Goal: Task Accomplishment & Management: Manage account settings

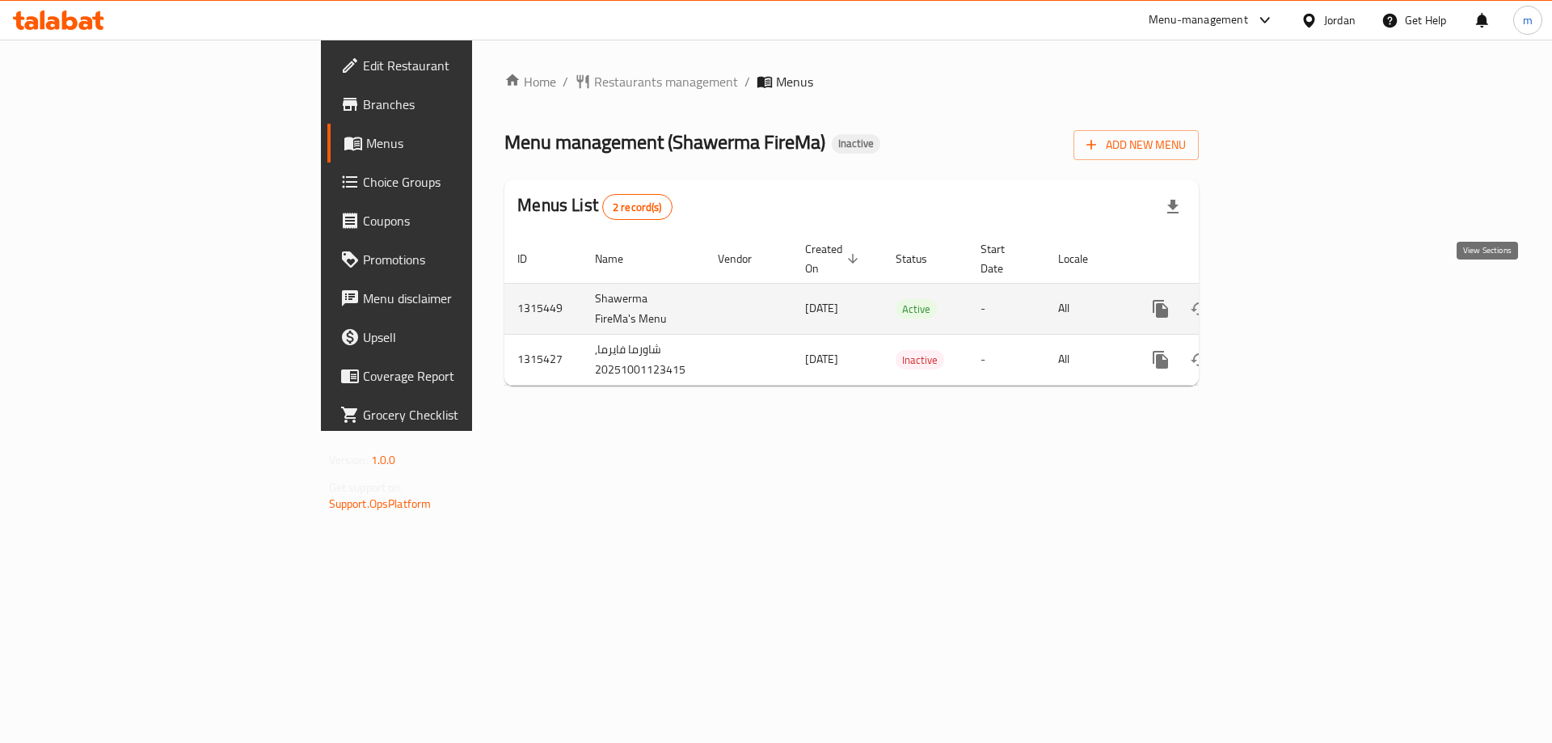
click at [1287, 299] on icon "enhanced table" at bounding box center [1276, 308] width 19 height 19
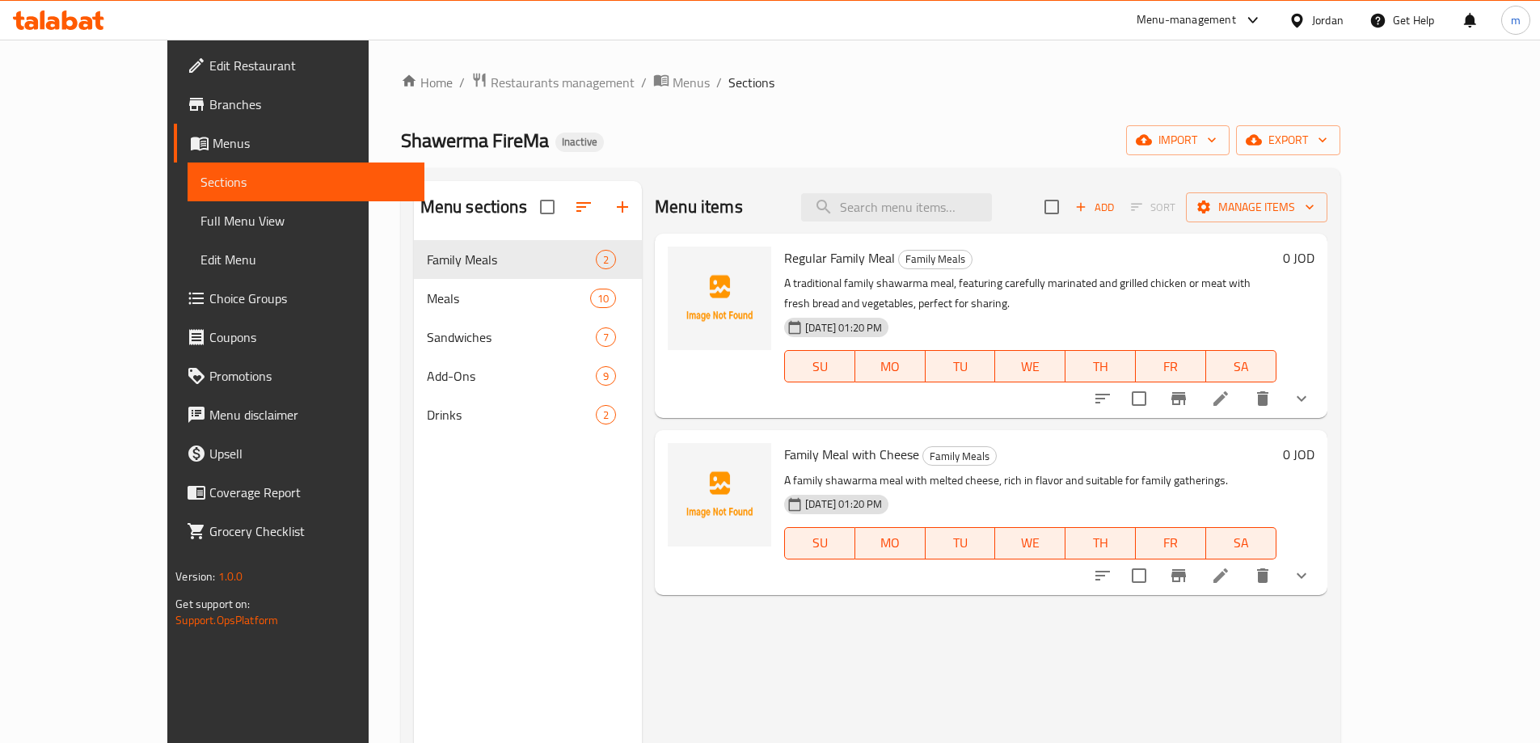
click at [200, 225] on span "Full Menu View" at bounding box center [305, 220] width 211 height 19
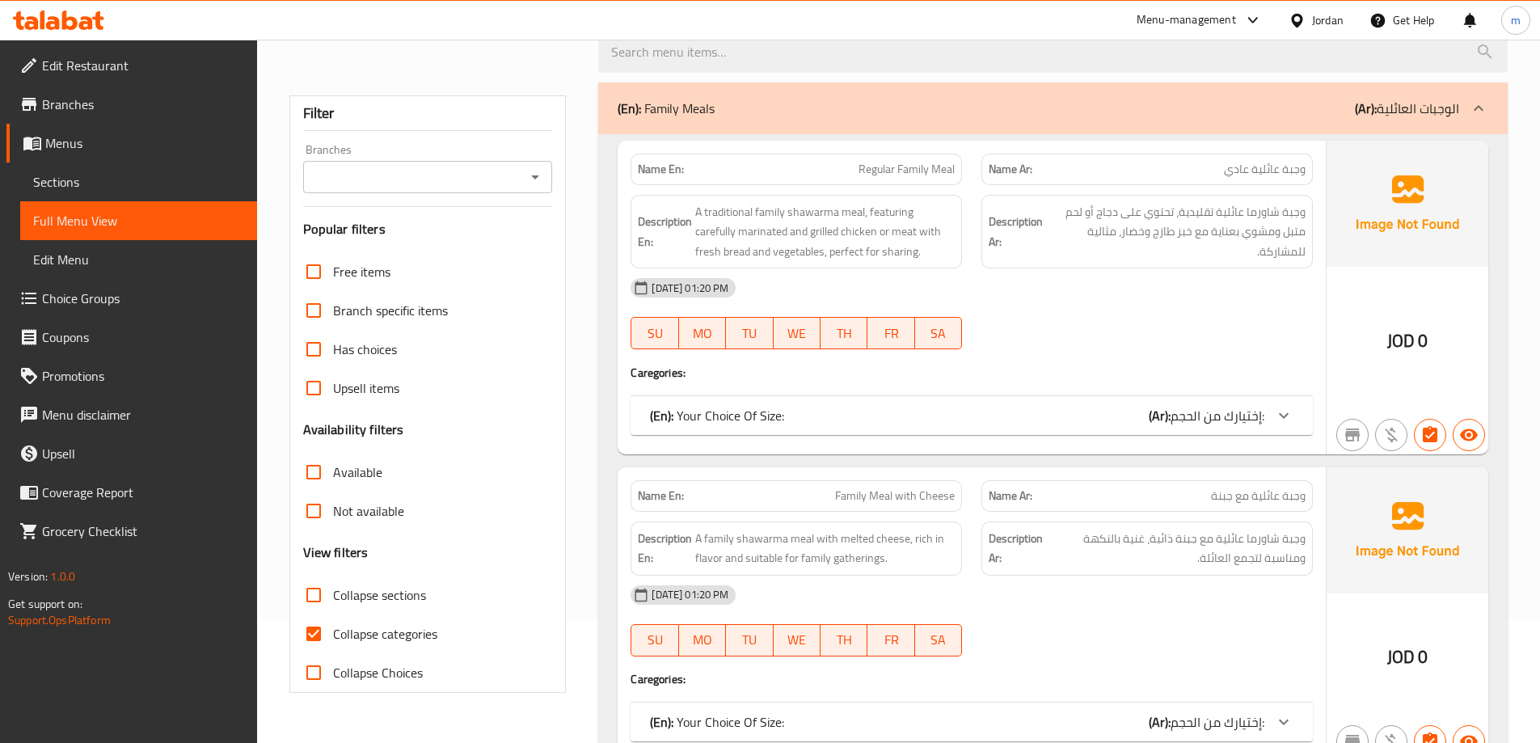
scroll to position [242, 0]
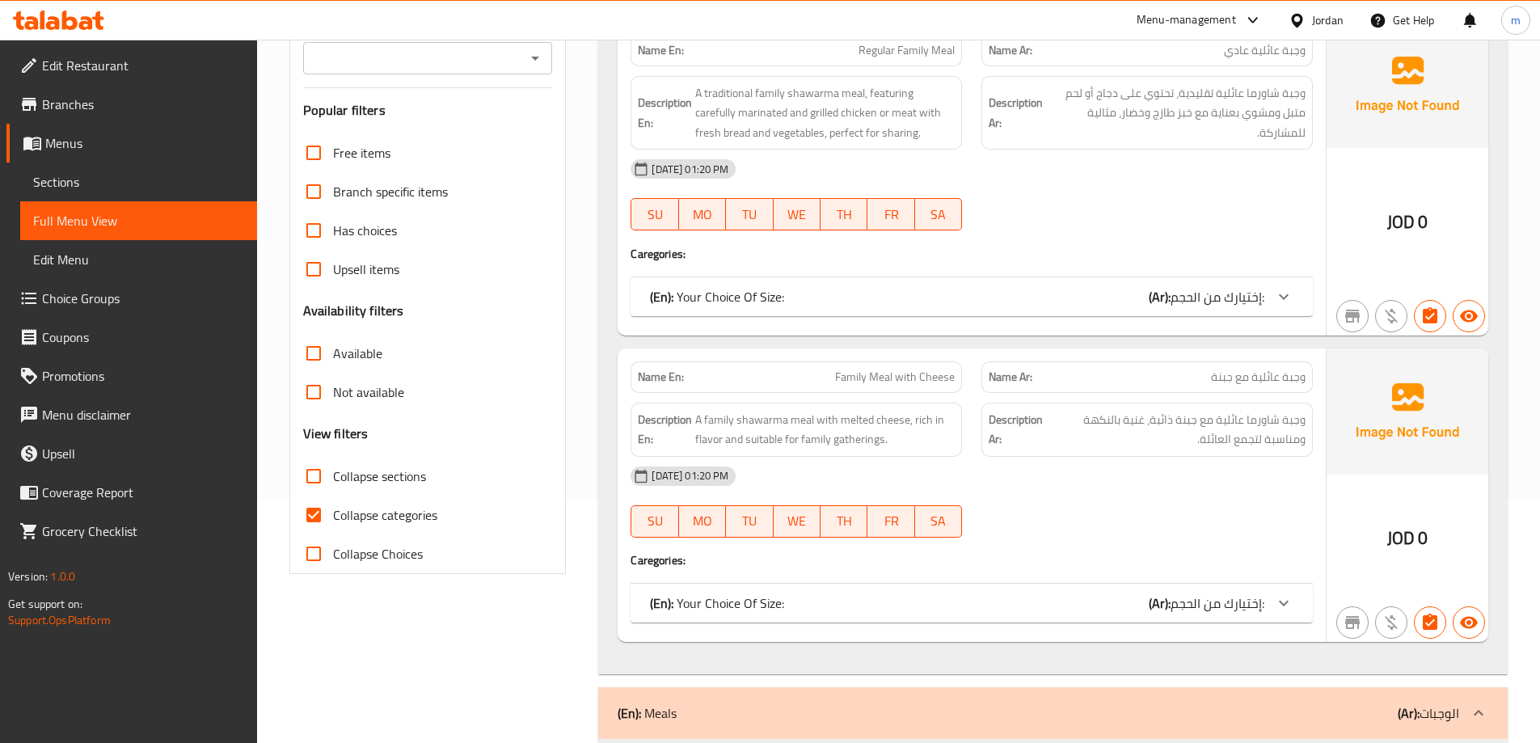
click at [396, 521] on span "Collapse categories" at bounding box center [385, 514] width 104 height 19
click at [333, 521] on input "Collapse categories" at bounding box center [313, 514] width 39 height 39
checkbox input "false"
click at [396, 491] on label "Collapse sections" at bounding box center [360, 476] width 132 height 39
click at [333, 491] on input "Collapse sections" at bounding box center [313, 476] width 39 height 39
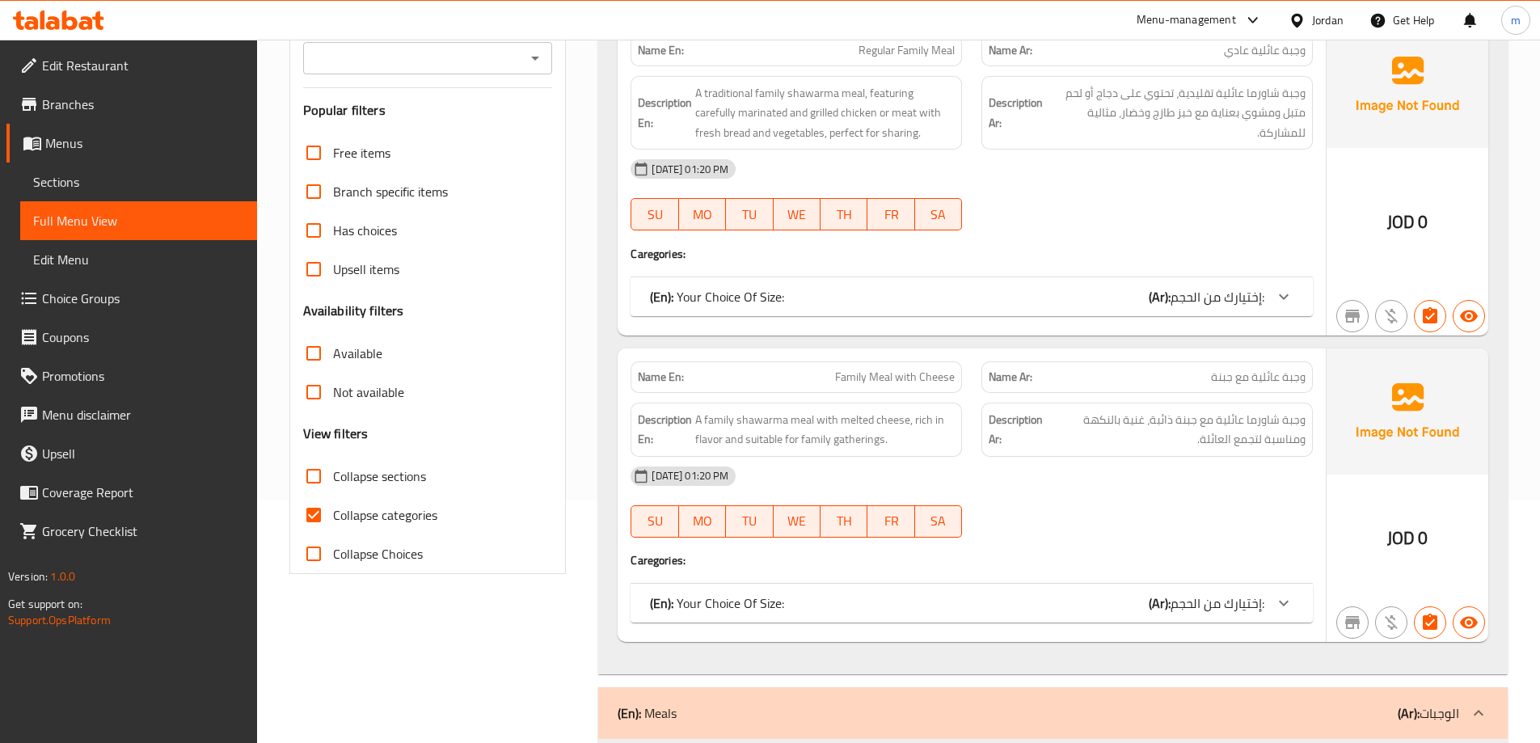
checkbox input "true"
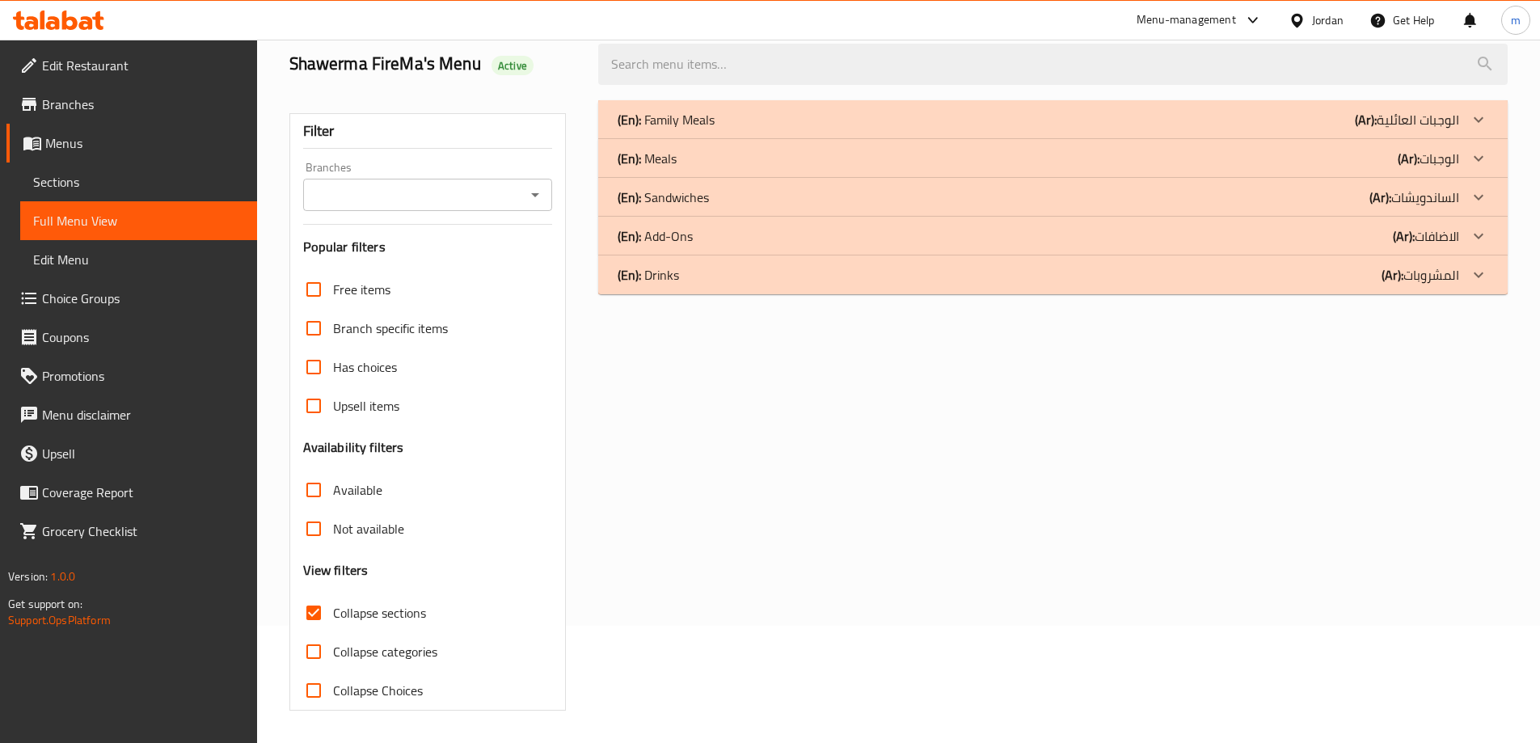
scroll to position [117, 0]
click at [1242, 111] on div "(En): Family Meals (Ar): الوجبات العائلية" at bounding box center [1037, 119] width 841 height 19
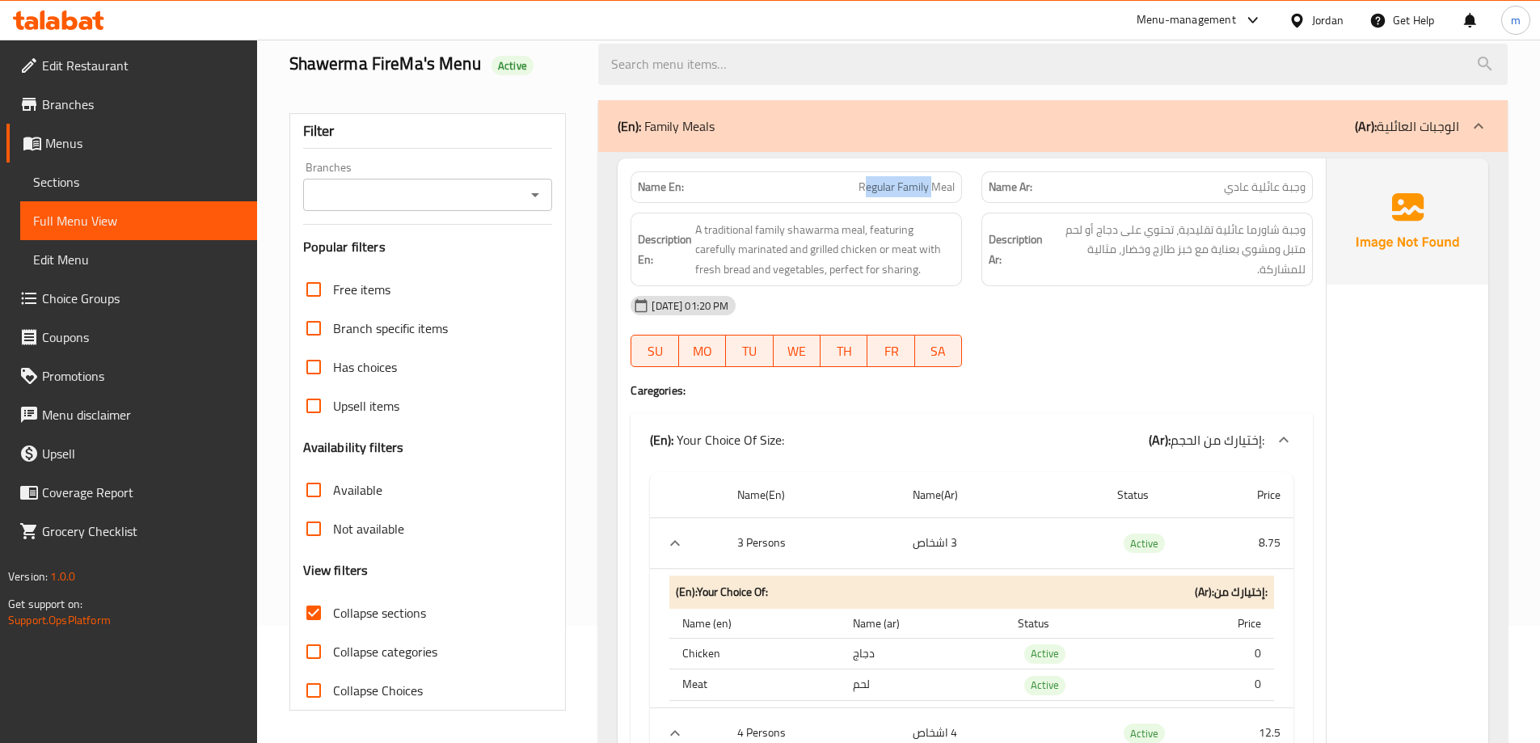
drag, startPoint x: 863, startPoint y: 189, endPoint x: 936, endPoint y: 187, distance: 72.8
click at [936, 187] on span "Regular Family Meal" at bounding box center [906, 187] width 96 height 17
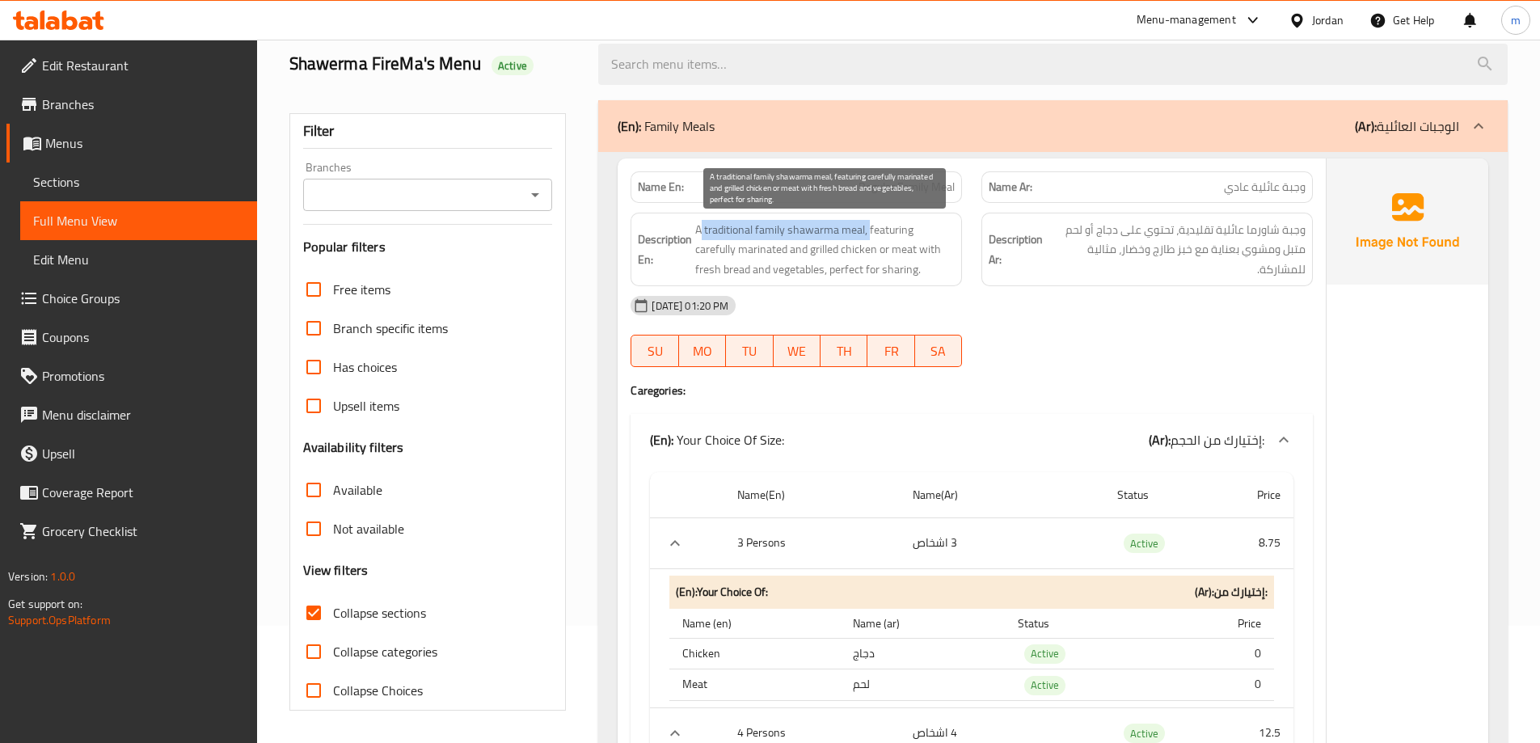
drag, startPoint x: 870, startPoint y: 225, endPoint x: 701, endPoint y: 238, distance: 169.3
click at [701, 238] on span "A traditional family shawarma meal, featuring carefully marinated and grilled c…" at bounding box center [824, 250] width 259 height 60
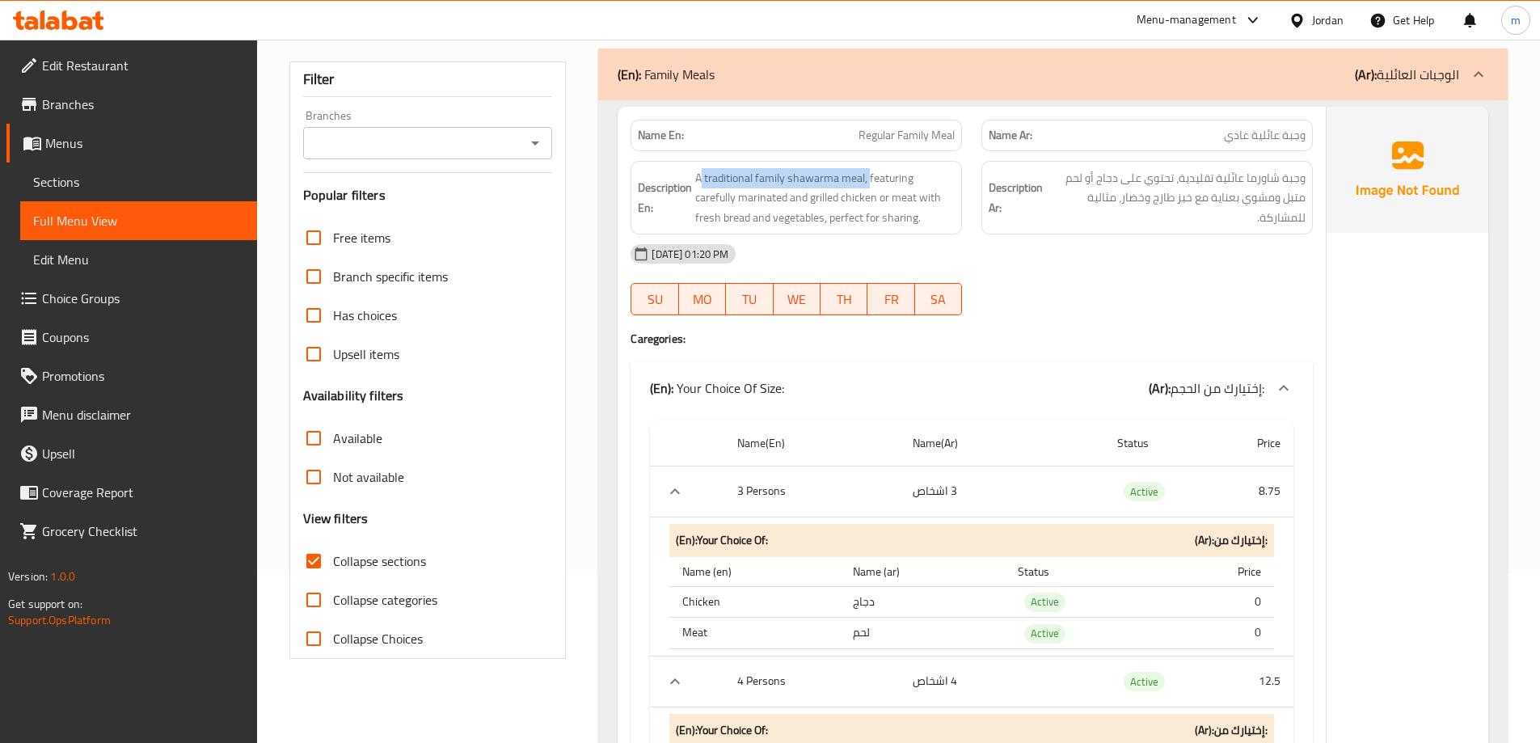
scroll to position [198, 0]
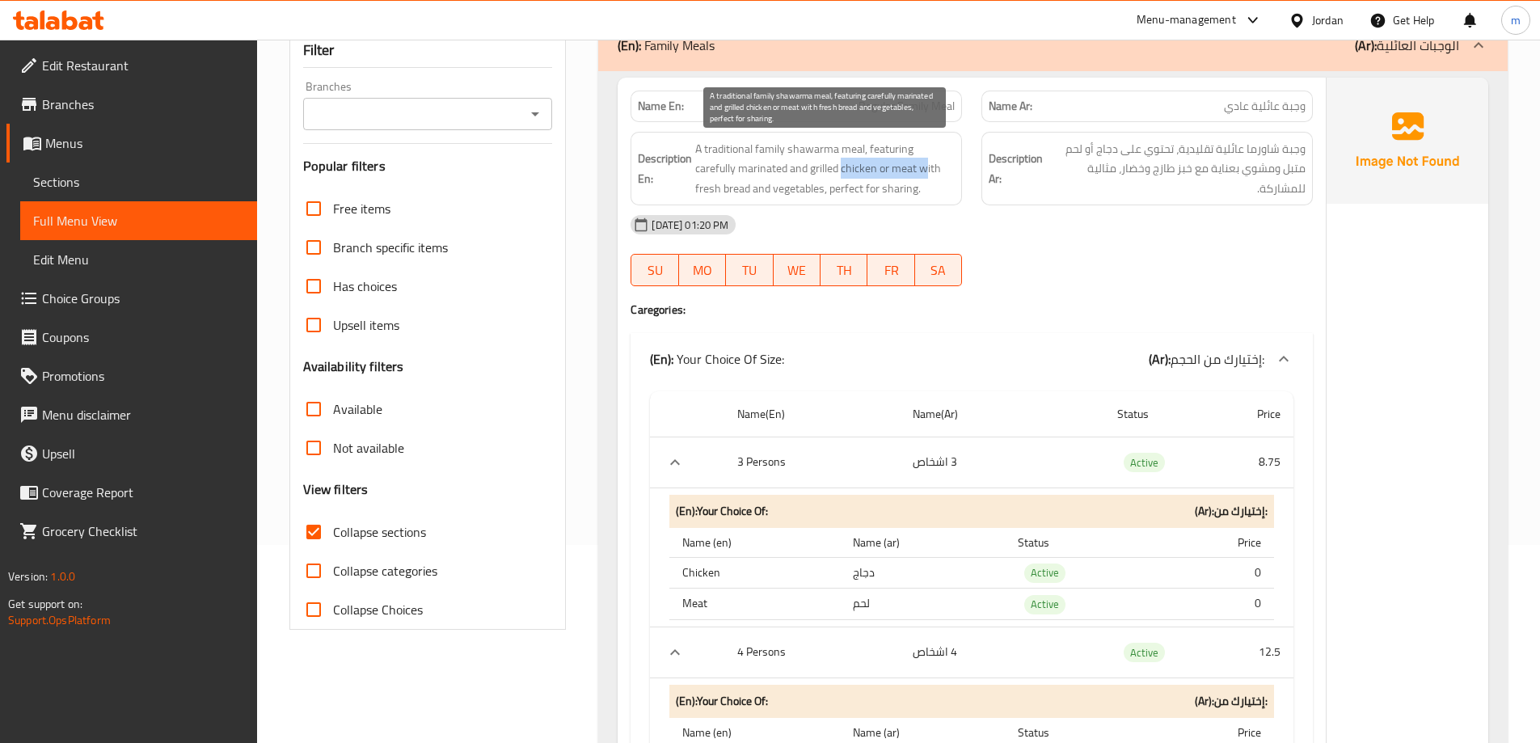
drag, startPoint x: 799, startPoint y: 173, endPoint x: 882, endPoint y: 166, distance: 83.6
click at [882, 166] on span "A traditional family shawarma meal, featuring carefully marinated and grilled c…" at bounding box center [824, 169] width 259 height 60
drag, startPoint x: 899, startPoint y: 171, endPoint x: 932, endPoint y: 182, distance: 34.8
click at [932, 182] on span "A traditional family shawarma meal, featuring carefully marinated and grilled c…" at bounding box center [824, 169] width 259 height 60
click at [772, 187] on span "A traditional family shawarma meal, featuring carefully marinated and grilled c…" at bounding box center [824, 169] width 259 height 60
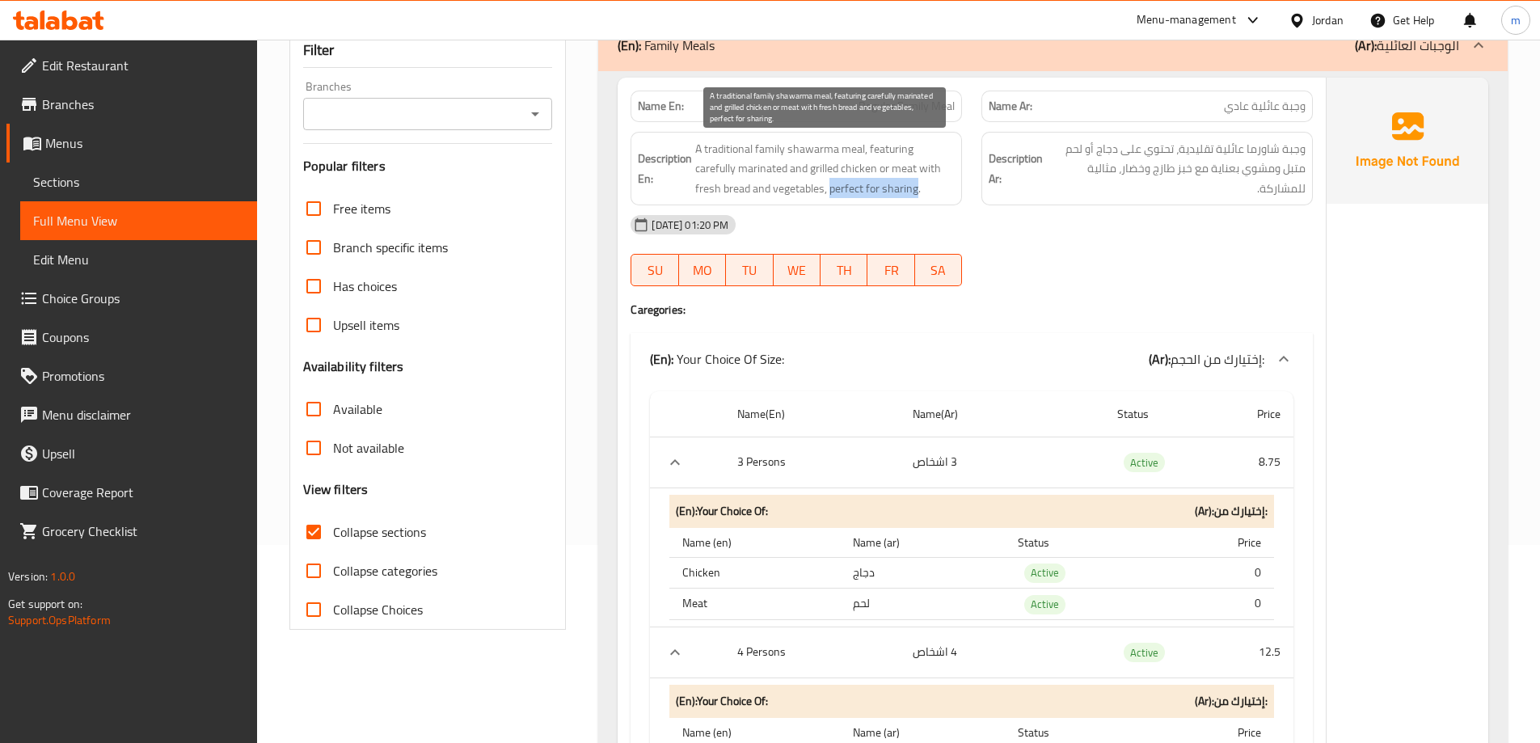
drag, startPoint x: 772, startPoint y: 187, endPoint x: 836, endPoint y: 186, distance: 64.7
click at [836, 186] on span "A traditional family shawarma meal, featuring carefully marinated and grilled c…" at bounding box center [824, 169] width 259 height 60
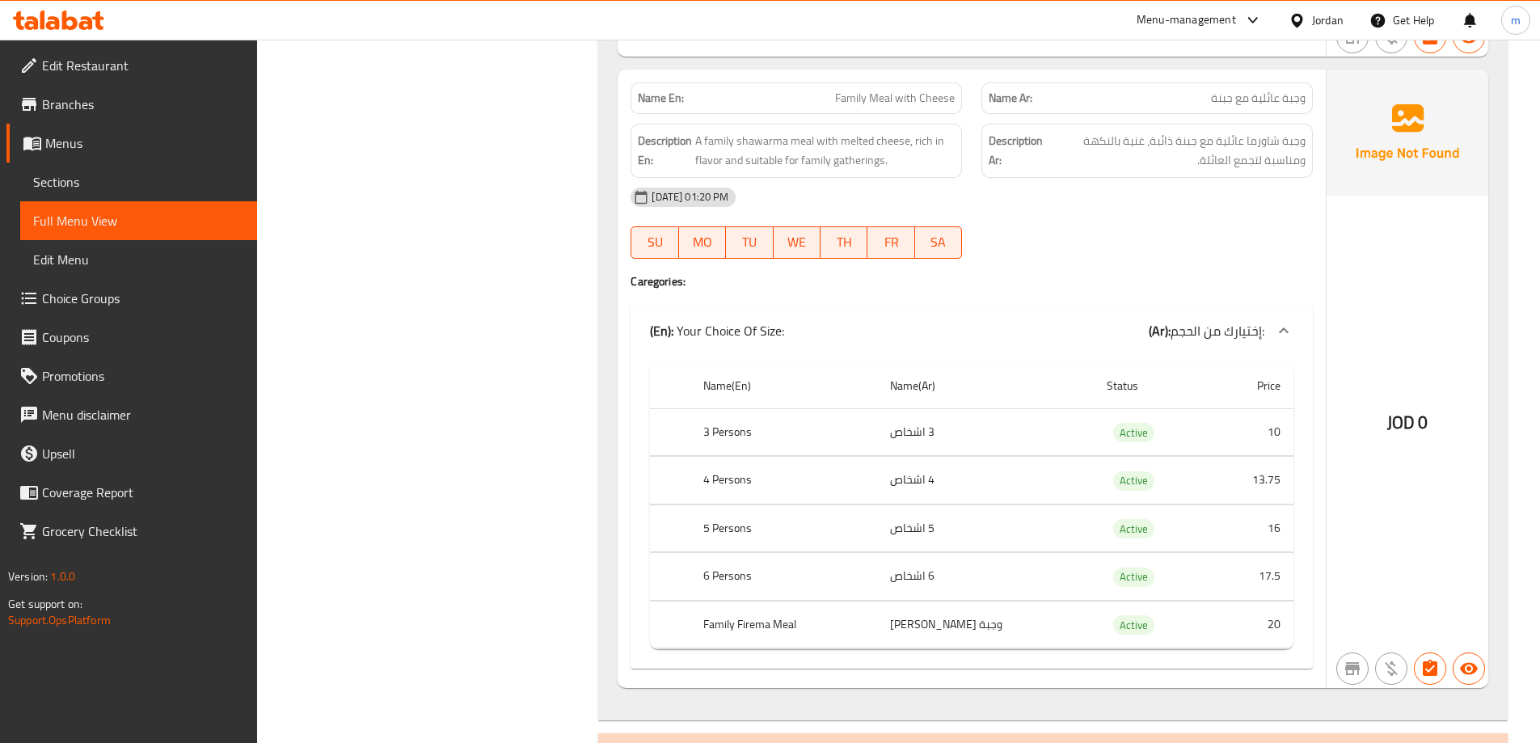
scroll to position [1491, 0]
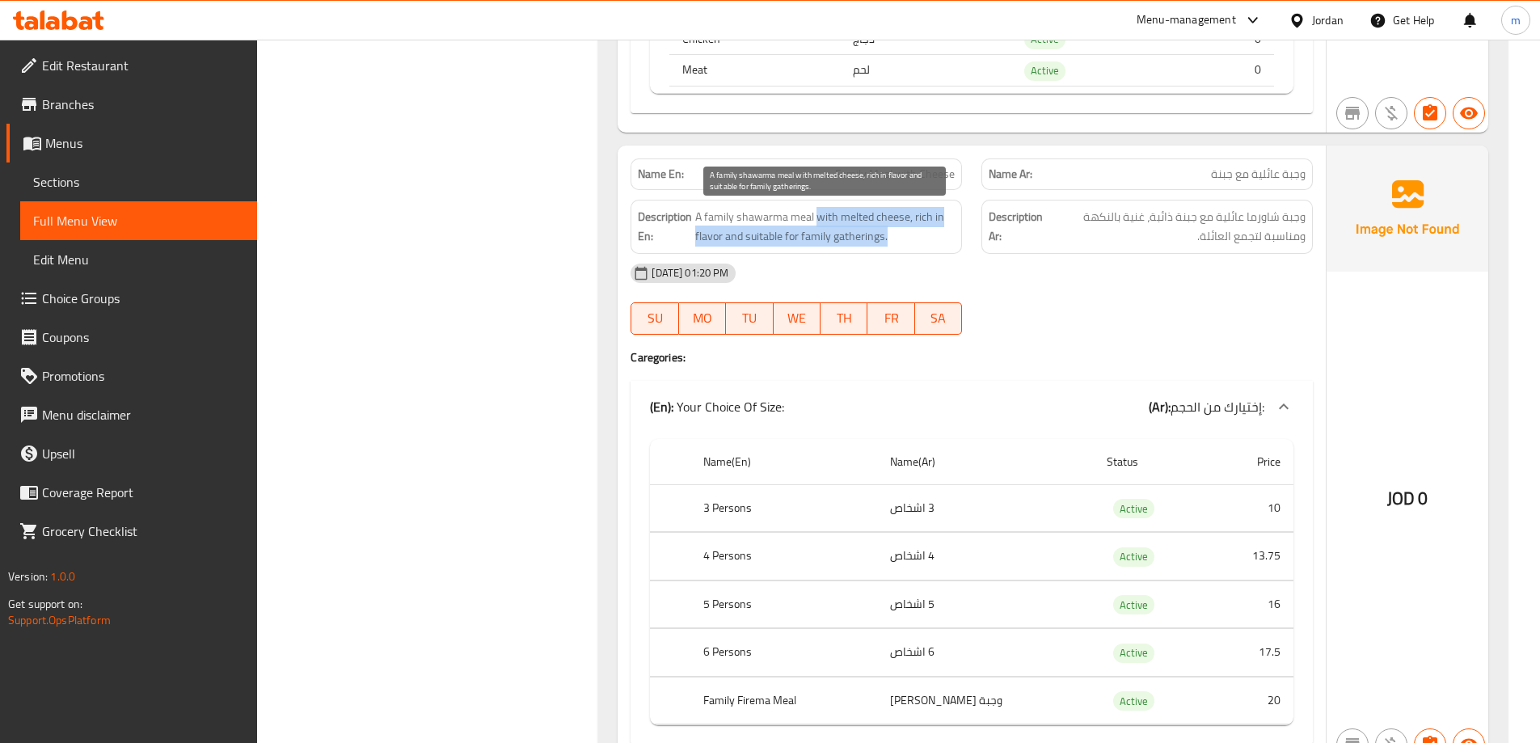
drag, startPoint x: 815, startPoint y: 205, endPoint x: 896, endPoint y: 243, distance: 90.0
click at [896, 243] on div "Description En: A family shawarma meal with melted cheese, rich in flavor and s…" at bounding box center [795, 227] width 331 height 54
click at [896, 243] on span "A family shawarma meal with melted cheese, rich in flavor and suitable for fami…" at bounding box center [824, 227] width 259 height 40
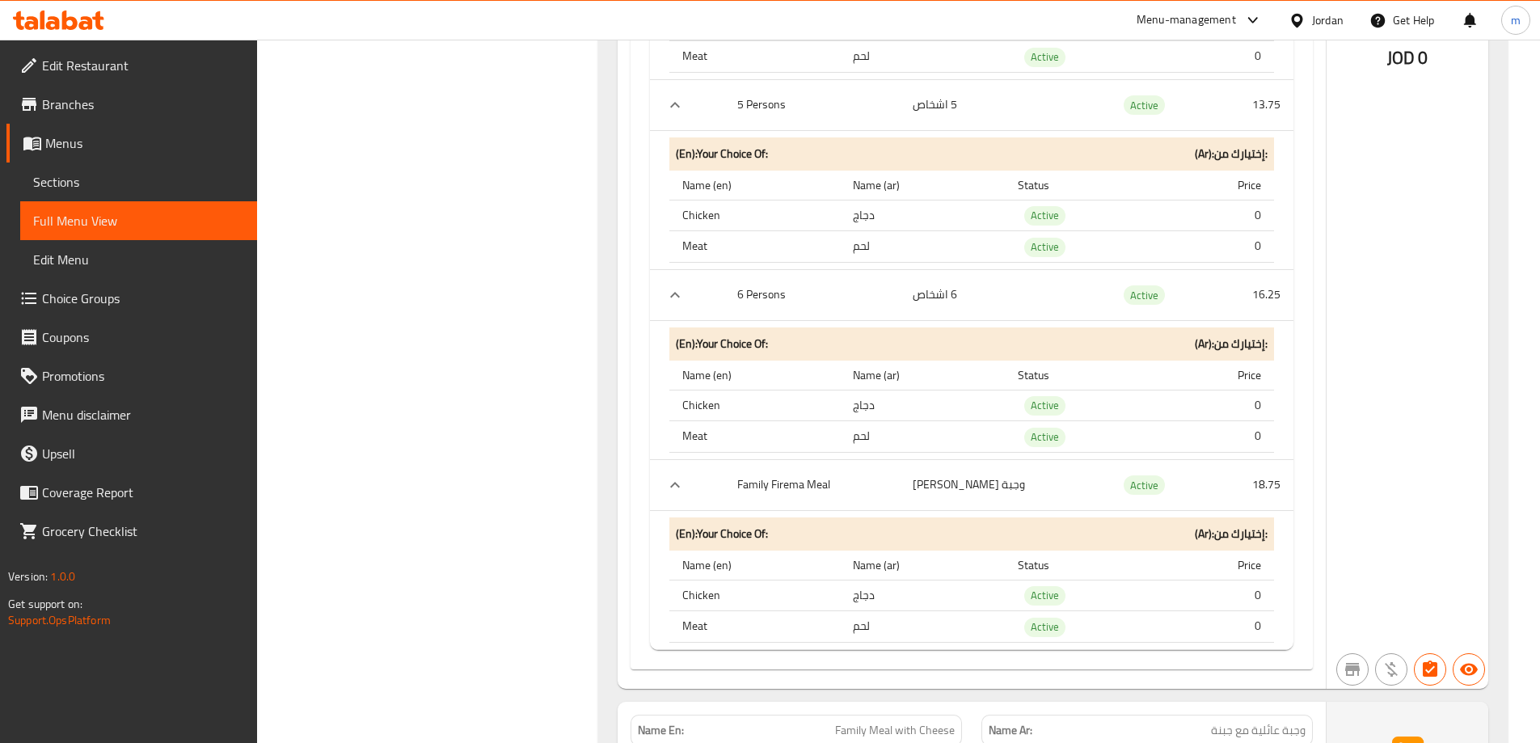
scroll to position [0, 0]
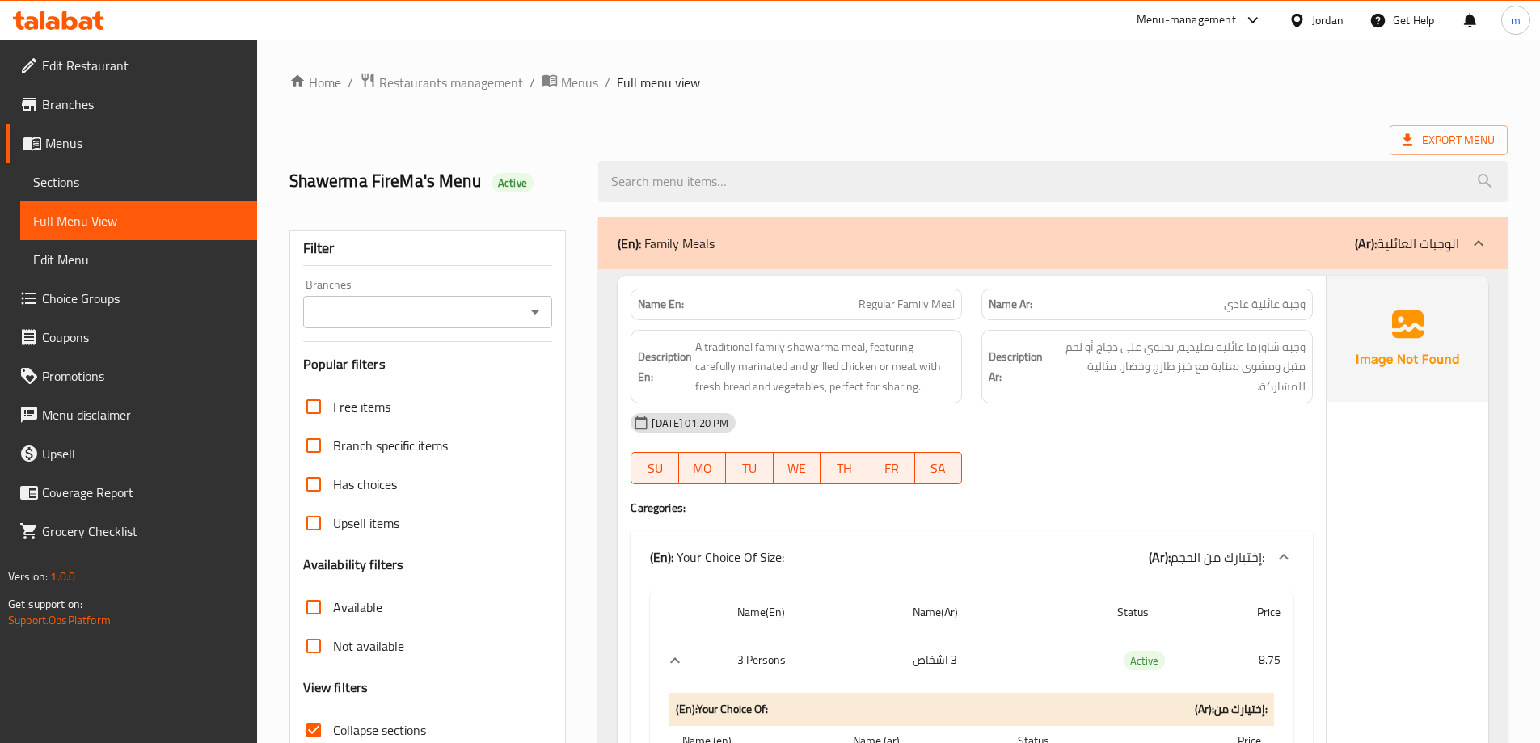
drag, startPoint x: 946, startPoint y: 541, endPoint x: 901, endPoint y: 316, distance: 229.2
click at [1034, 266] on div "(En): Family Meals (Ar): الوجبات العائلية" at bounding box center [1052, 243] width 909 height 52
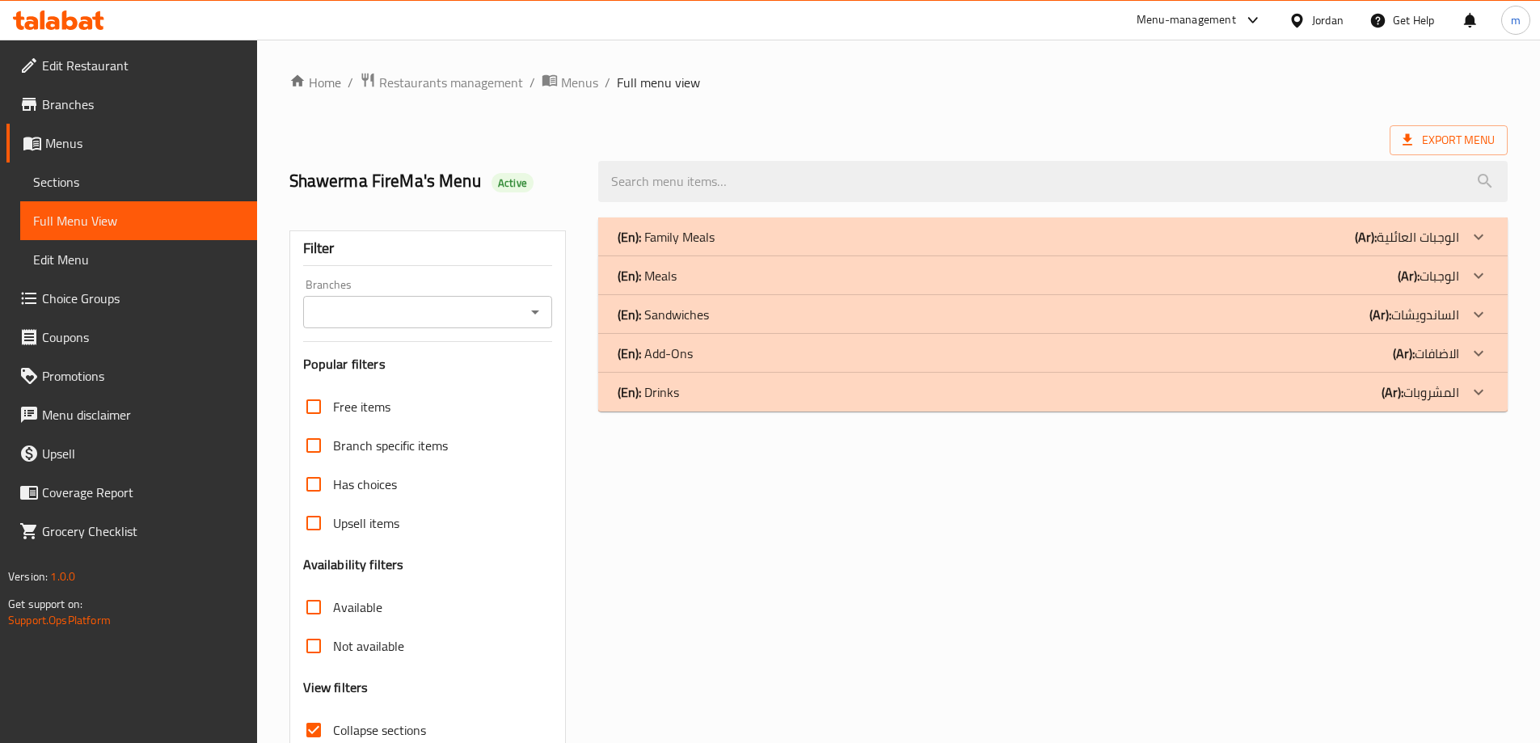
click at [1034, 280] on div "(En): Meals (Ar): الوجبات" at bounding box center [1037, 275] width 841 height 19
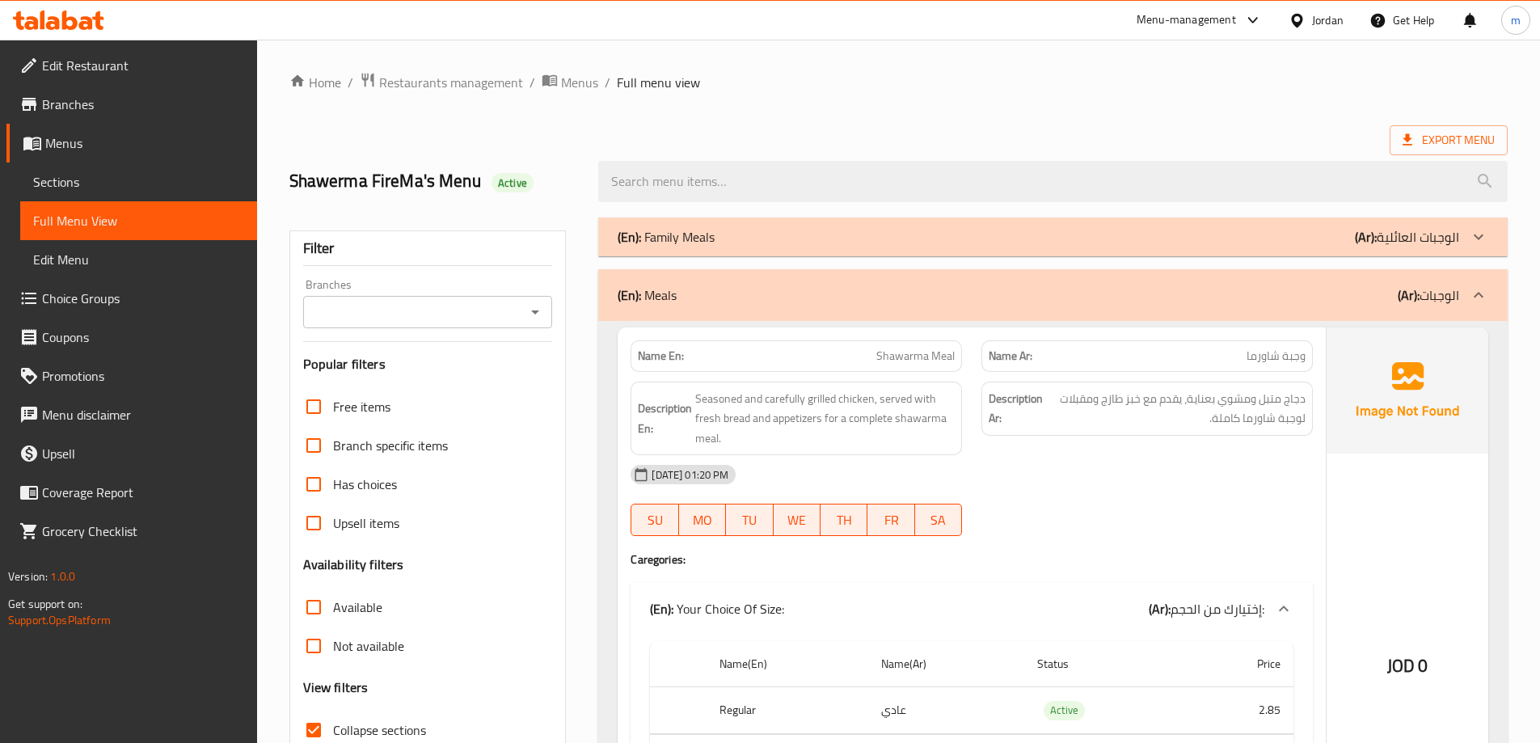
click at [1114, 141] on div "Export Menu" at bounding box center [898, 140] width 1218 height 30
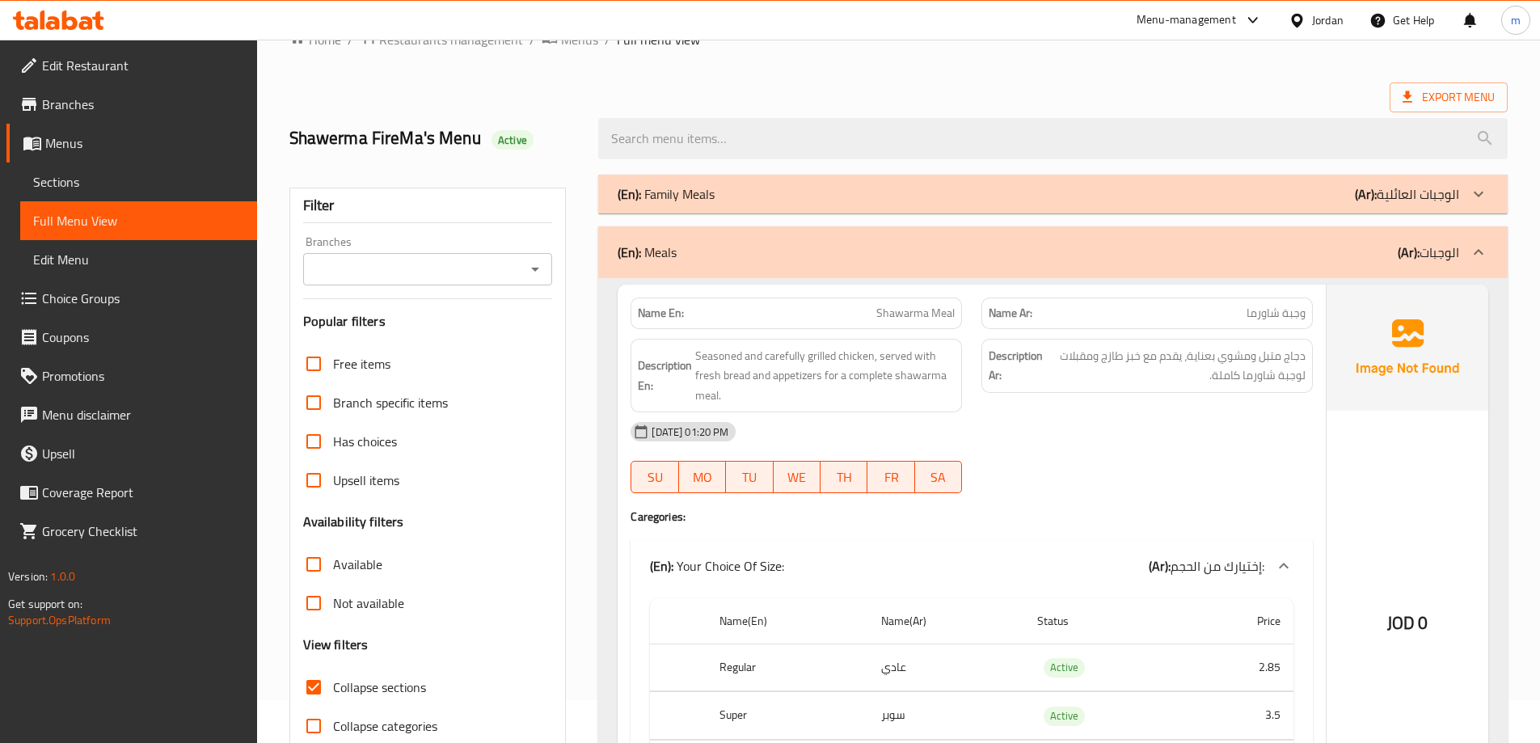
scroll to position [162, 0]
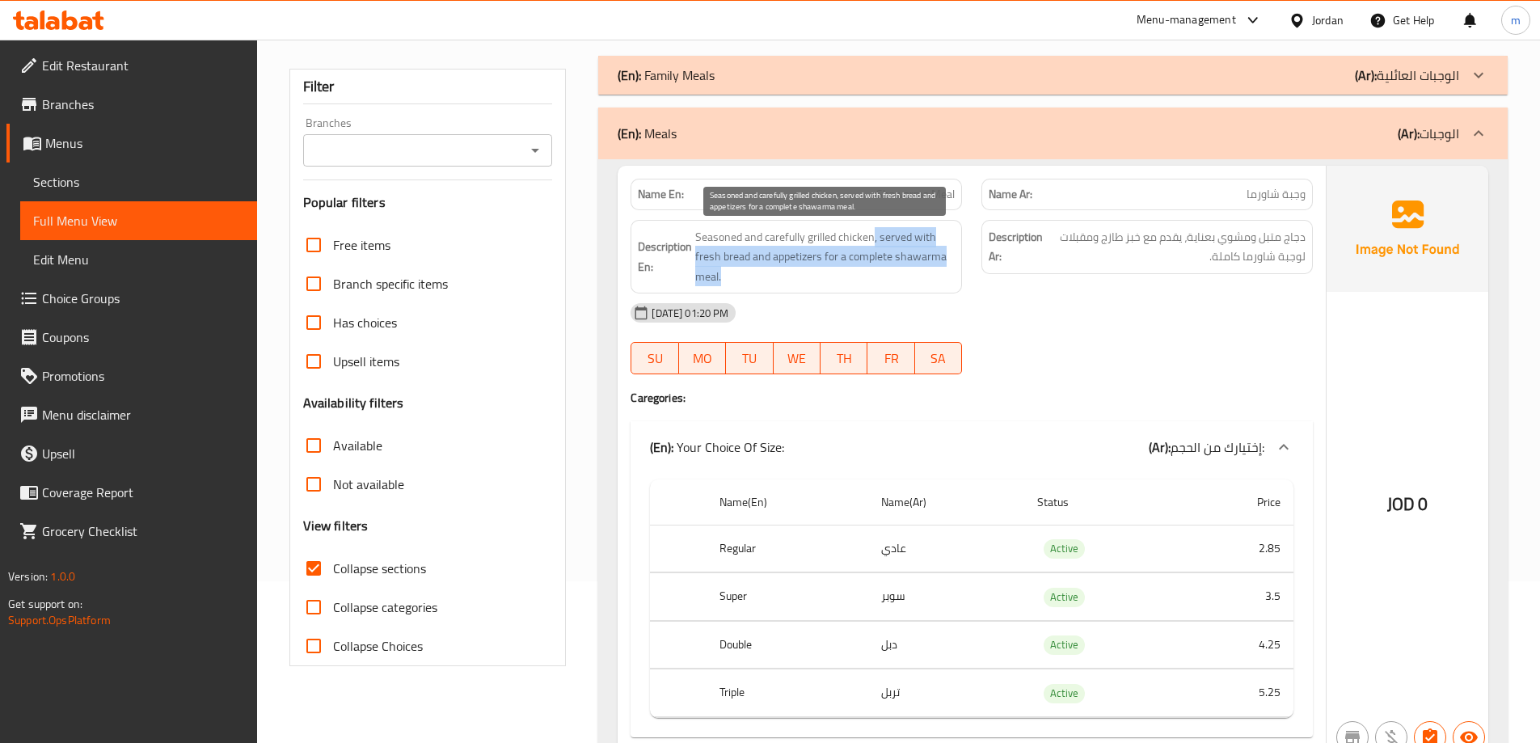
drag, startPoint x: 871, startPoint y: 228, endPoint x: 929, endPoint y: 272, distance: 72.6
click at [929, 272] on span "Seasoned and carefully grilled chicken, served with fresh bread and appetizers …" at bounding box center [824, 257] width 259 height 60
click at [832, 276] on span "Seasoned and carefully grilled chicken, served with fresh bread and appetizers …" at bounding box center [824, 257] width 259 height 60
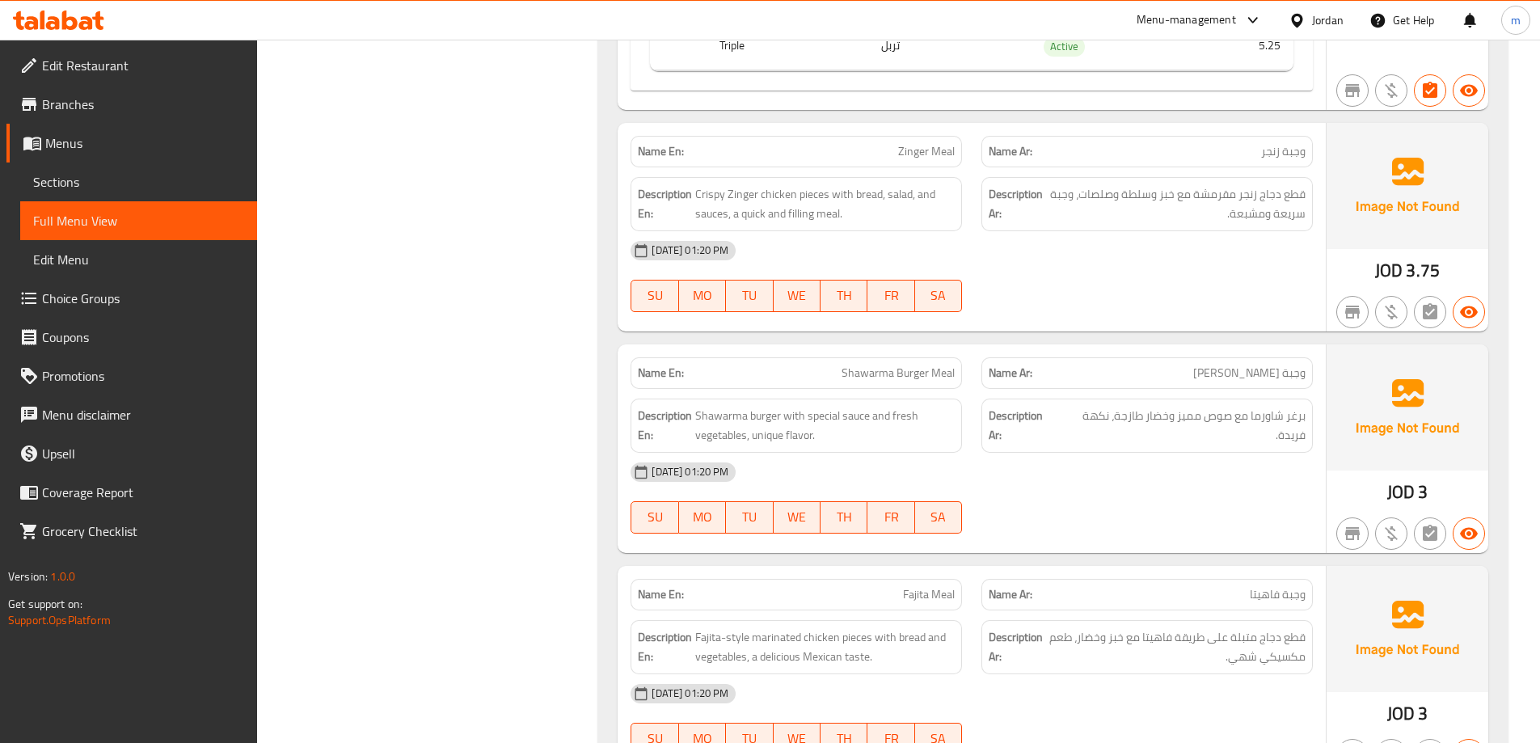
scroll to position [727, 0]
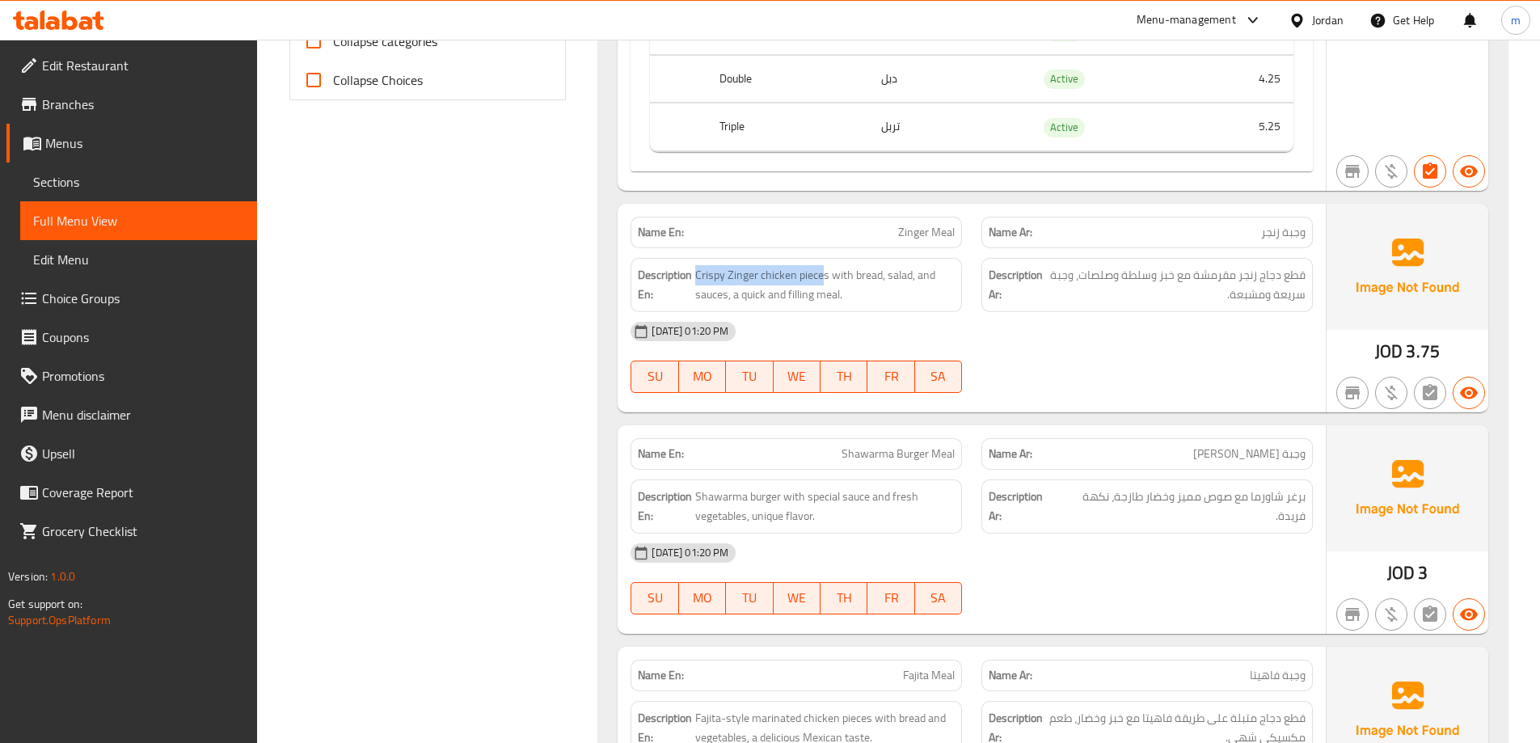
drag, startPoint x: 810, startPoint y: 272, endPoint x: 693, endPoint y: 267, distance: 116.5
click at [693, 267] on h6 "Description En: Crispy Zinger chicken pieces with bread, salad, and sauces, a q…" at bounding box center [796, 285] width 317 height 40
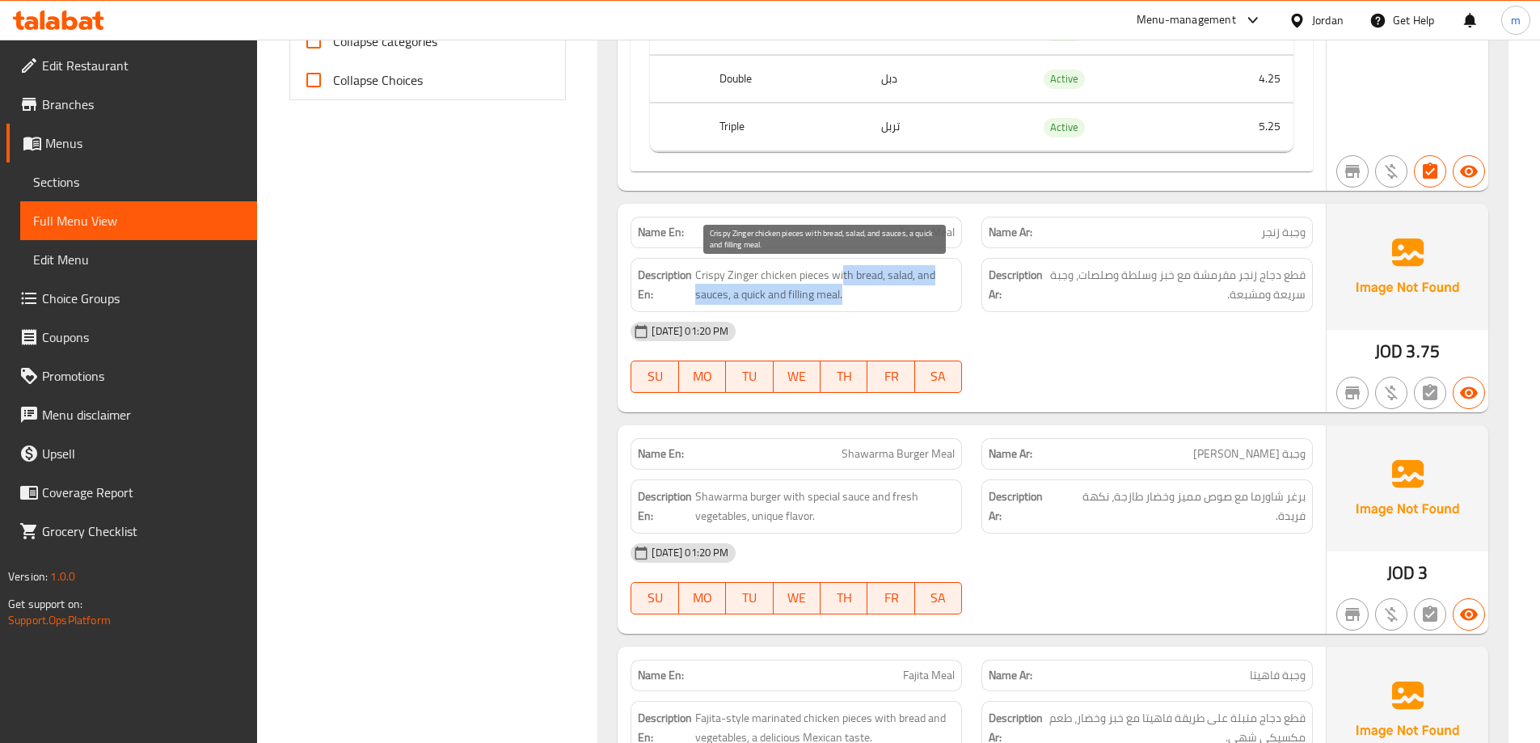
drag, startPoint x: 843, startPoint y: 279, endPoint x: 862, endPoint y: 304, distance: 31.7
click at [862, 304] on span "Crispy Zinger chicken pieces with bread, salad, and sauces, a quick and filling…" at bounding box center [824, 285] width 259 height 40
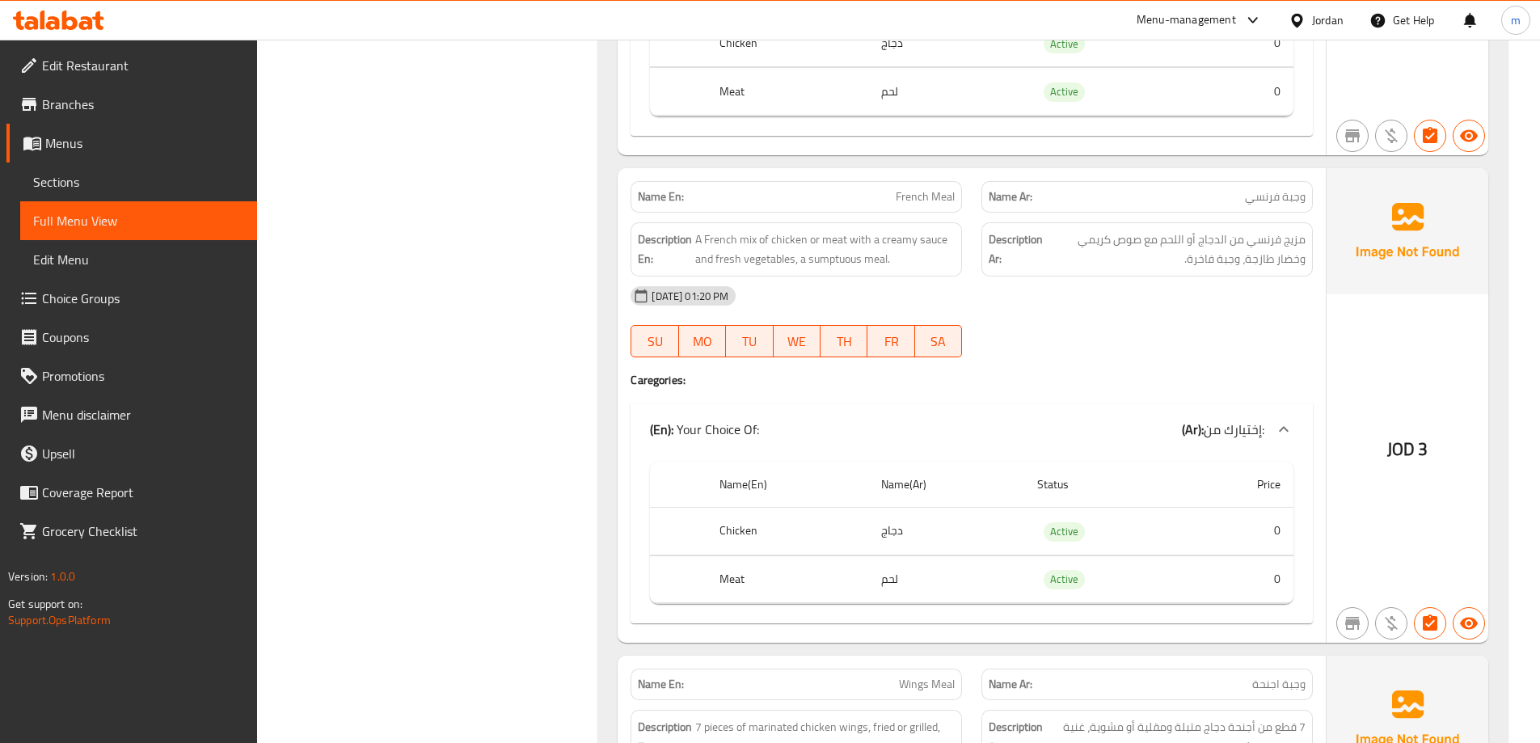
scroll to position [1940, 0]
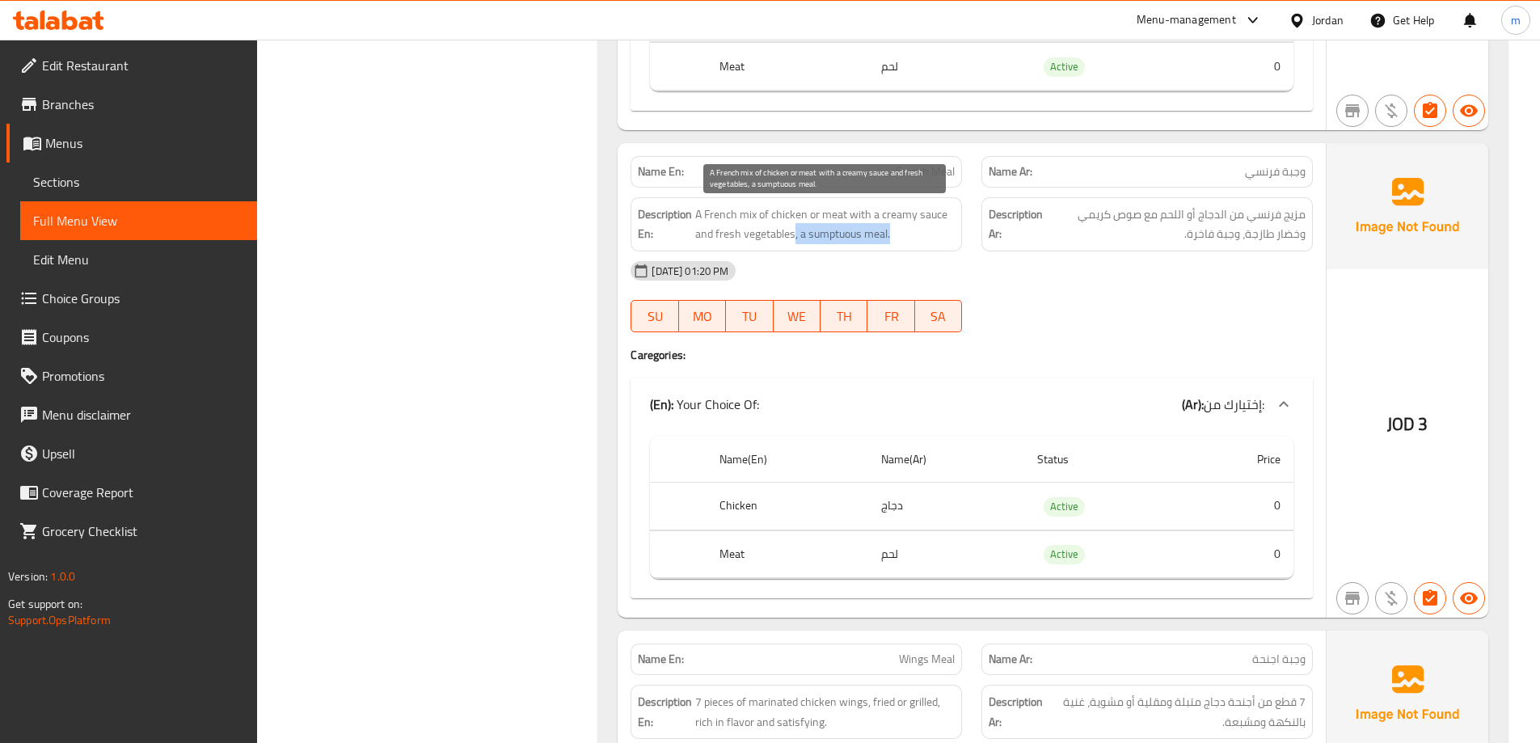
drag, startPoint x: 792, startPoint y: 234, endPoint x: 953, endPoint y: 236, distance: 160.8
click at [953, 236] on span "A French mix of chicken or meat with a creamy sauce and fresh vegetables, a sum…" at bounding box center [824, 224] width 259 height 40
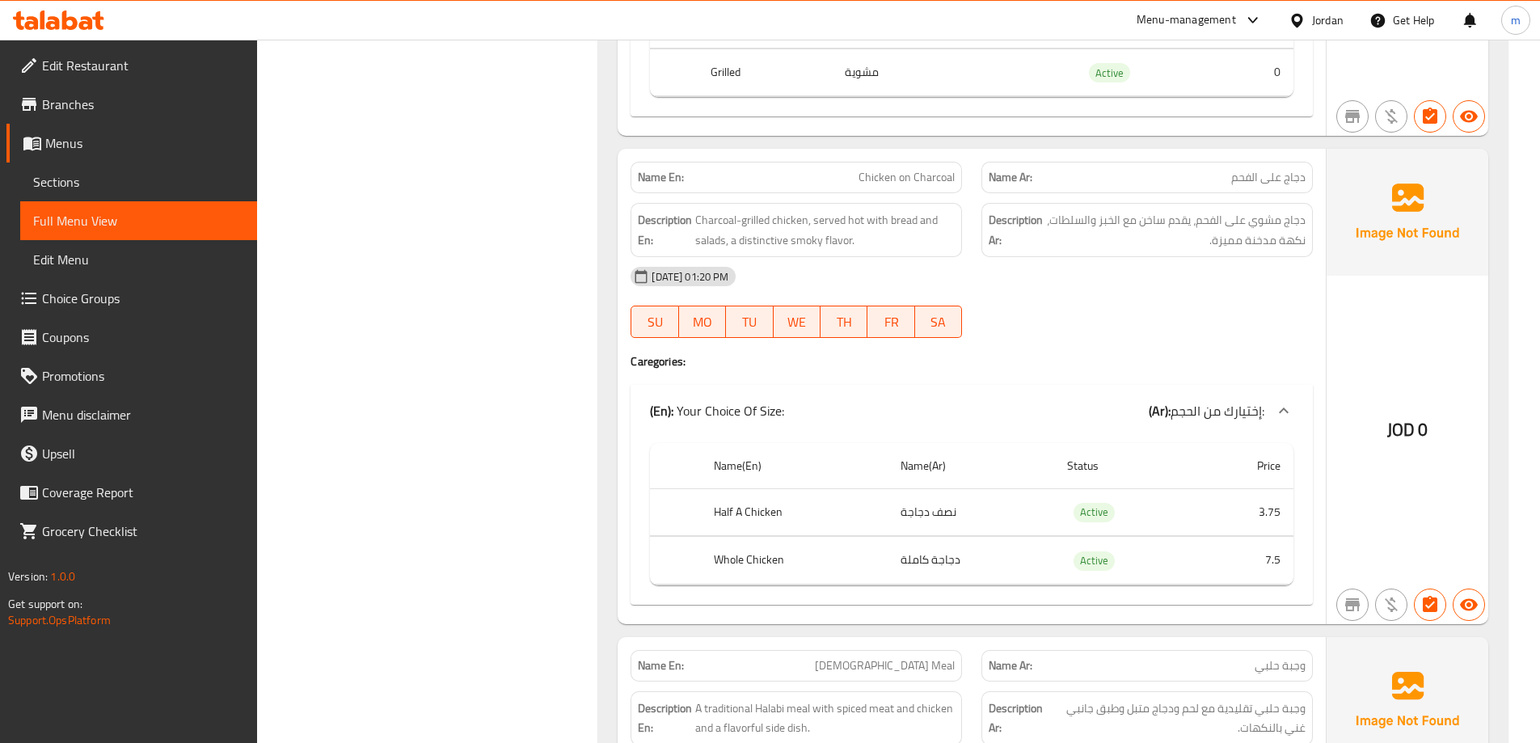
scroll to position [2909, 0]
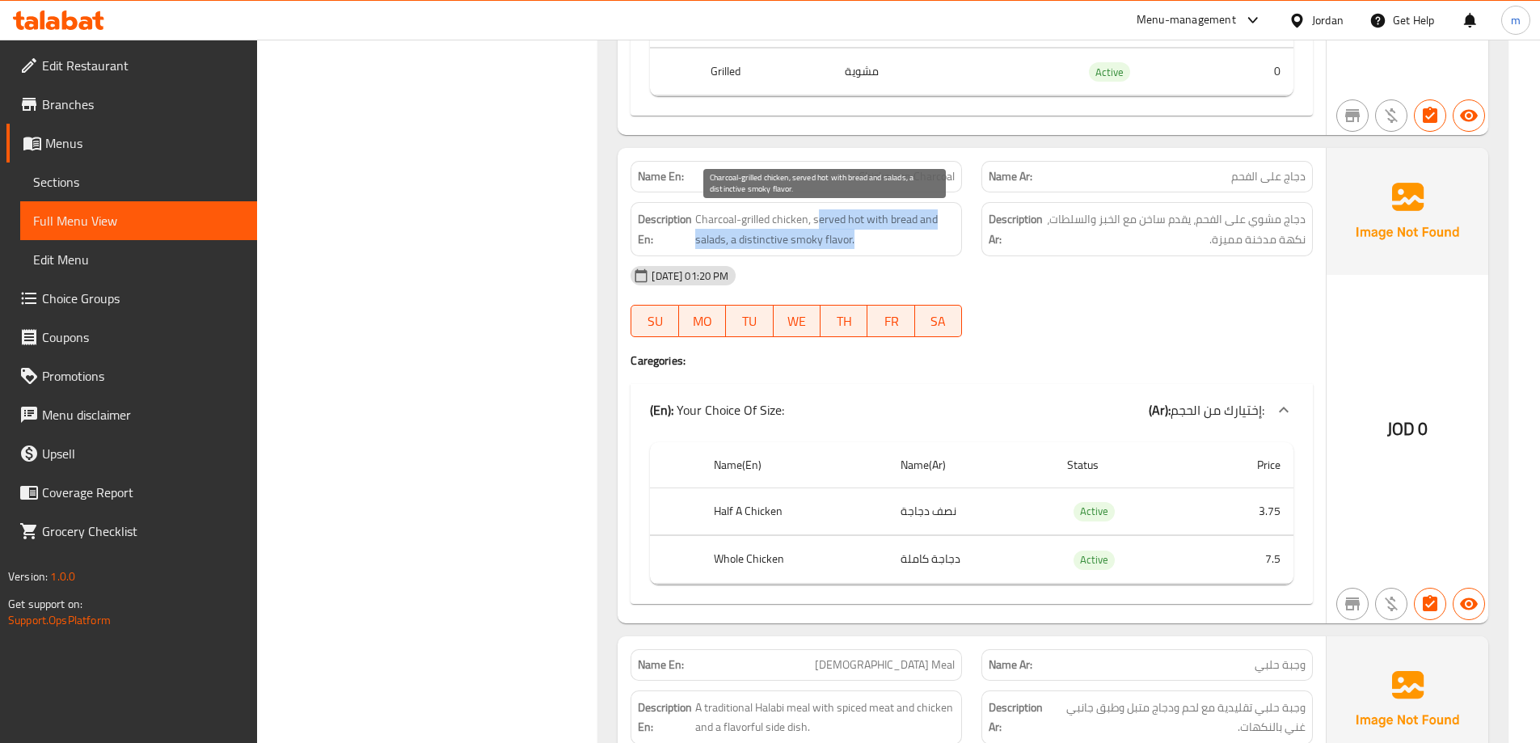
drag, startPoint x: 815, startPoint y: 220, endPoint x: 860, endPoint y: 233, distance: 46.3
click at [860, 233] on span "Charcoal-grilled chicken, served hot with bread and salads, a distinctive smoky…" at bounding box center [824, 229] width 259 height 40
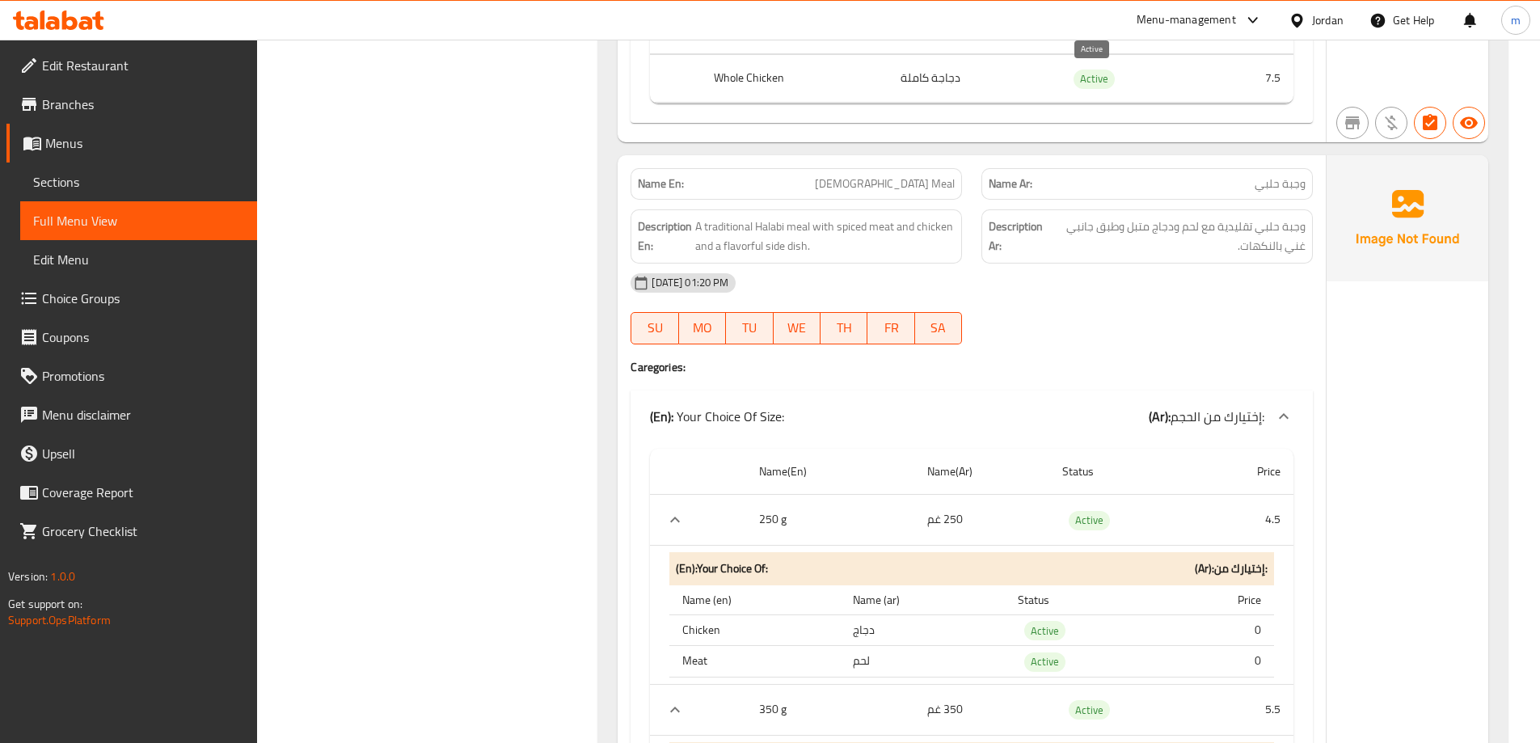
scroll to position [3394, 0]
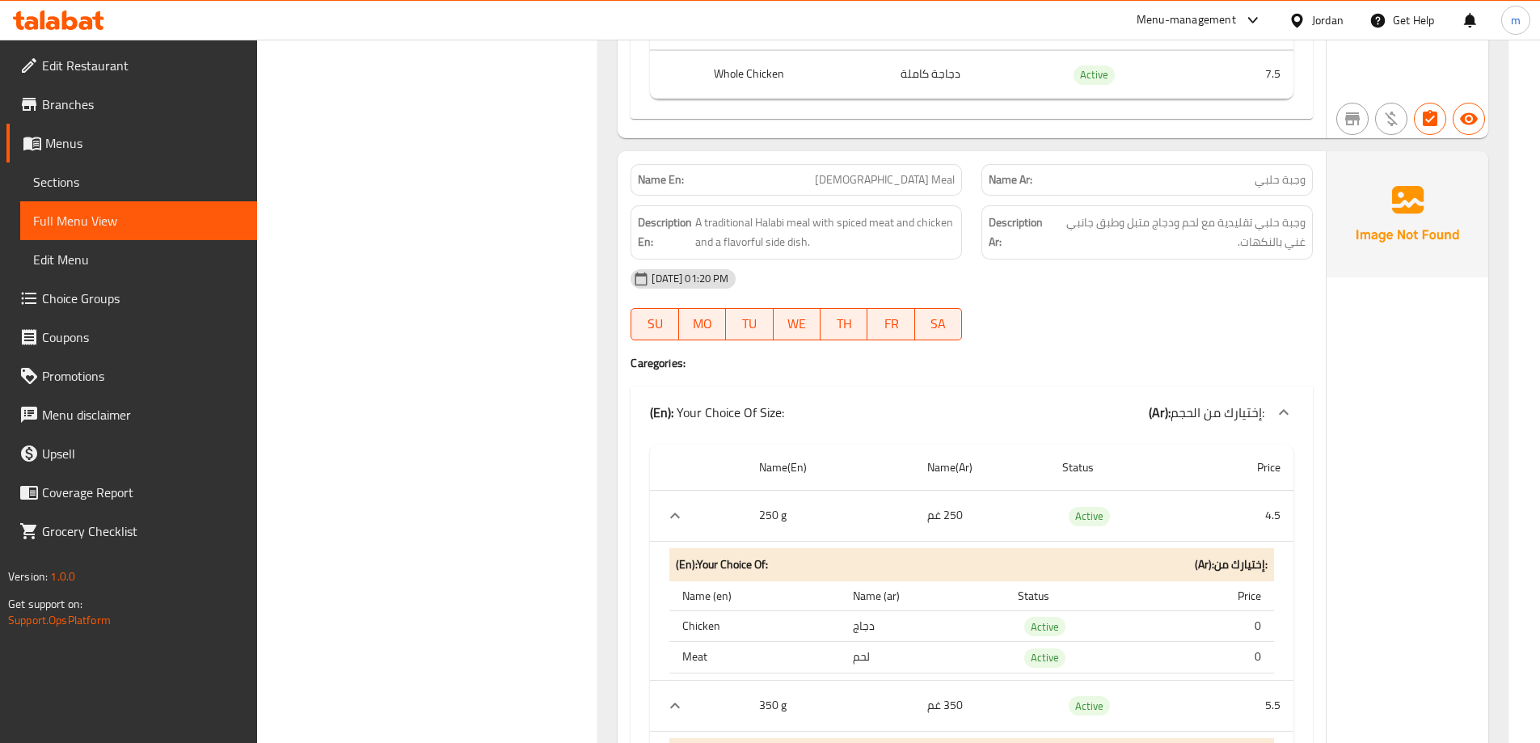
click at [919, 177] on span "Halabi Meal" at bounding box center [885, 179] width 140 height 17
copy span "Halabi Meal"
click at [947, 175] on span "Halabi Meal" at bounding box center [885, 179] width 140 height 17
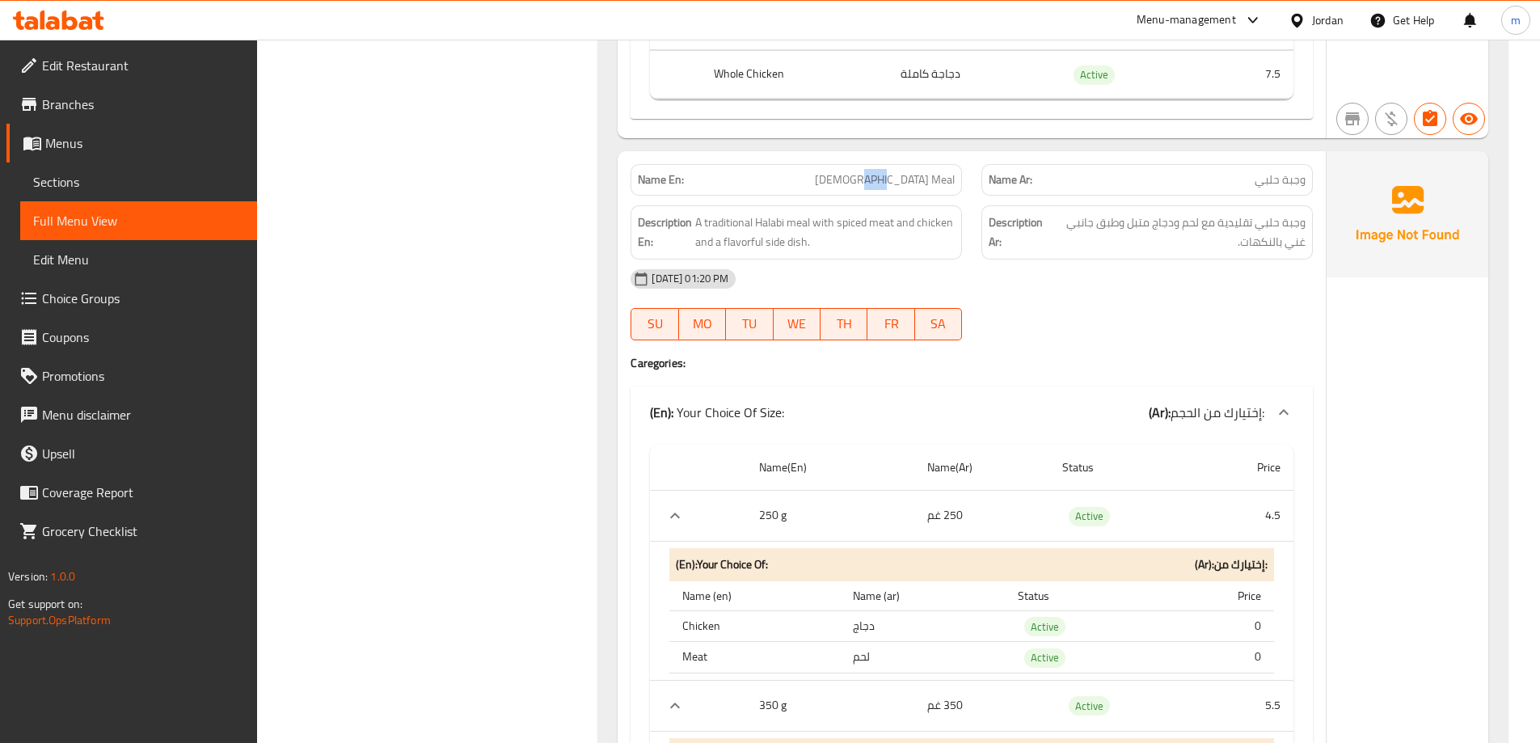
click at [947, 175] on span "Halabi Meal" at bounding box center [885, 179] width 140 height 17
click at [913, 176] on span "Halabi Meal" at bounding box center [885, 179] width 140 height 17
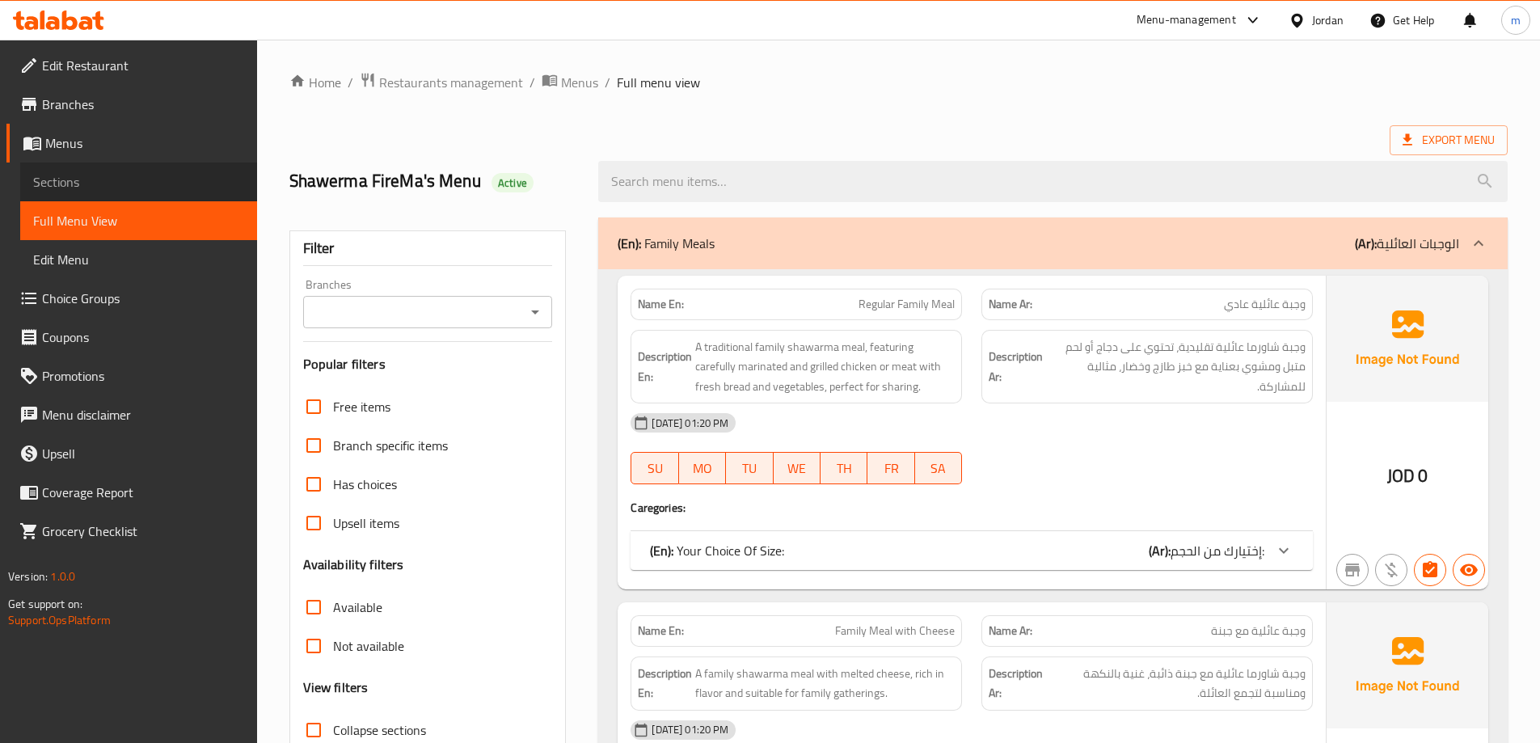
click at [122, 172] on span "Sections" at bounding box center [138, 181] width 211 height 19
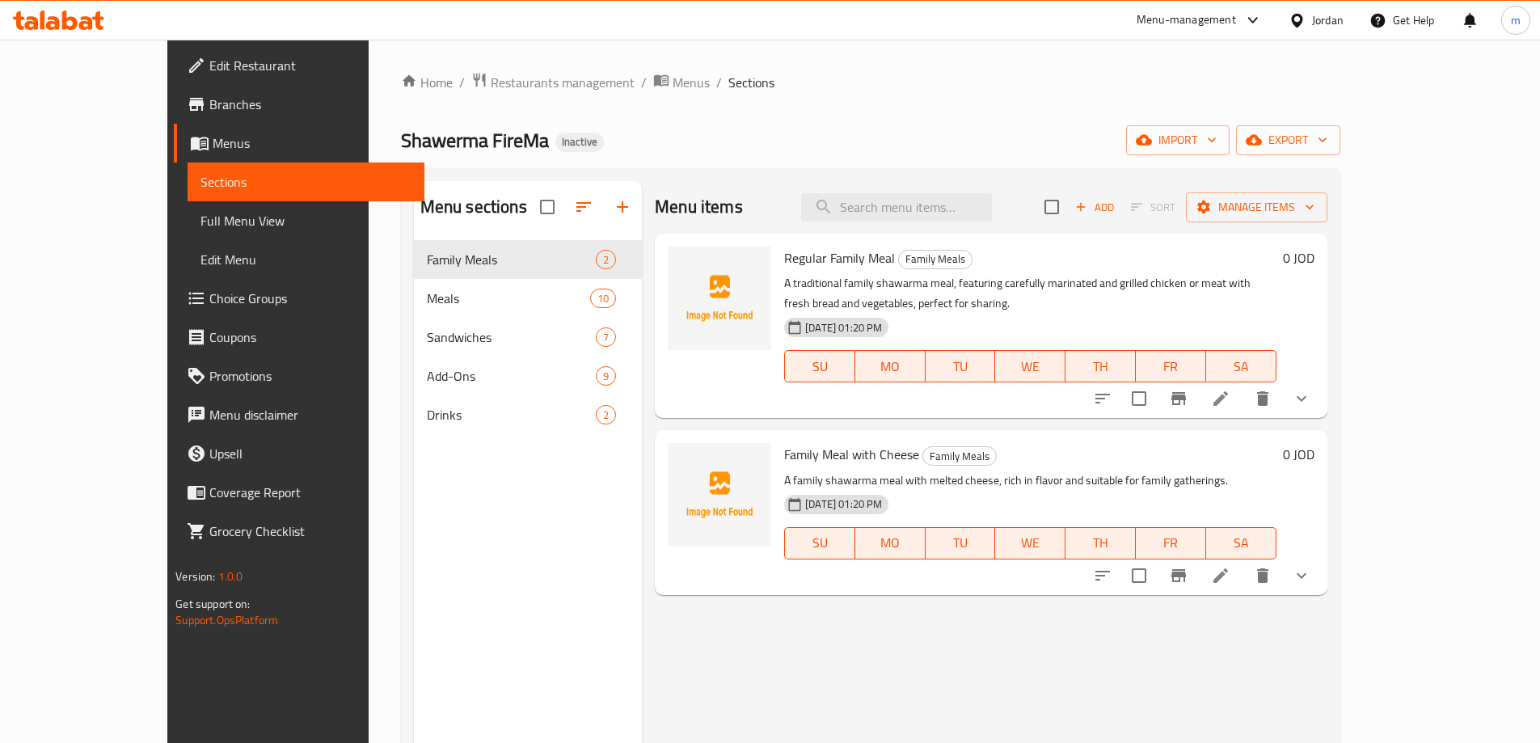
click at [427, 303] on span "Meals" at bounding box center [508, 298] width 163 height 19
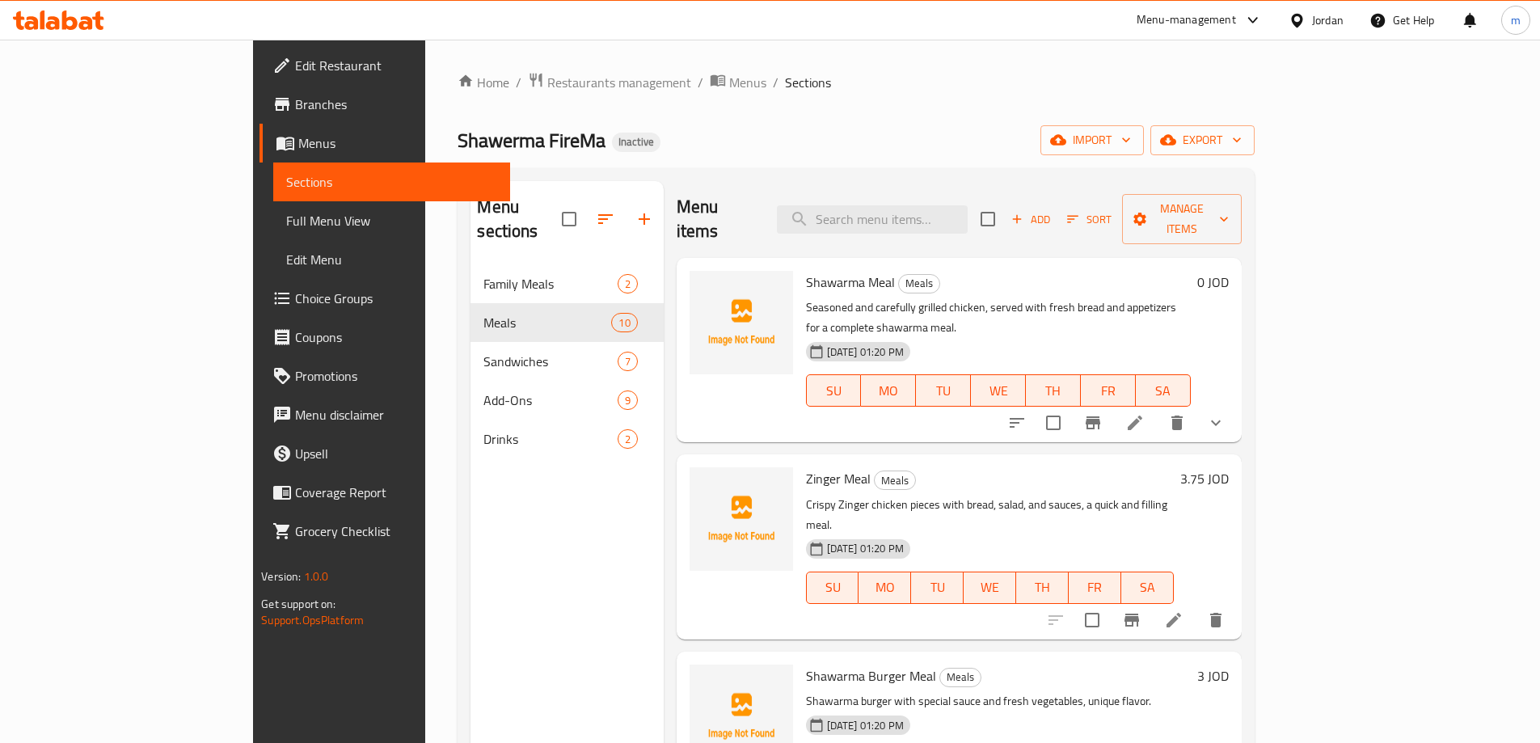
click at [959, 57] on div "Home / Restaurants management / Menus / Sections Shawerma FireMa Inactive impor…" at bounding box center [855, 504] width 861 height 929
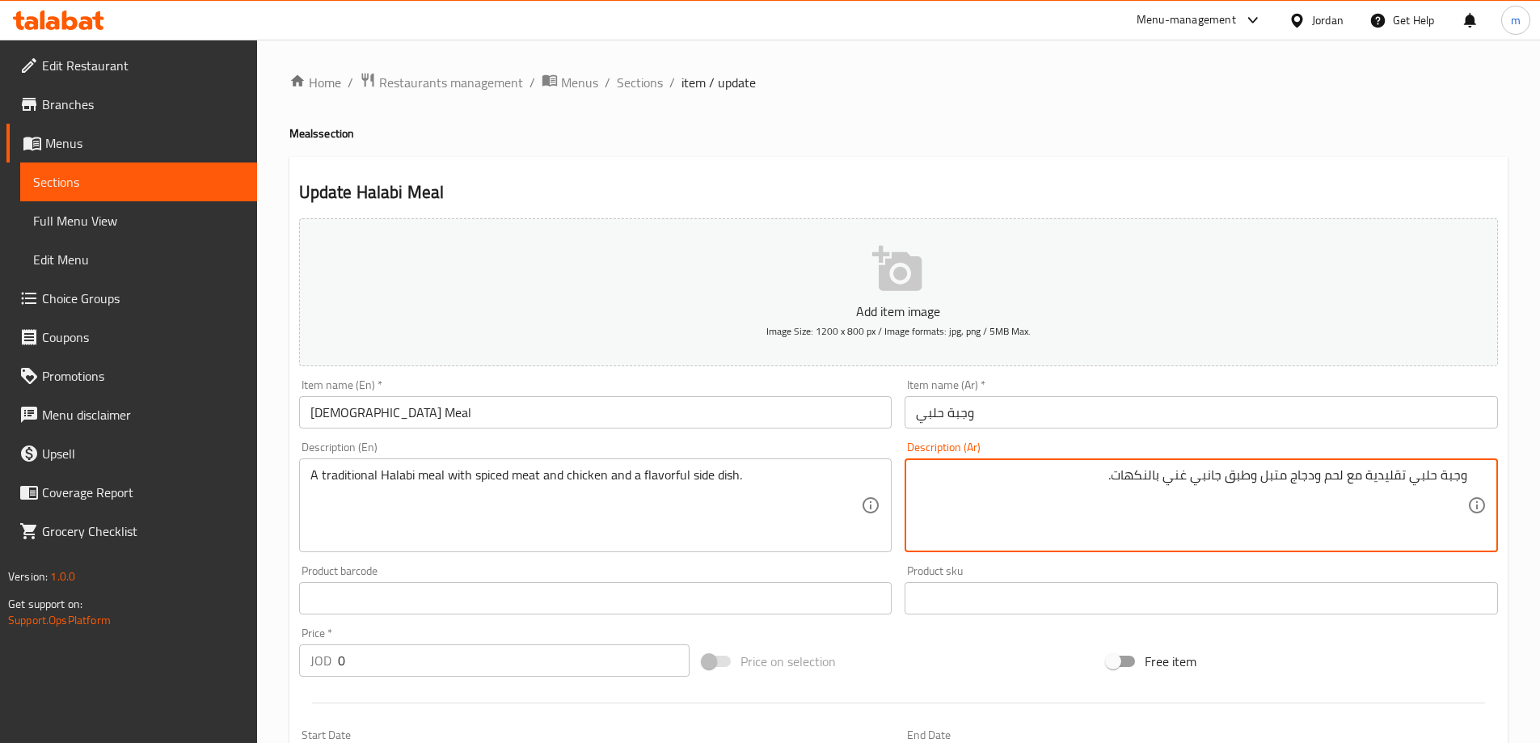
click at [1037, 406] on input "وجبة حلبي" at bounding box center [1200, 412] width 593 height 32
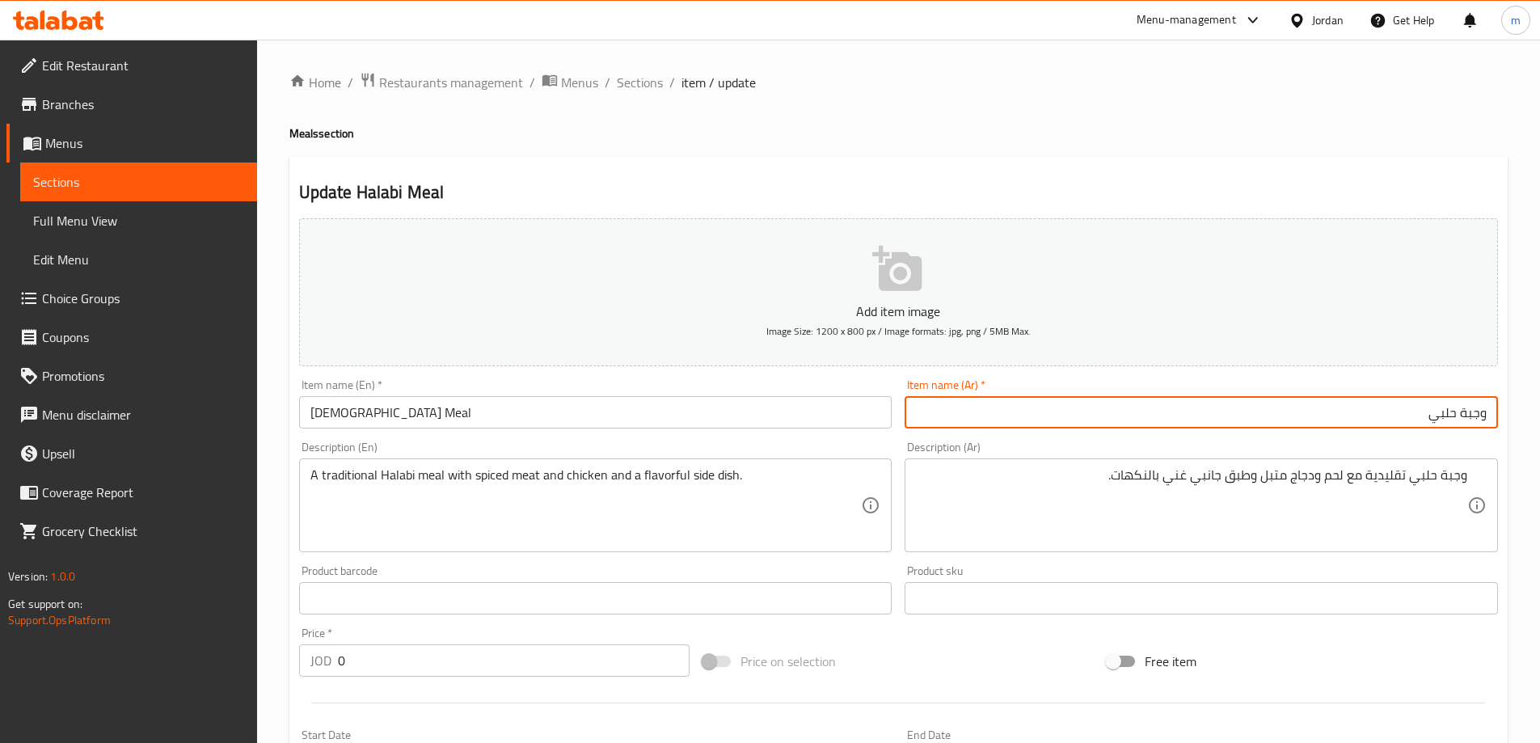
click at [794, 394] on div "Item name (En)   * Halabi Meal Item name (En) *" at bounding box center [595, 403] width 593 height 49
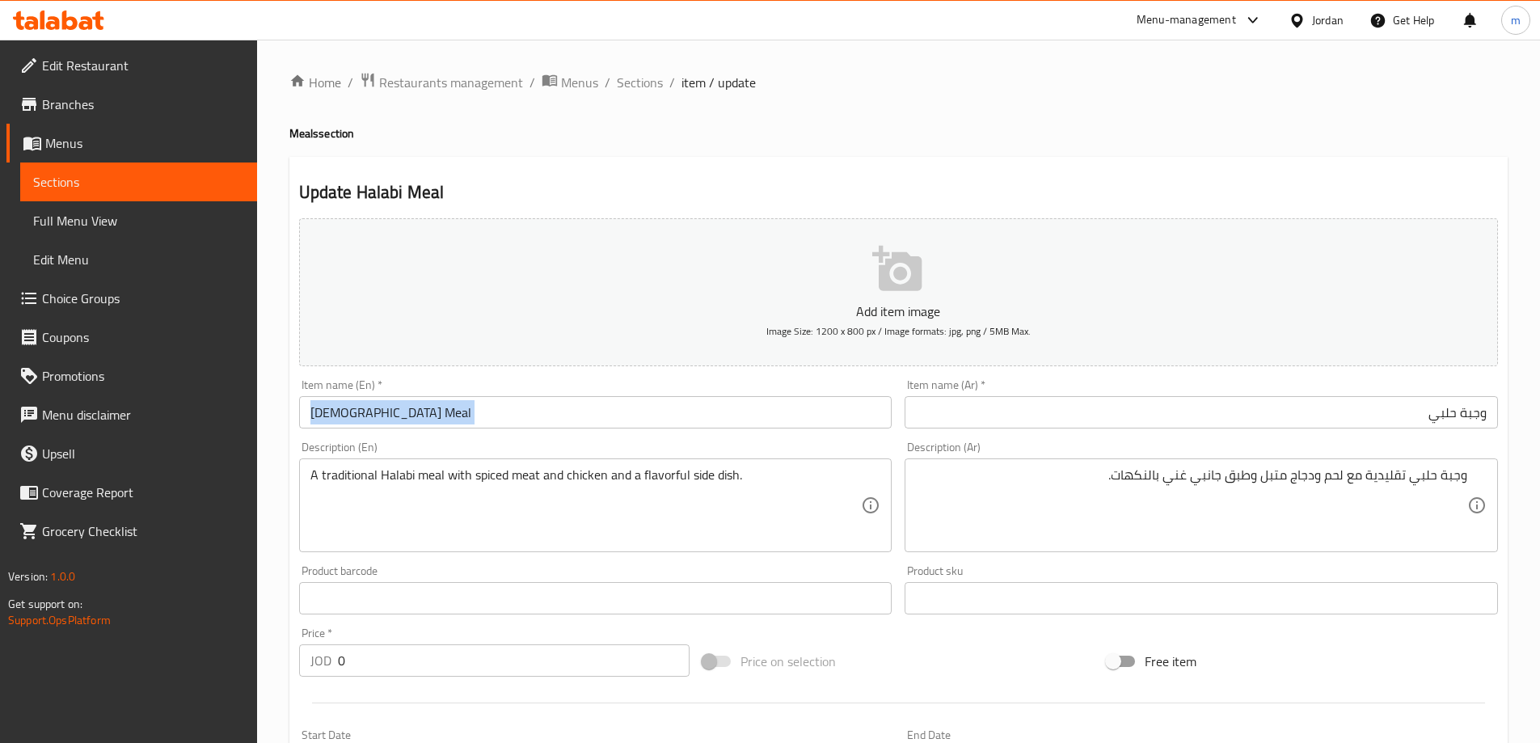
click at [794, 394] on div "Item name (En)   * Halabi Meal Item name (En) *" at bounding box center [595, 403] width 593 height 49
click at [1059, 477] on textarea "وجبة حلبي تقليدية مع لحم ودجاج متبل وطبق جانبي غني بالنكهات." at bounding box center [1191, 505] width 551 height 77
click at [630, 478] on textarea "A traditional Halabi meal with spiced meat and chicken and a flavorful side dis…" at bounding box center [585, 505] width 551 height 77
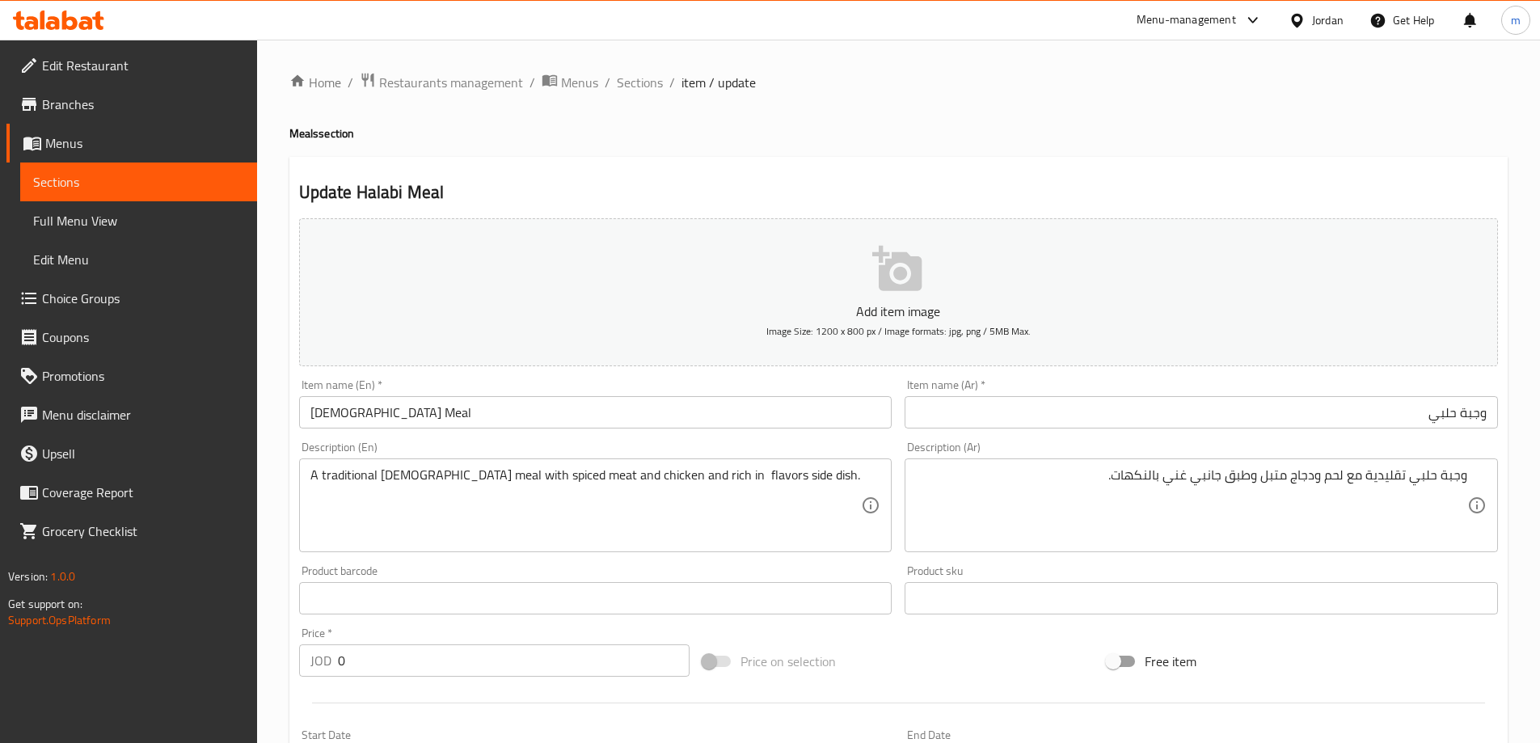
click at [766, 409] on input "[DEMOGRAPHIC_DATA] Meal" at bounding box center [595, 412] width 593 height 32
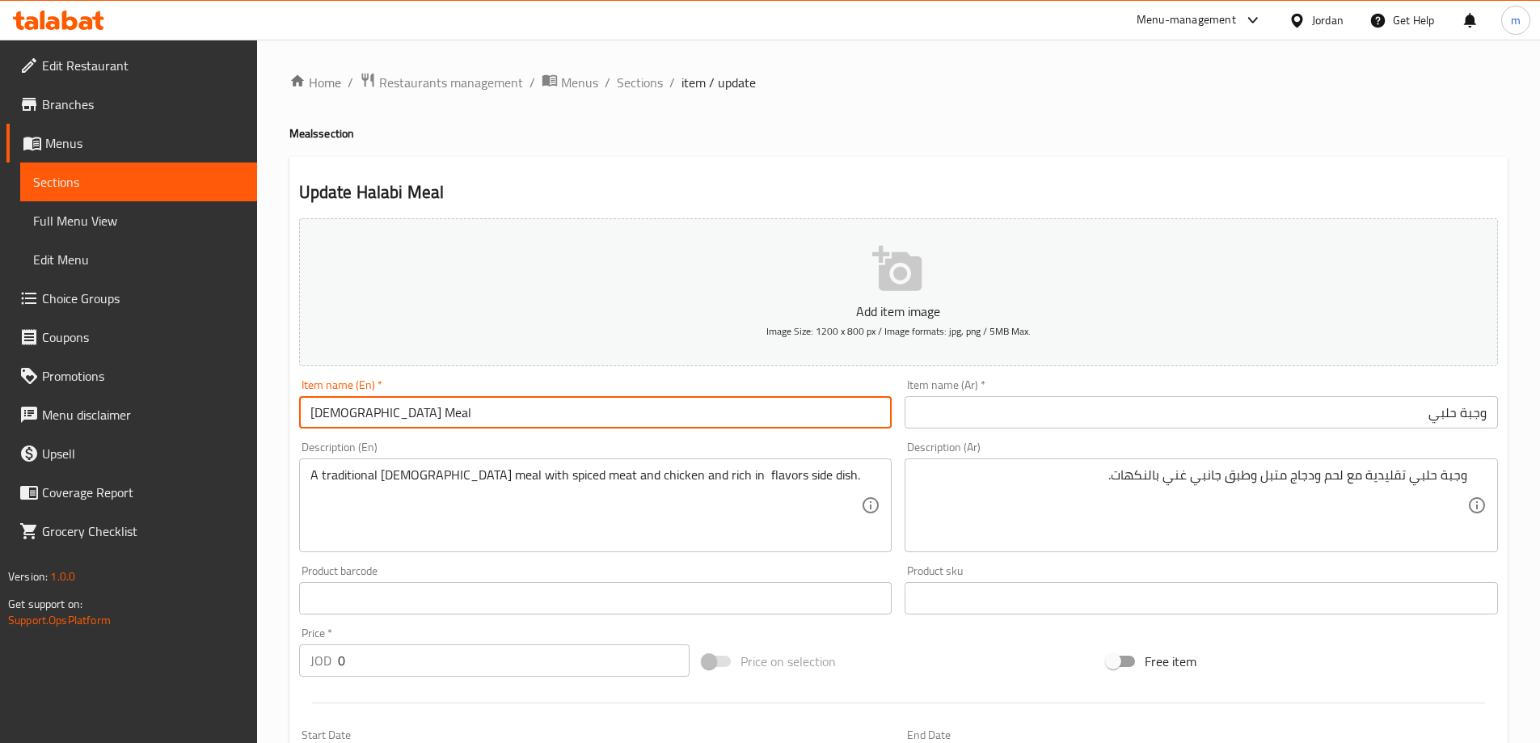
click at [716, 485] on textarea "A traditional Halabi meal with spiced meat and chicken and rich in flavors side…" at bounding box center [585, 505] width 551 height 77
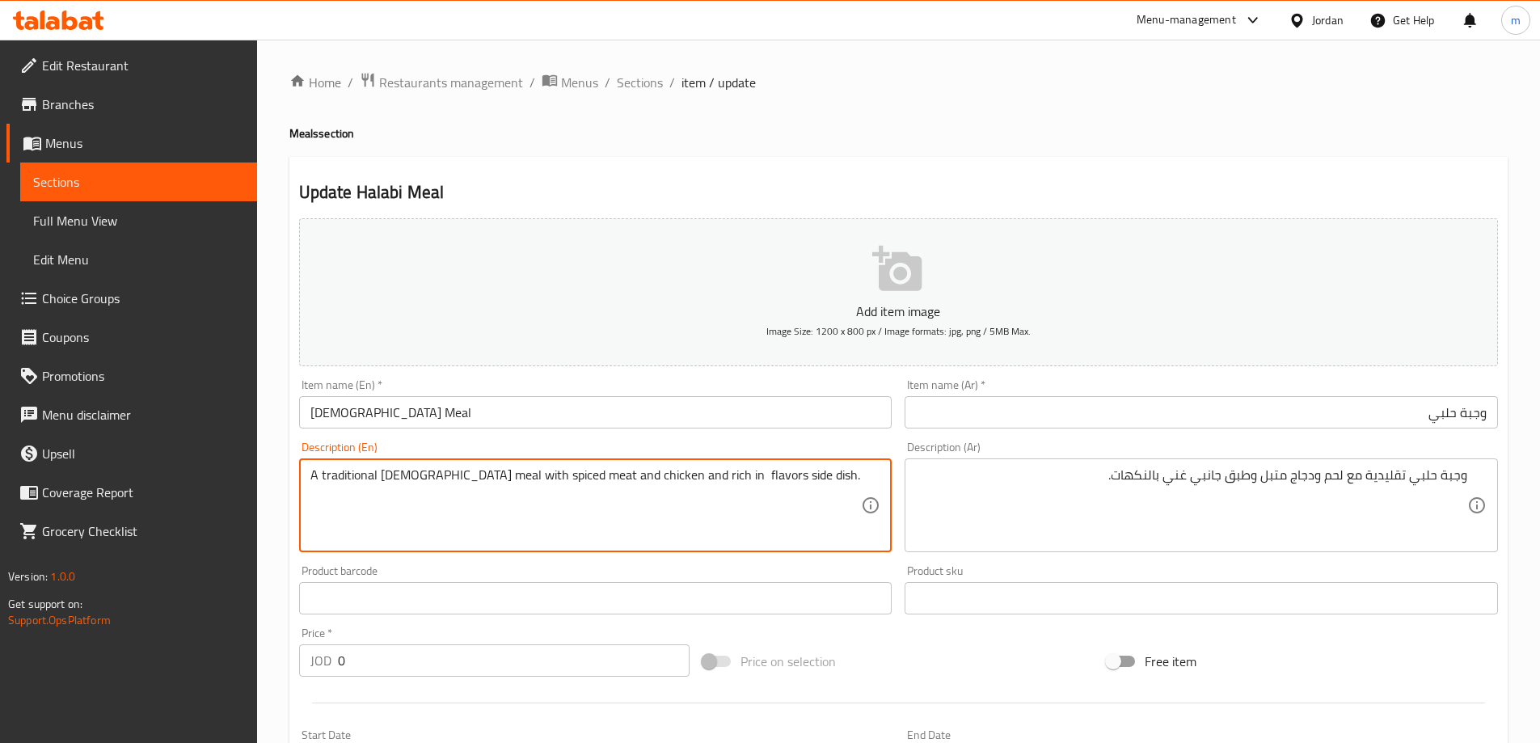
drag, startPoint x: 716, startPoint y: 485, endPoint x: 662, endPoint y: 472, distance: 55.7
click at [662, 474] on textarea "A traditional Halabi meal with spiced meat and chicken and rich in flavors side…" at bounding box center [585, 505] width 551 height 77
click at [667, 470] on textarea "A traditional Halabi meal with spiced meat and chicken and rich in flavors side…" at bounding box center [585, 505] width 551 height 77
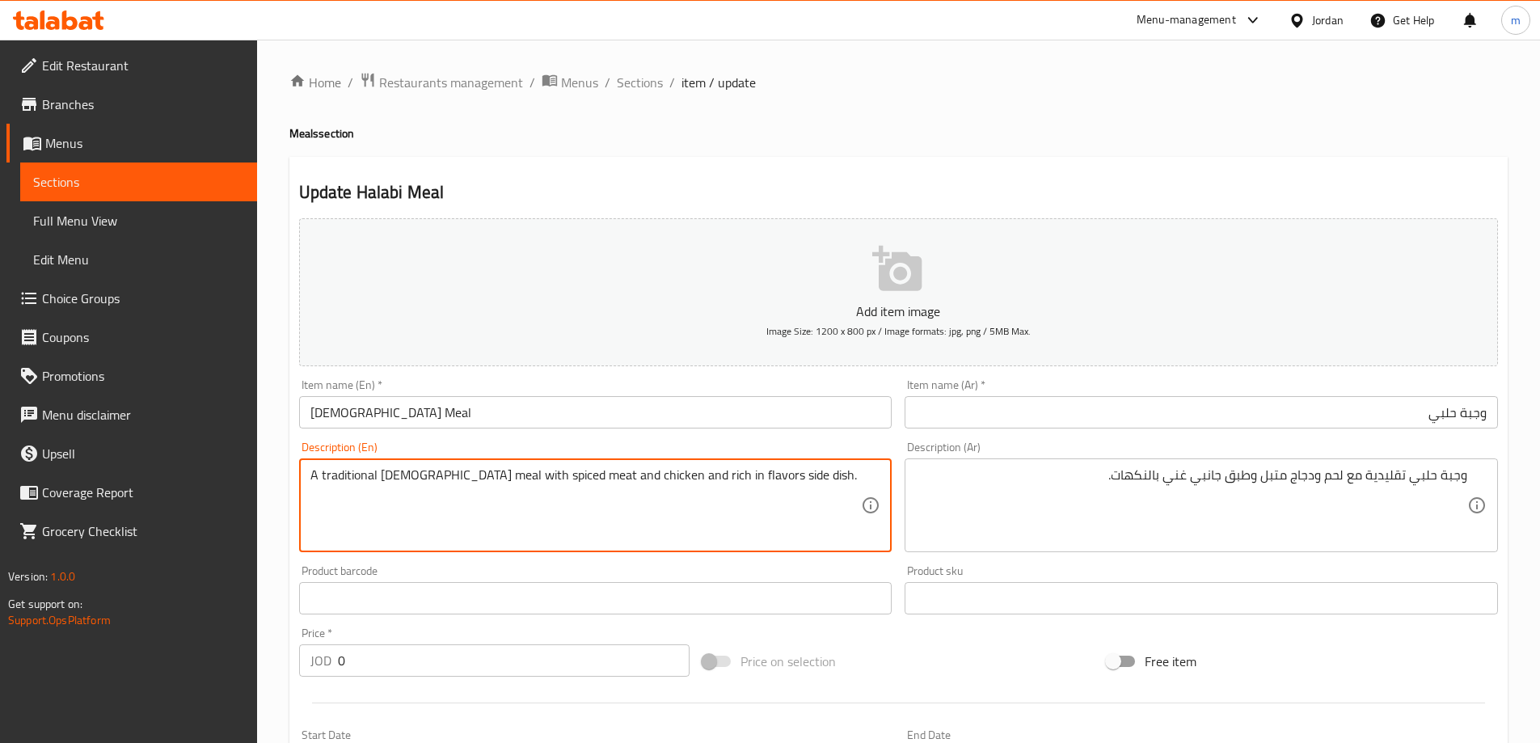
click at [667, 470] on textarea "A traditional Halabi meal with spiced meat and chicken and rich in flavors side…" at bounding box center [585, 505] width 551 height 77
type textarea "A traditional Halabi meal with spiced meat and chicken and rich in flavors side…"
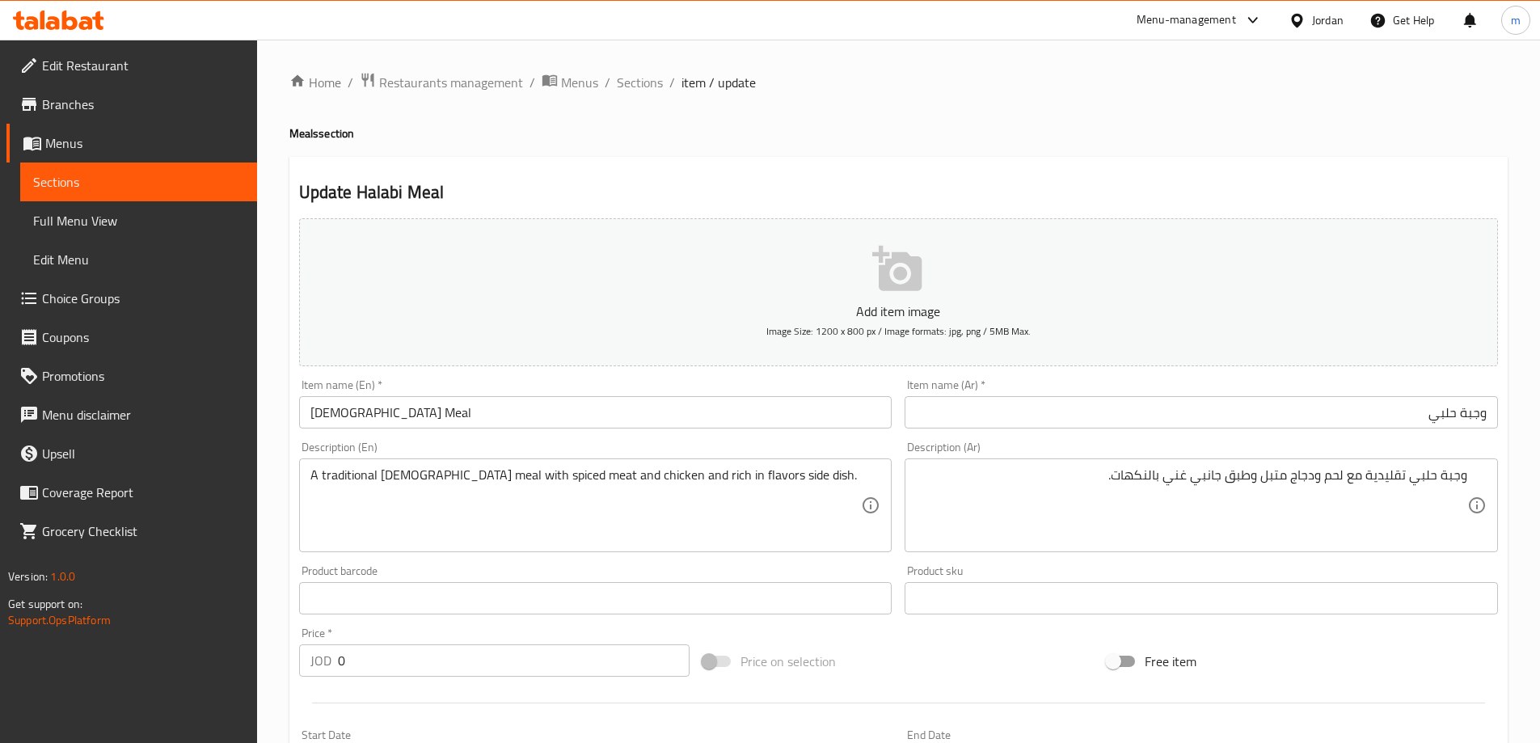
click at [744, 418] on input "[DEMOGRAPHIC_DATA] Meal" at bounding box center [595, 412] width 593 height 32
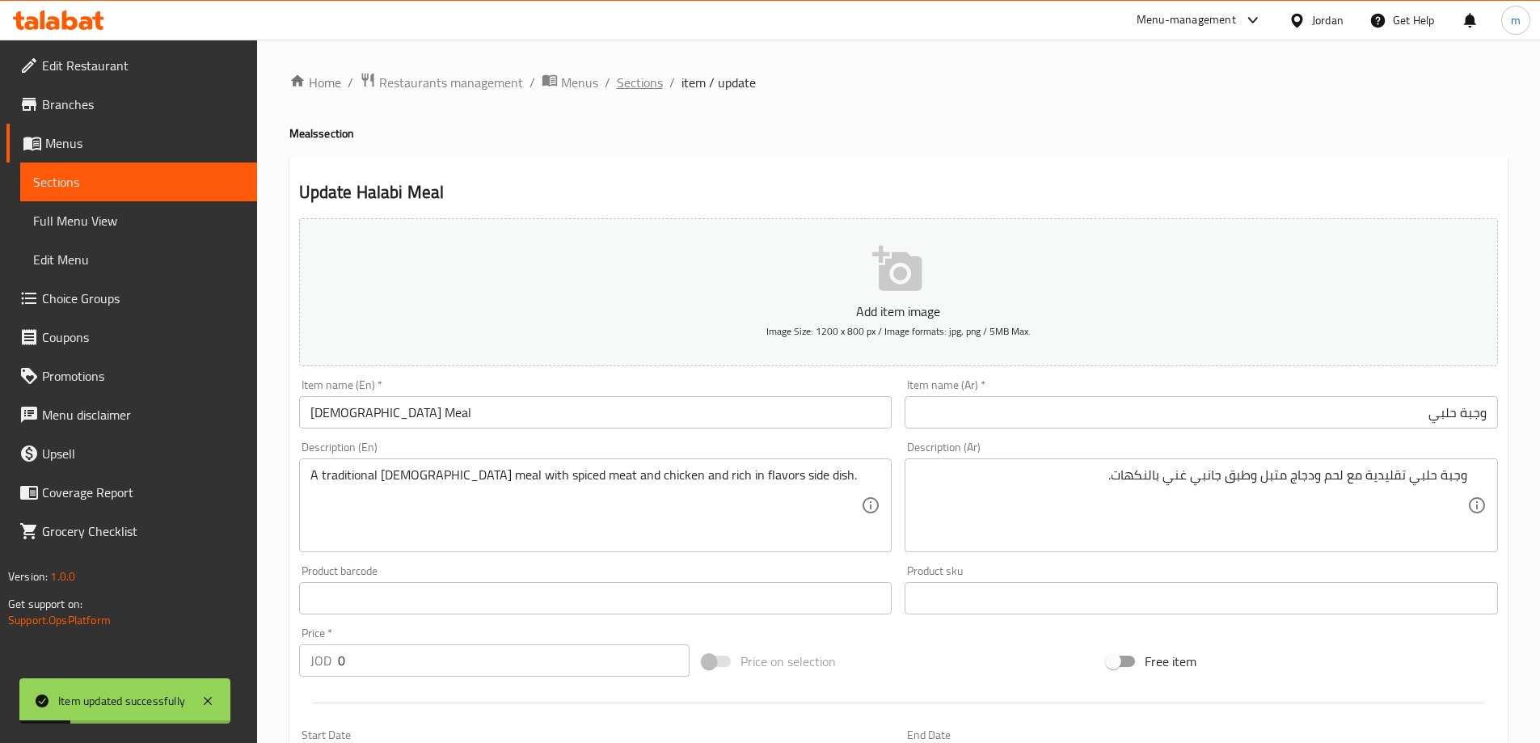
click at [651, 82] on span "Sections" at bounding box center [640, 82] width 46 height 19
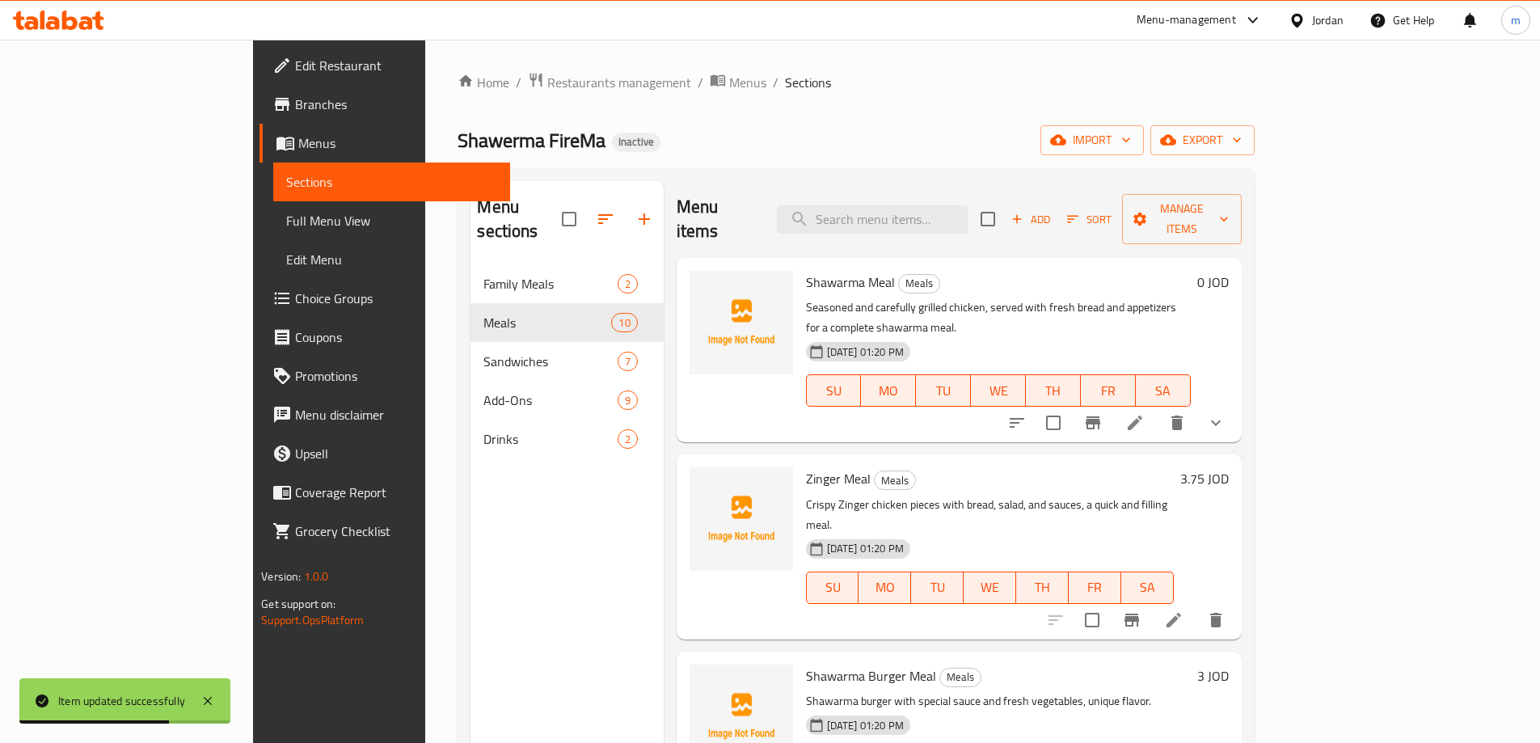
click at [259, 310] on link "Choice Groups" at bounding box center [384, 298] width 251 height 39
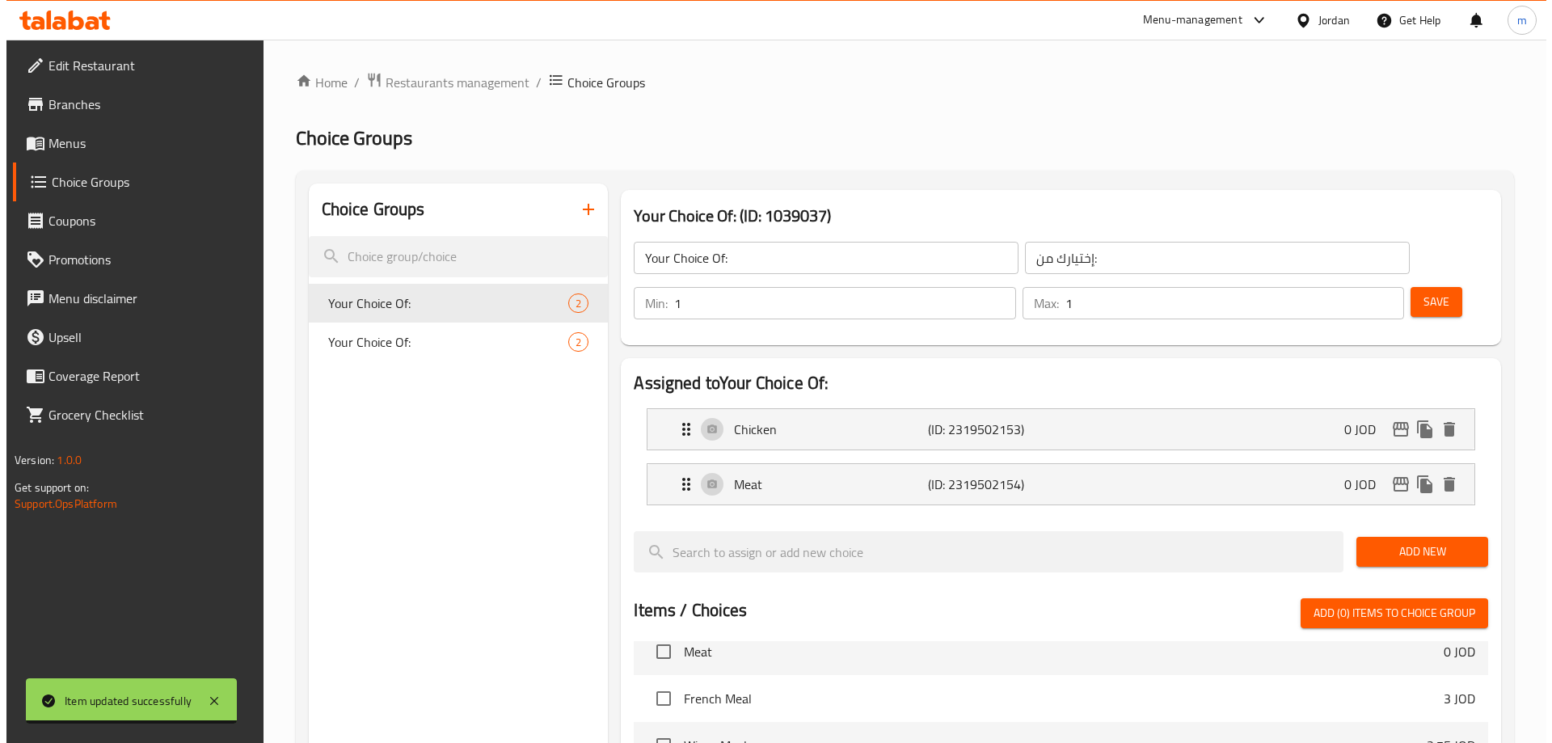
scroll to position [476, 0]
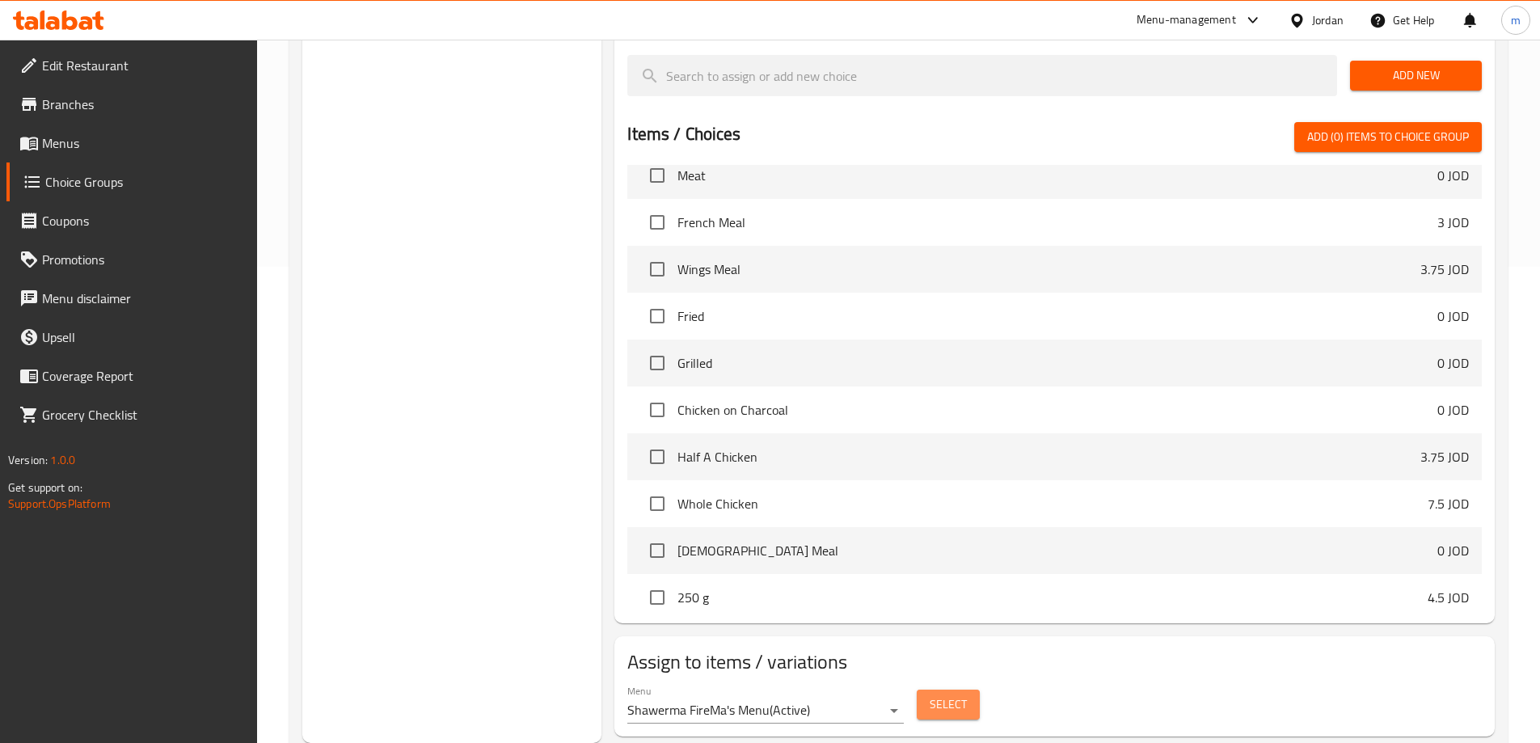
click at [948, 694] on span "Select" at bounding box center [947, 704] width 37 height 20
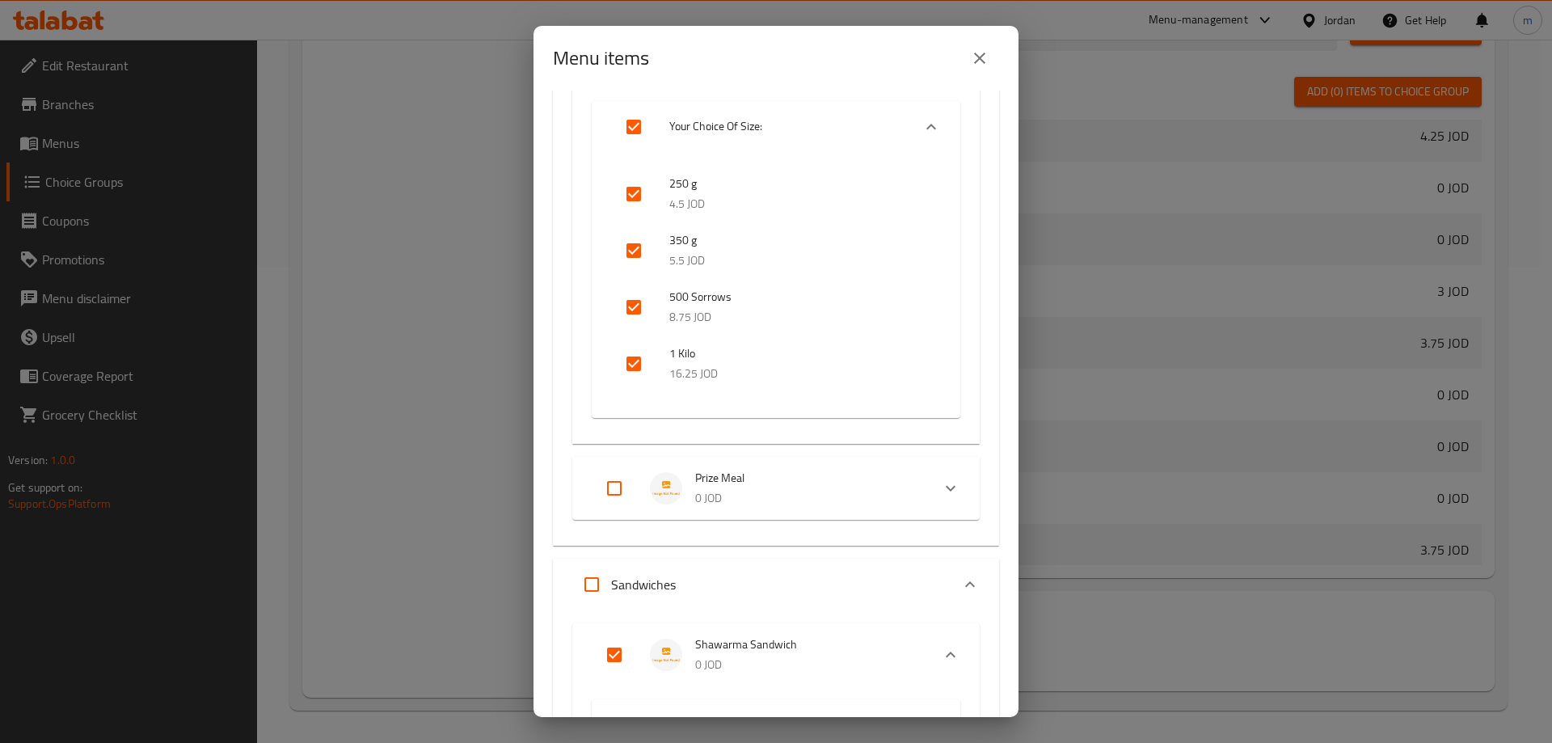
scroll to position [1162, 0]
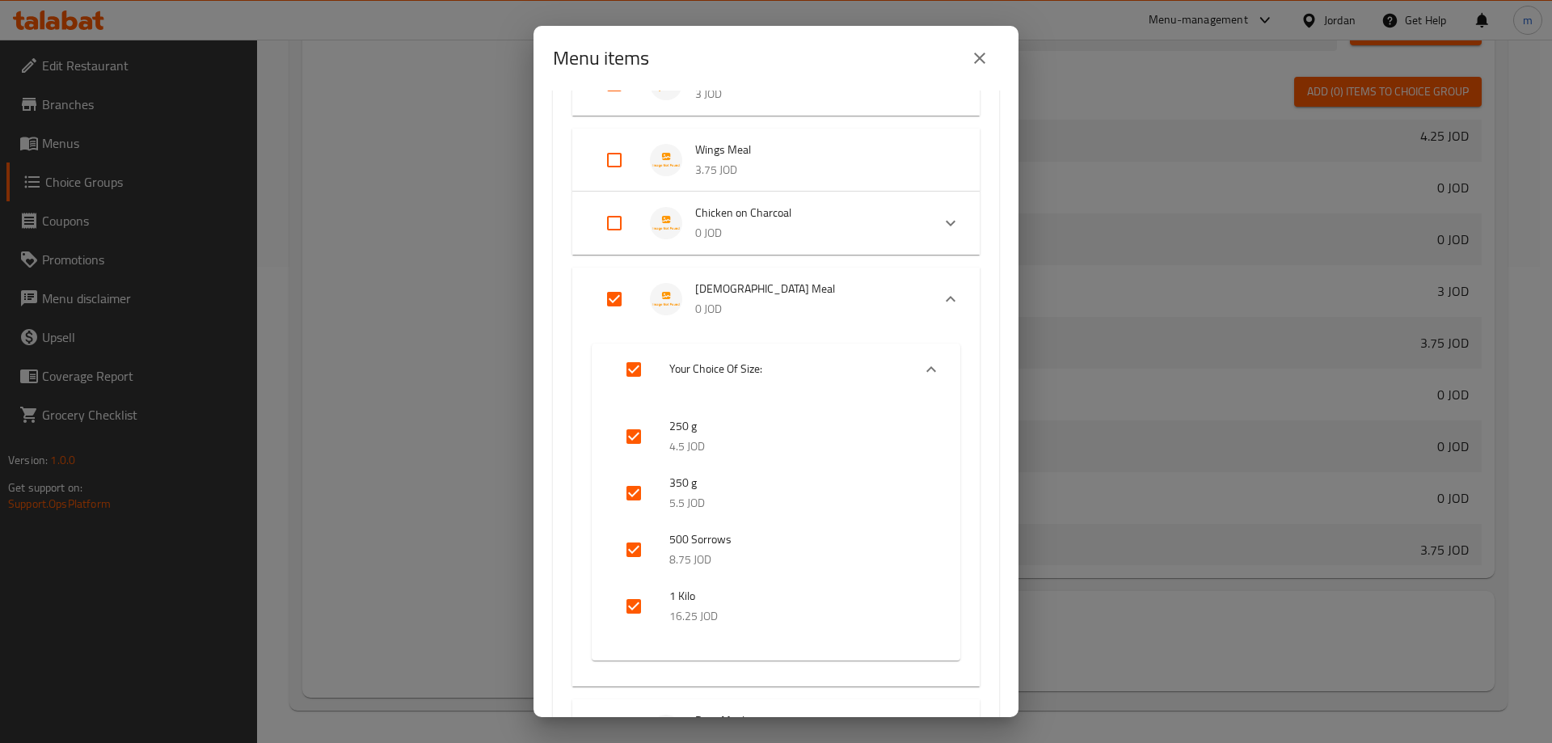
click at [613, 310] on input "Expand" at bounding box center [614, 299] width 39 height 39
checkbox input "false"
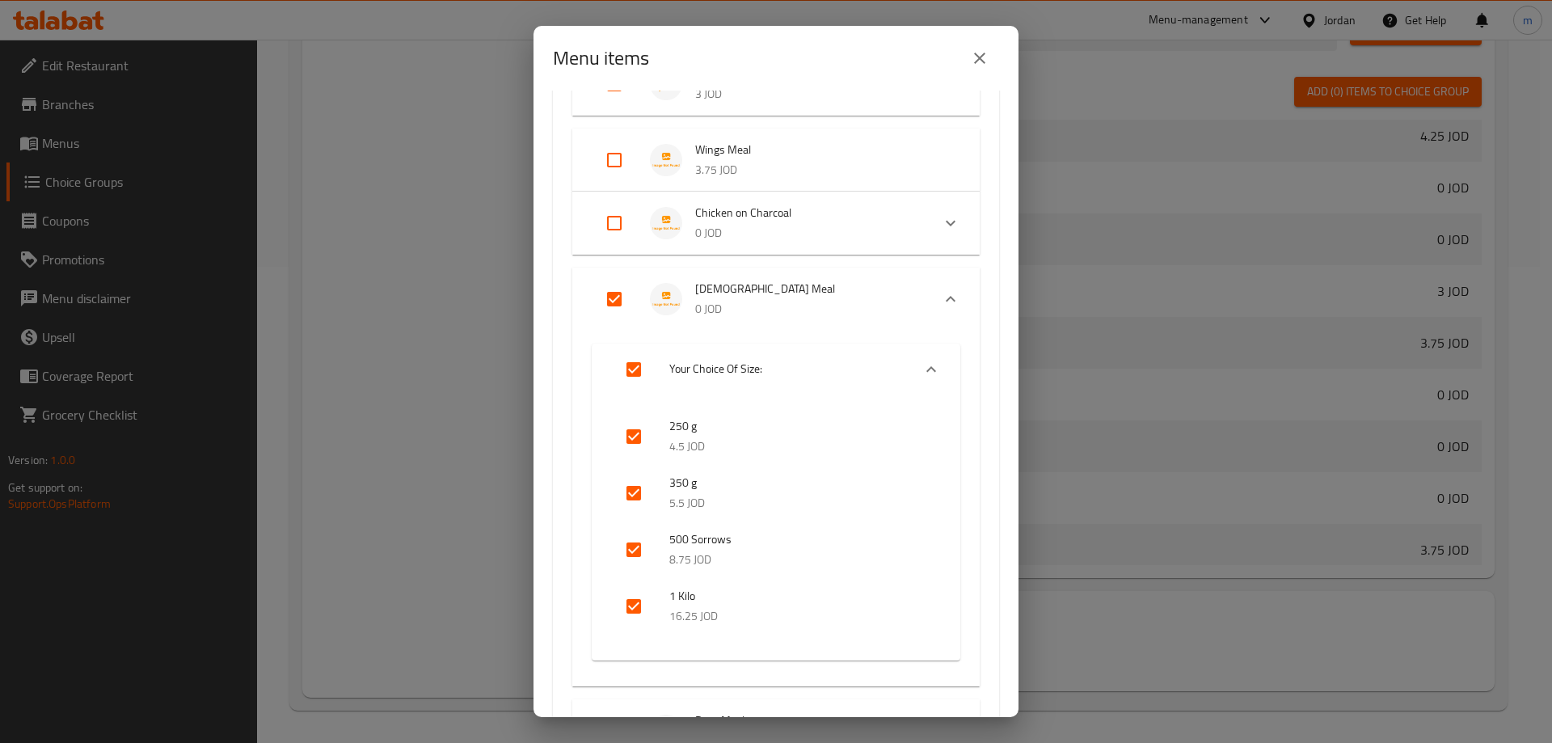
checkbox input "false"
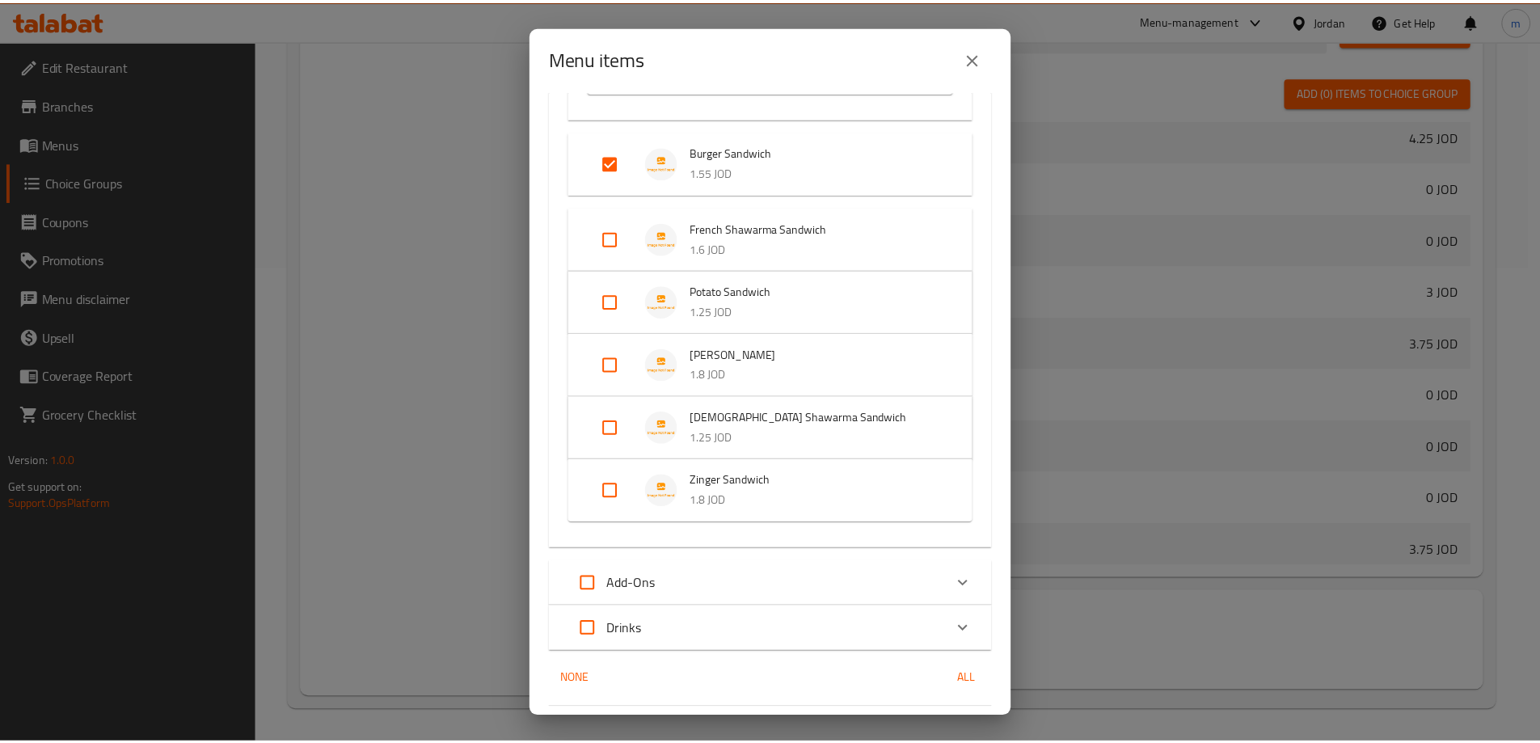
scroll to position [1993, 0]
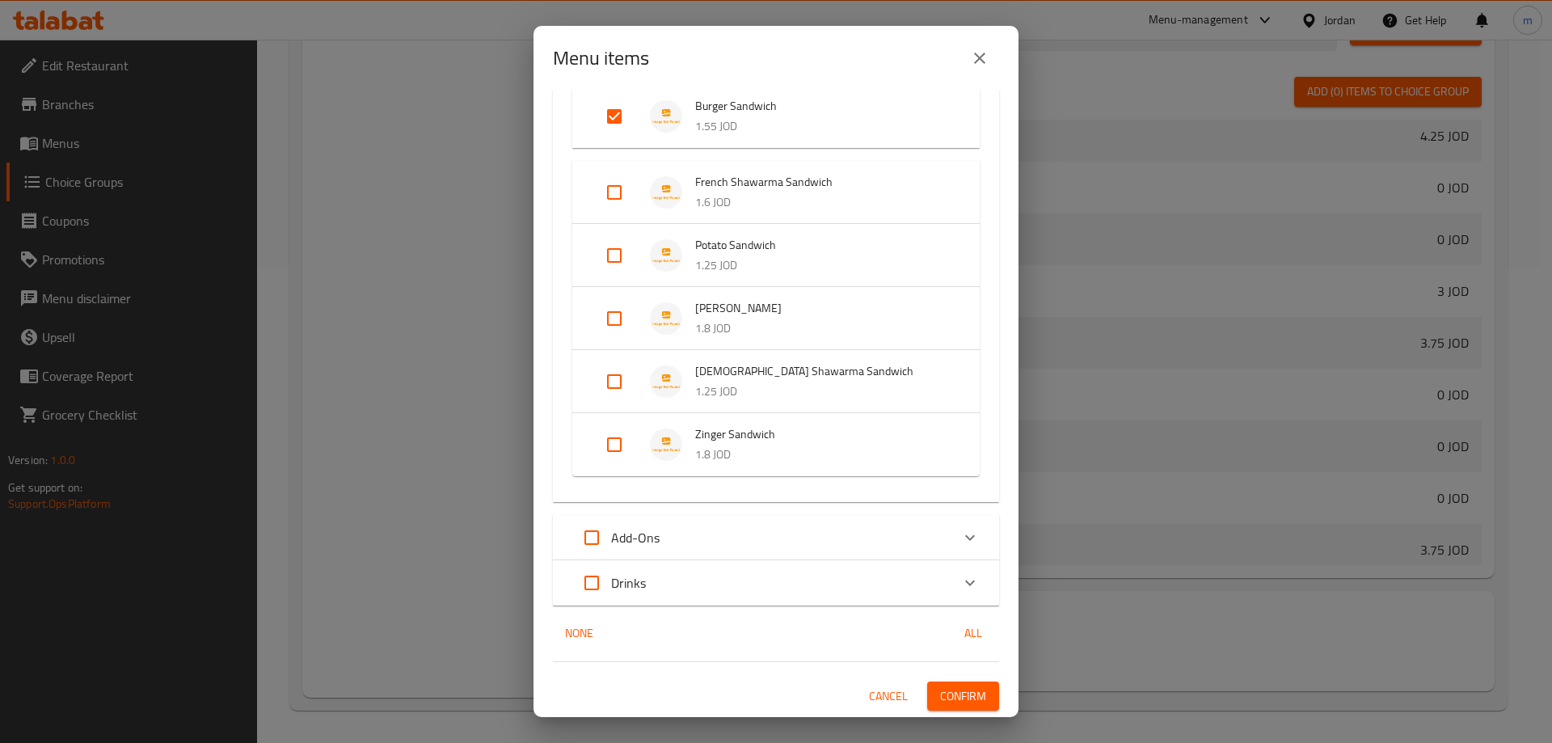
click at [955, 696] on span "Confirm" at bounding box center [963, 696] width 46 height 20
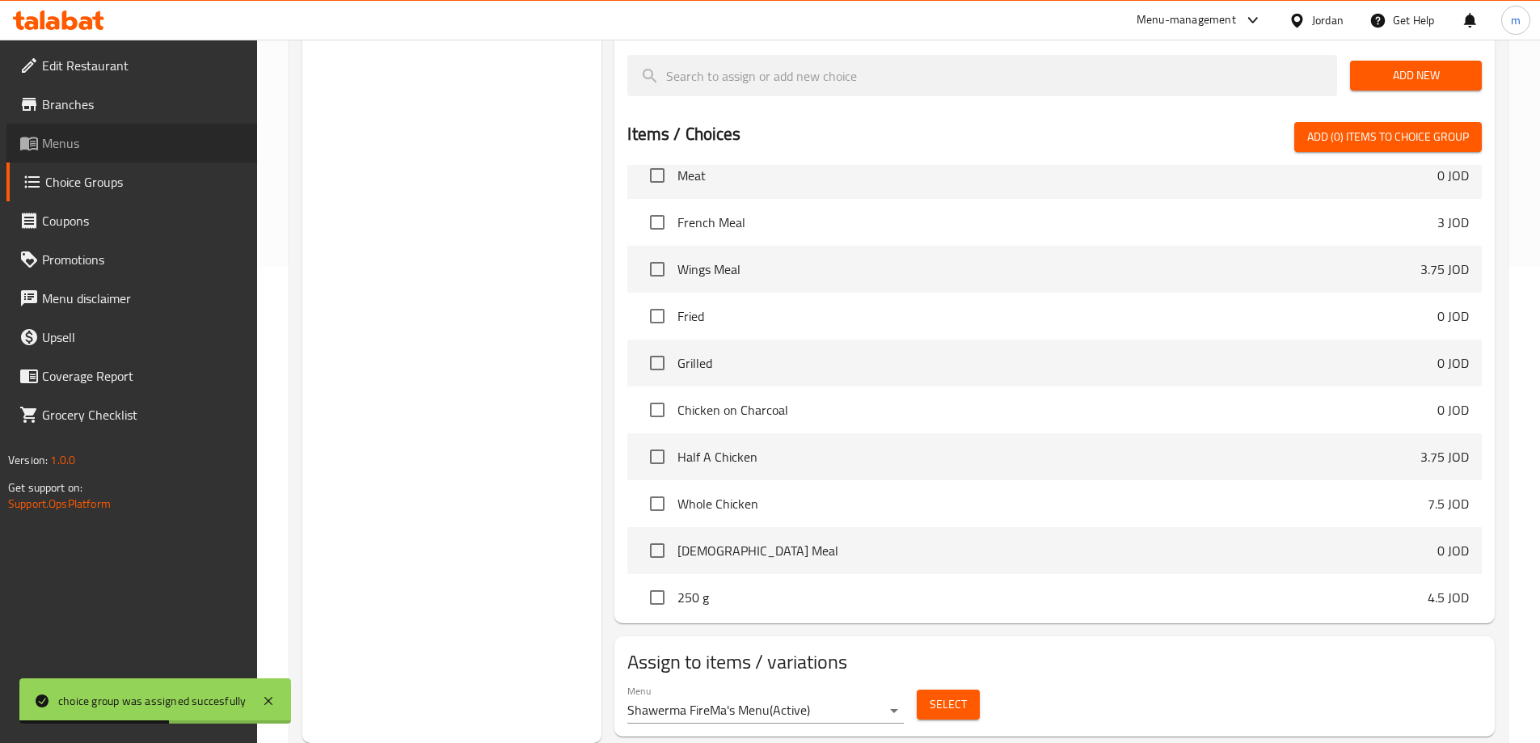
click at [103, 141] on span "Menus" at bounding box center [143, 142] width 202 height 19
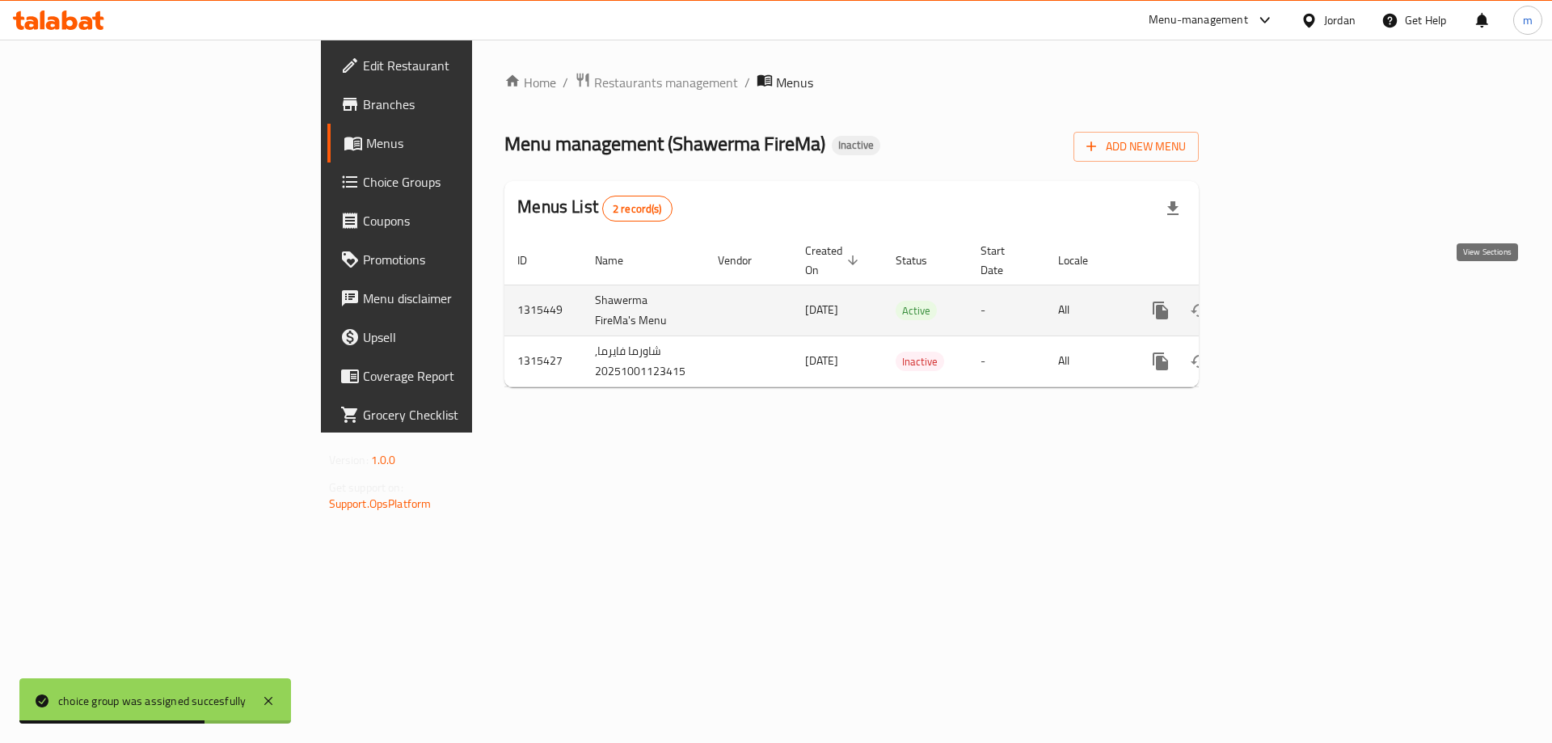
click at [1284, 303] on icon "enhanced table" at bounding box center [1277, 310] width 15 height 15
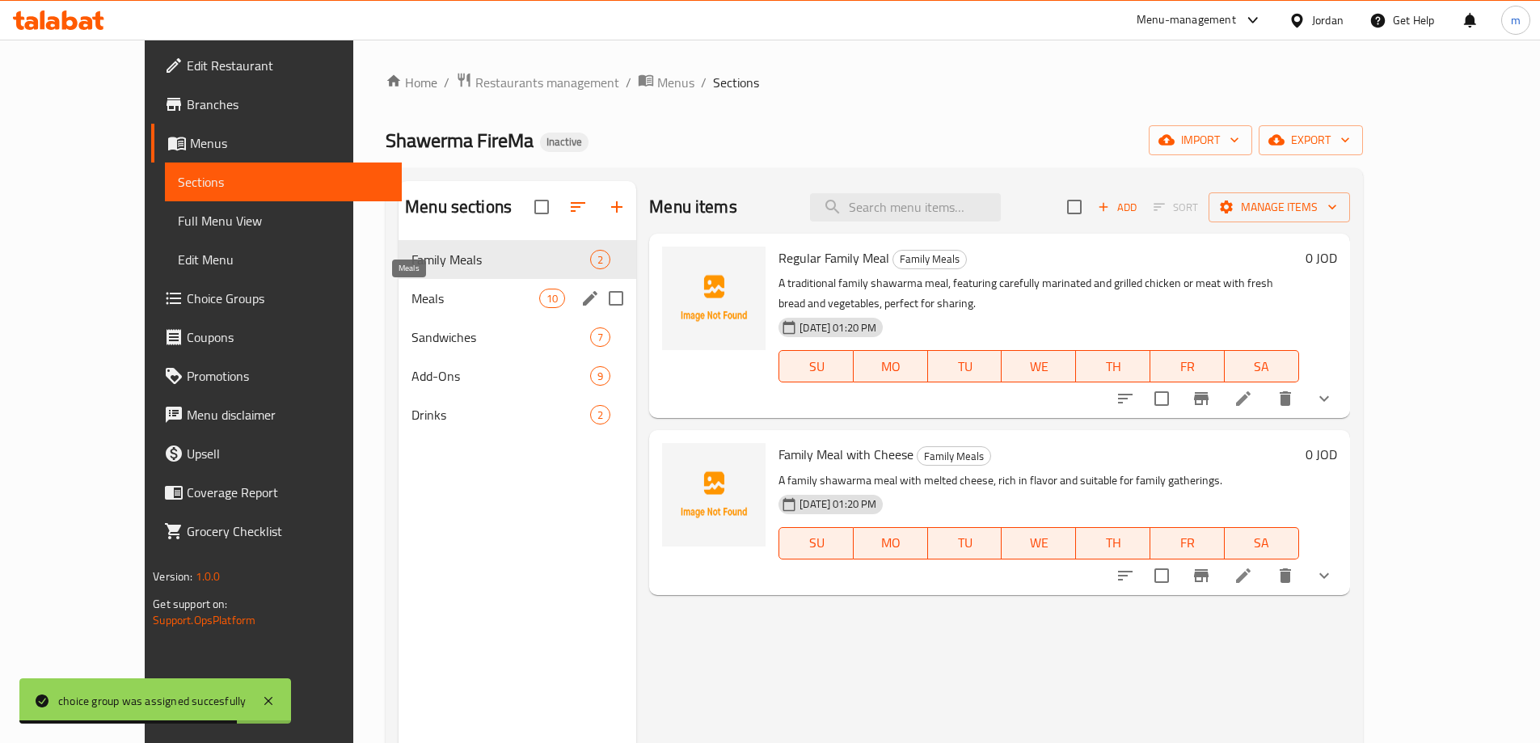
click at [411, 296] on span "Meals" at bounding box center [475, 298] width 128 height 19
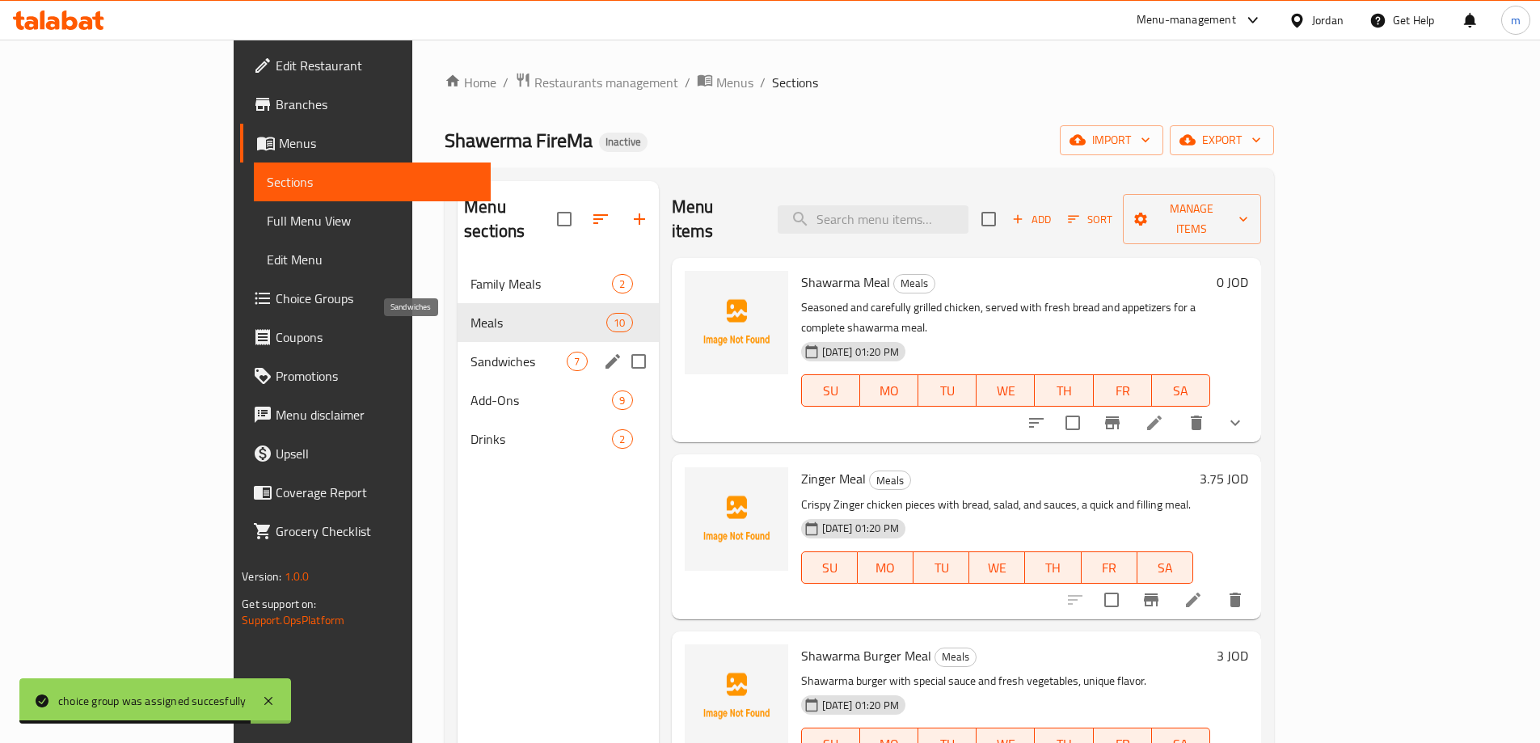
scroll to position [1064, 0]
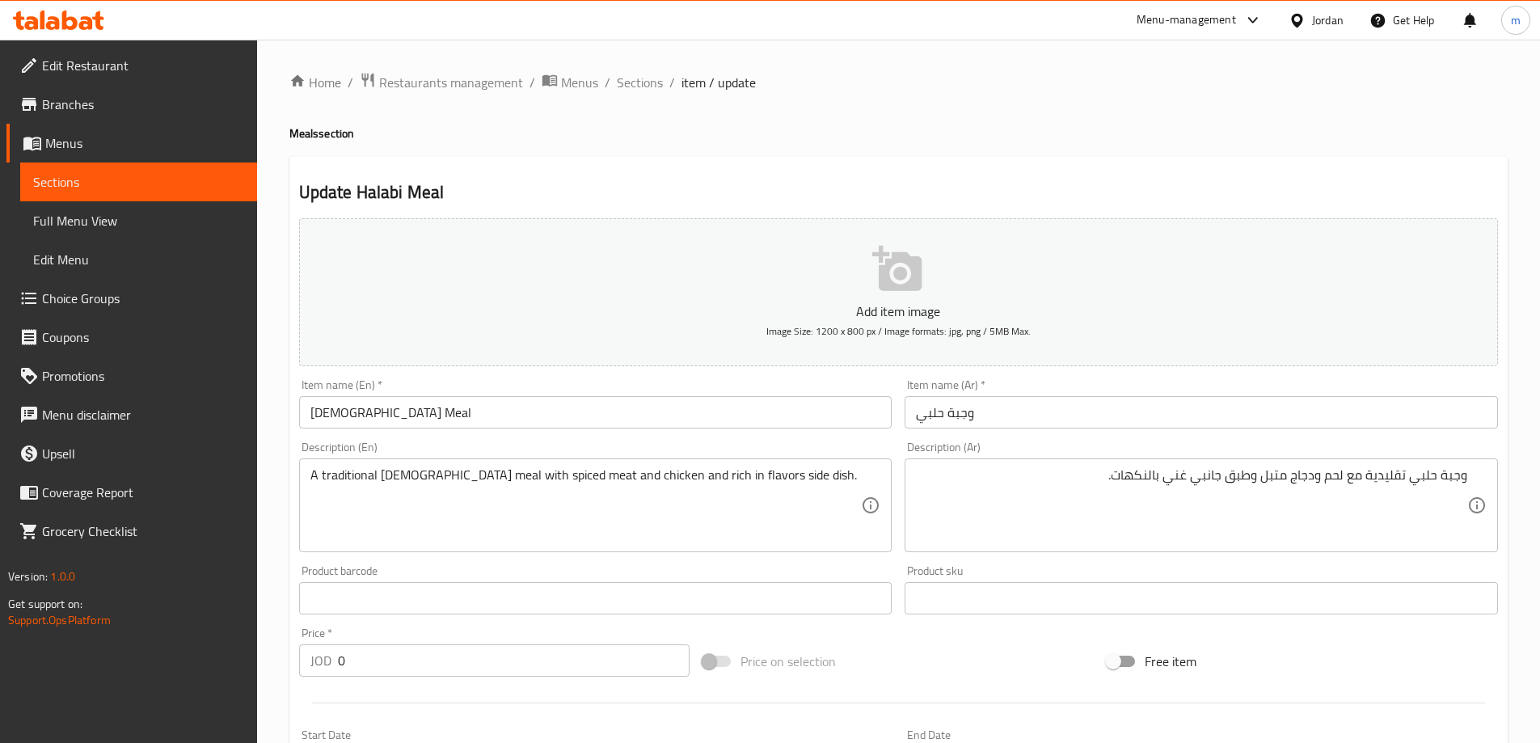
click at [1207, 430] on div "Item name (Ar)   * وجبة حلبي Item name (Ar) *" at bounding box center [1201, 404] width 606 height 62
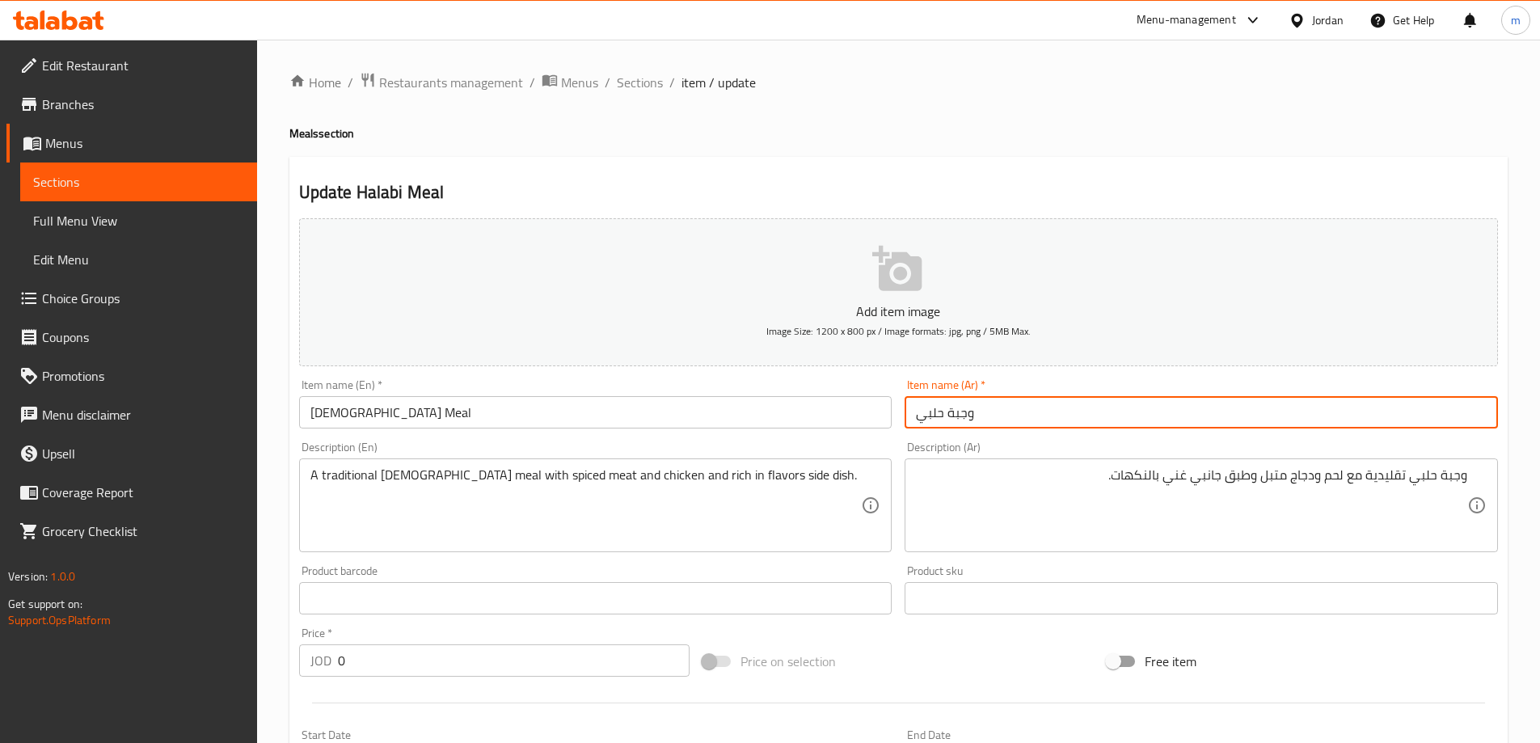
click at [1208, 419] on input "وجبة حلبي" at bounding box center [1200, 412] width 593 height 32
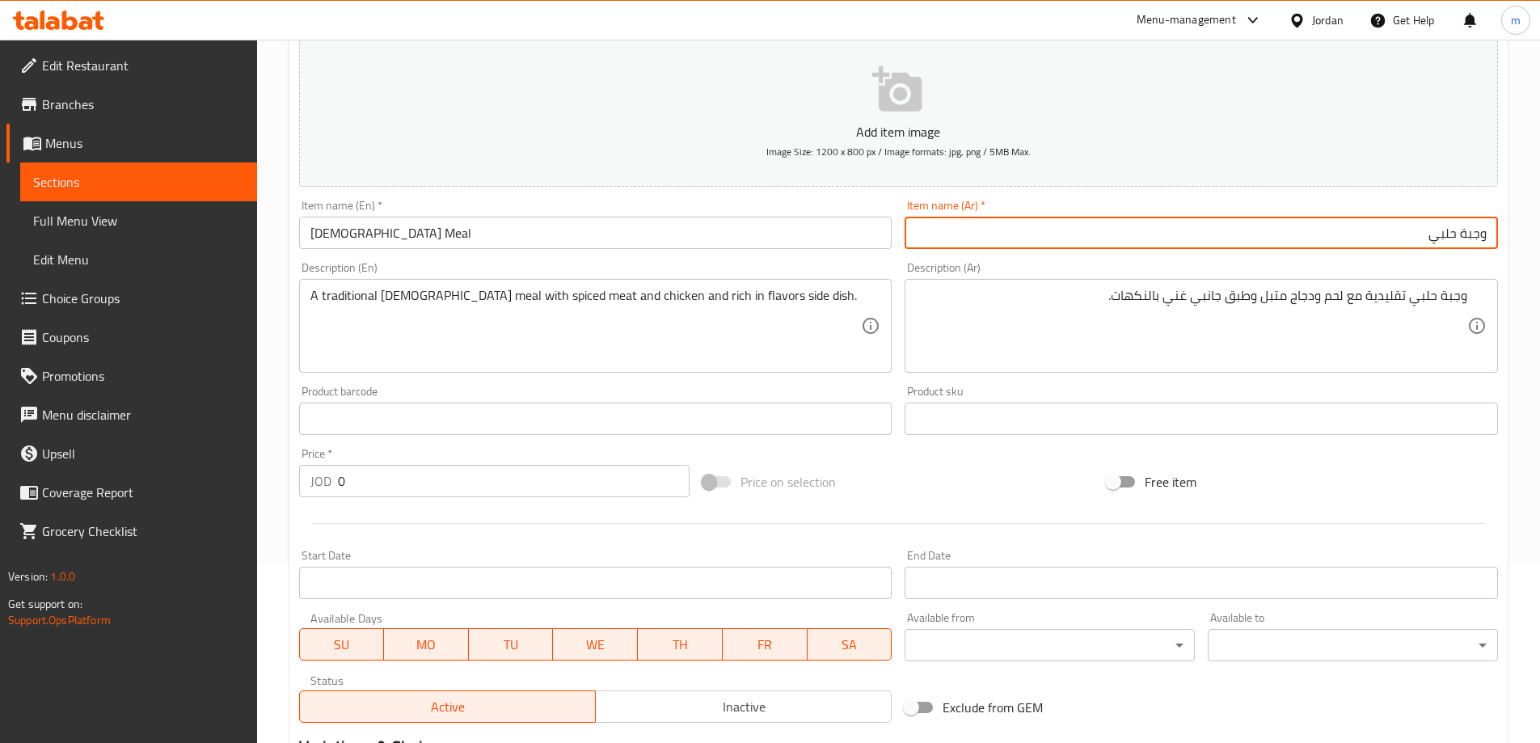
scroll to position [485, 0]
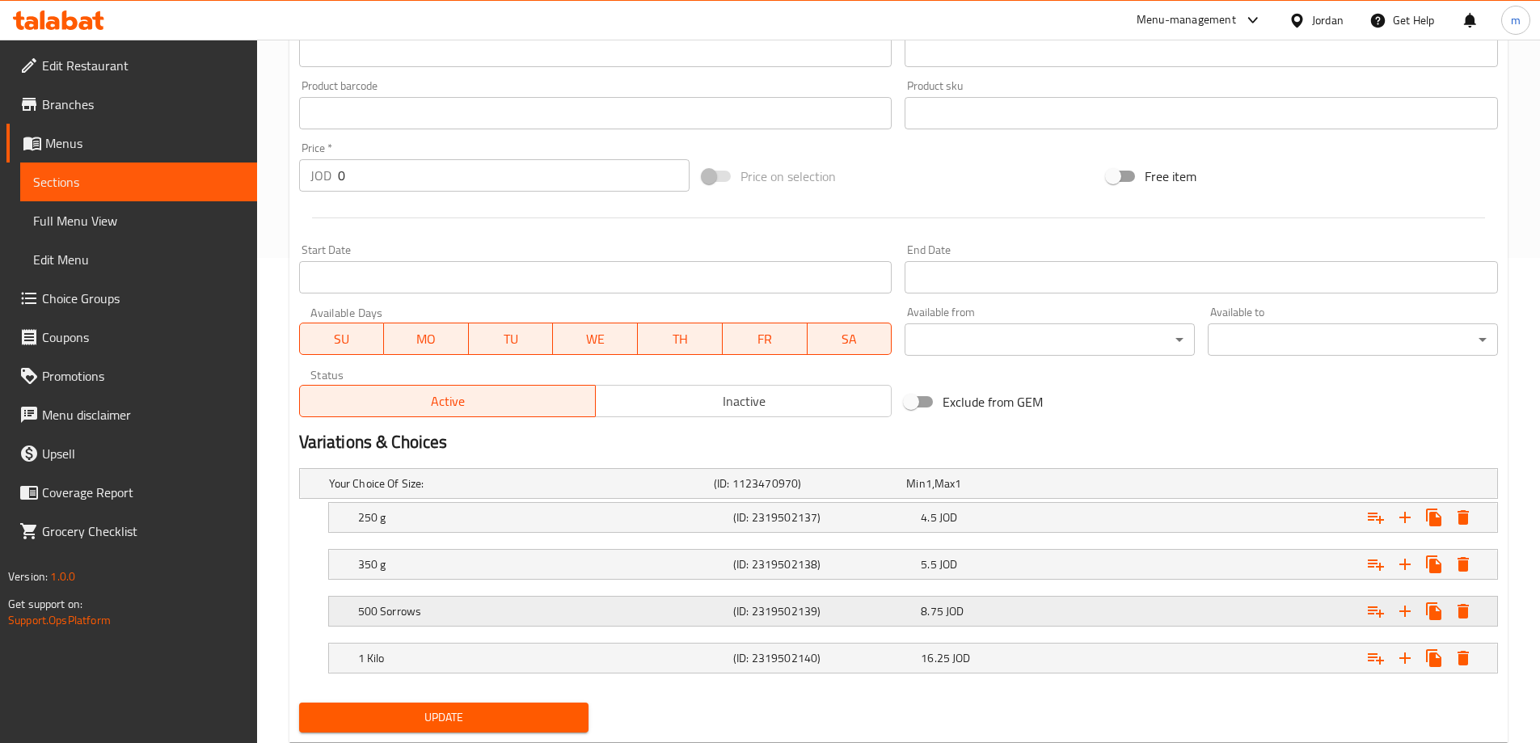
click at [446, 620] on div "500 Sorrows" at bounding box center [542, 611] width 375 height 23
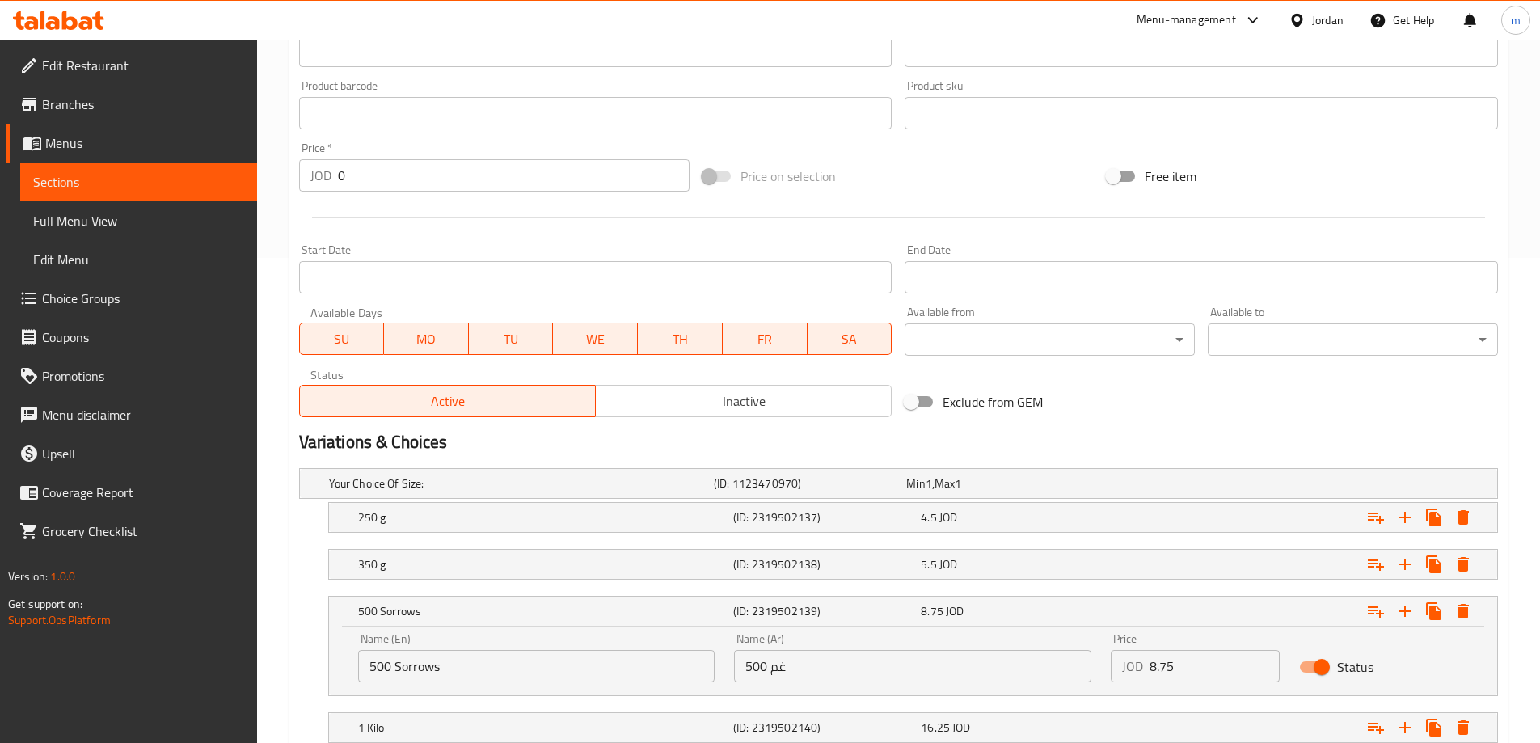
click at [424, 659] on input "500 Sorrows" at bounding box center [536, 666] width 357 height 32
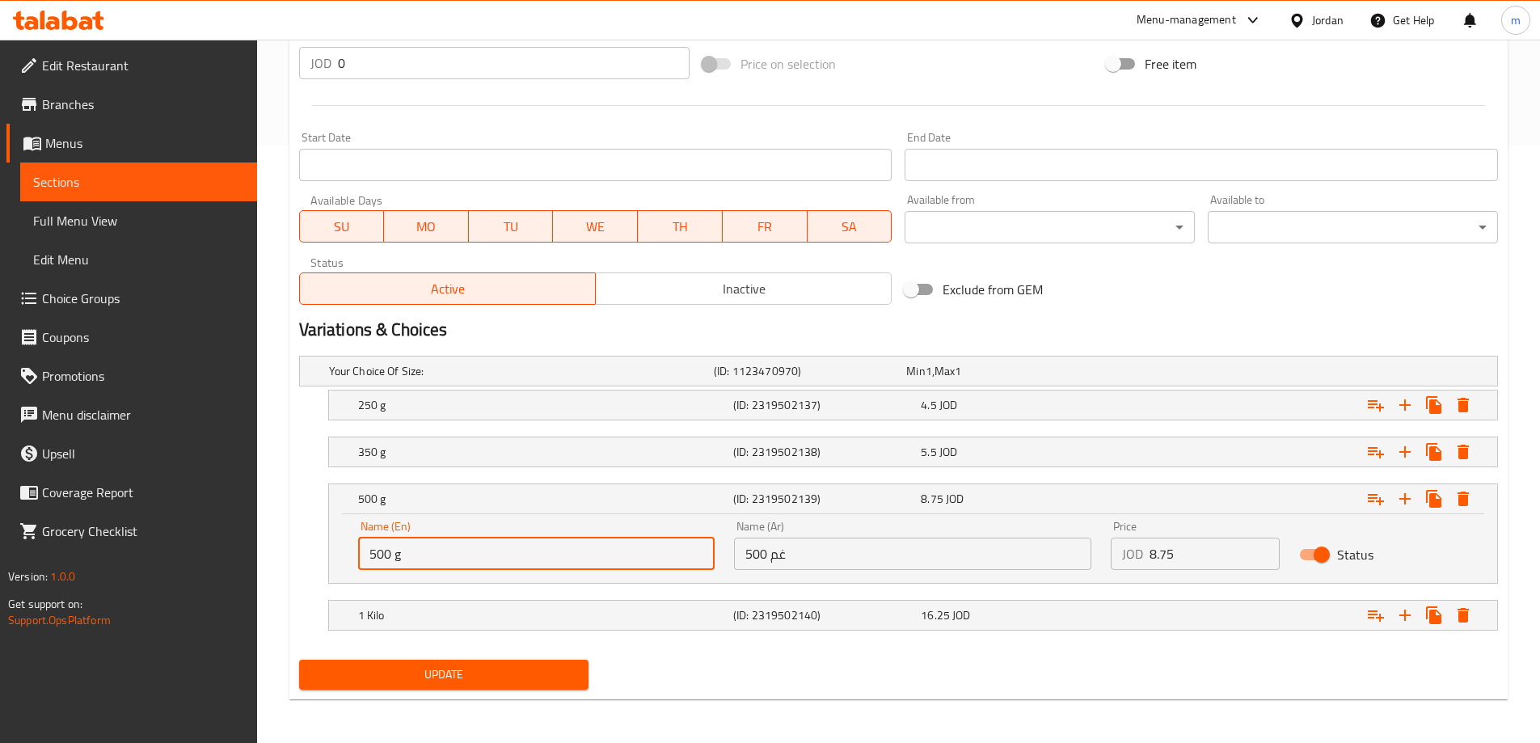
scroll to position [599, 0]
type input "500 g"
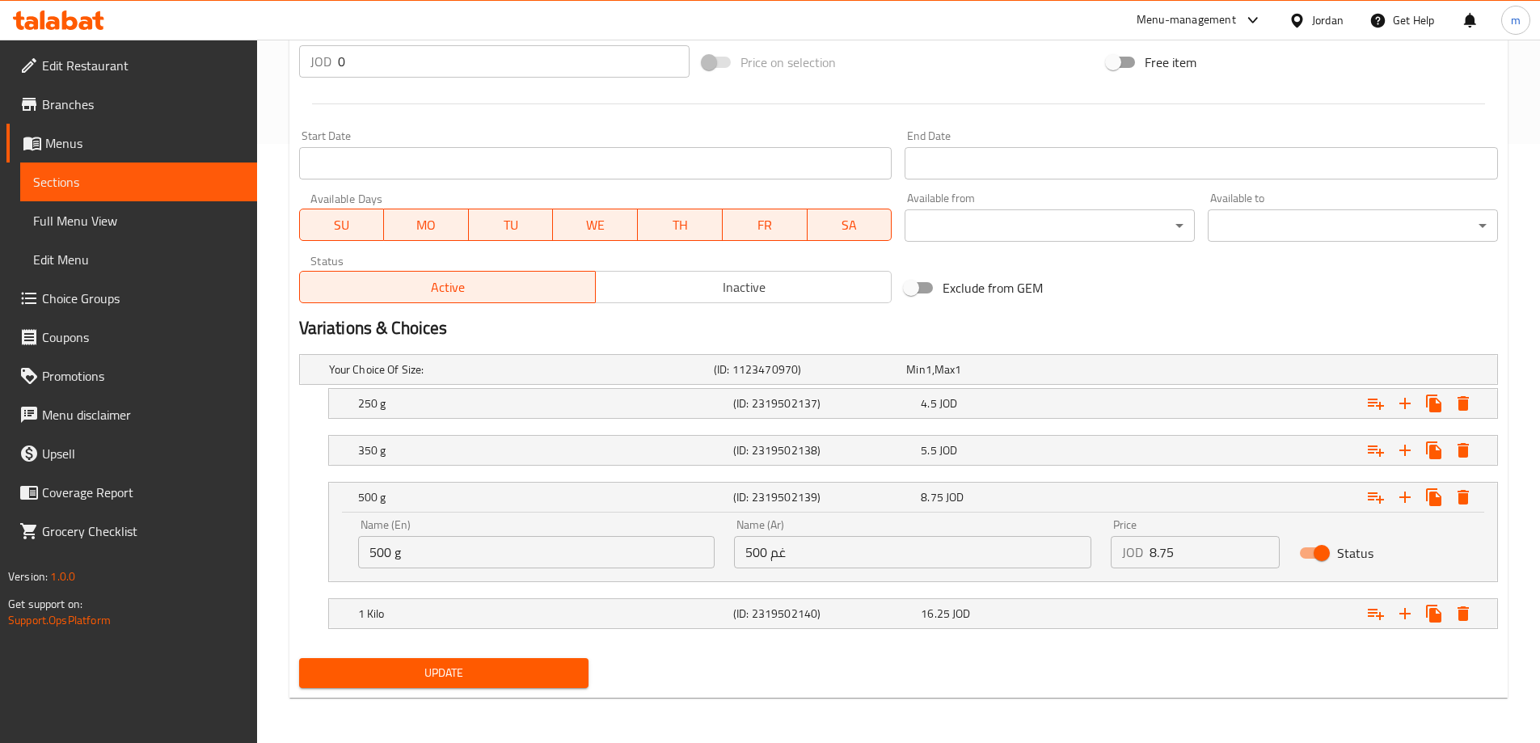
click at [499, 688] on div "Update" at bounding box center [444, 672] width 303 height 43
click at [501, 685] on button "Update" at bounding box center [444, 673] width 290 height 30
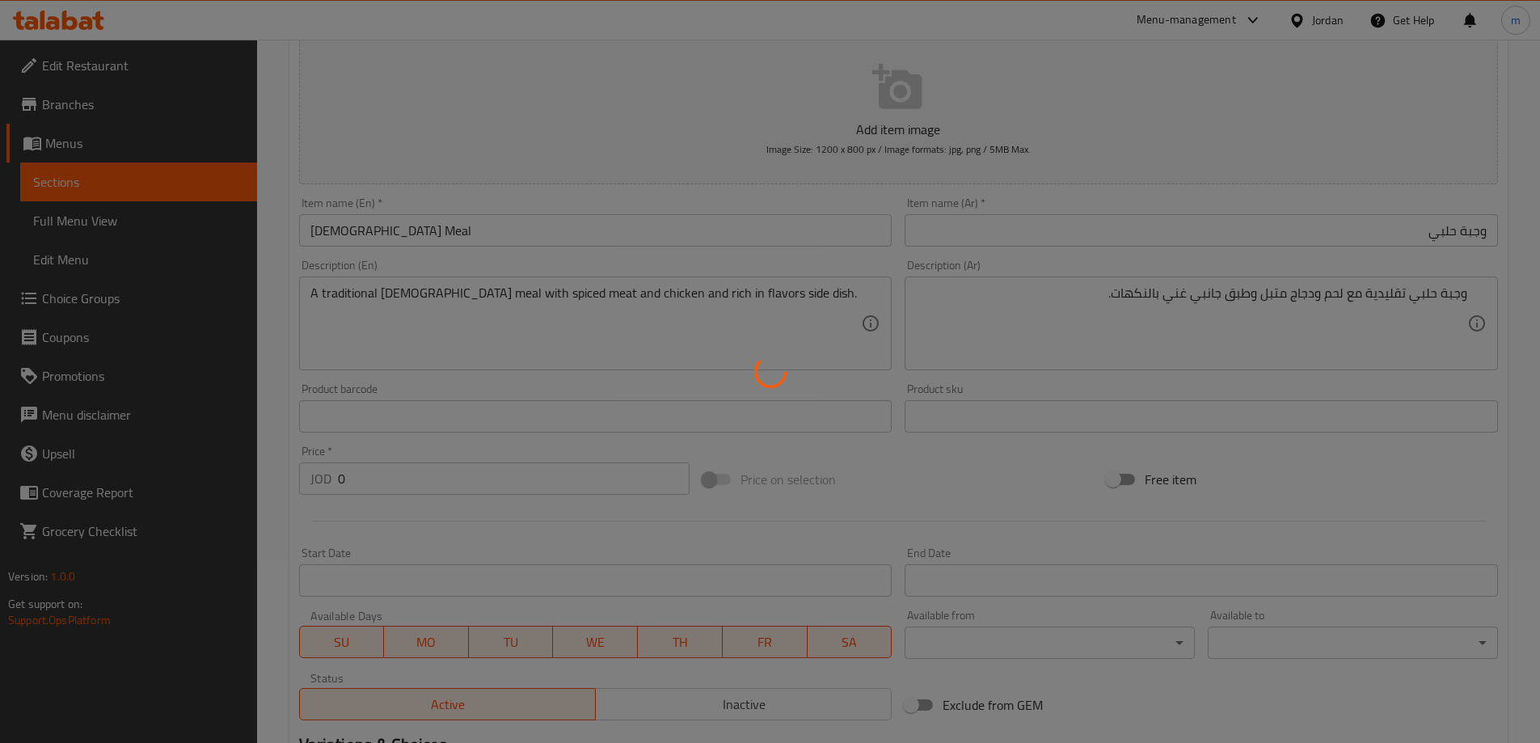
scroll to position [0, 0]
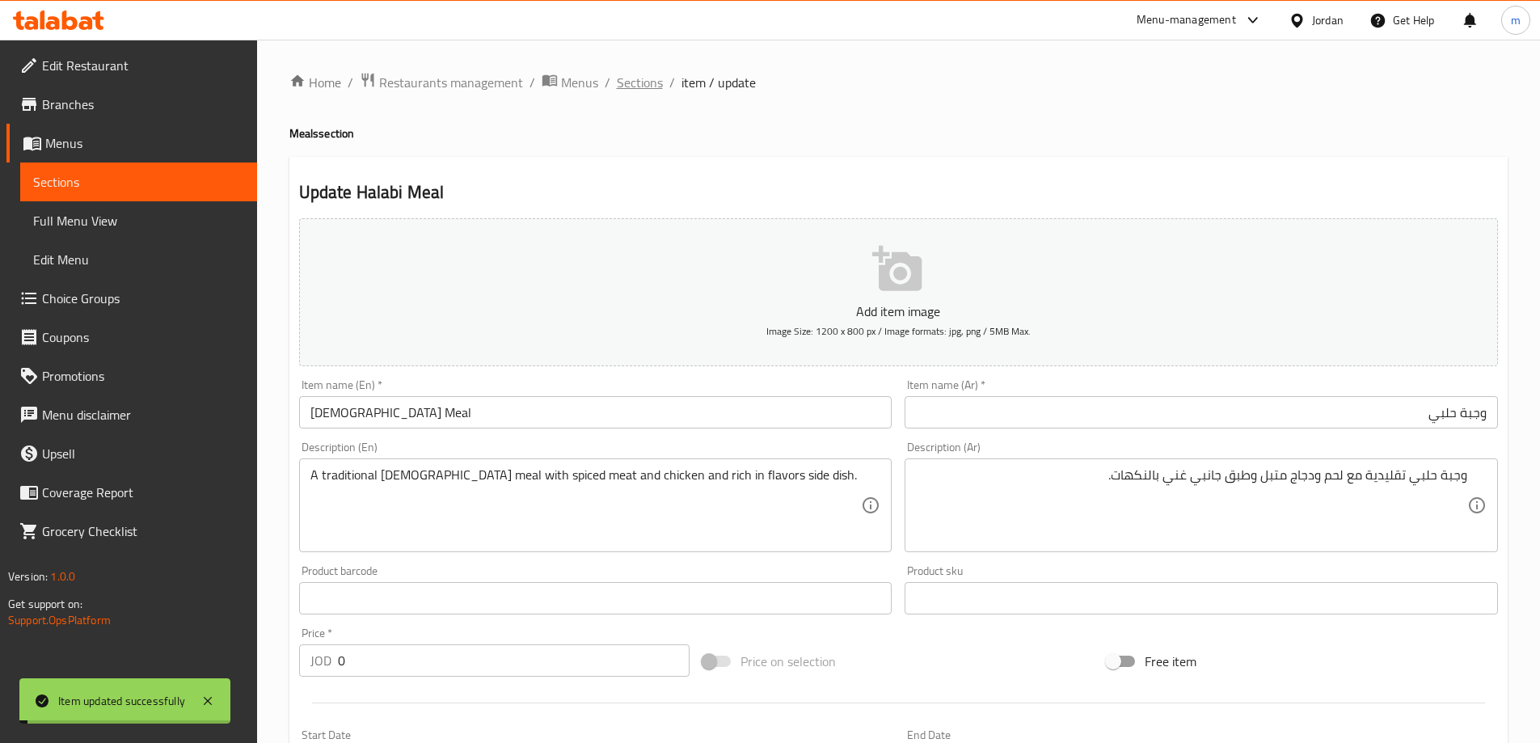
click at [643, 82] on span "Sections" at bounding box center [640, 82] width 46 height 19
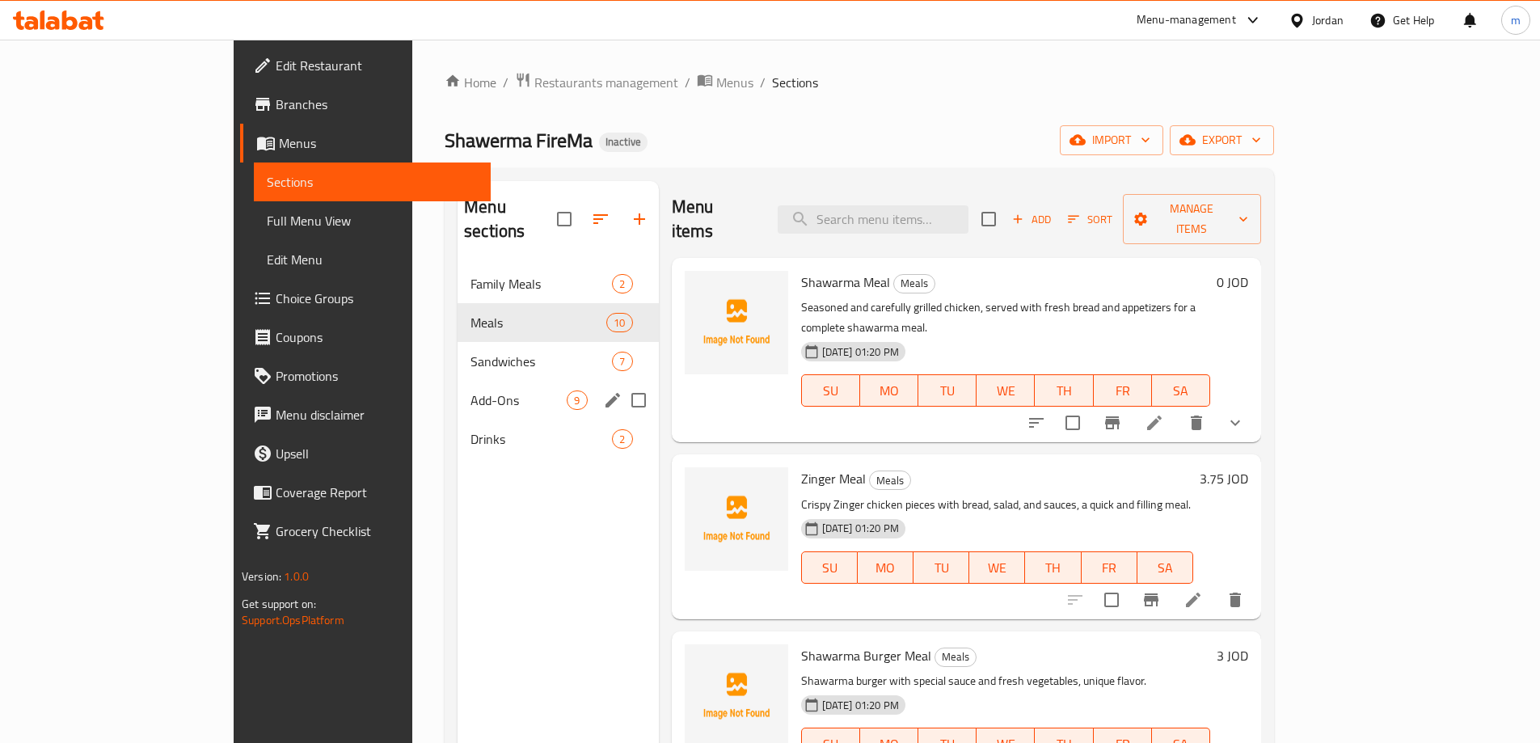
click at [470, 352] on span "Sandwiches" at bounding box center [540, 361] width 141 height 19
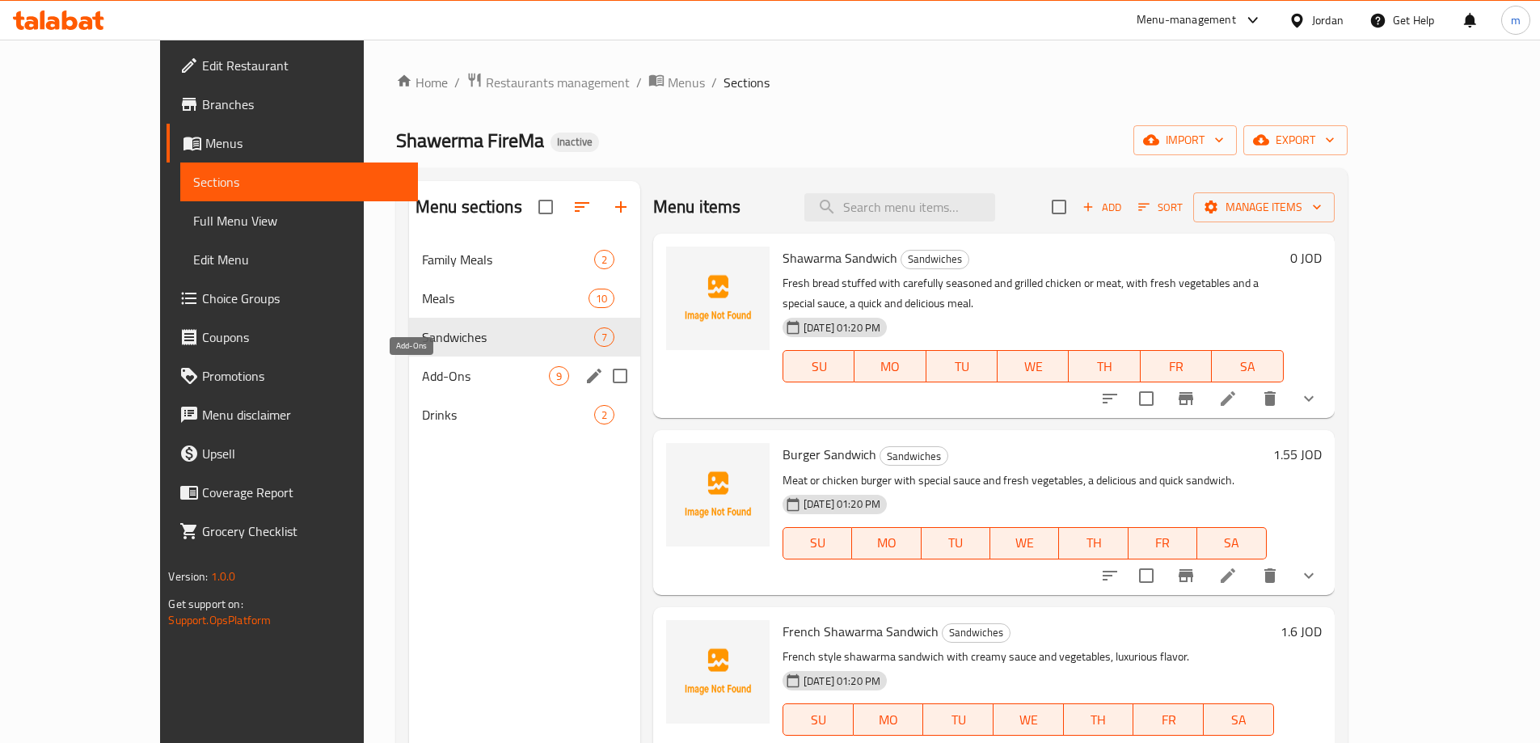
click at [422, 366] on span "Add-Ons" at bounding box center [485, 375] width 127 height 19
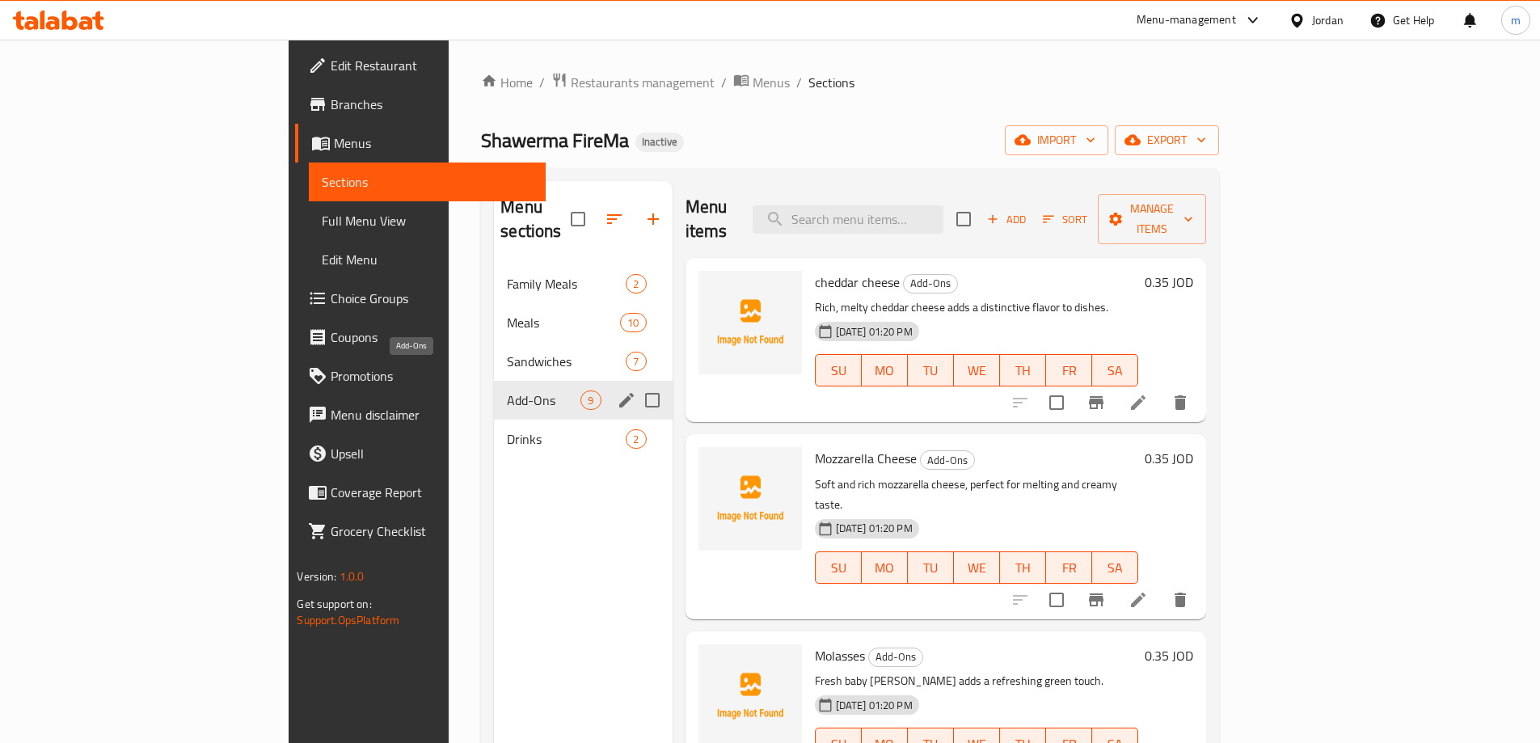
scroll to position [765, 0]
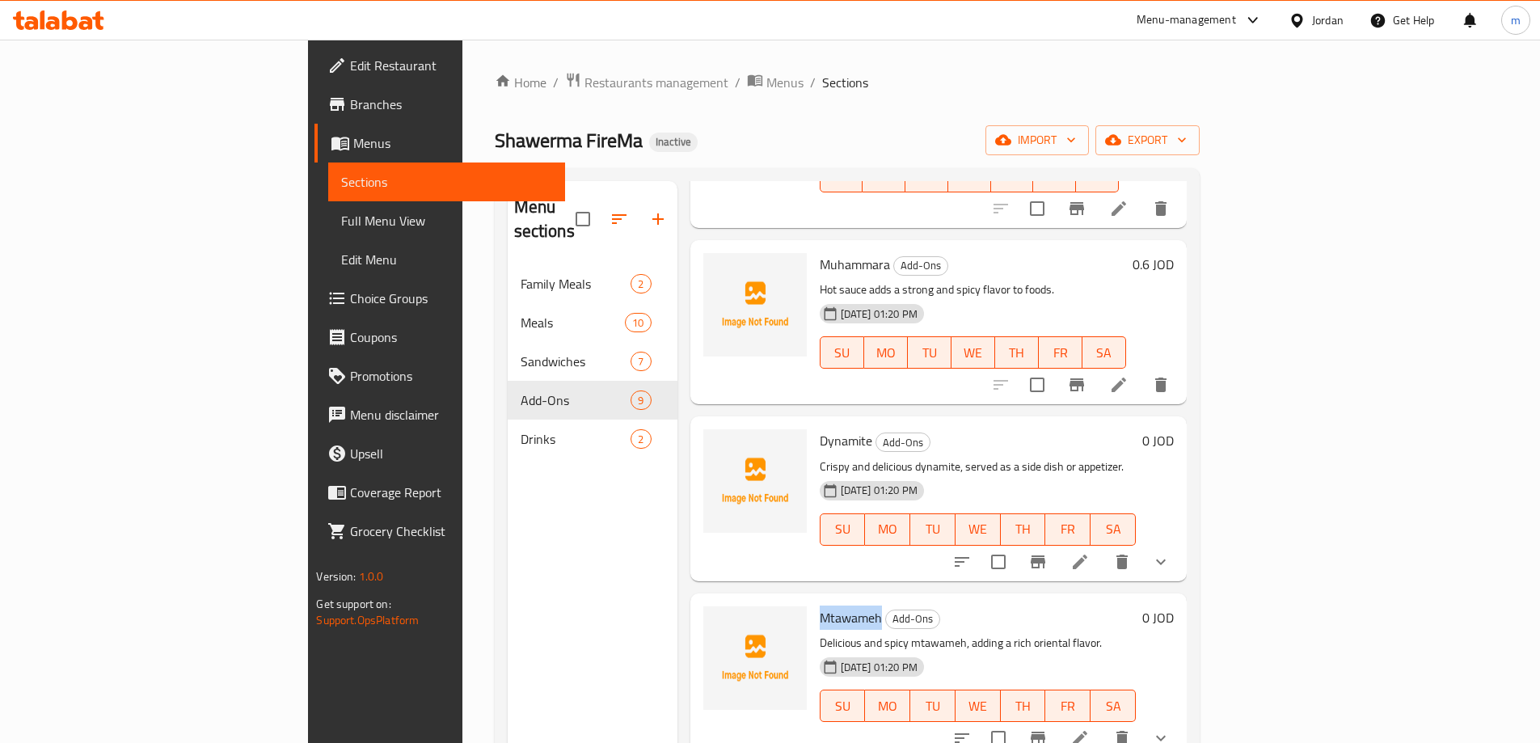
click at [1102, 723] on li at bounding box center [1079, 737] width 45 height 29
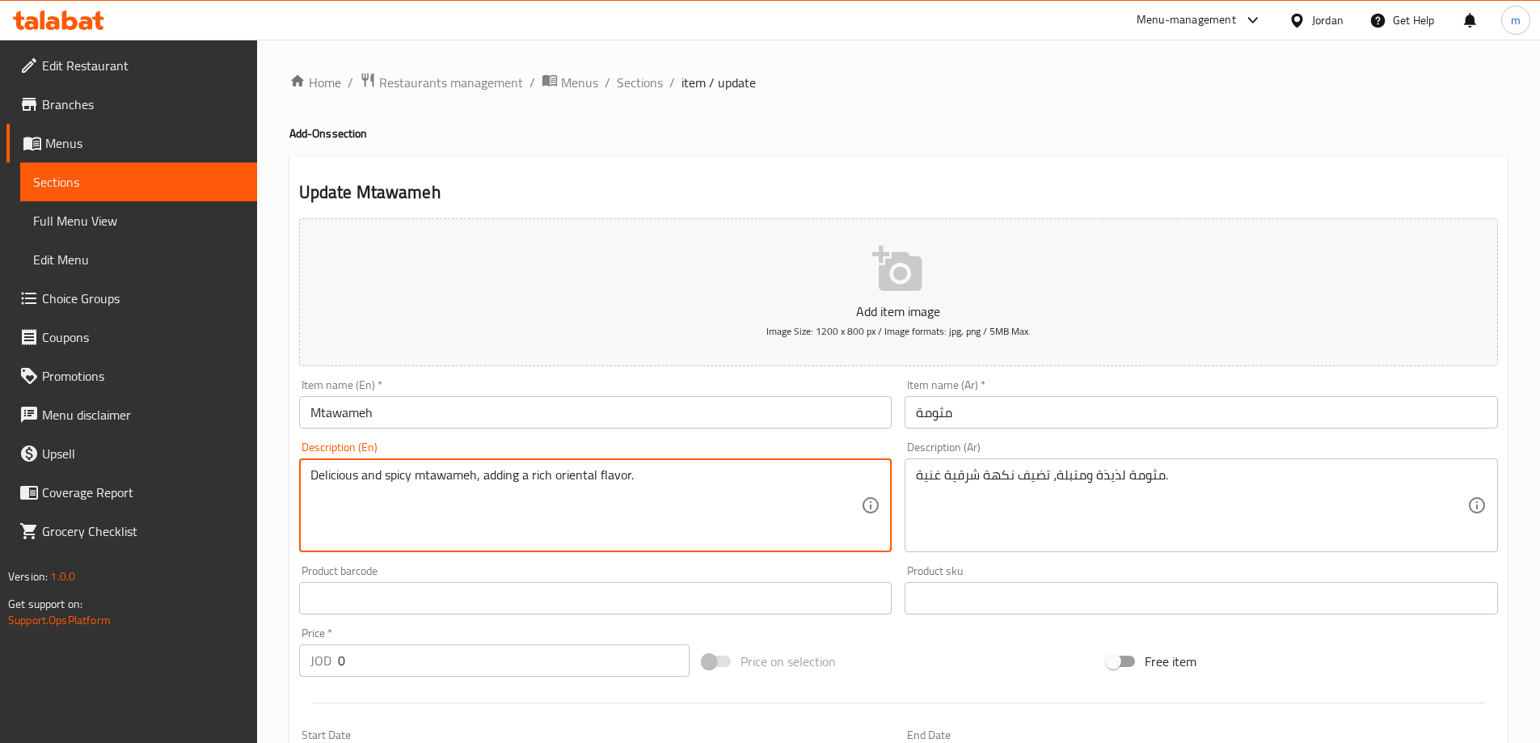
click at [1073, 456] on div "Description (Ar) مثومة لذيذة ومتبلة، تضيف نكهة شرقية غنية. Description (Ar)" at bounding box center [1200, 496] width 593 height 111
click at [393, 478] on textarea "Delicious and spicy mtawameh, adding a rich oriental flavor." at bounding box center [585, 505] width 551 height 77
paste textarea "ed"
type textarea "Delicious and spiced mtawameh, adding a rich oriental flavor."
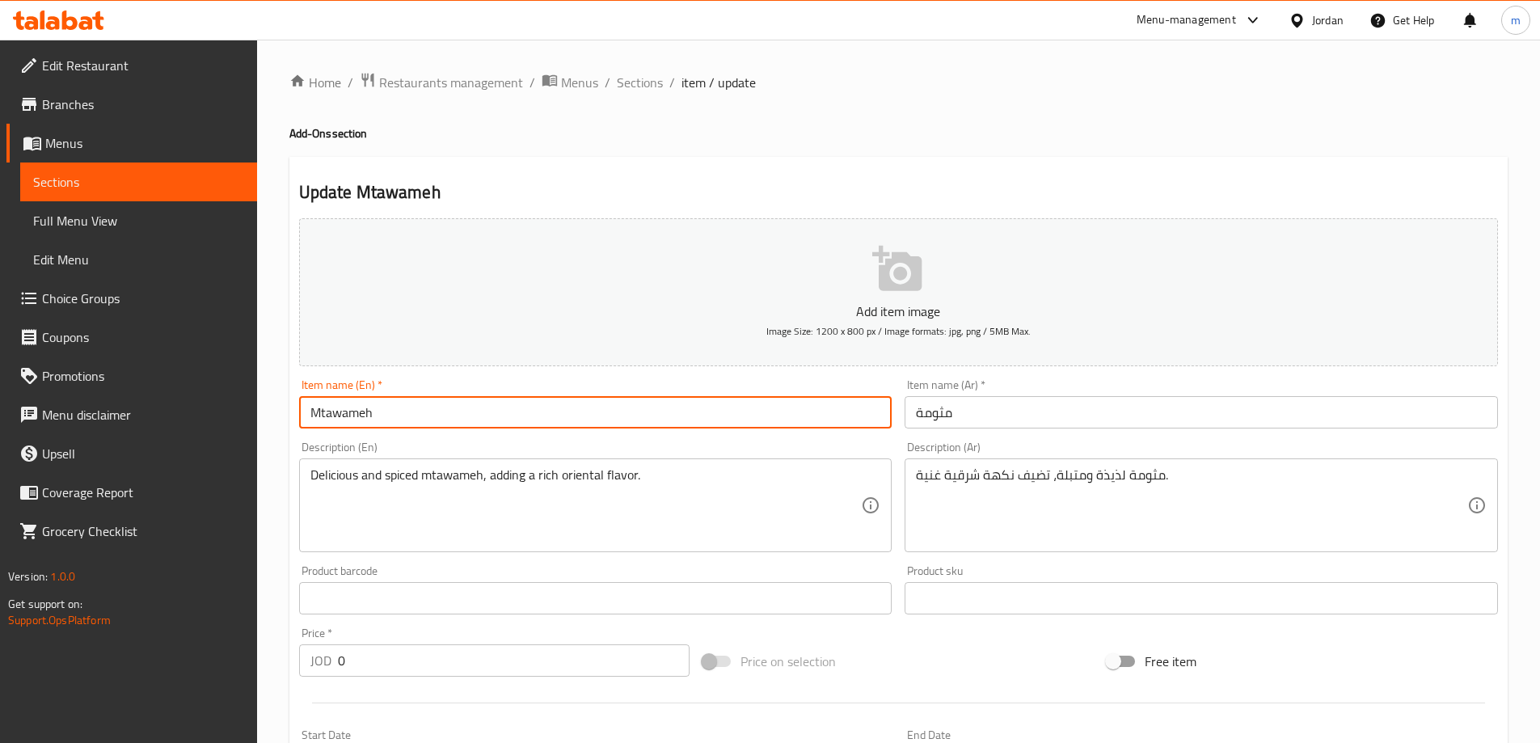
click at [533, 399] on input "Mtawameh" at bounding box center [595, 412] width 593 height 32
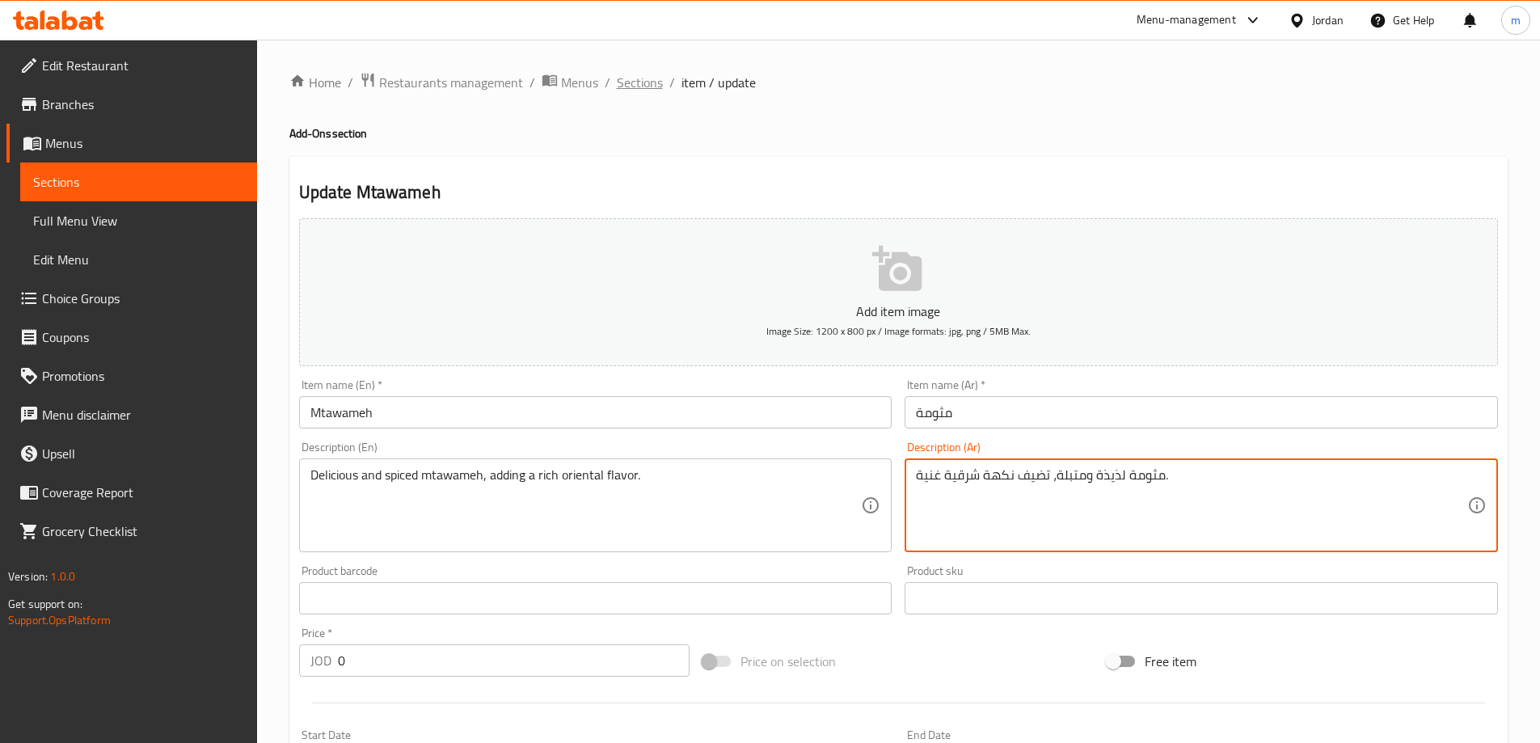
click at [642, 81] on span "Sections" at bounding box center [640, 82] width 46 height 19
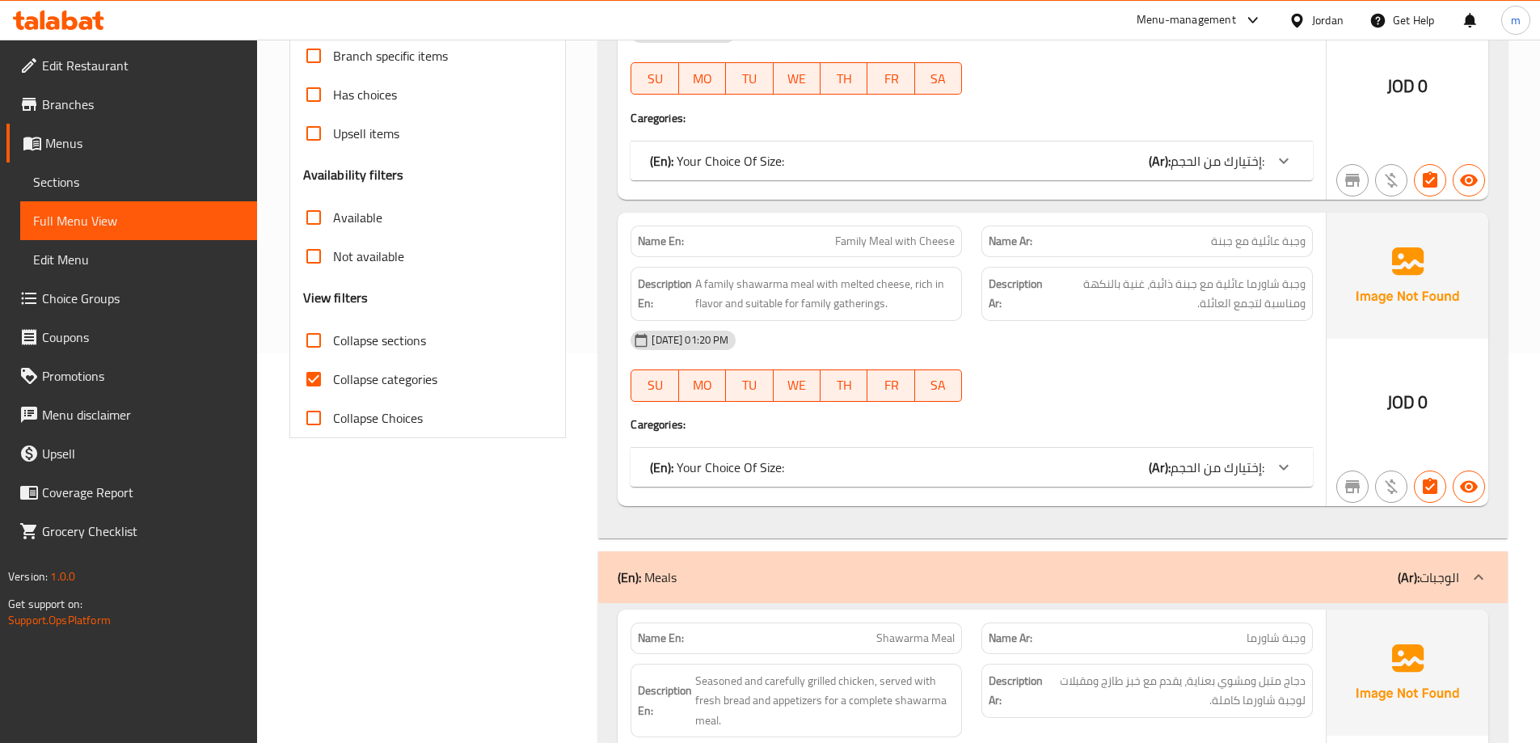
scroll to position [485, 0]
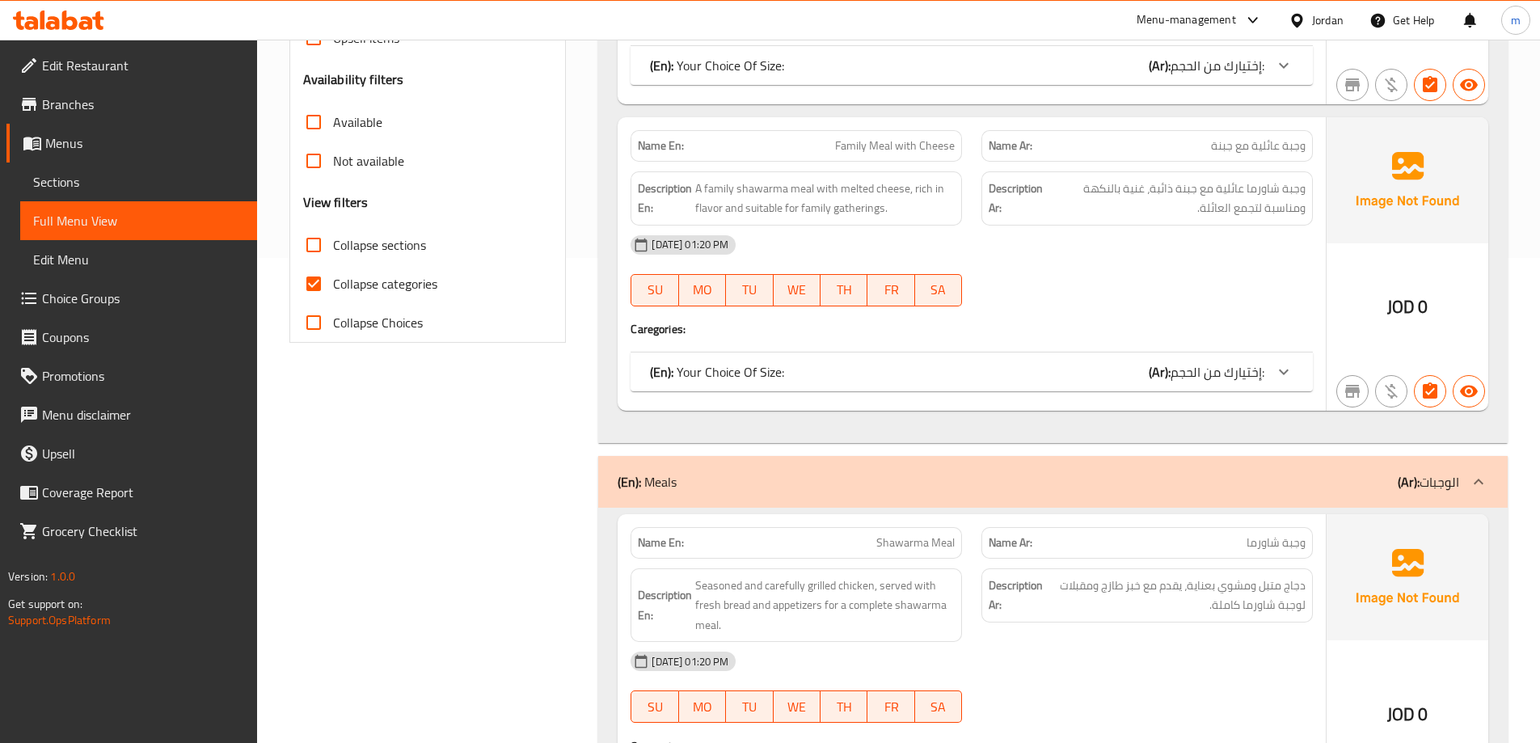
click at [406, 289] on span "Collapse categories" at bounding box center [385, 283] width 104 height 19
click at [333, 289] on input "Collapse categories" at bounding box center [313, 283] width 39 height 39
checkbox input "false"
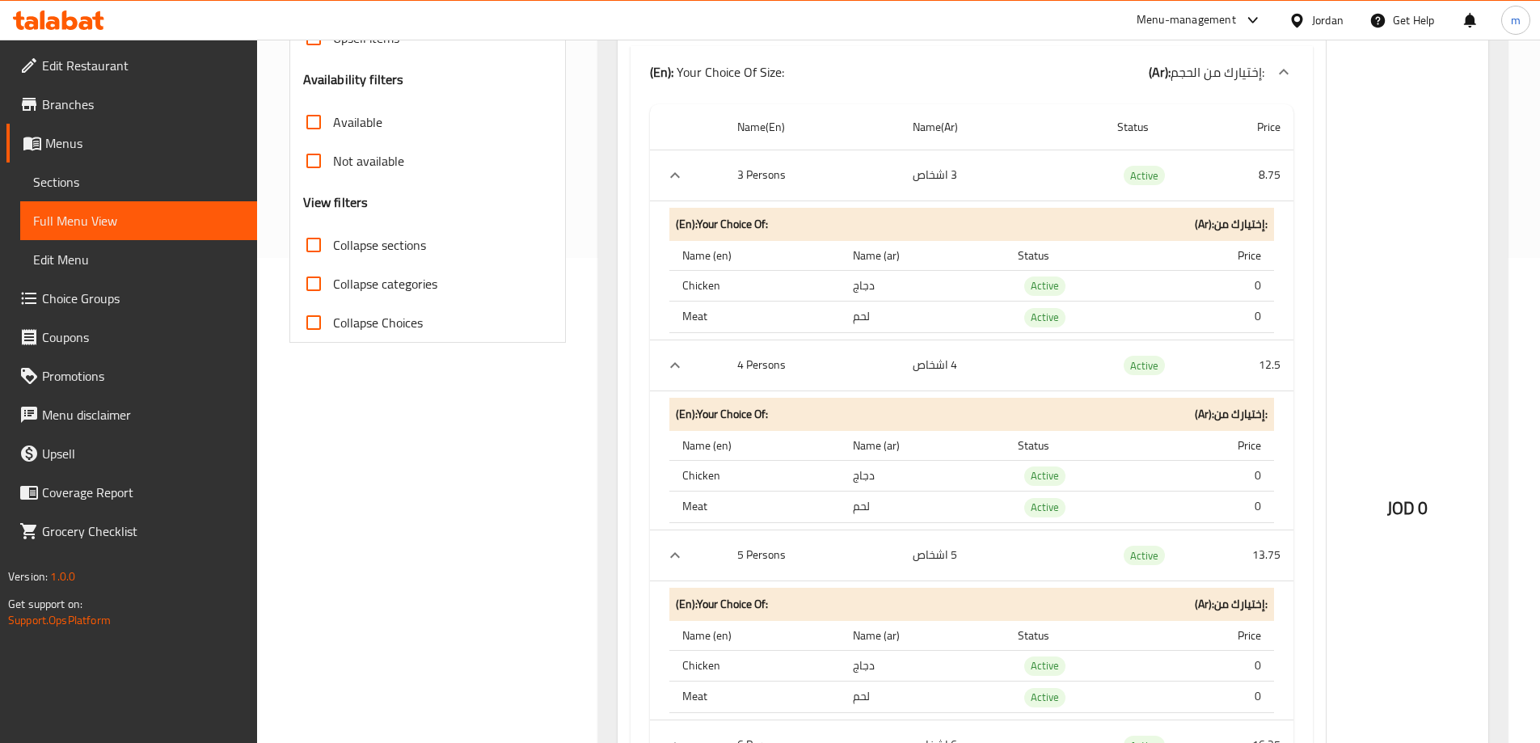
click at [403, 254] on span "Collapse sections" at bounding box center [379, 244] width 93 height 19
click at [333, 254] on input "Collapse sections" at bounding box center [313, 244] width 39 height 39
checkbox input "true"
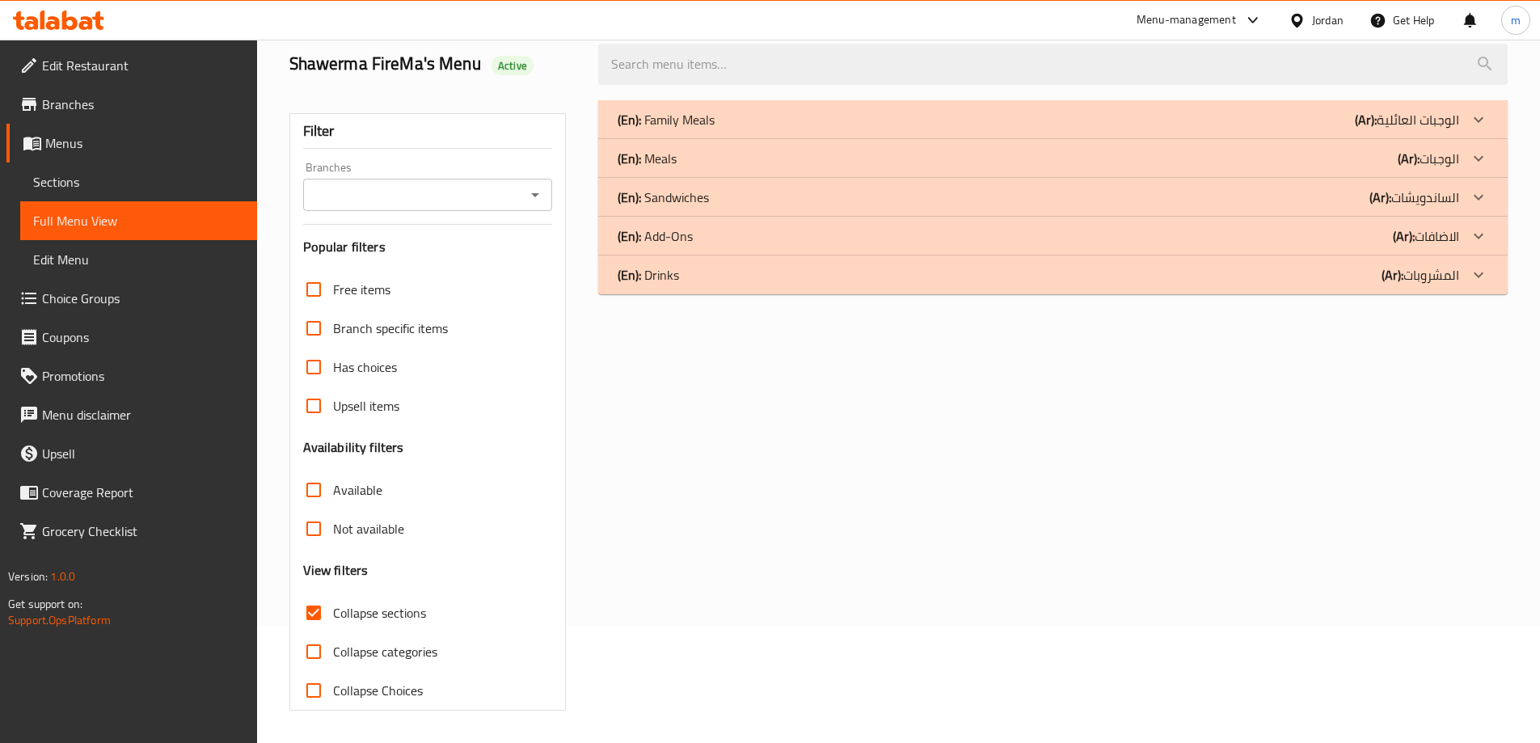
scroll to position [117, 0]
click at [1068, 168] on div "(En): Meals (Ar): الوجبات" at bounding box center [1052, 158] width 909 height 39
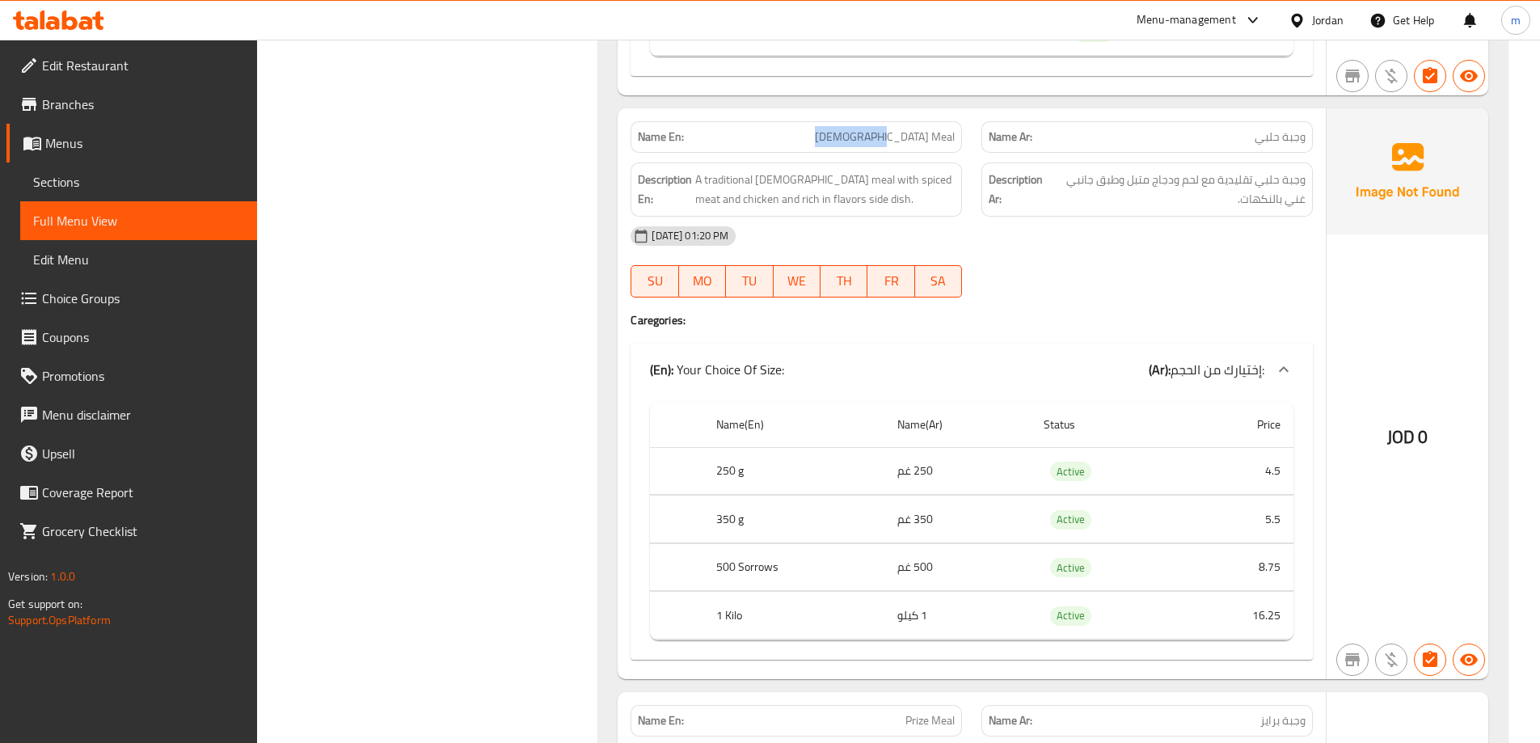
scroll to position [3444, 0]
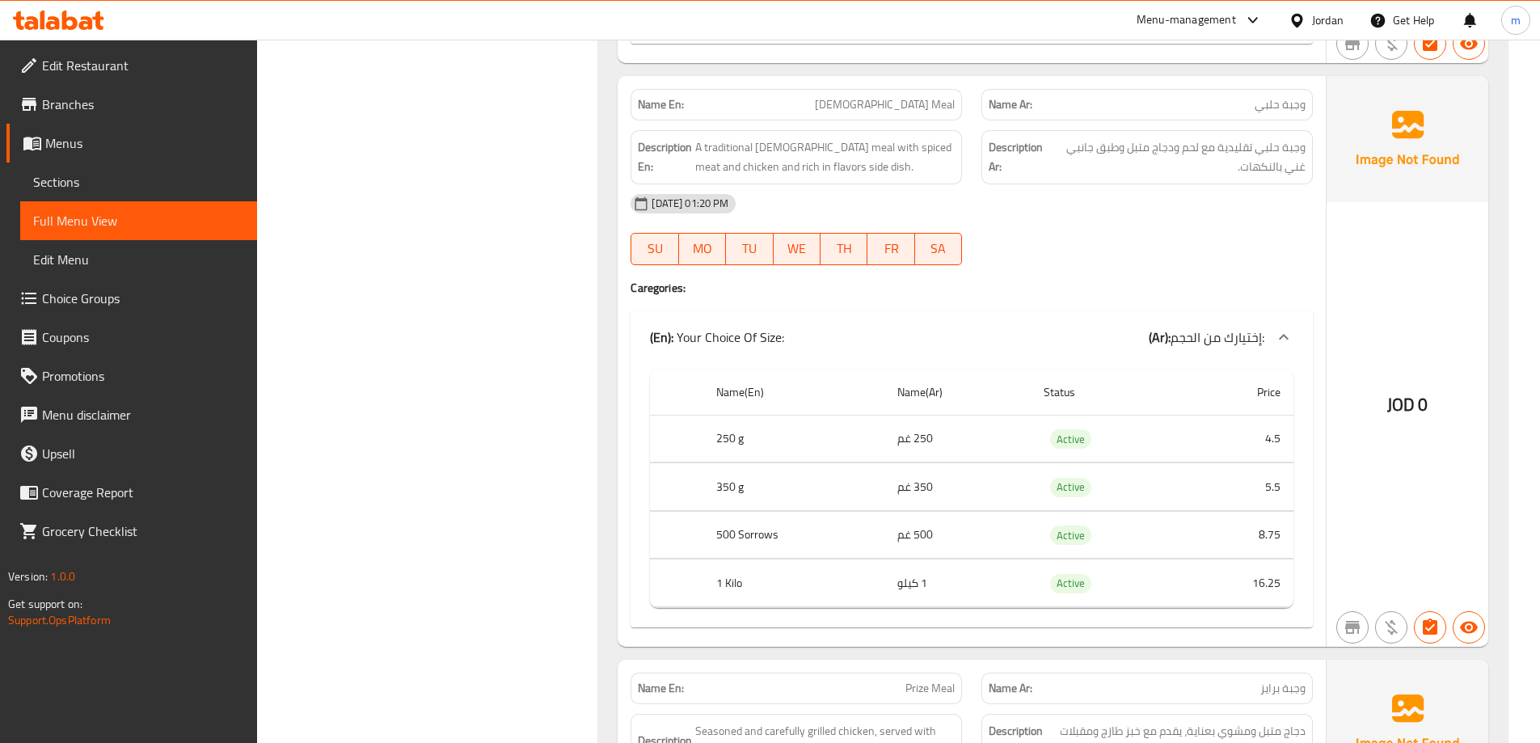
scroll to position [3364, 0]
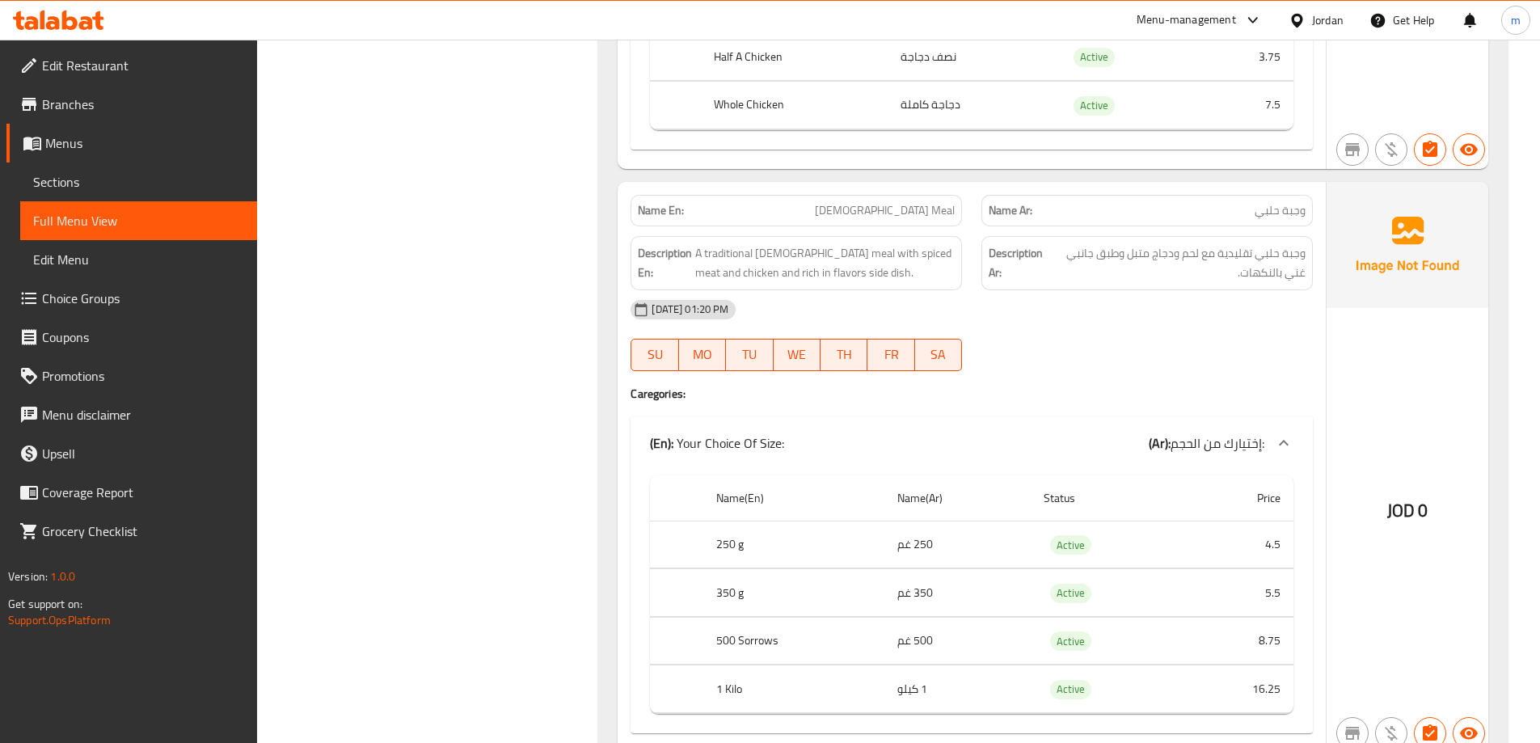
click at [912, 207] on span "[DEMOGRAPHIC_DATA] Meal" at bounding box center [885, 210] width 140 height 17
copy span "[DEMOGRAPHIC_DATA] Meal"
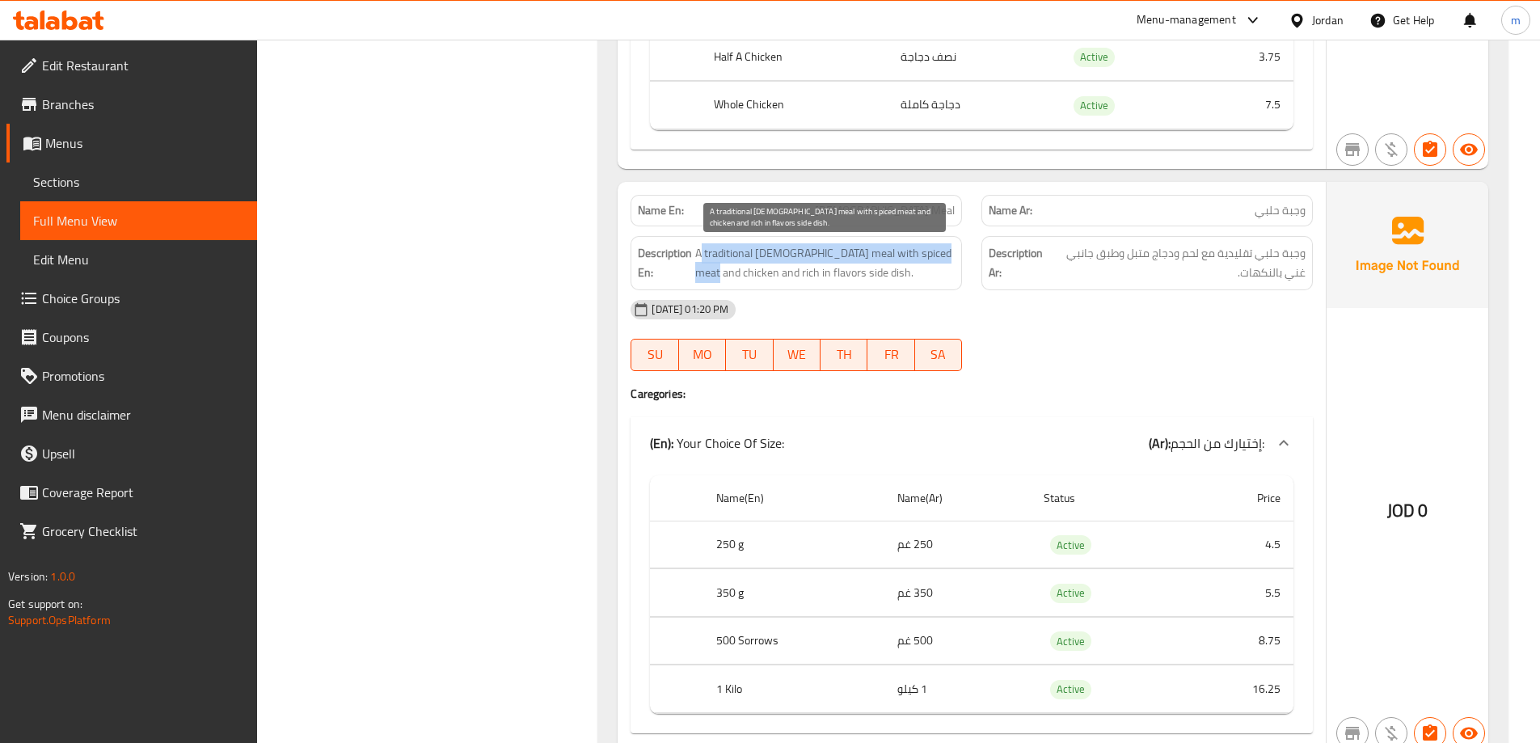
drag, startPoint x: 728, startPoint y: 257, endPoint x: 950, endPoint y: 254, distance: 222.3
click at [950, 254] on span "A traditional Halabi meal with spiced meat and chicken and rich in flavors side…" at bounding box center [824, 263] width 259 height 40
drag, startPoint x: 699, startPoint y: 275, endPoint x: 871, endPoint y: 272, distance: 172.2
click at [871, 272] on span "A traditional Halabi meal with spiced meat and chicken and rich in flavors side…" at bounding box center [824, 263] width 259 height 40
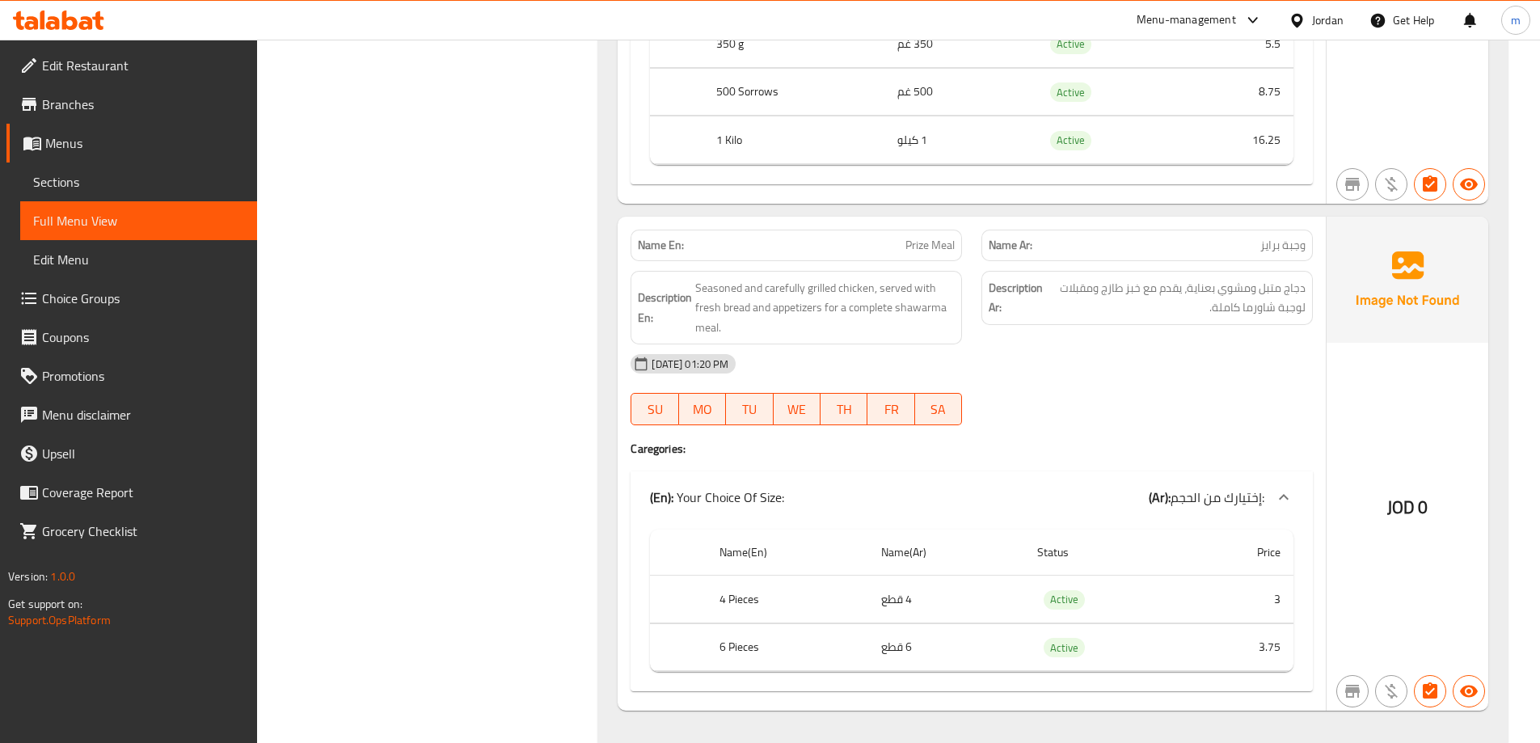
scroll to position [3831, 0]
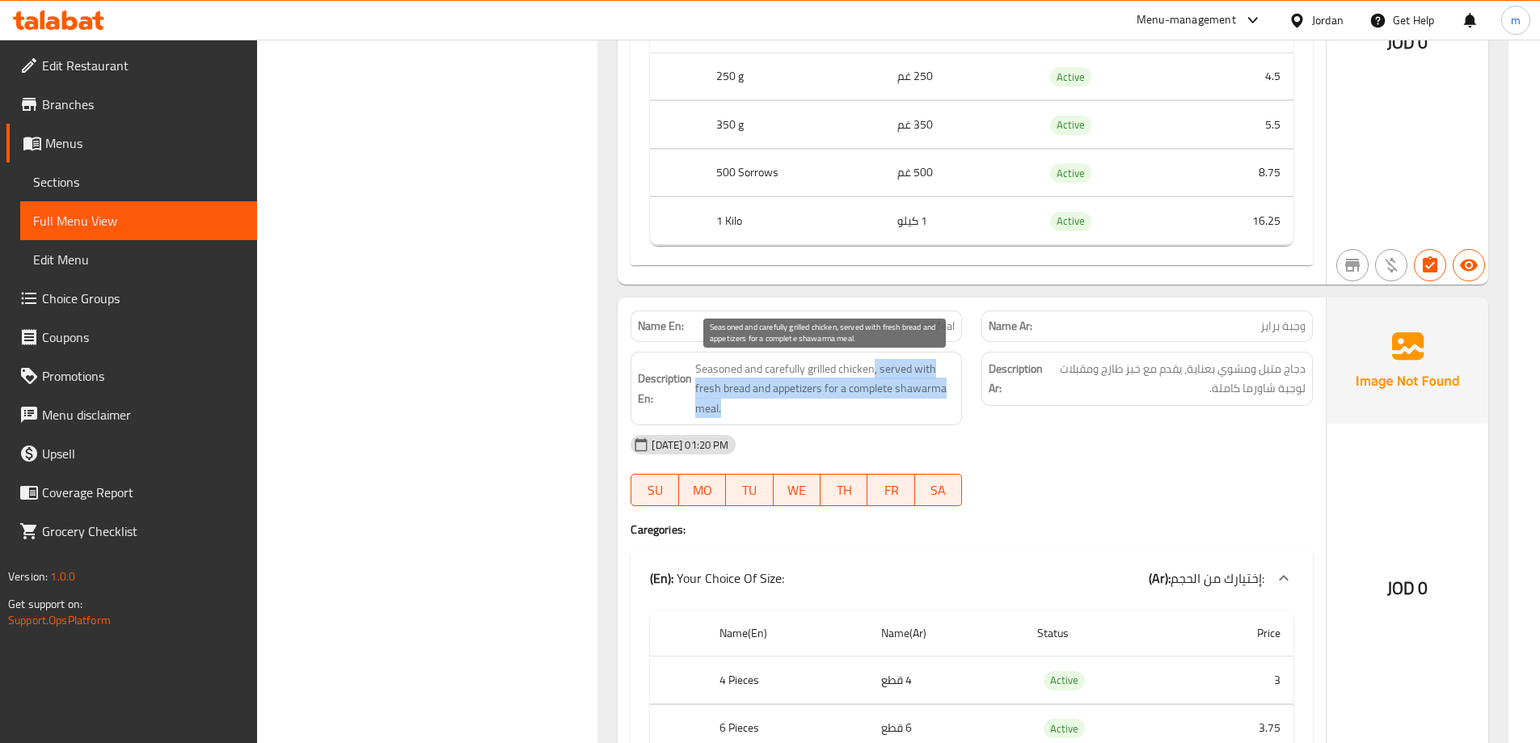
drag, startPoint x: 872, startPoint y: 369, endPoint x: 942, endPoint y: 406, distance: 79.9
click at [942, 406] on span "Seasoned and carefully grilled chicken, served with fresh bread and appetizers …" at bounding box center [824, 389] width 259 height 60
click at [942, 419] on div "Description En: Seasoned and carefully grilled chicken, served with fresh bread…" at bounding box center [795, 389] width 331 height 74
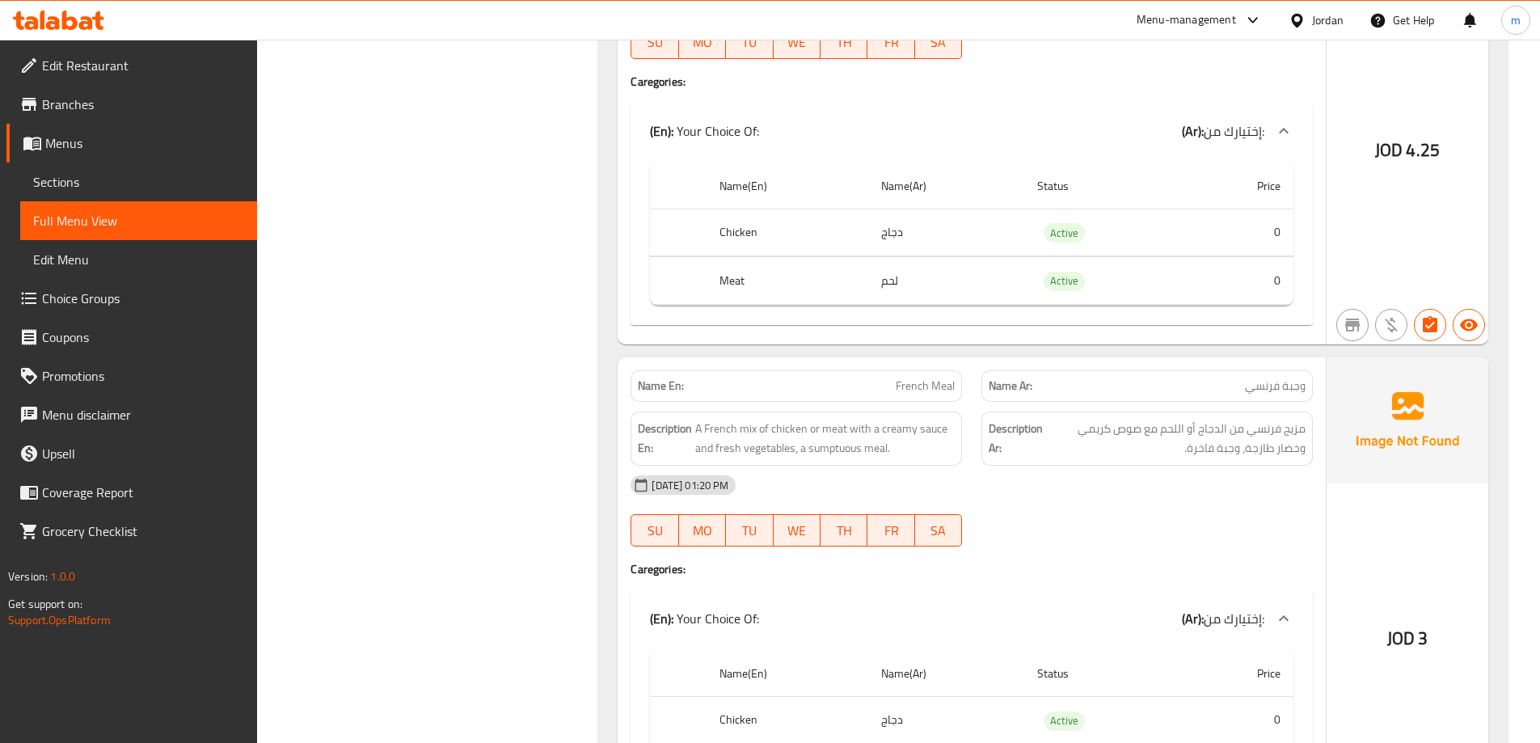
scroll to position [0, 0]
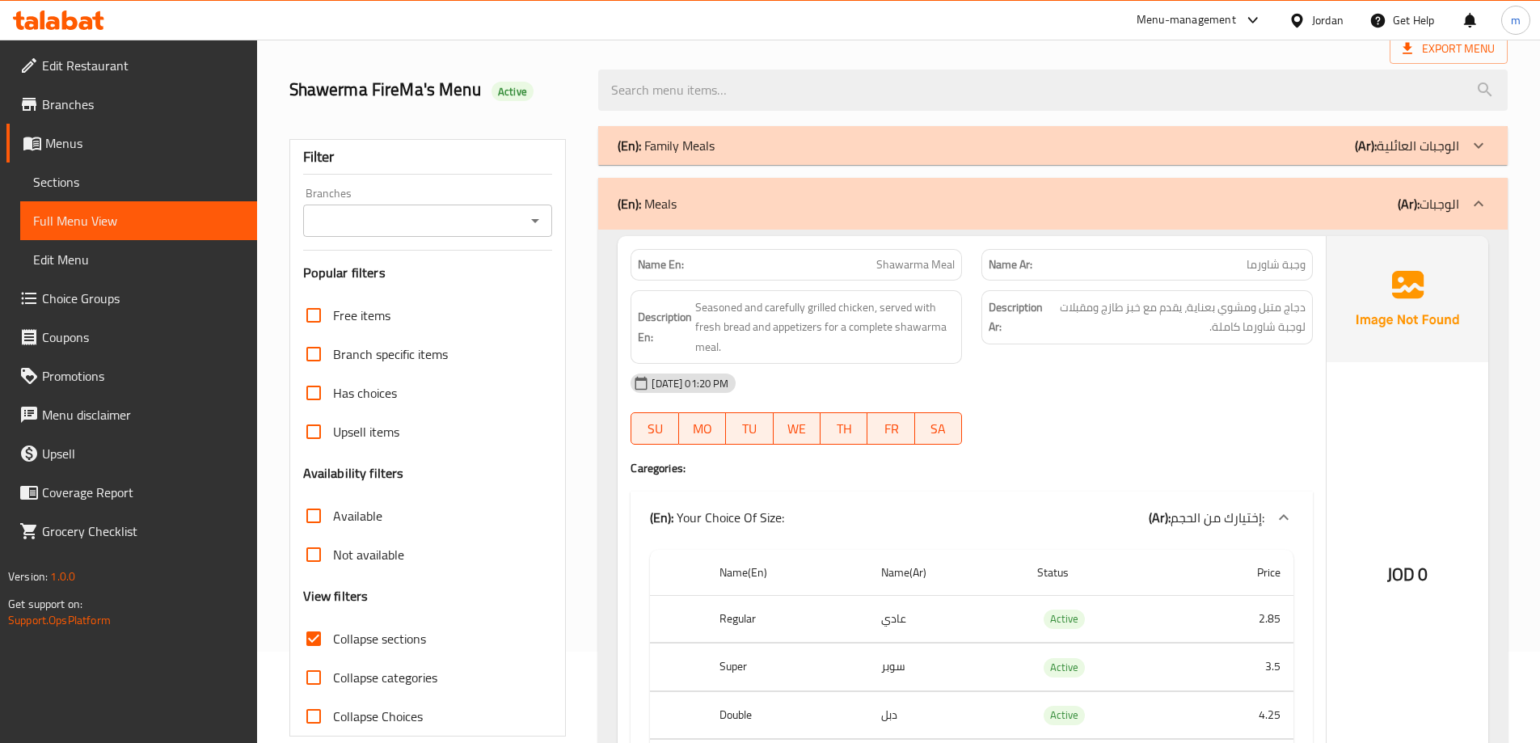
drag, startPoint x: 941, startPoint y: 402, endPoint x: 991, endPoint y: 139, distance: 267.2
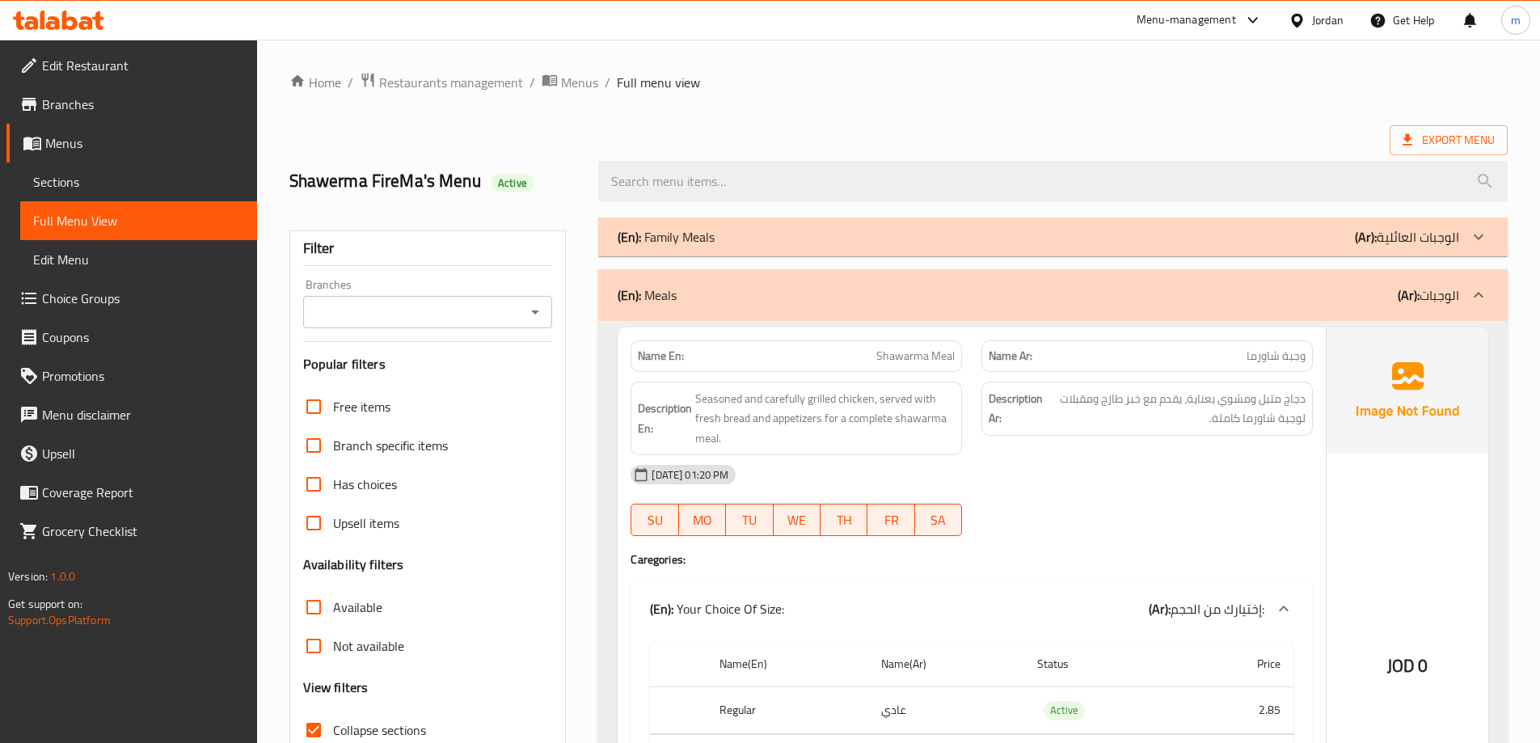
click at [1087, 287] on div "(En): Meals (Ar): الوجبات" at bounding box center [1037, 294] width 841 height 19
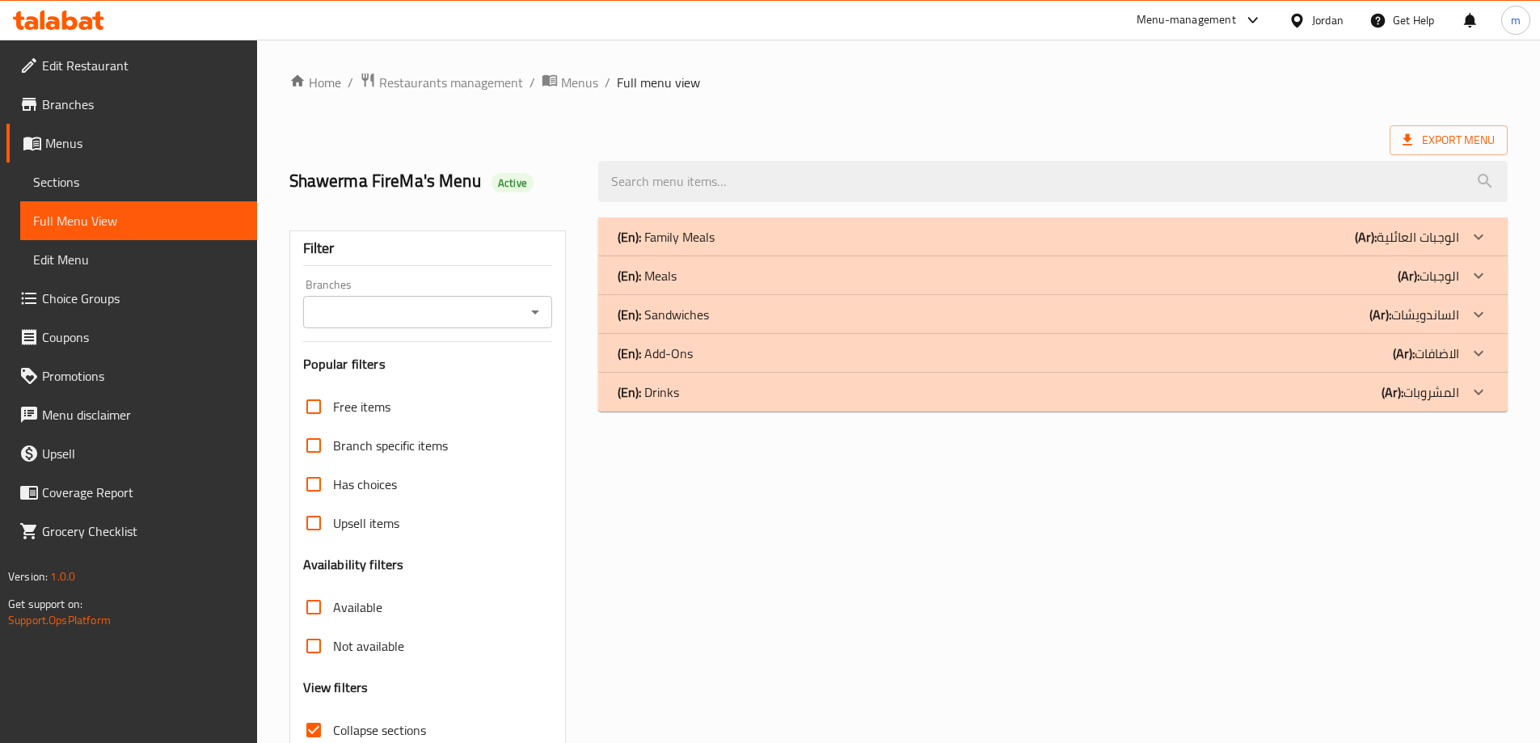
click at [1088, 305] on div "(En): Sandwiches (Ar): الساندويشات" at bounding box center [1037, 314] width 841 height 19
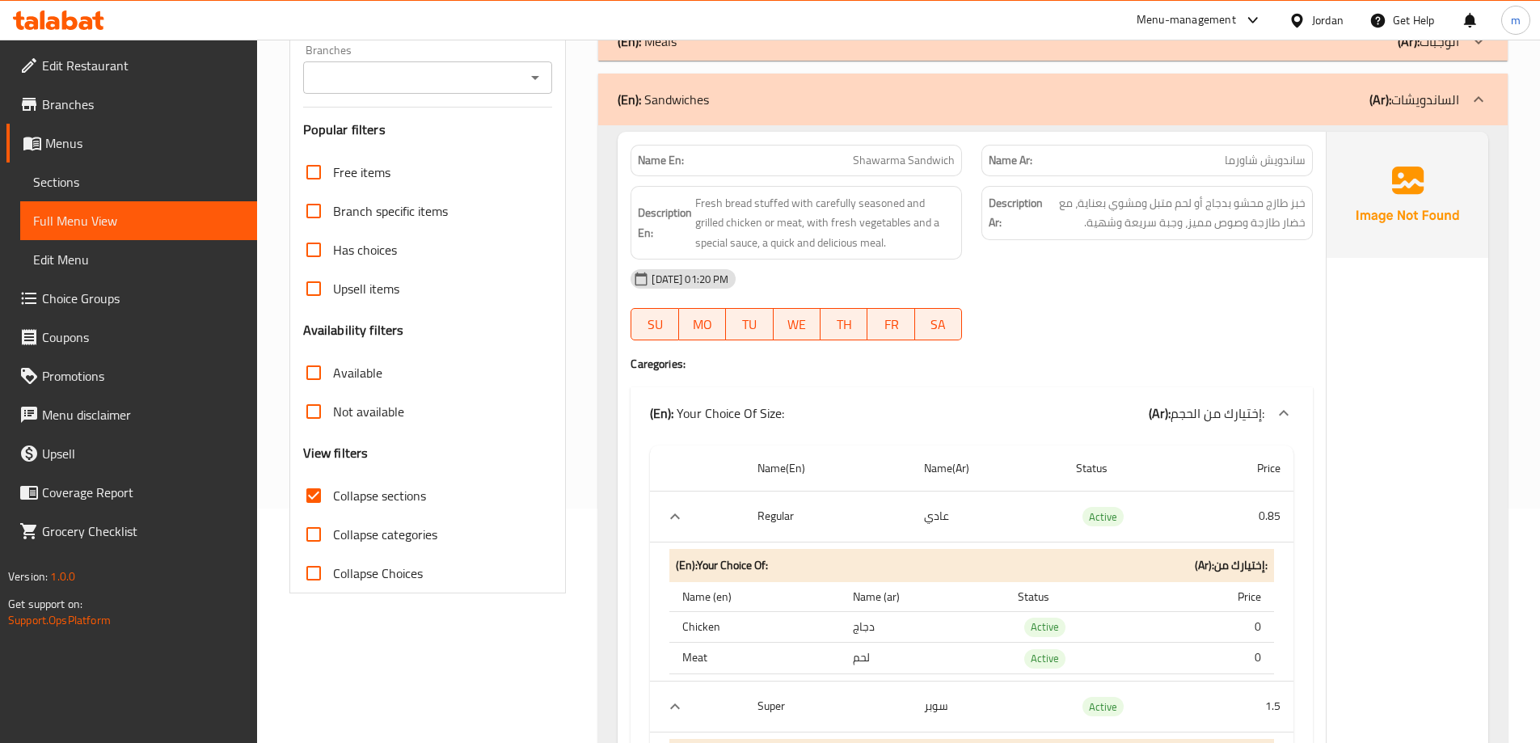
scroll to position [81, 0]
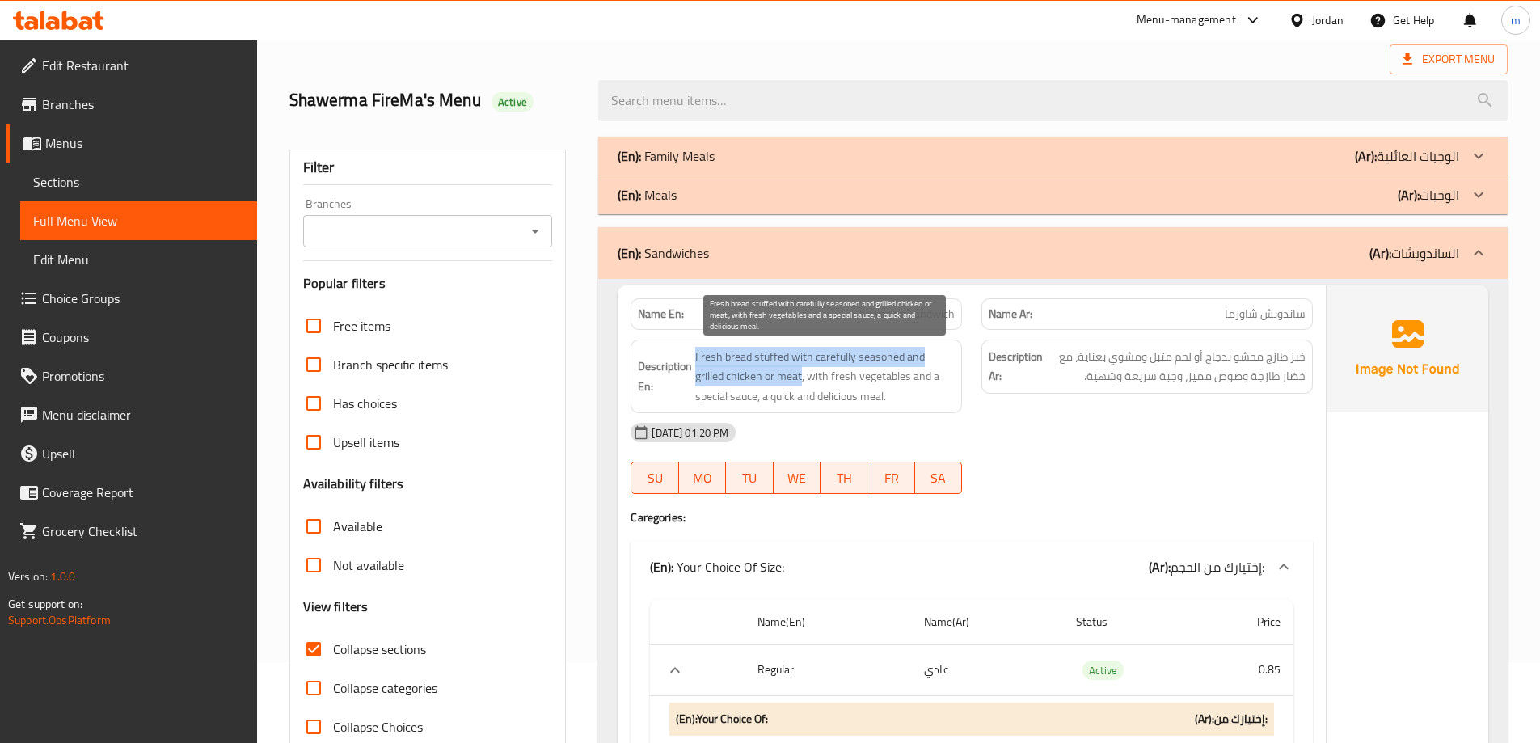
drag, startPoint x: 697, startPoint y: 362, endPoint x: 771, endPoint y: 376, distance: 74.8
click at [771, 376] on span "Fresh bread stuffed with carefully seasoned and grilled chicken or meat, with f…" at bounding box center [824, 377] width 259 height 60
drag, startPoint x: 734, startPoint y: 399, endPoint x: 919, endPoint y: 386, distance: 185.5
click at [919, 386] on span "Fresh bread stuffed with carefully seasoned and grilled chicken or meat, with f…" at bounding box center [824, 377] width 259 height 60
click at [945, 392] on span "Fresh bread stuffed with carefully seasoned and grilled chicken or meat, with f…" at bounding box center [824, 377] width 259 height 60
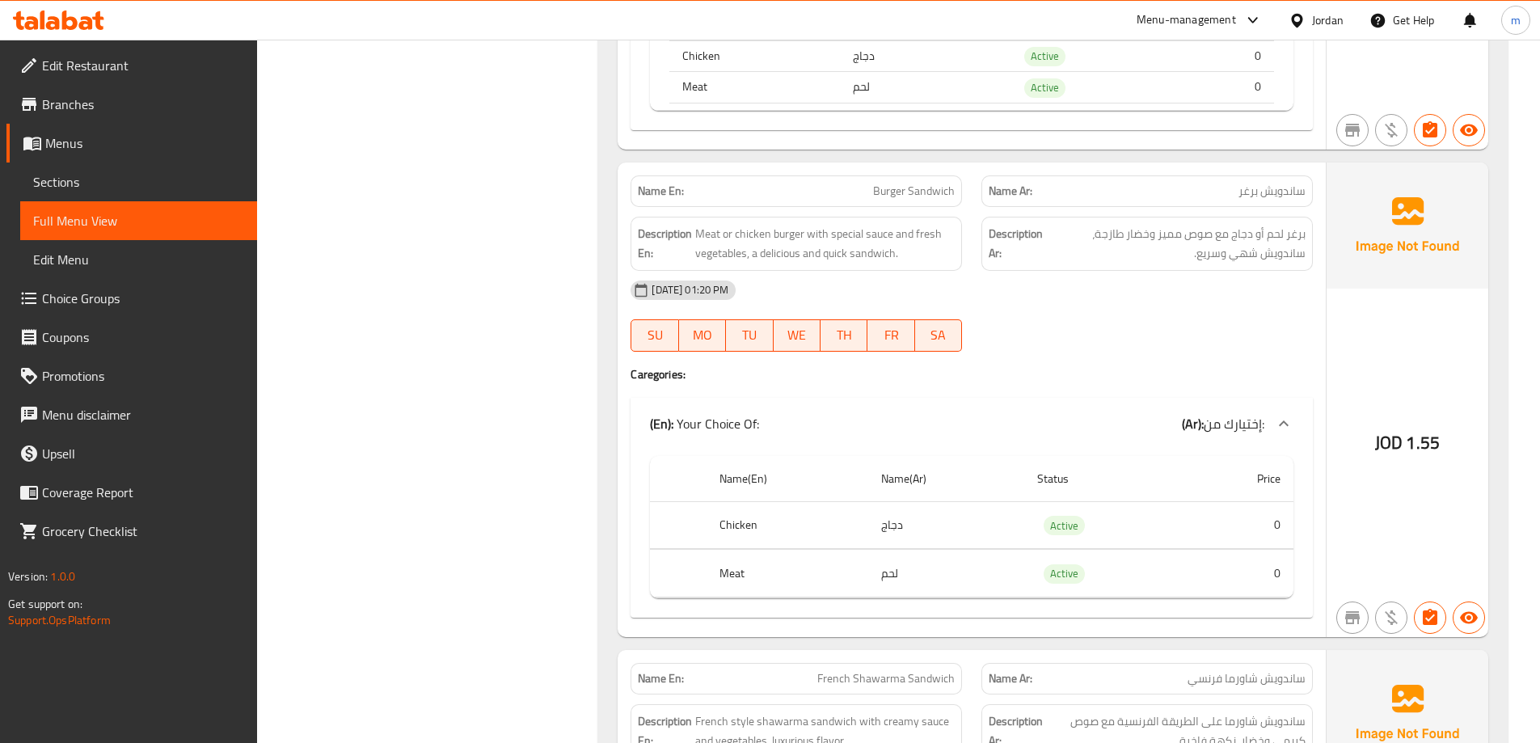
scroll to position [1374, 0]
click at [453, 160] on div "Filter Branches Branches Popular filters Free items Branch specific items Has c…" at bounding box center [435, 355] width 310 height 3043
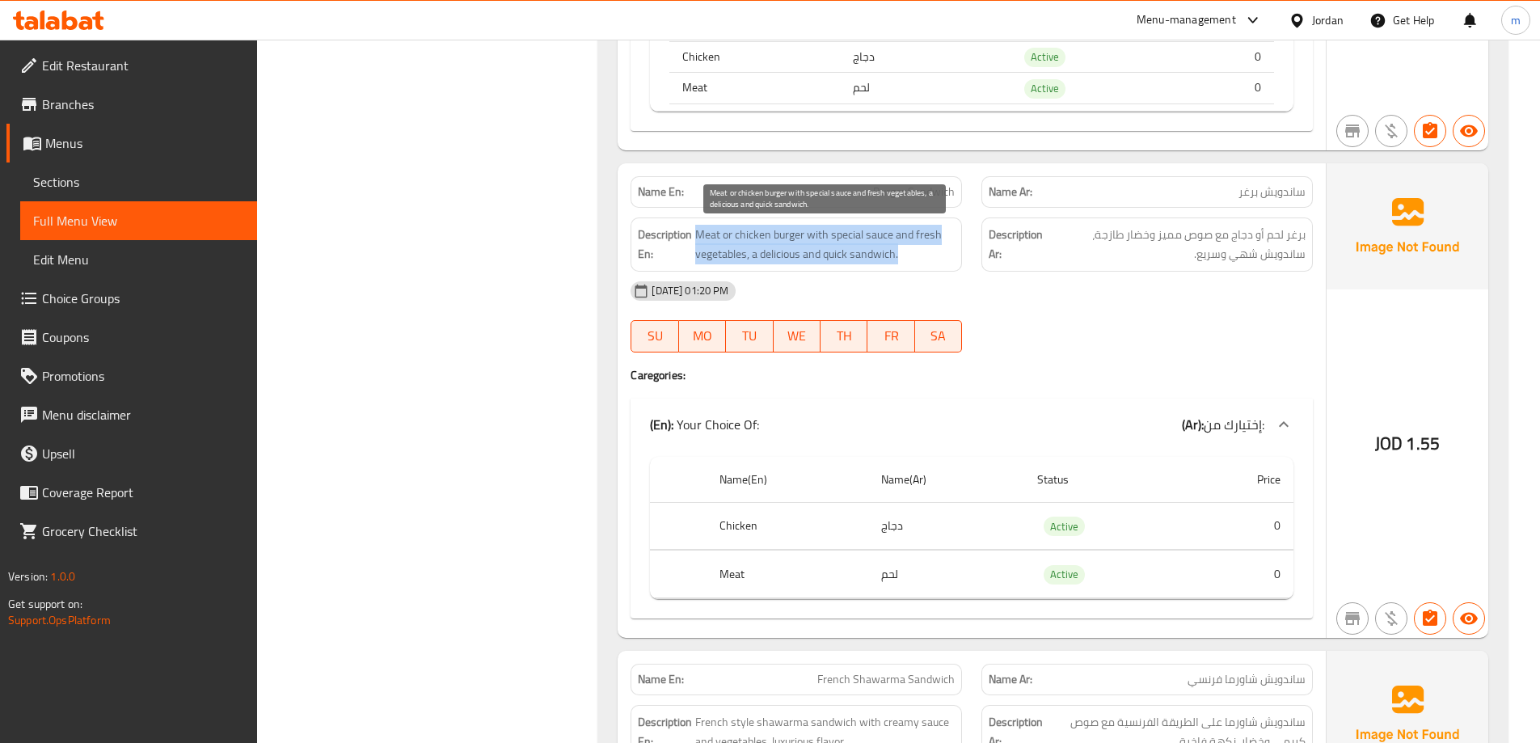
drag, startPoint x: 697, startPoint y: 232, endPoint x: 916, endPoint y: 248, distance: 219.6
click at [916, 248] on span "Meat or chicken burger with special sauce and fresh vegetables, a delicious and…" at bounding box center [824, 245] width 259 height 40
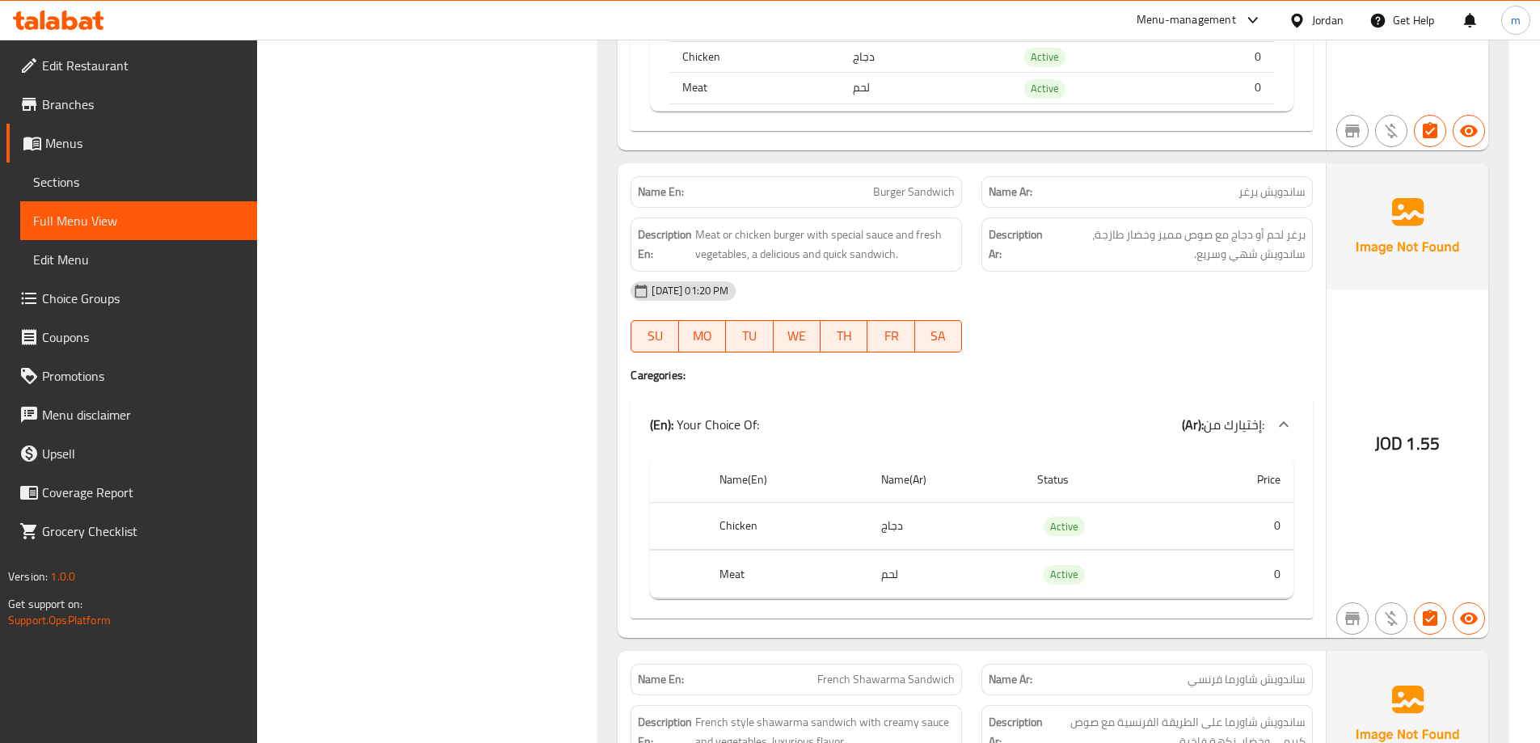
click at [938, 293] on div "[DATE] 01:20 PM" at bounding box center [971, 291] width 701 height 39
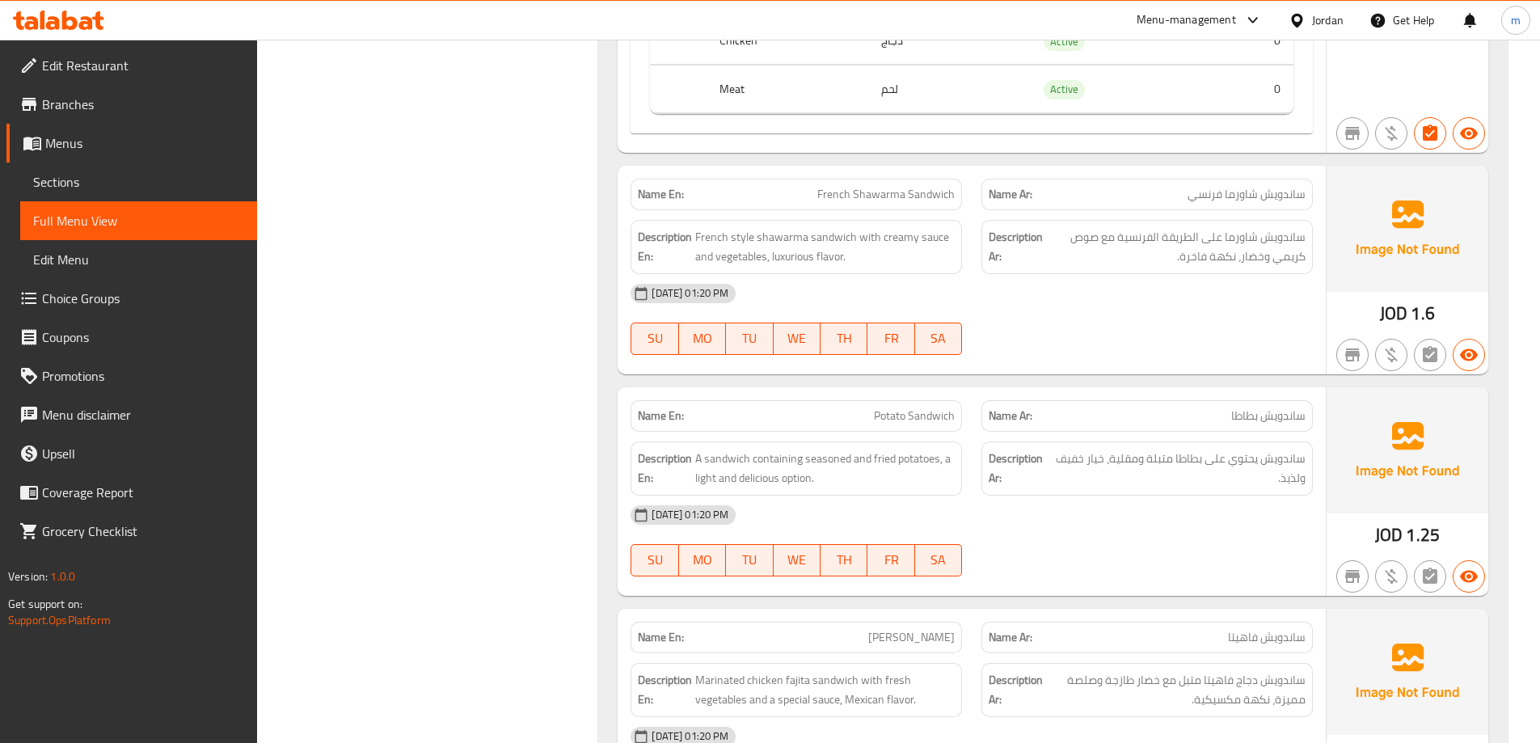
scroll to position [1778, 0]
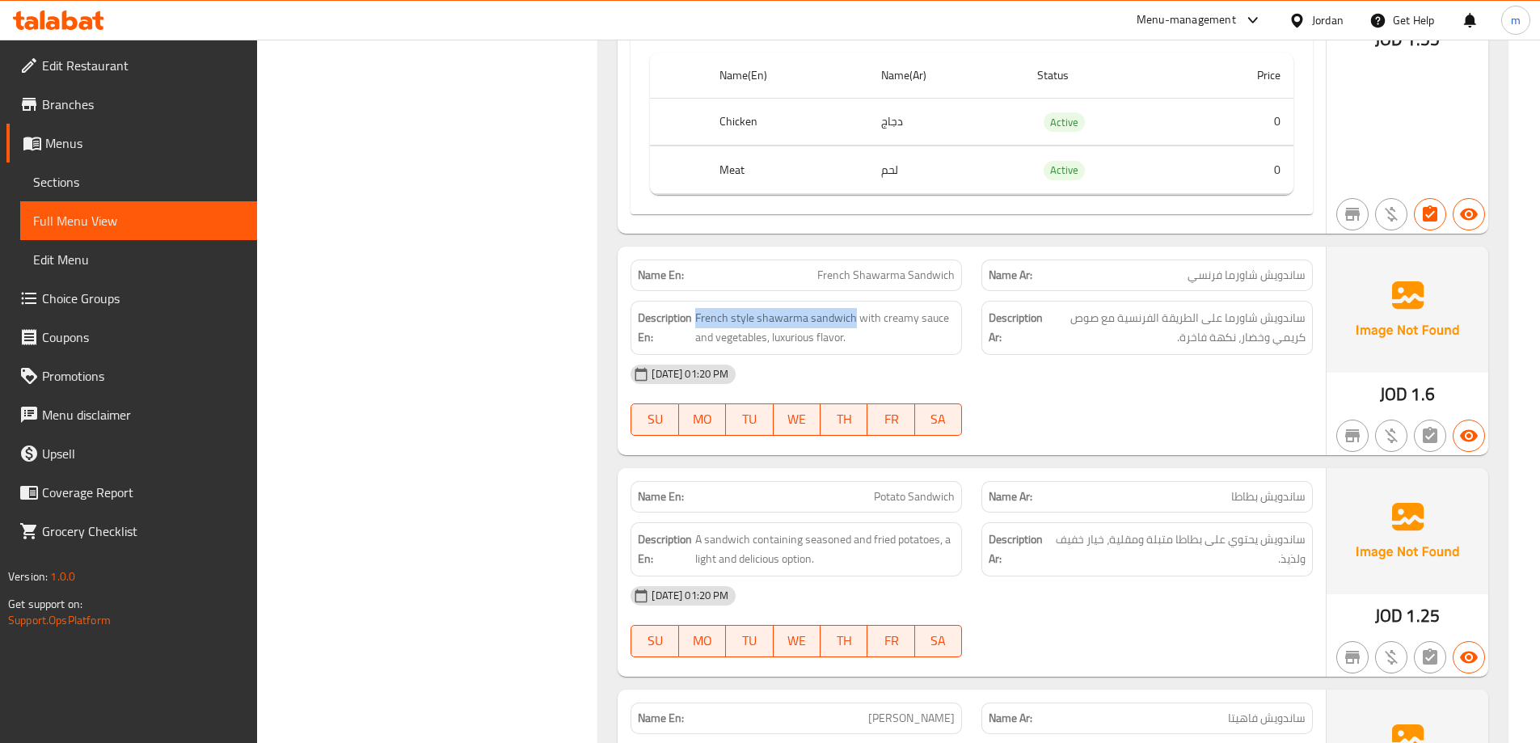
drag, startPoint x: 852, startPoint y: 310, endPoint x: 693, endPoint y: 308, distance: 158.4
click at [693, 308] on h6 "Description En: French style shawarma sandwich with creamy sauce and vegetables…" at bounding box center [796, 328] width 317 height 40
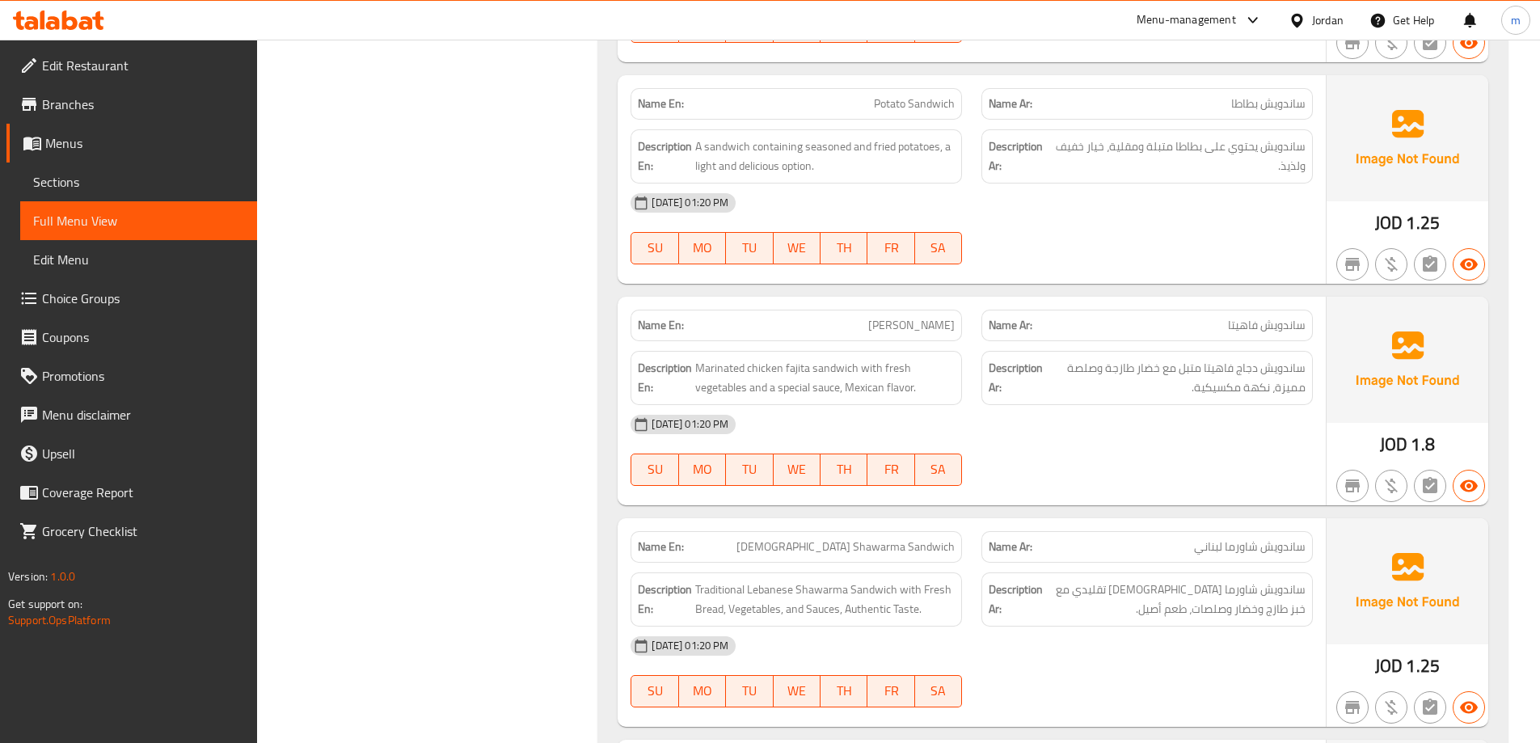
scroll to position [2182, 0]
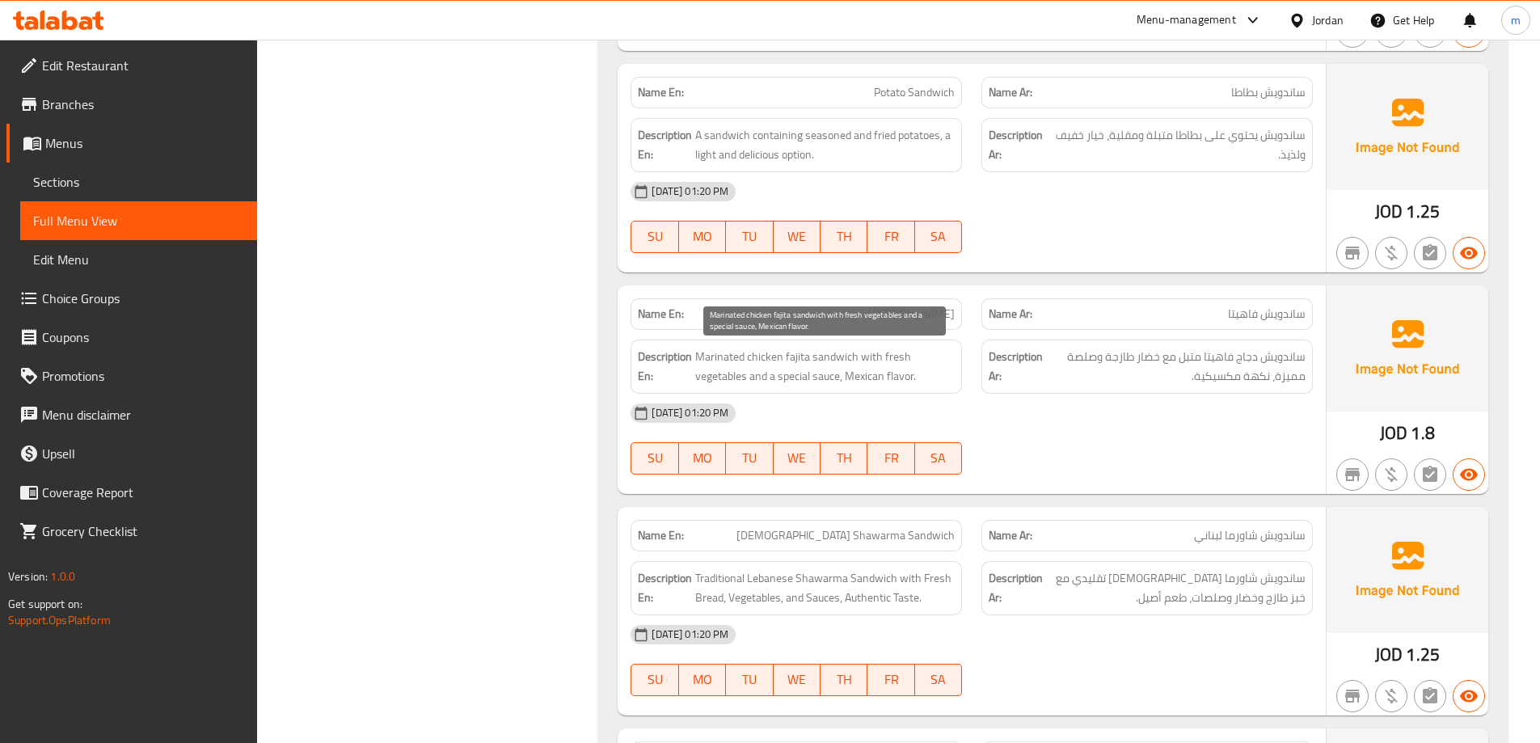
click at [831, 352] on span "Marinated chicken fajita sandwich with fresh vegetables and a special sauce, Me…" at bounding box center [824, 367] width 259 height 40
click at [801, 352] on span "Marinated chicken fajita sandwich with fresh vegetables and a special sauce, Me…" at bounding box center [824, 367] width 259 height 40
click at [757, 348] on span "Marinated chicken fajita sandwich with fresh vegetables and a special sauce, Me…" at bounding box center [824, 367] width 259 height 40
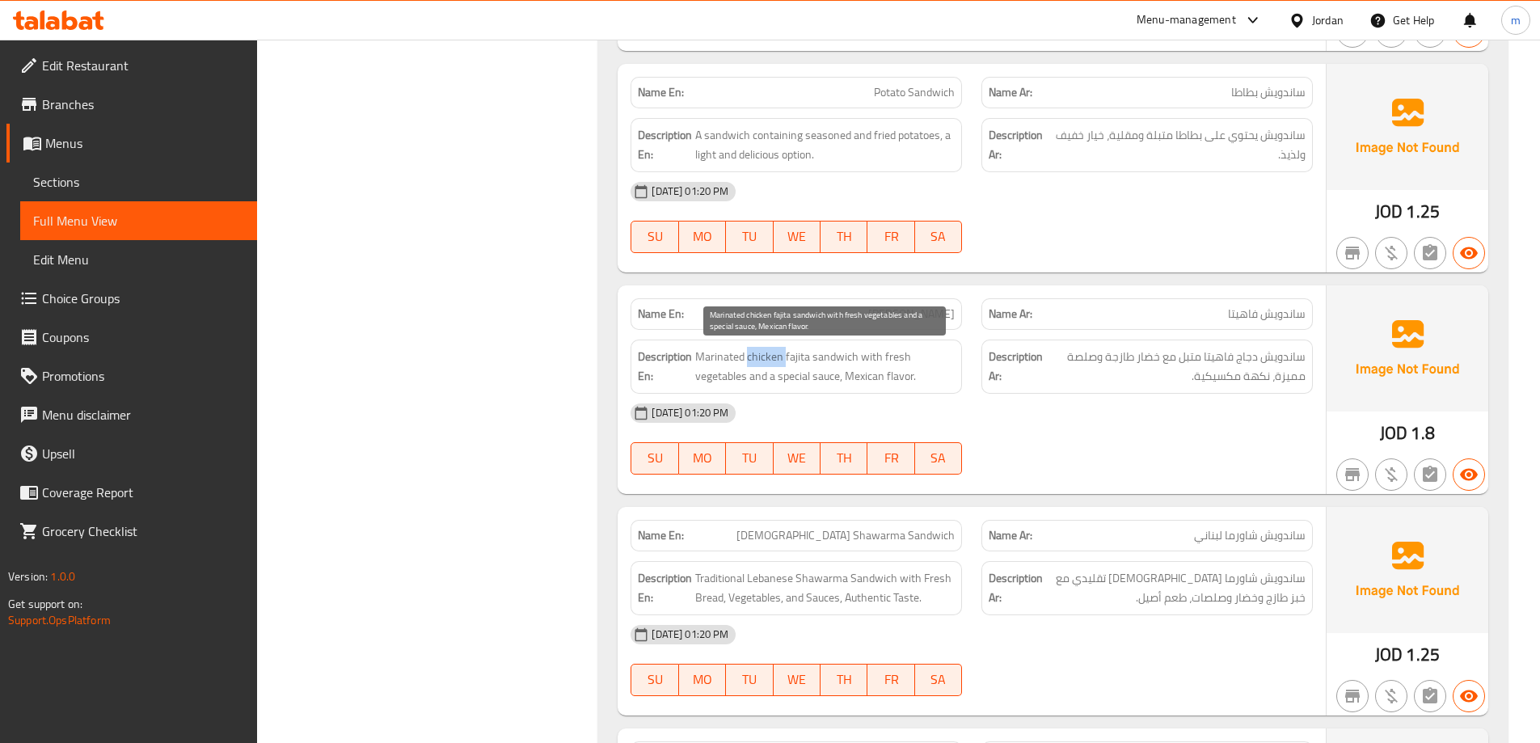
click at [757, 348] on span "Marinated chicken fajita sandwich with fresh vegetables and a special sauce, Me…" at bounding box center [824, 367] width 259 height 40
drag, startPoint x: 794, startPoint y: 364, endPoint x: 759, endPoint y: 364, distance: 34.8
click at [759, 364] on span "Marinated chicken fajita sandwich with fresh vegetables and a special sauce, Me…" at bounding box center [824, 367] width 259 height 40
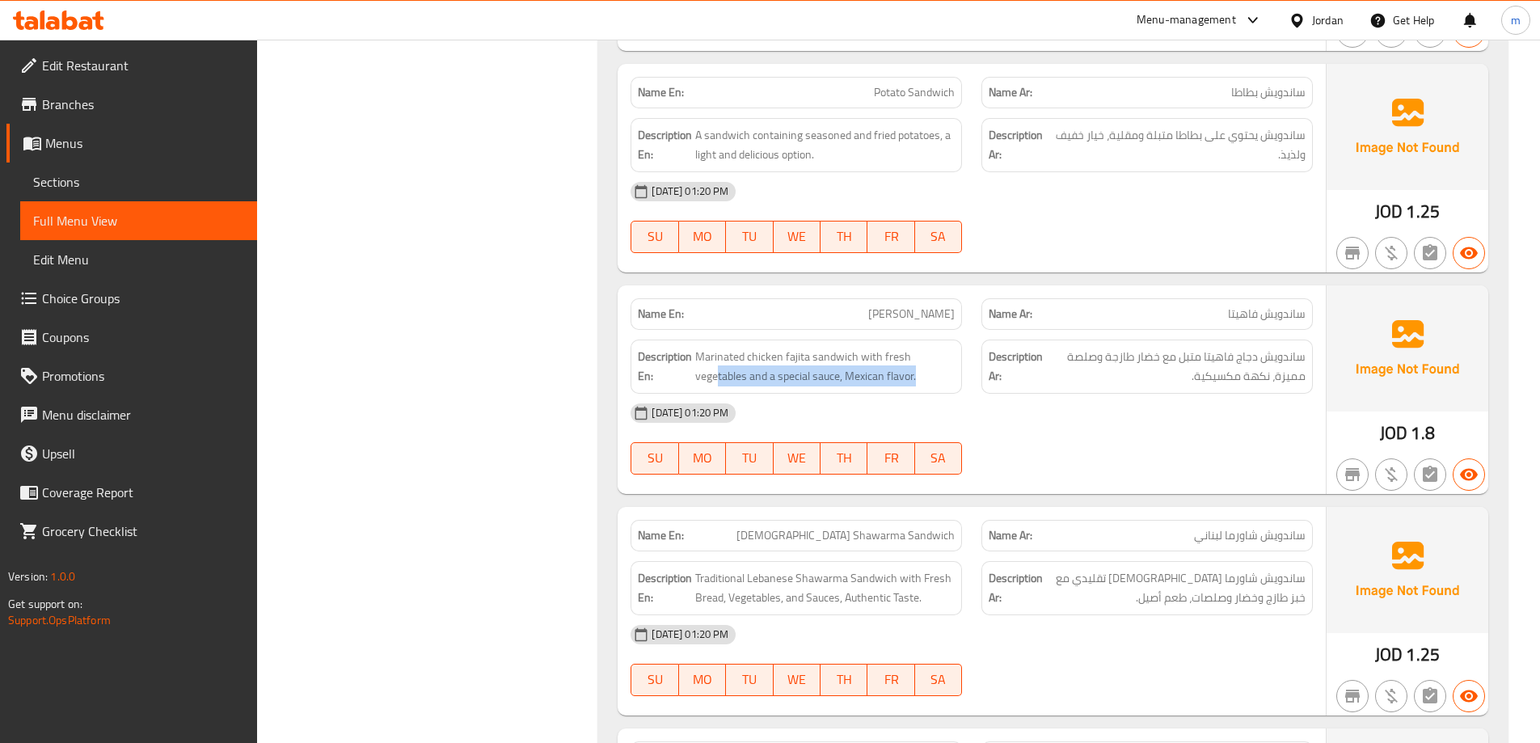
drag, startPoint x: 719, startPoint y: 387, endPoint x: 958, endPoint y: 373, distance: 239.6
click at [958, 373] on div "Description En: Marinated chicken fajita sandwich with fresh vegetables and a s…" at bounding box center [795, 366] width 331 height 54
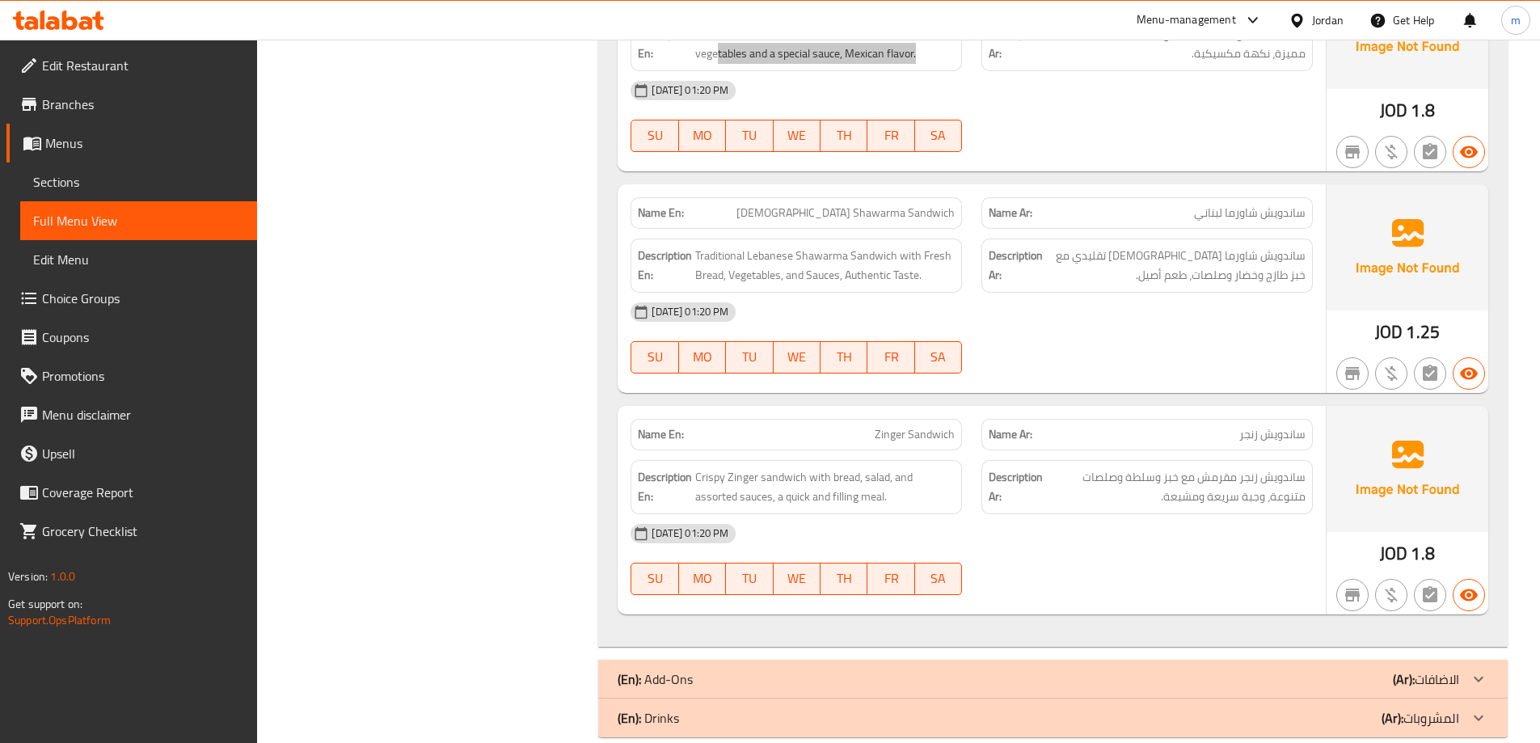
scroll to position [2505, 0]
drag, startPoint x: 885, startPoint y: 245, endPoint x: 916, endPoint y: 285, distance: 51.2
click at [916, 285] on div "Description En: Traditional Lebanese Shawarma Sandwich with Fresh Bread, Vegeta…" at bounding box center [795, 265] width 331 height 54
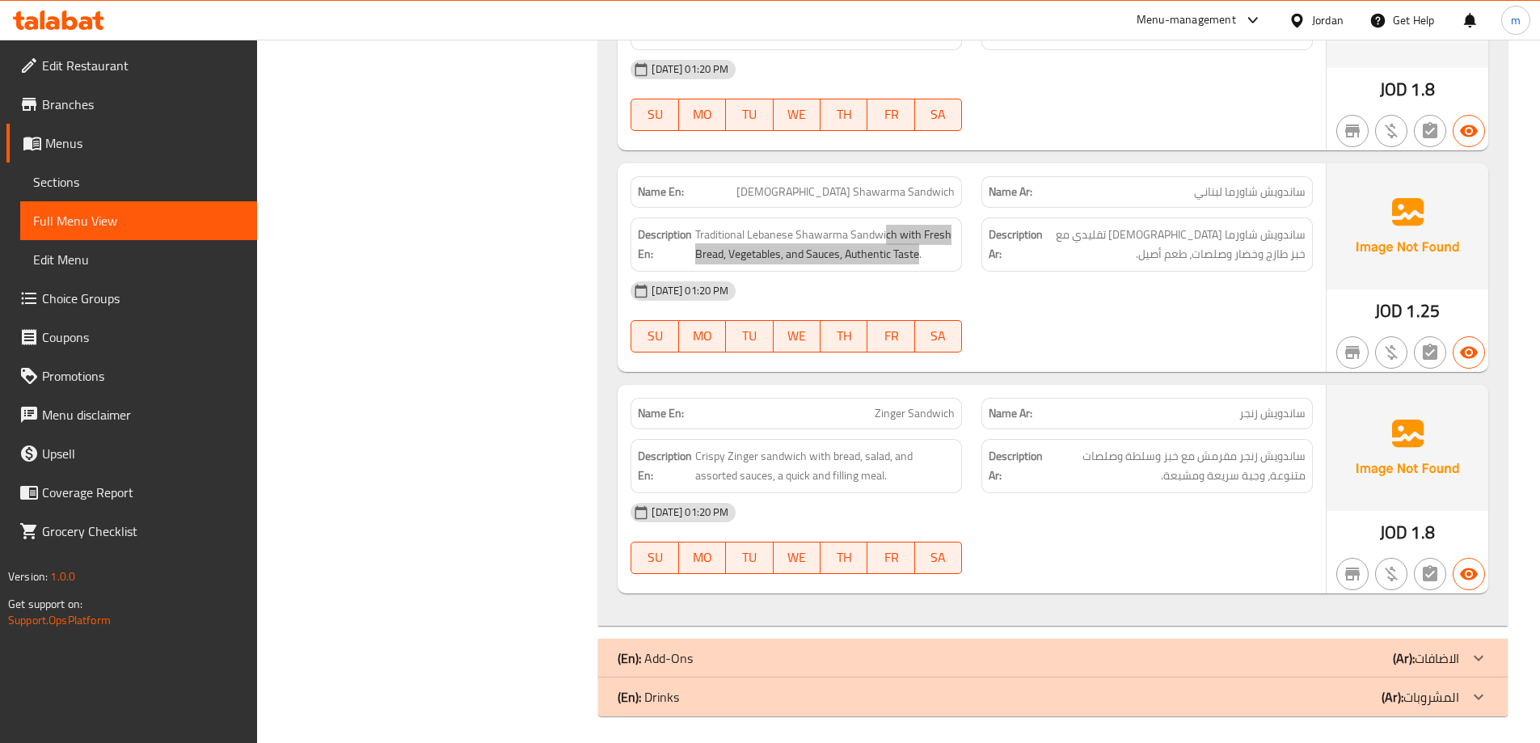
scroll to position [2531, 0]
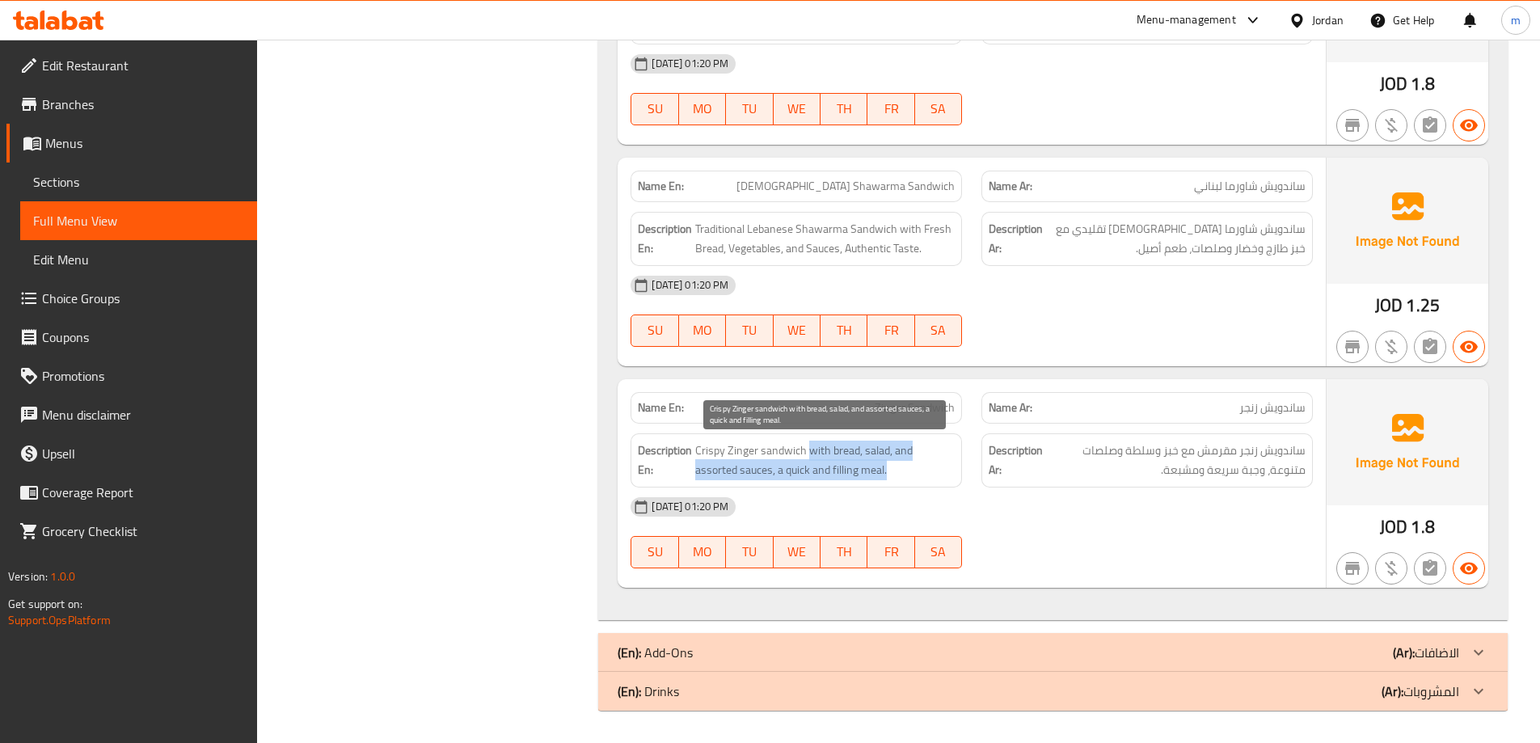
drag, startPoint x: 781, startPoint y: 449, endPoint x: 858, endPoint y: 470, distance: 80.4
click at [858, 470] on span "Crispy Zinger sandwich with bread, salad, and assorted sauces, a quick and fill…" at bounding box center [824, 460] width 259 height 40
click at [947, 486] on div "Description En: Crispy Zinger sandwich with bread, salad, and assorted sauces, …" at bounding box center [795, 460] width 331 height 54
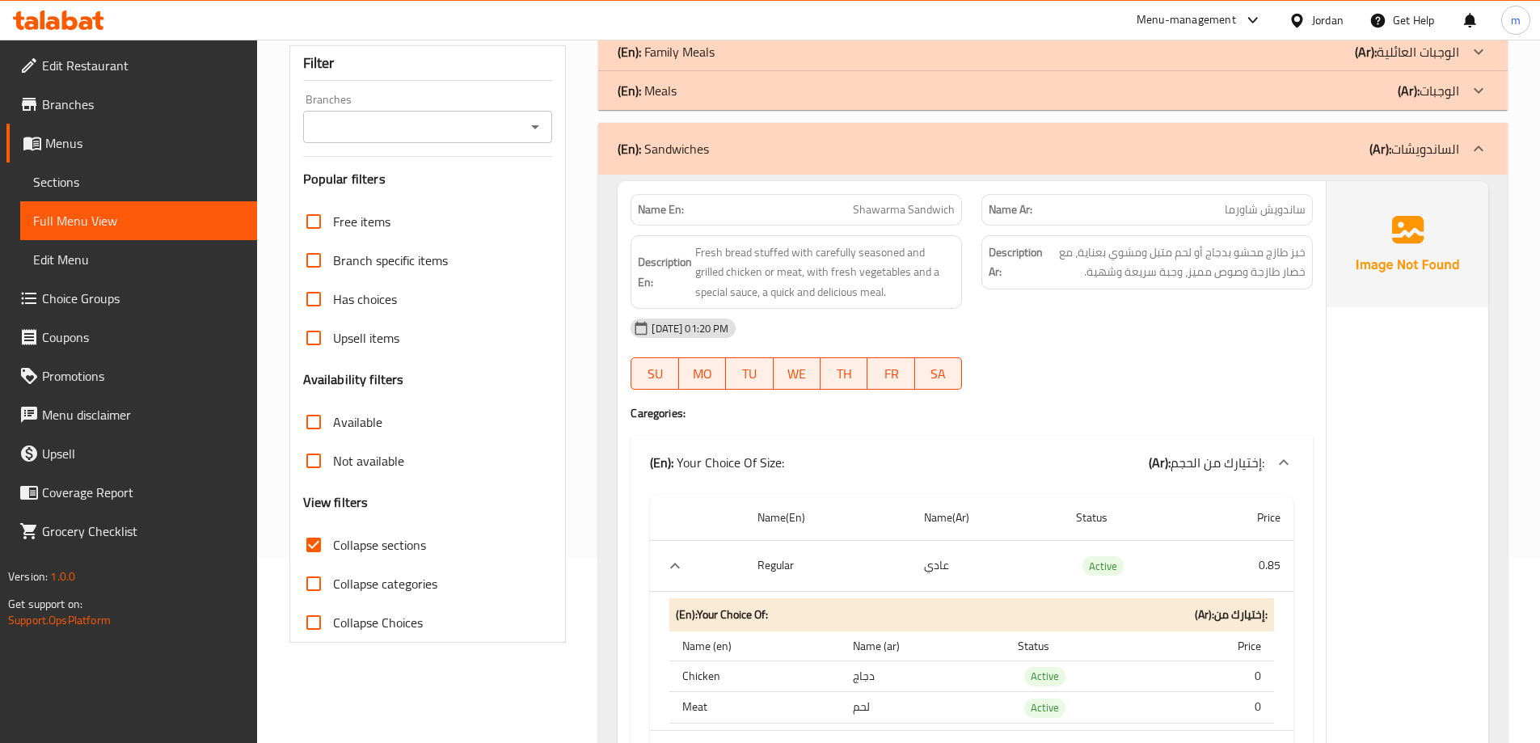
scroll to position [26, 0]
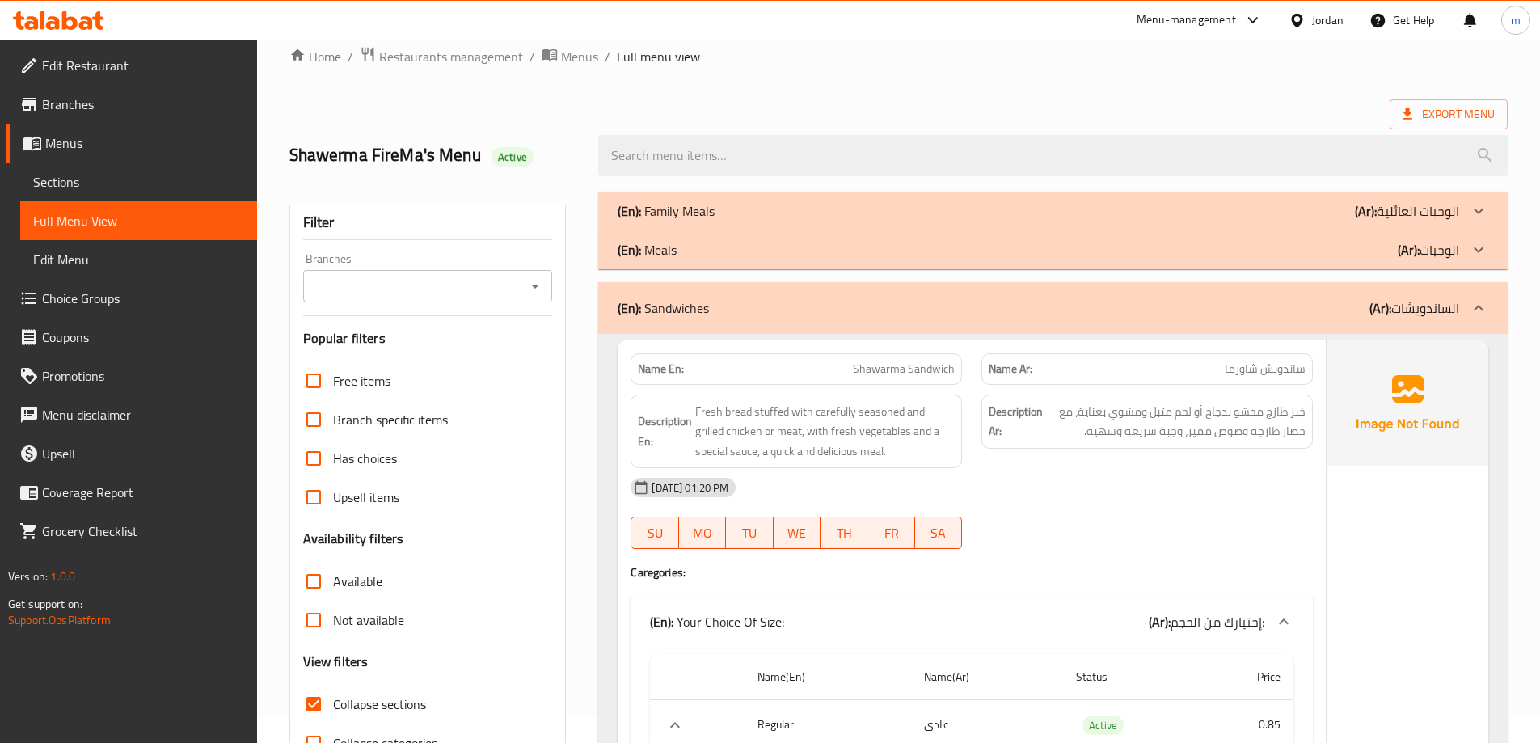
click at [1160, 303] on div "(En): Sandwiches (Ar): الساندويشات" at bounding box center [1037, 307] width 841 height 19
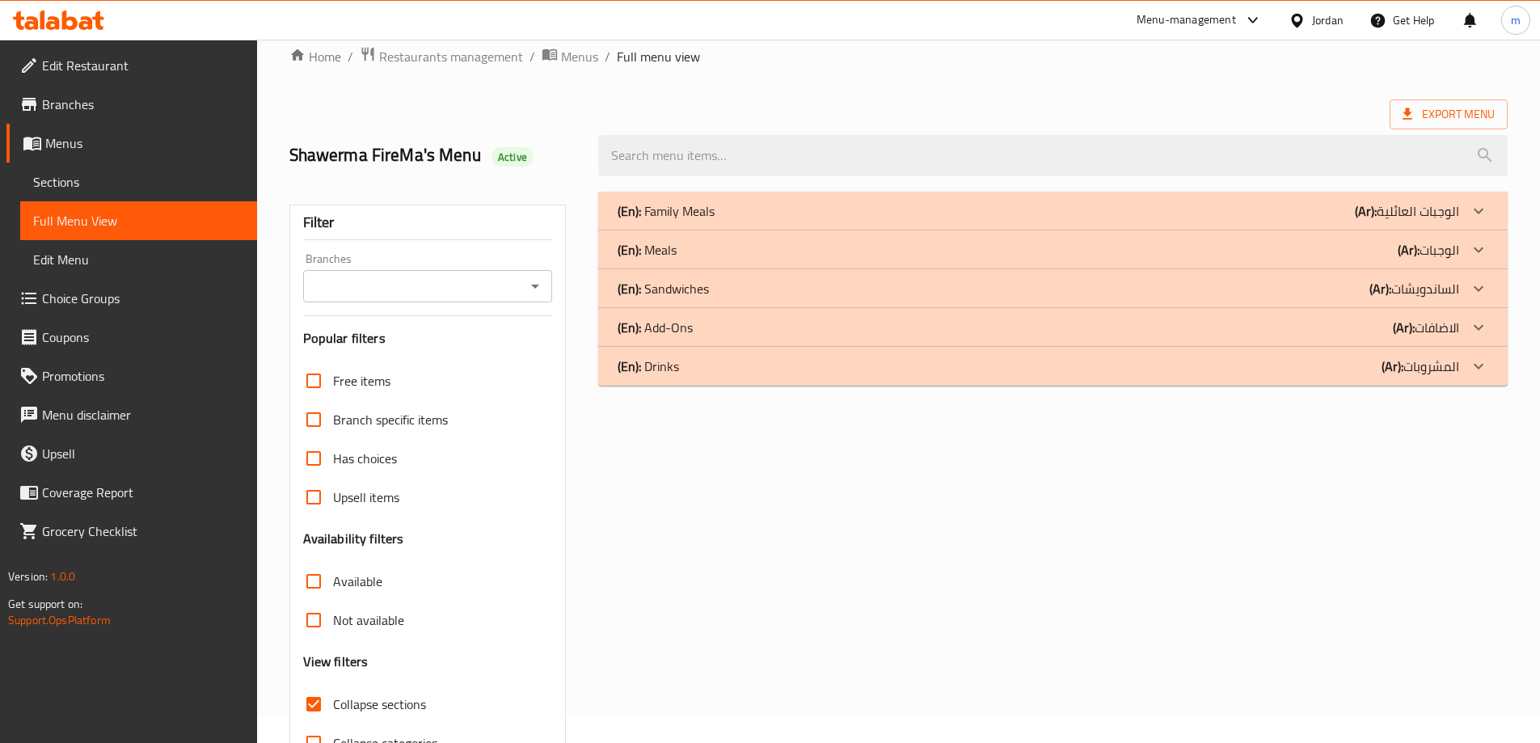
click at [1160, 330] on div "(En): Add-Ons (Ar): الاضافات" at bounding box center [1037, 327] width 841 height 19
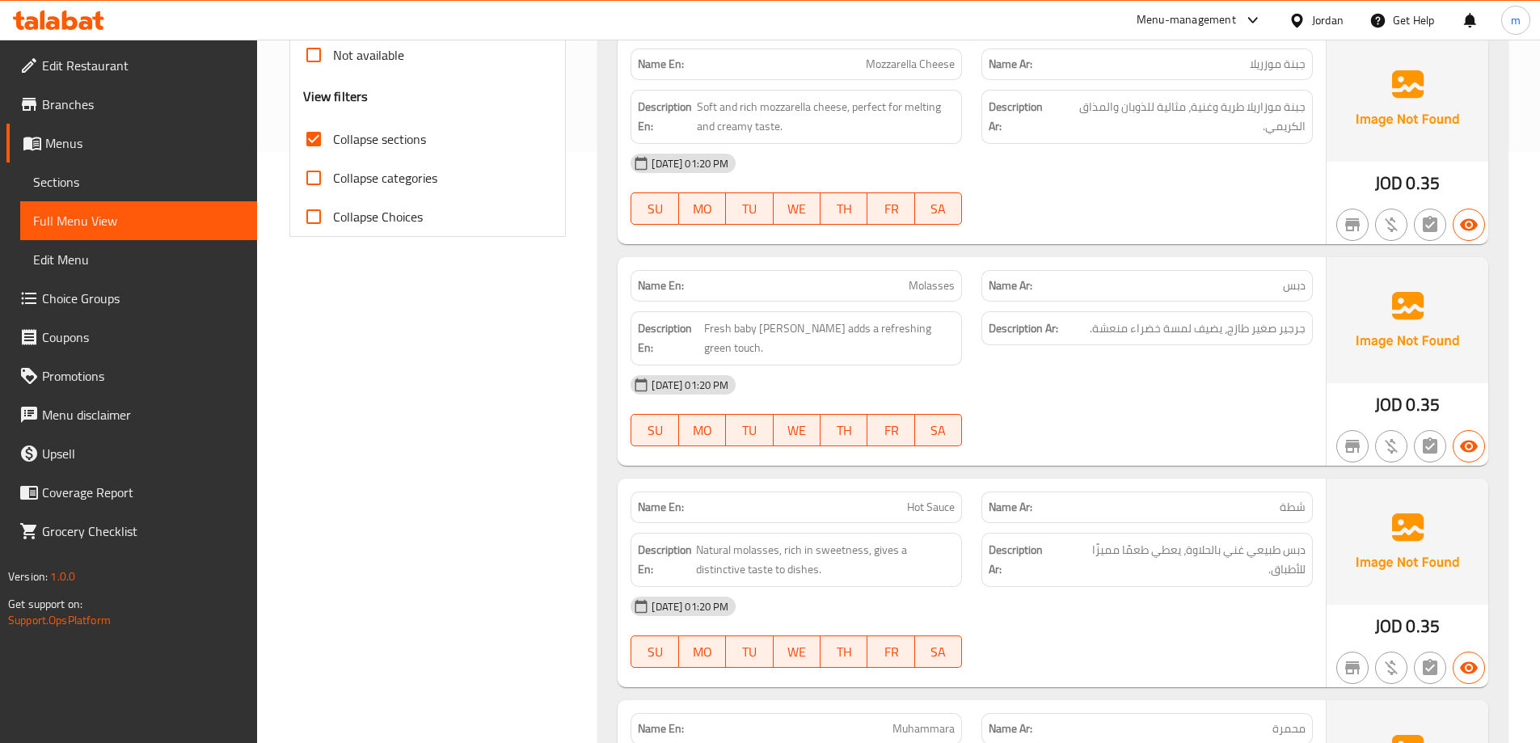
scroll to position [672, 0]
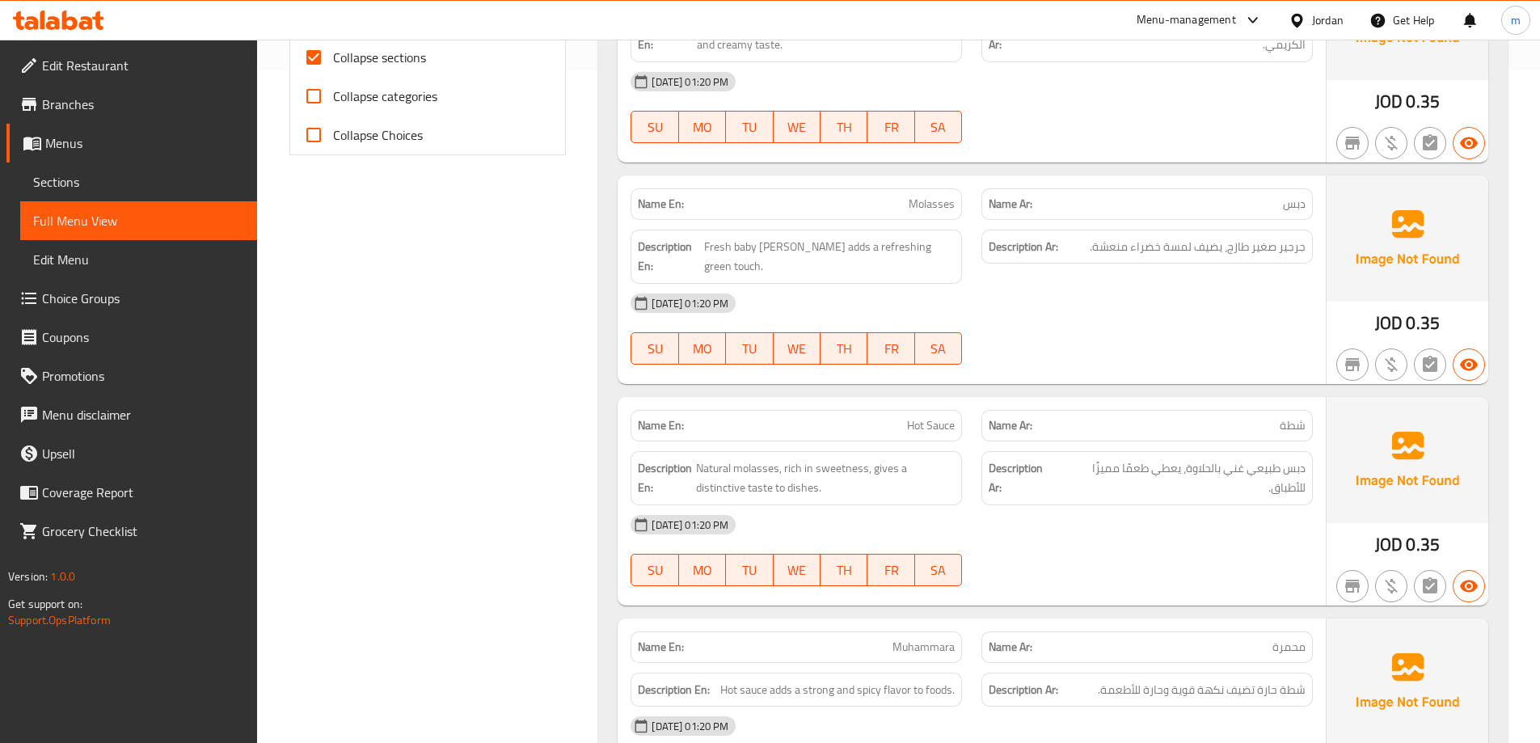
click at [925, 209] on span "Molasses" at bounding box center [931, 204] width 46 height 17
click at [923, 209] on span "Molasses" at bounding box center [931, 204] width 46 height 17
click at [1001, 310] on div "01-10-2025 01:20 PM SU MO TU WE TH FR SA" at bounding box center [971, 329] width 701 height 91
drag, startPoint x: 809, startPoint y: 240, endPoint x: 976, endPoint y: 248, distance: 167.5
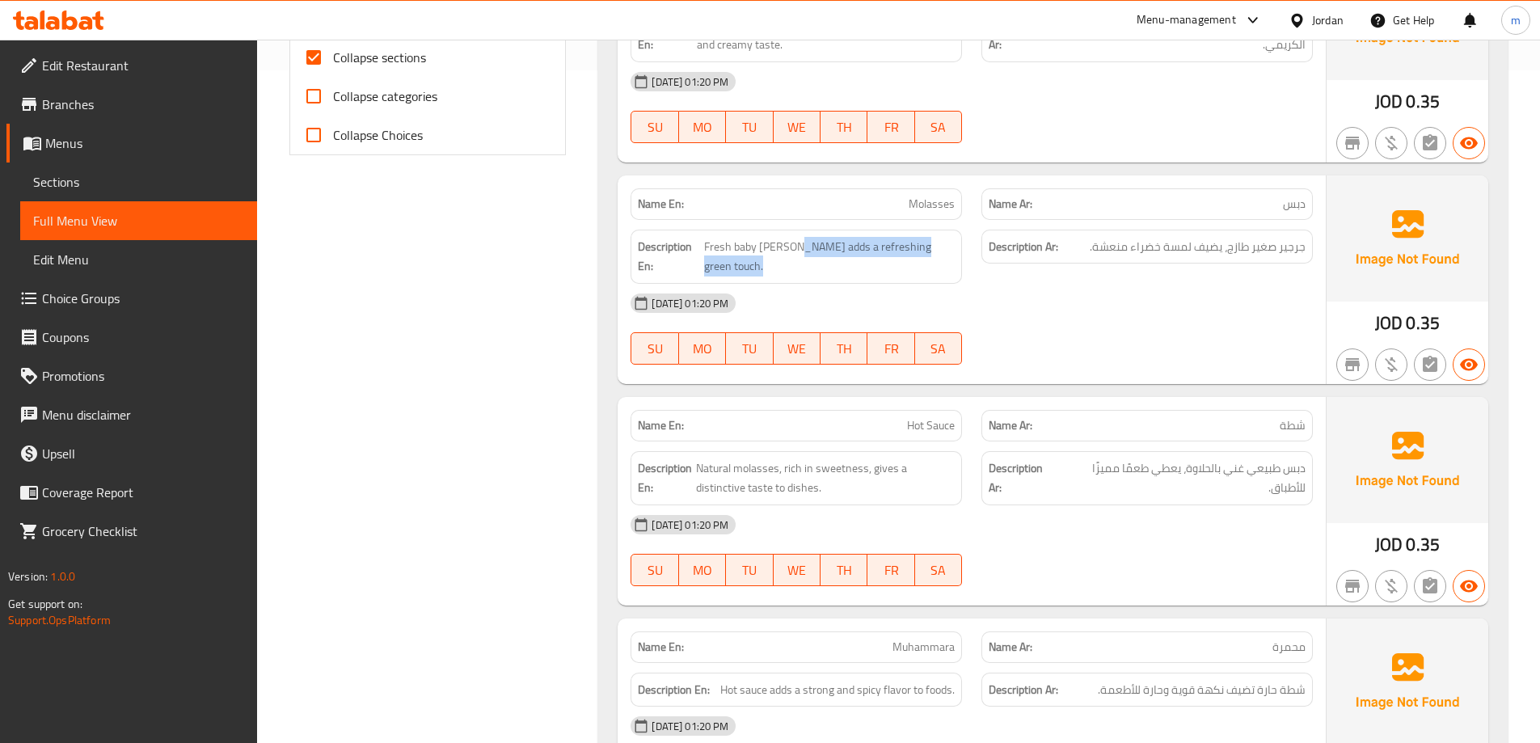
click at [976, 248] on div "Description En: Fresh baby arugula adds a refreshing green touch. Description A…" at bounding box center [971, 257] width 701 height 74
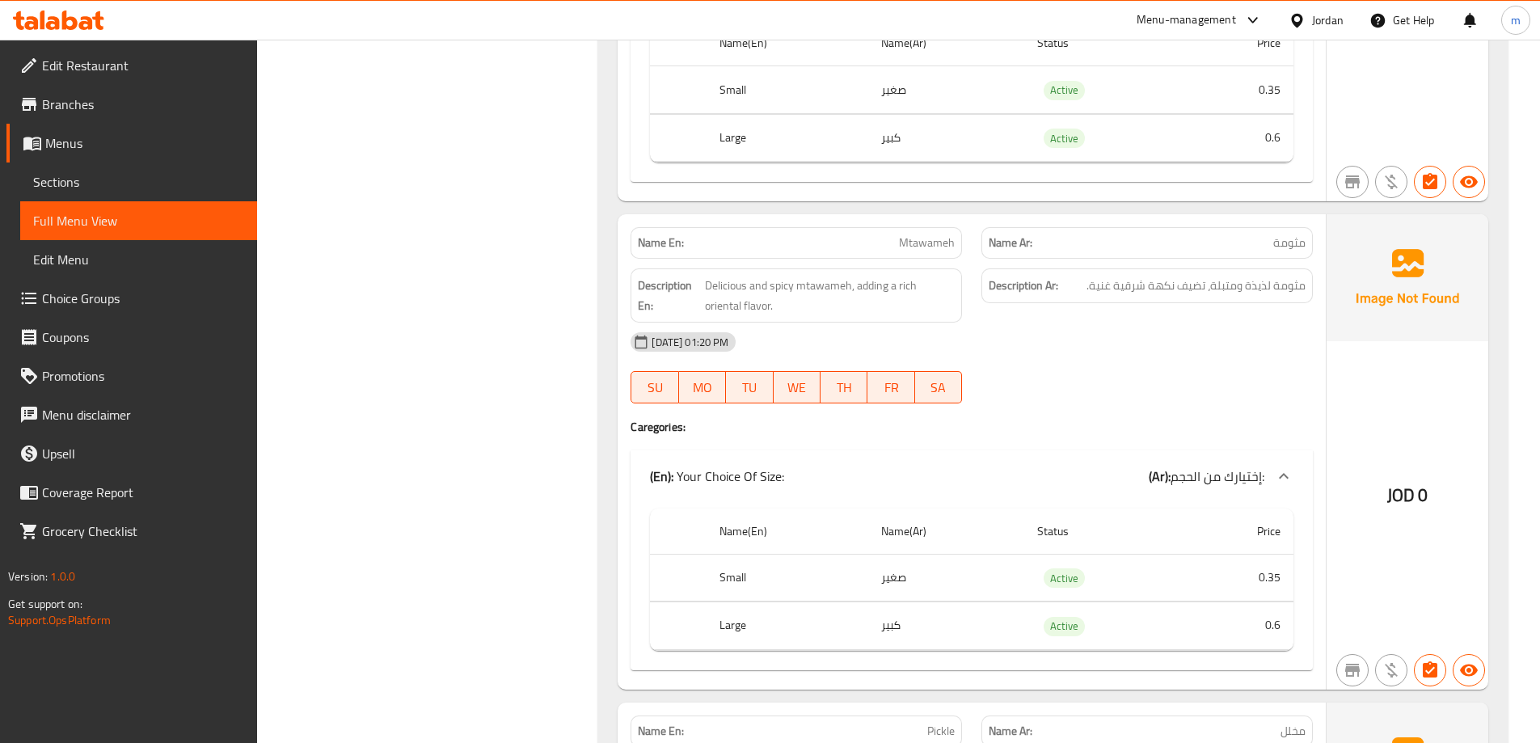
scroll to position [1804, 0]
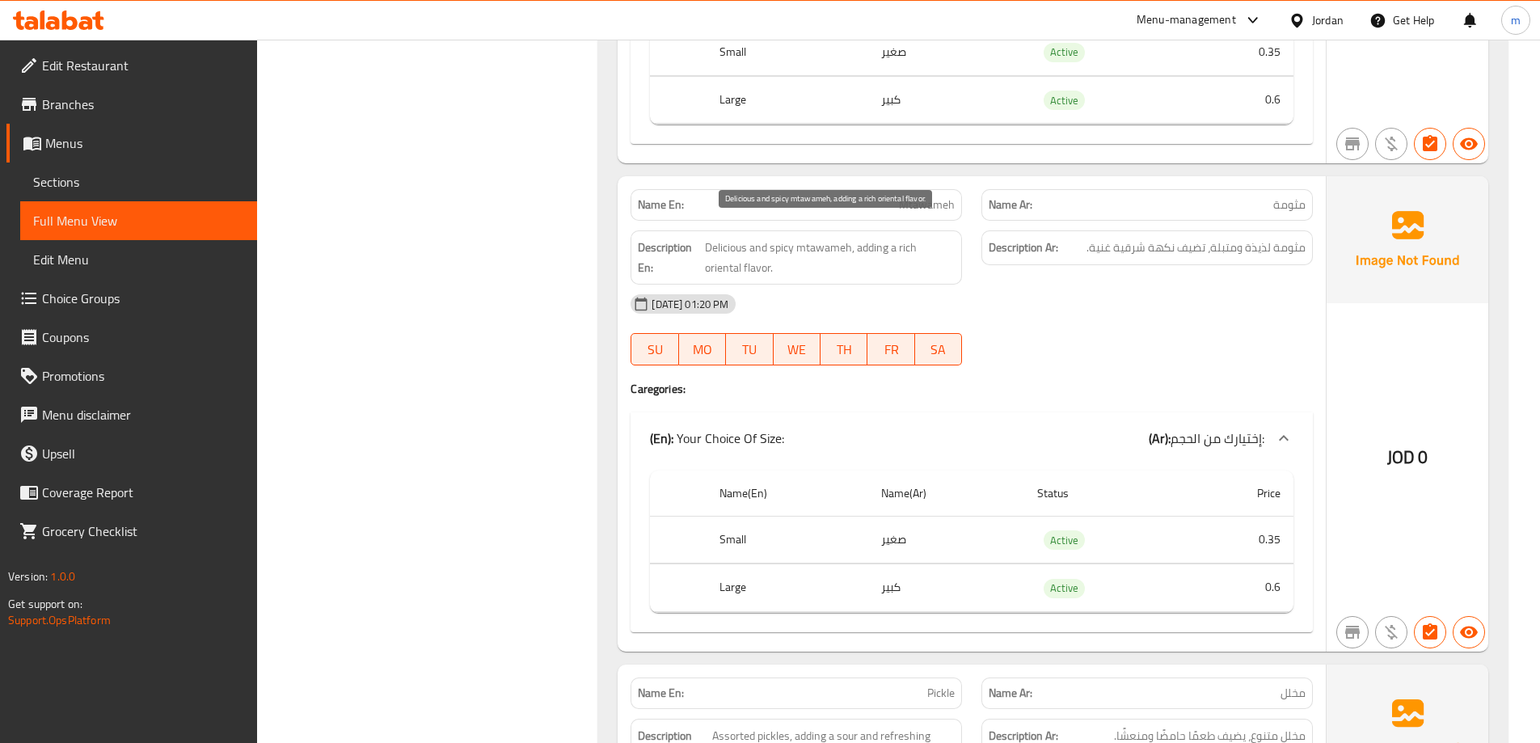
click at [768, 238] on span "Delicious and spicy mtawameh, adding a rich oriental flavor." at bounding box center [830, 258] width 250 height 40
click at [912, 196] on span "Mtawameh" at bounding box center [927, 204] width 56 height 17
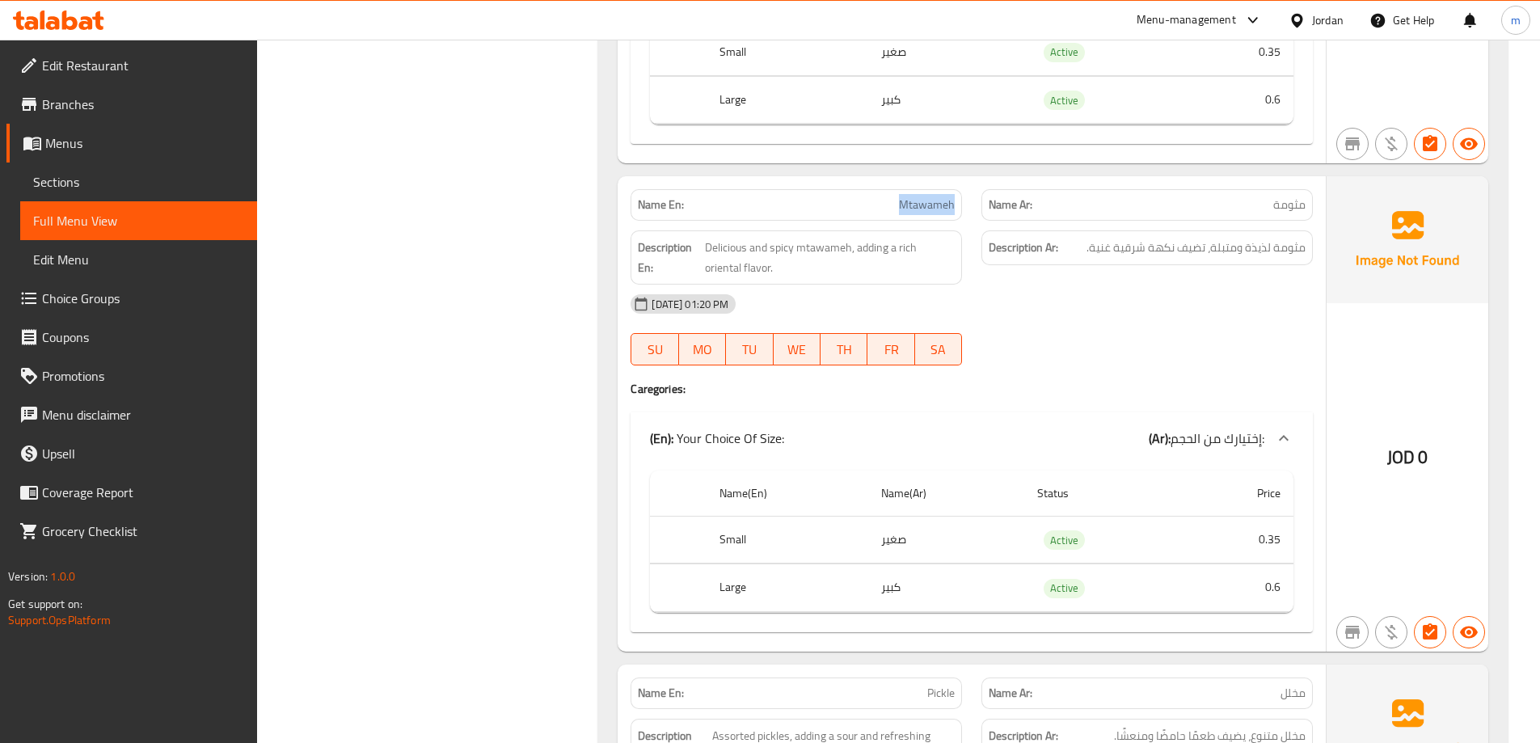
copy span "Mtawameh"
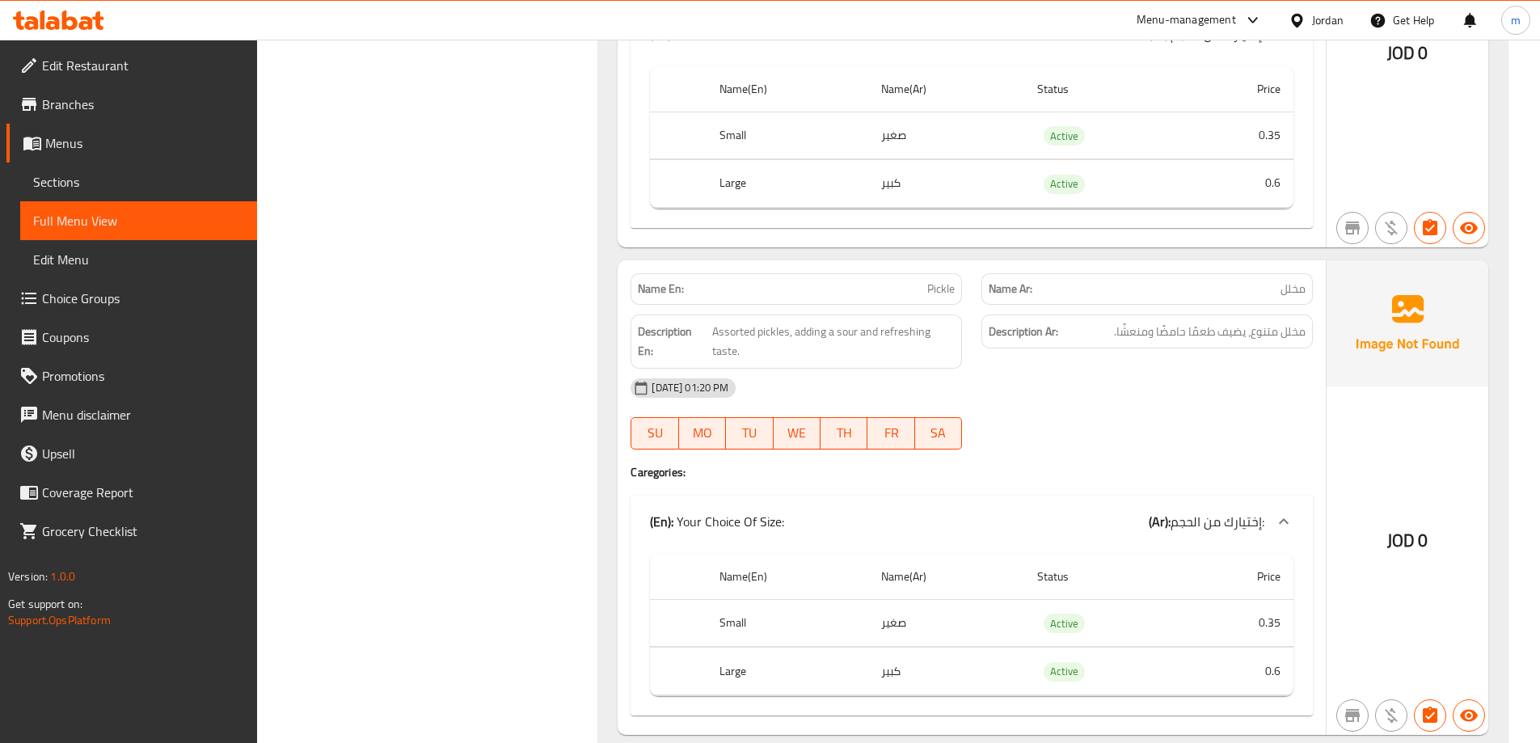
scroll to position [2289, 0]
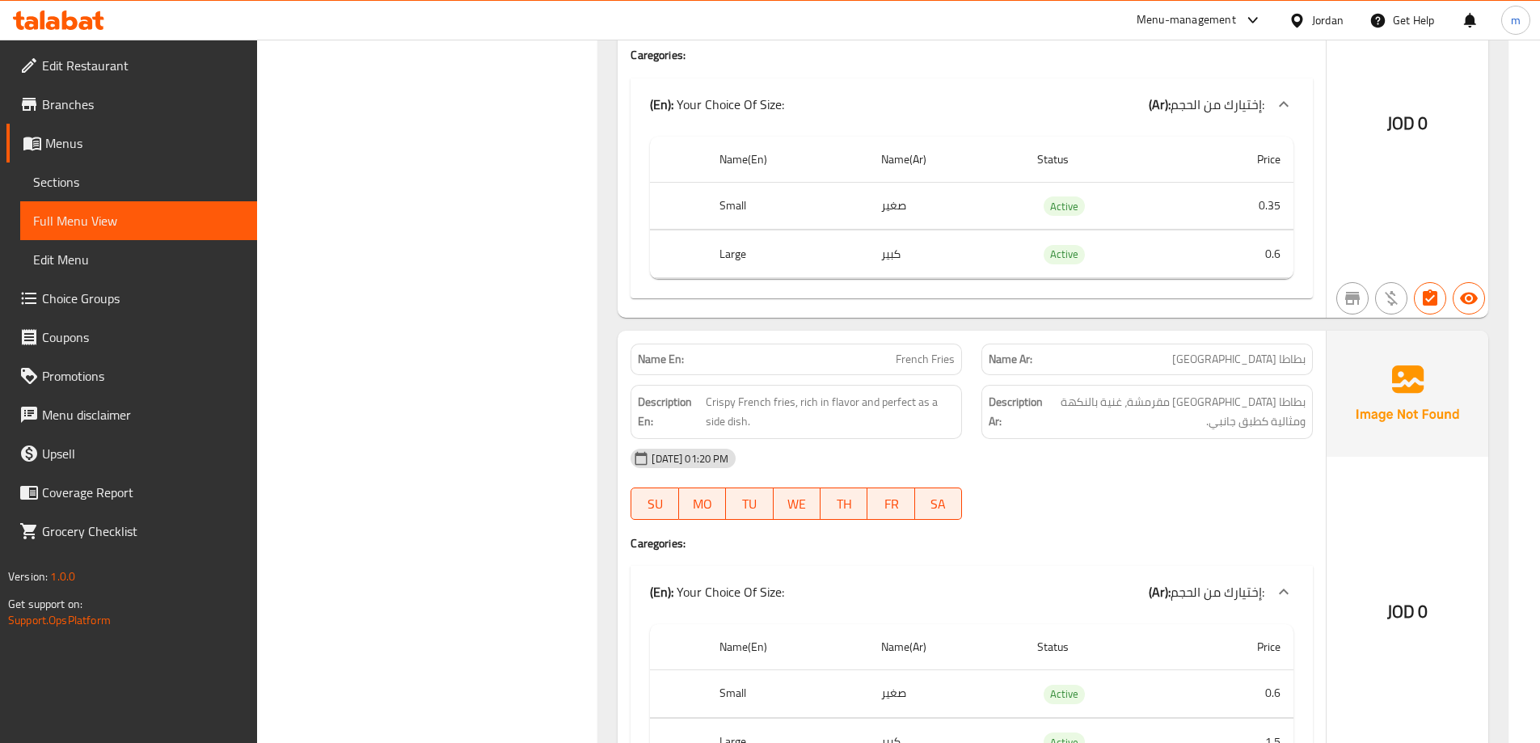
scroll to position [2693, 0]
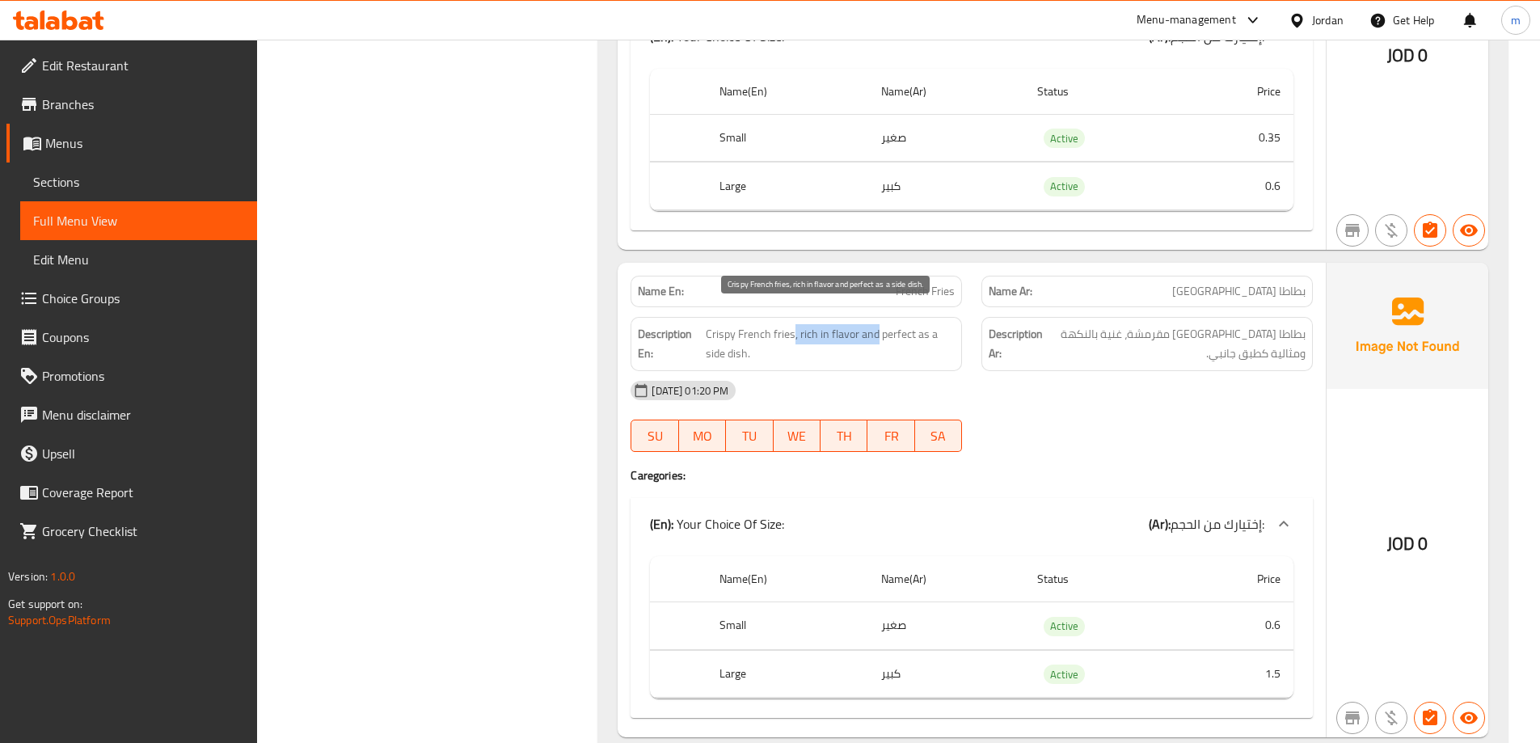
drag, startPoint x: 794, startPoint y: 310, endPoint x: 874, endPoint y: 321, distance: 80.8
click at [874, 324] on span "Crispy French fries, rich in flavor and perfect as a side dish." at bounding box center [830, 344] width 249 height 40
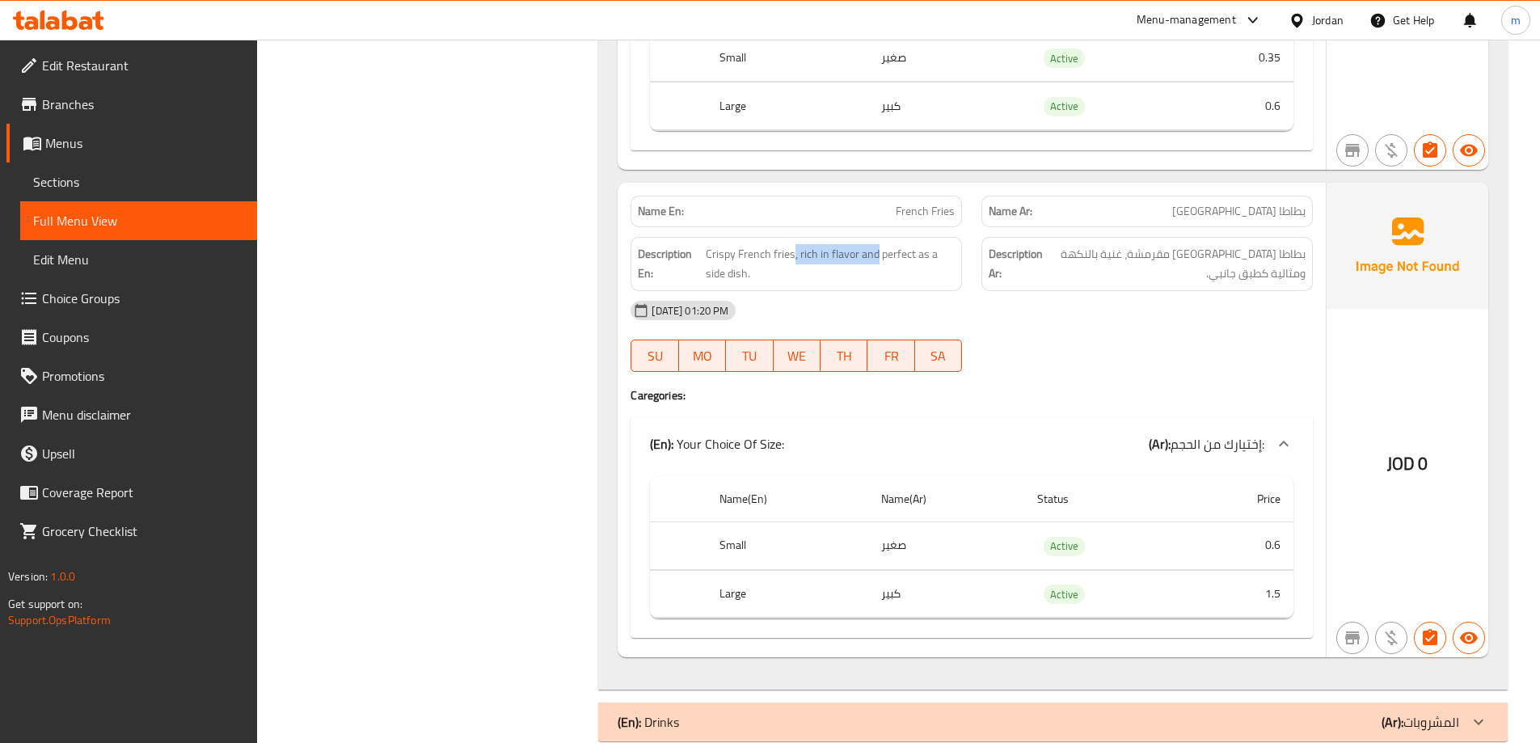
scroll to position [2784, 0]
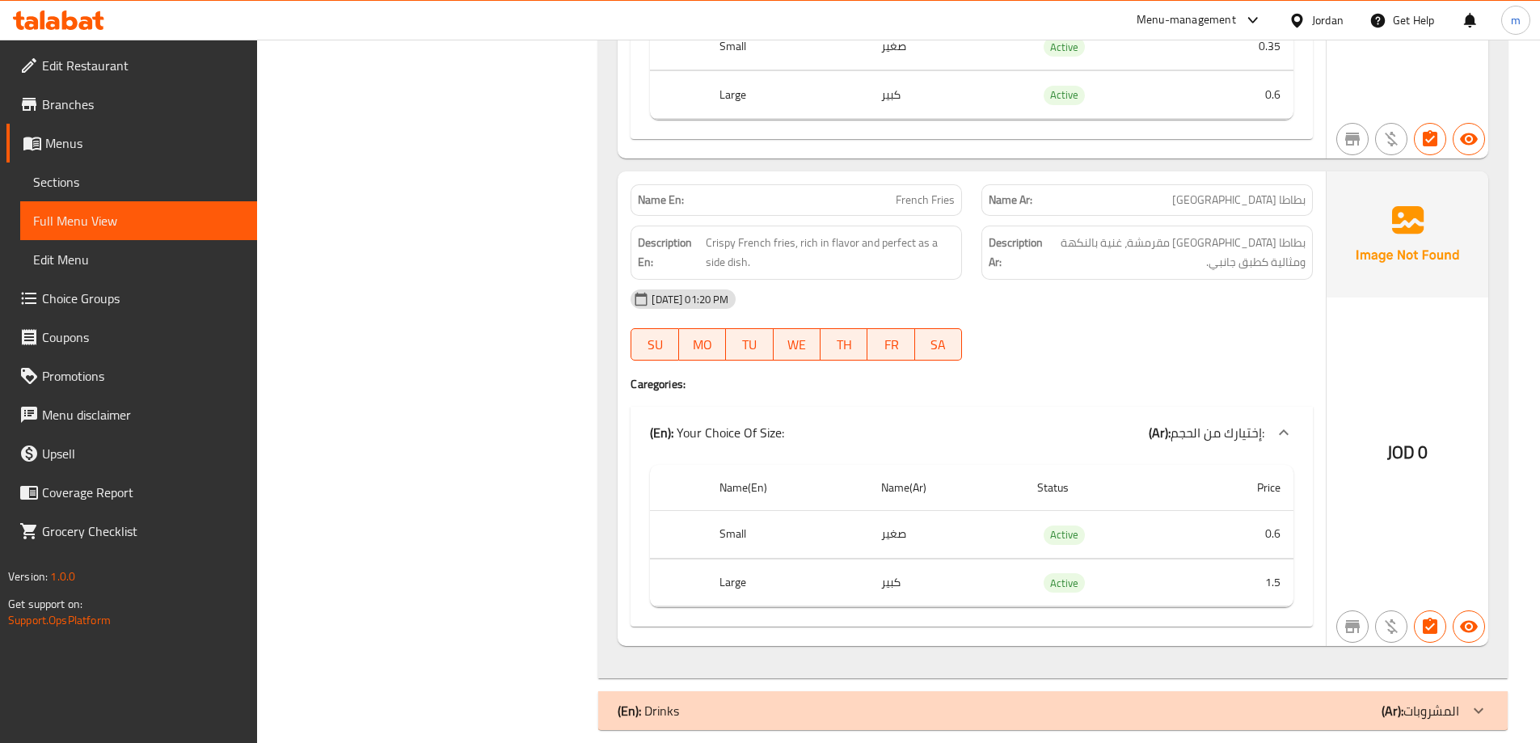
click at [1291, 701] on div "(En): Drinks (Ar): المشروبات" at bounding box center [1037, 710] width 841 height 19
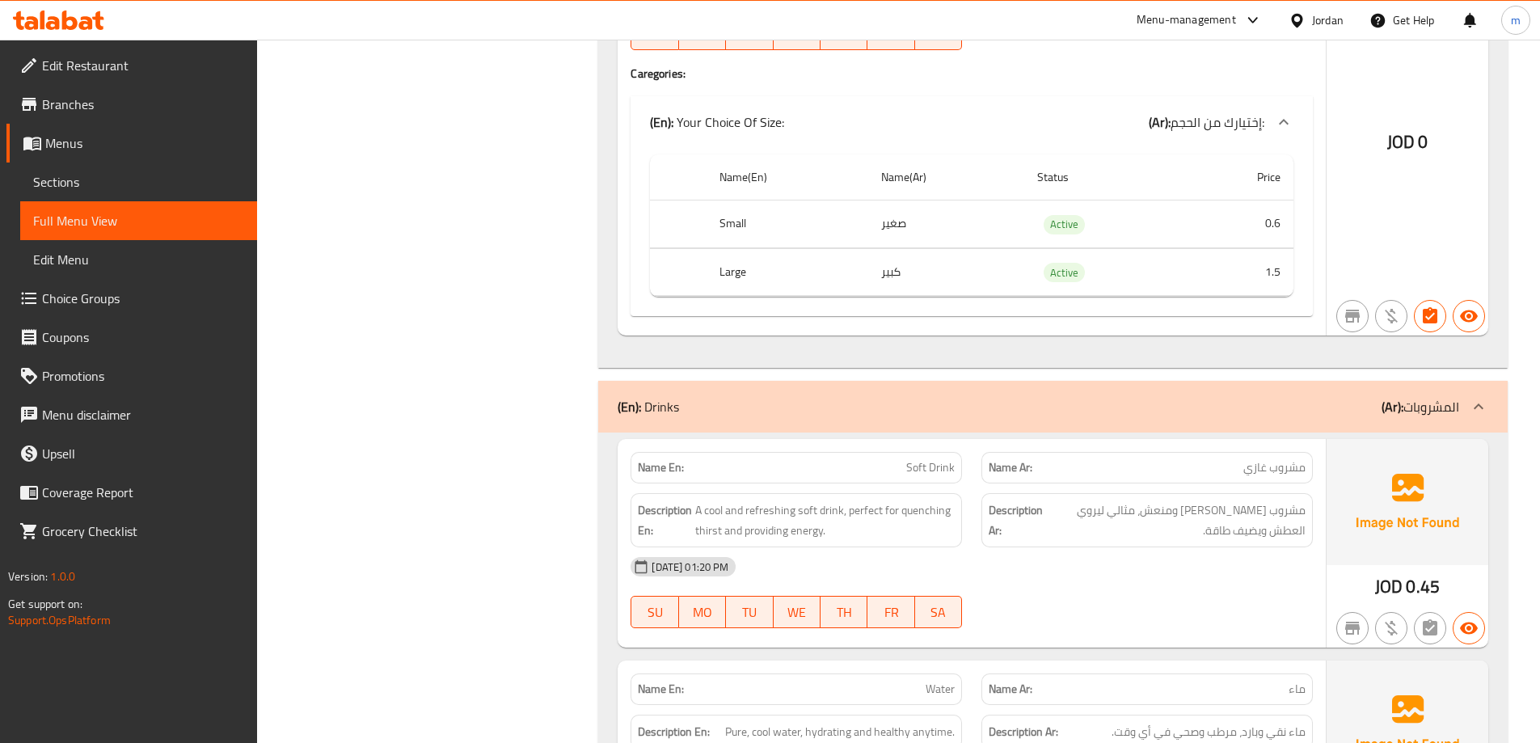
scroll to position [3086, 0]
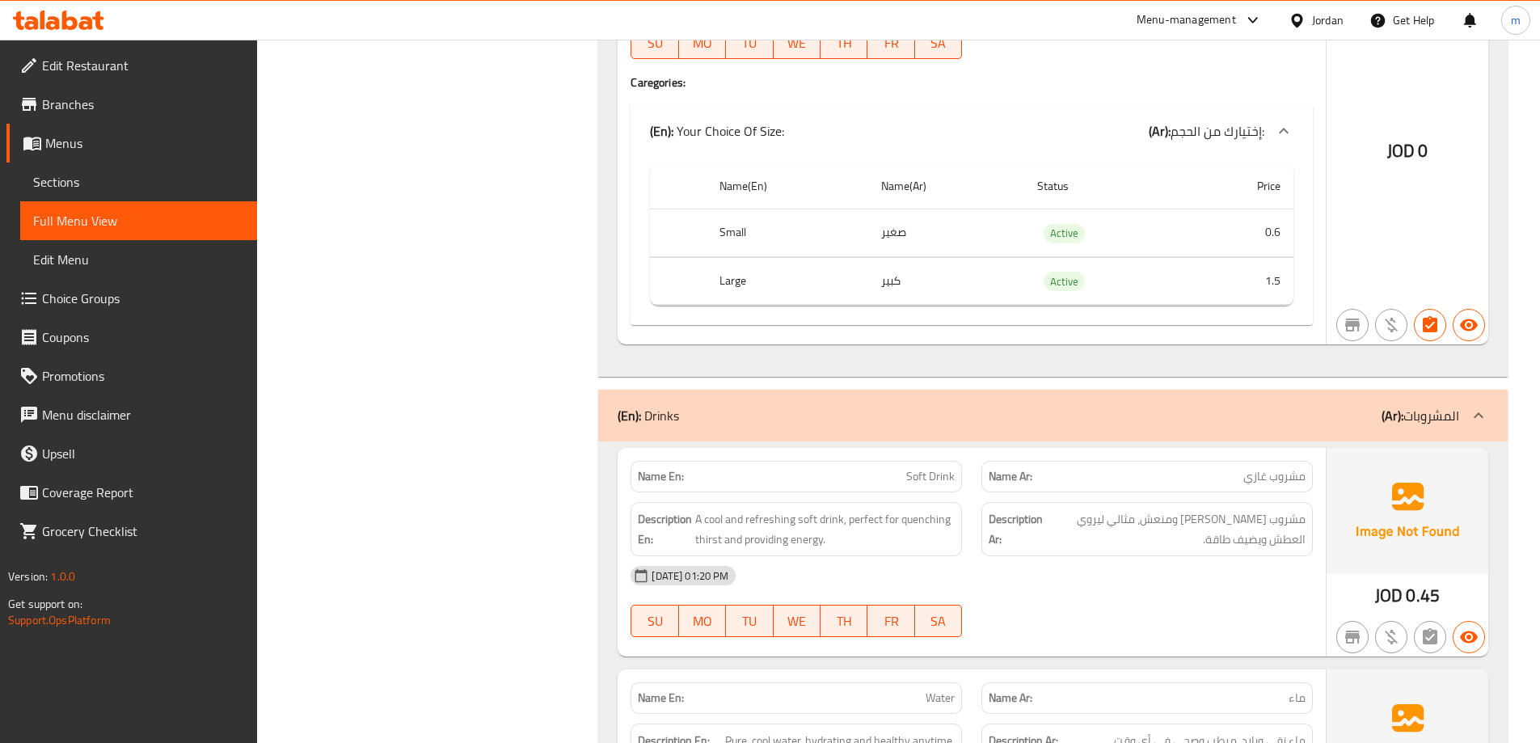
click at [976, 562] on div "01-10-2025 01:20 PM" at bounding box center [971, 575] width 701 height 39
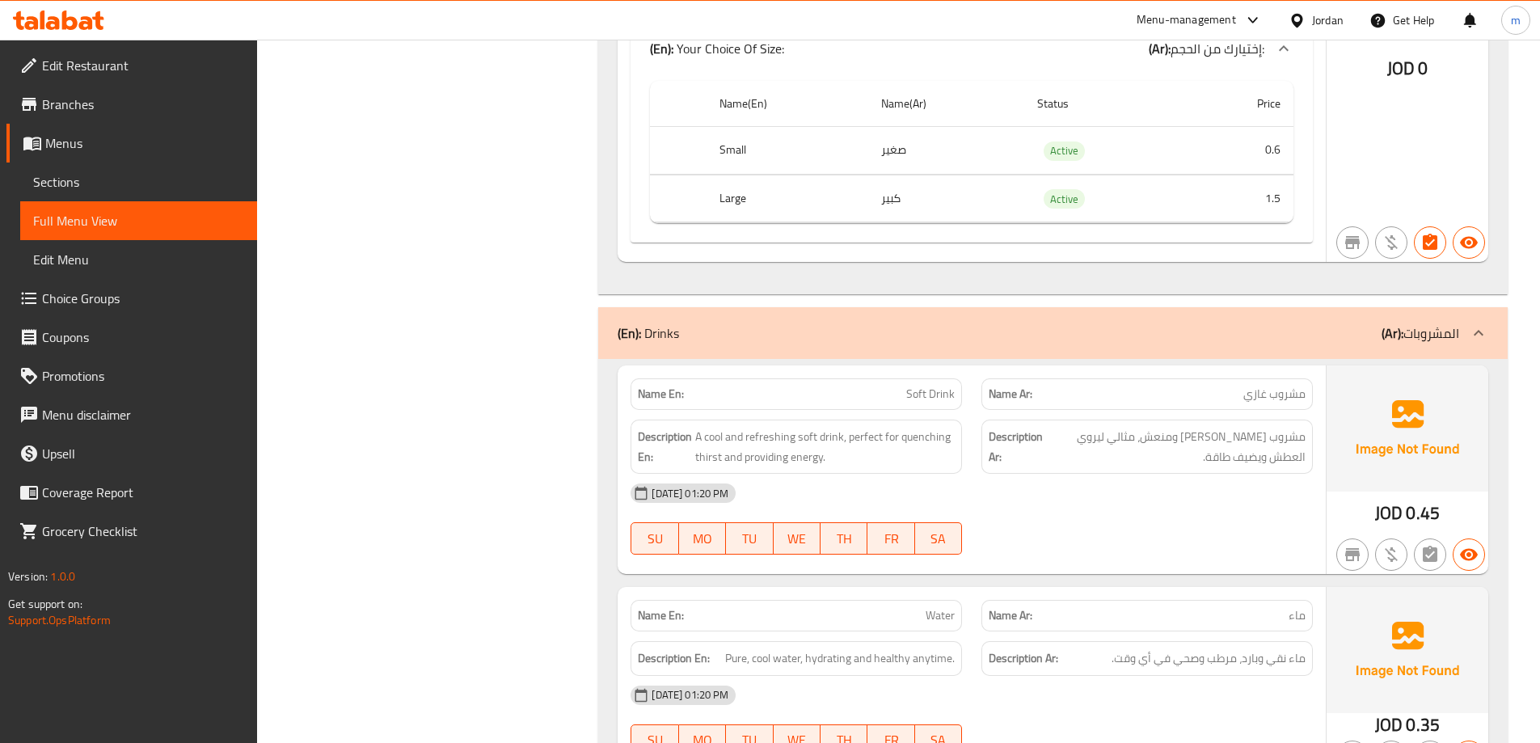
scroll to position [3247, 0]
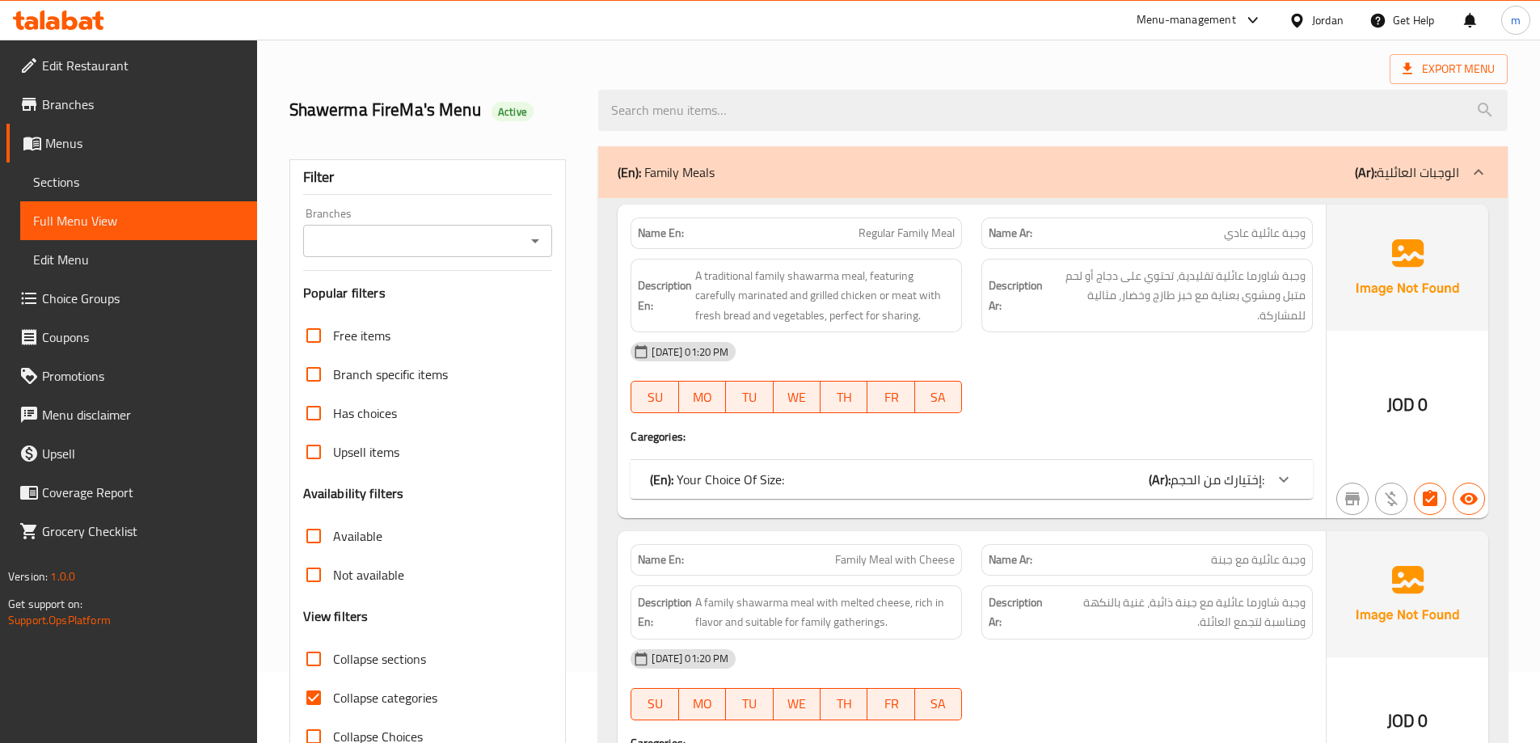
scroll to position [162, 0]
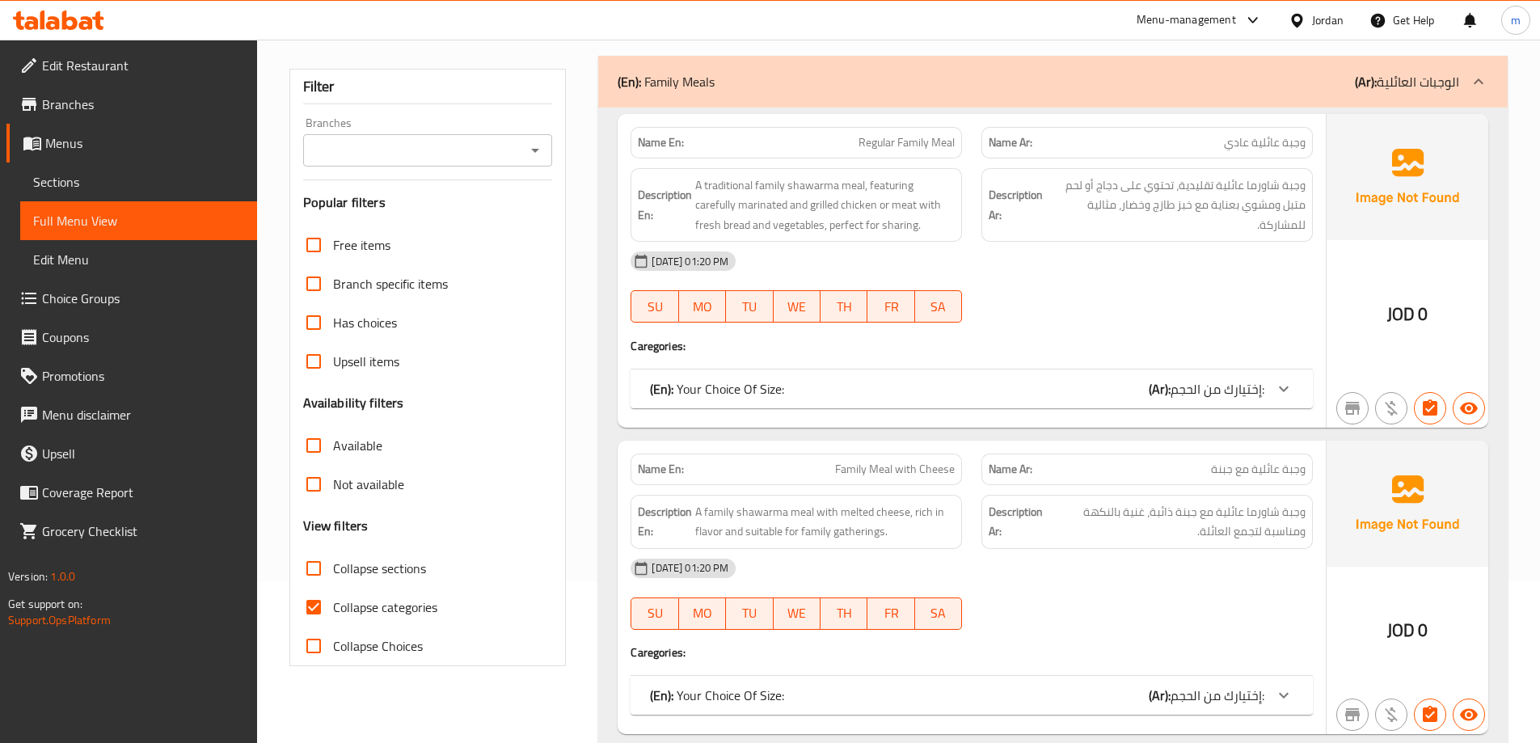
click at [362, 606] on span "Collapse categories" at bounding box center [385, 606] width 104 height 19
click at [333, 606] on input "Collapse categories" at bounding box center [313, 607] width 39 height 39
checkbox input "false"
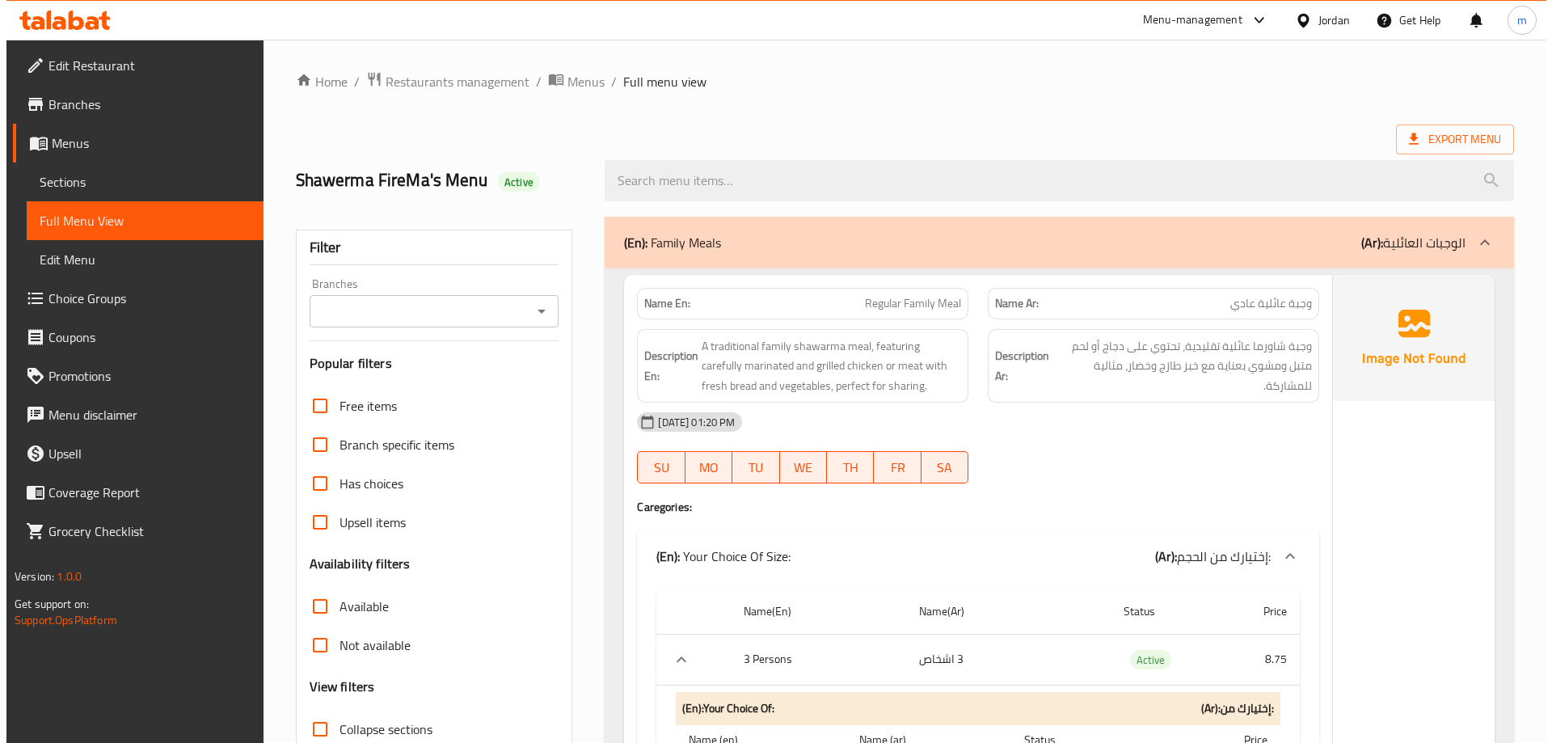
scroll to position [0, 0]
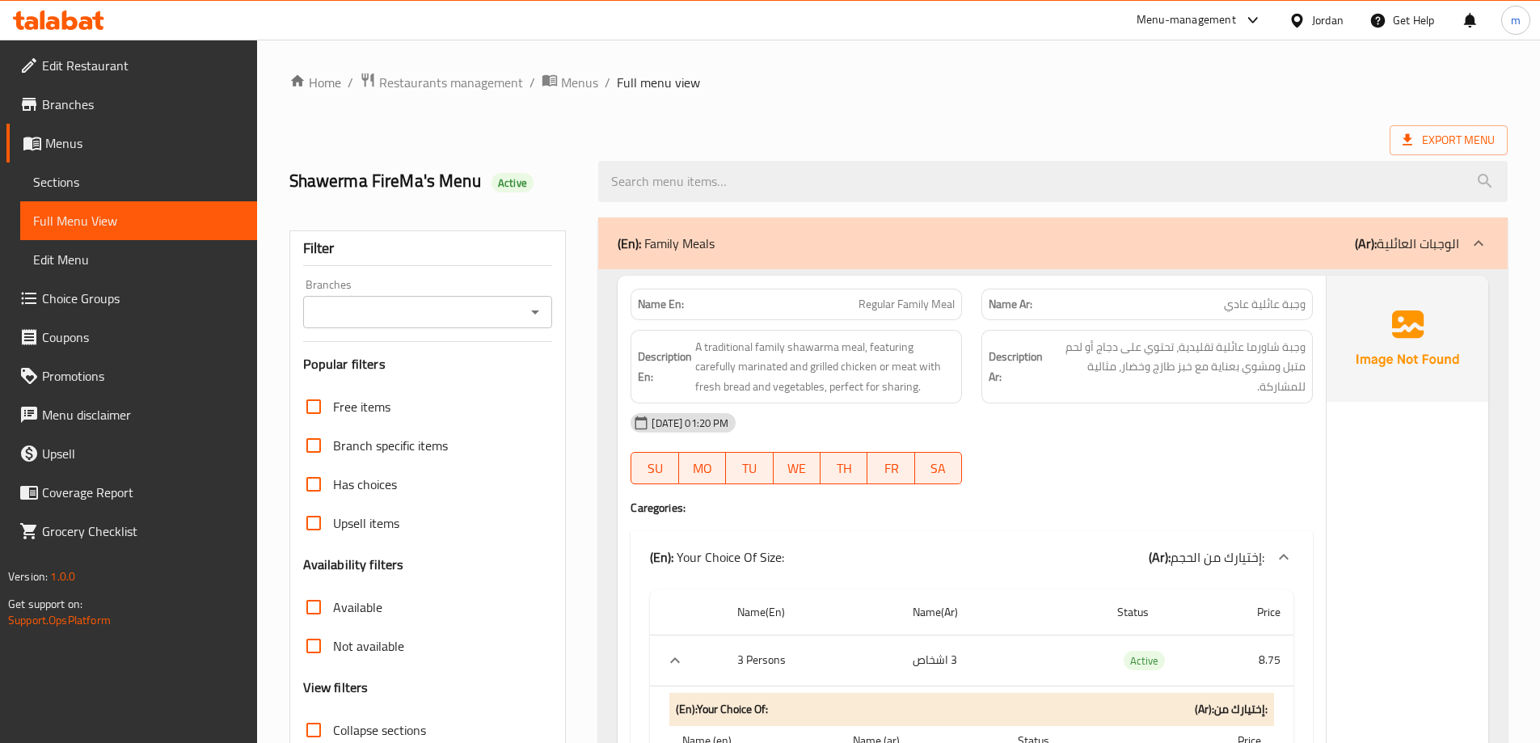
drag, startPoint x: 389, startPoint y: 404, endPoint x: 431, endPoint y: 30, distance: 376.5
click at [1407, 142] on icon at bounding box center [1407, 139] width 10 height 11
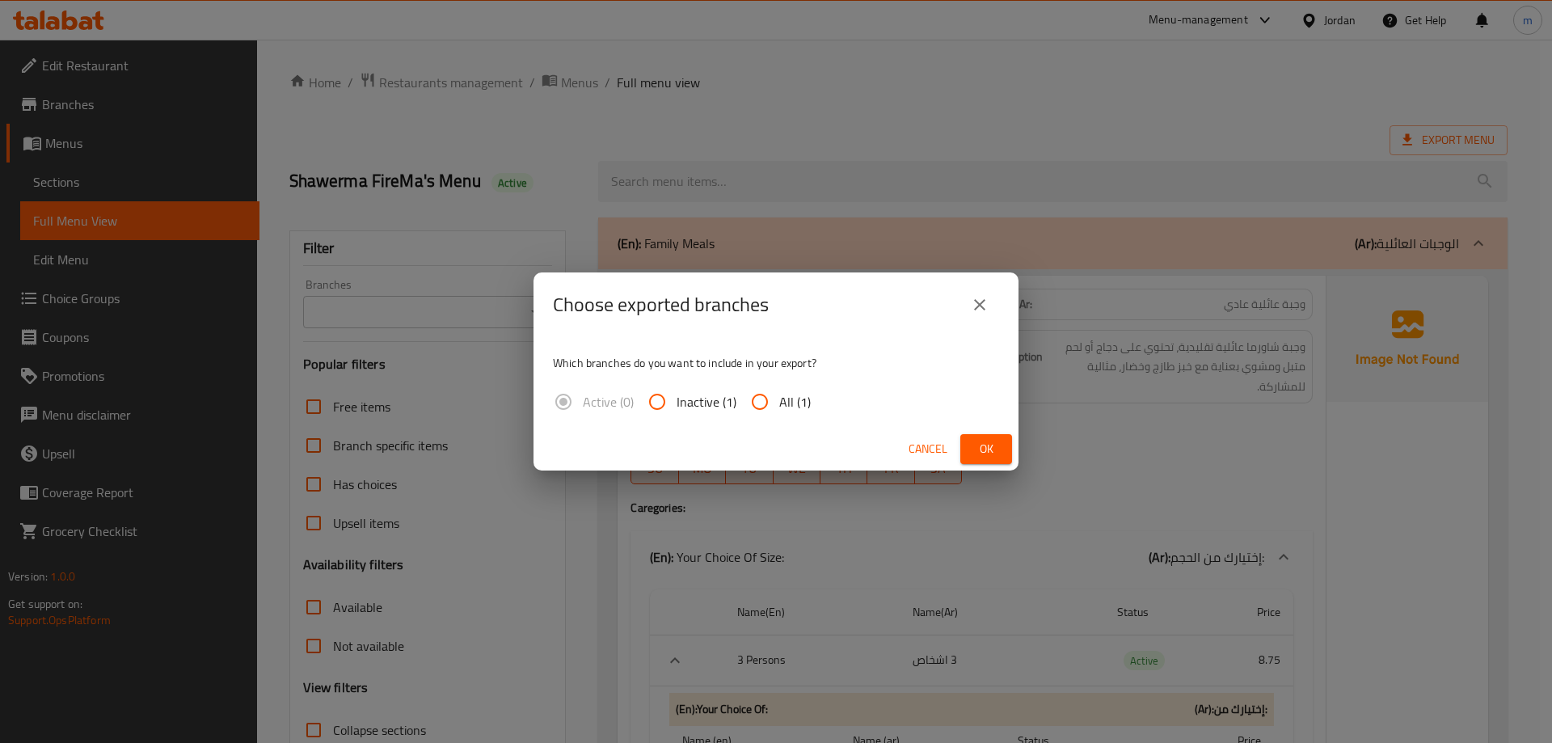
click at [772, 394] on input "All (1)" at bounding box center [759, 401] width 39 height 39
radio input "true"
click at [979, 445] on span "Ok" at bounding box center [986, 449] width 26 height 20
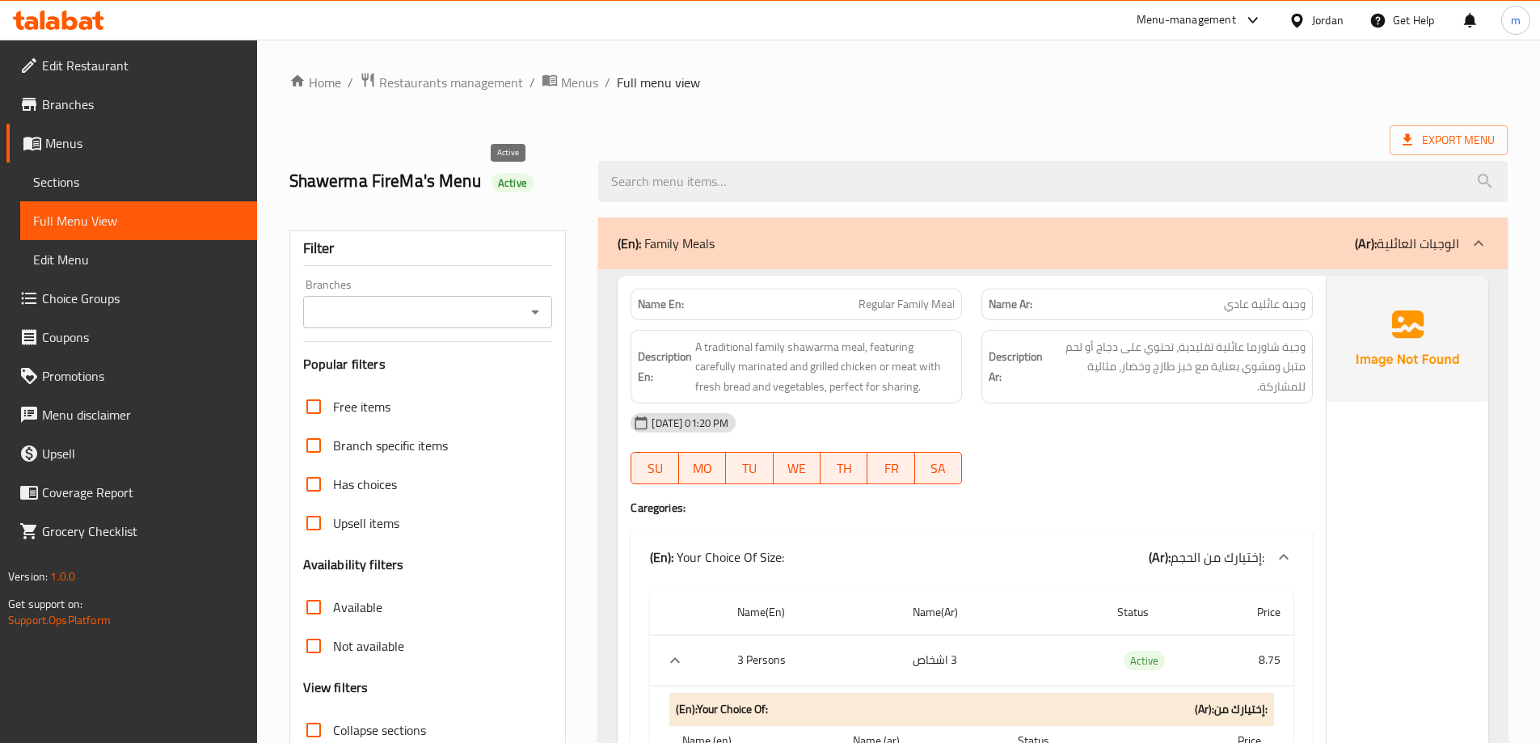
click at [508, 183] on span "Active" at bounding box center [512, 182] width 42 height 15
click at [509, 182] on span "Active" at bounding box center [512, 182] width 42 height 15
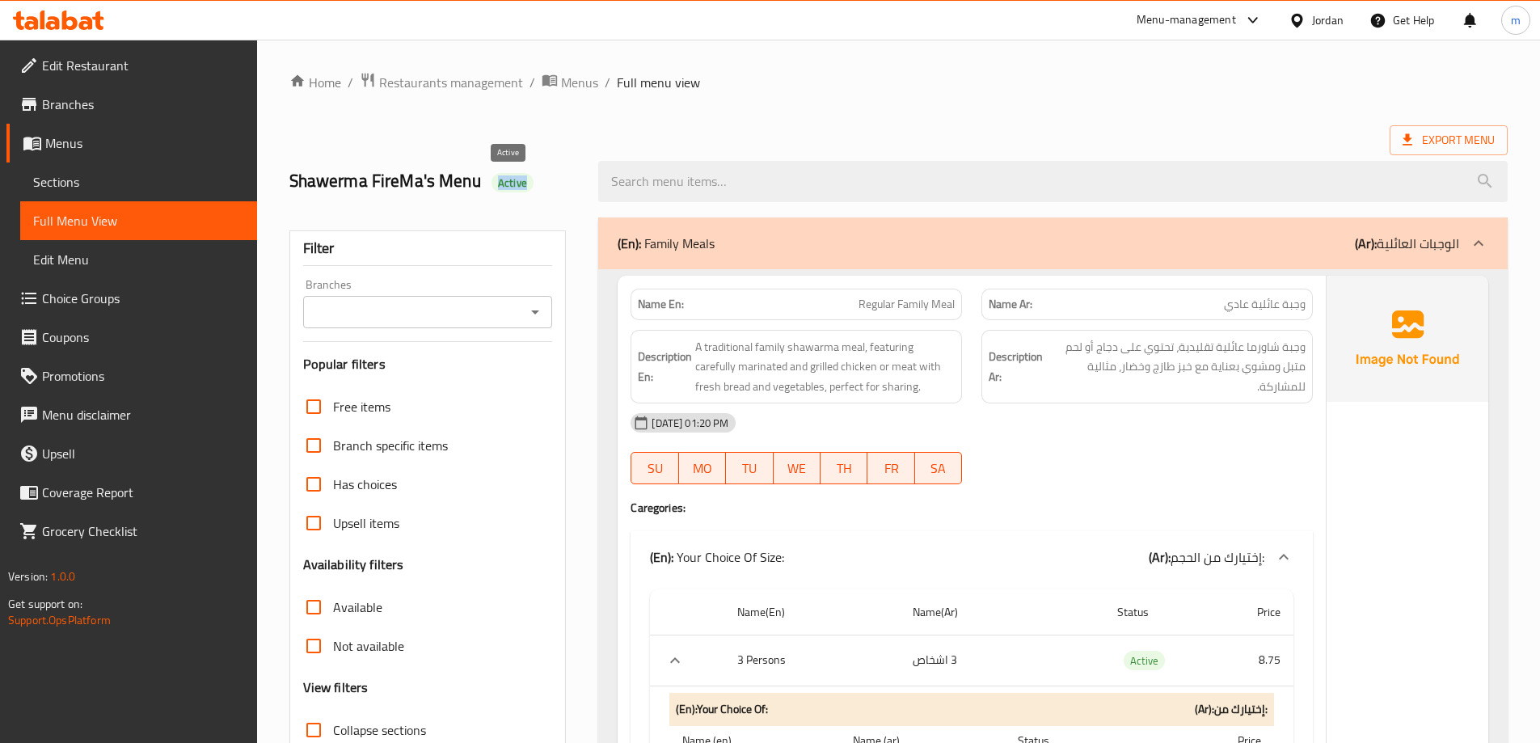
click at [509, 182] on span "Active" at bounding box center [512, 182] width 42 height 15
click at [107, 120] on link "Branches" at bounding box center [131, 104] width 251 height 39
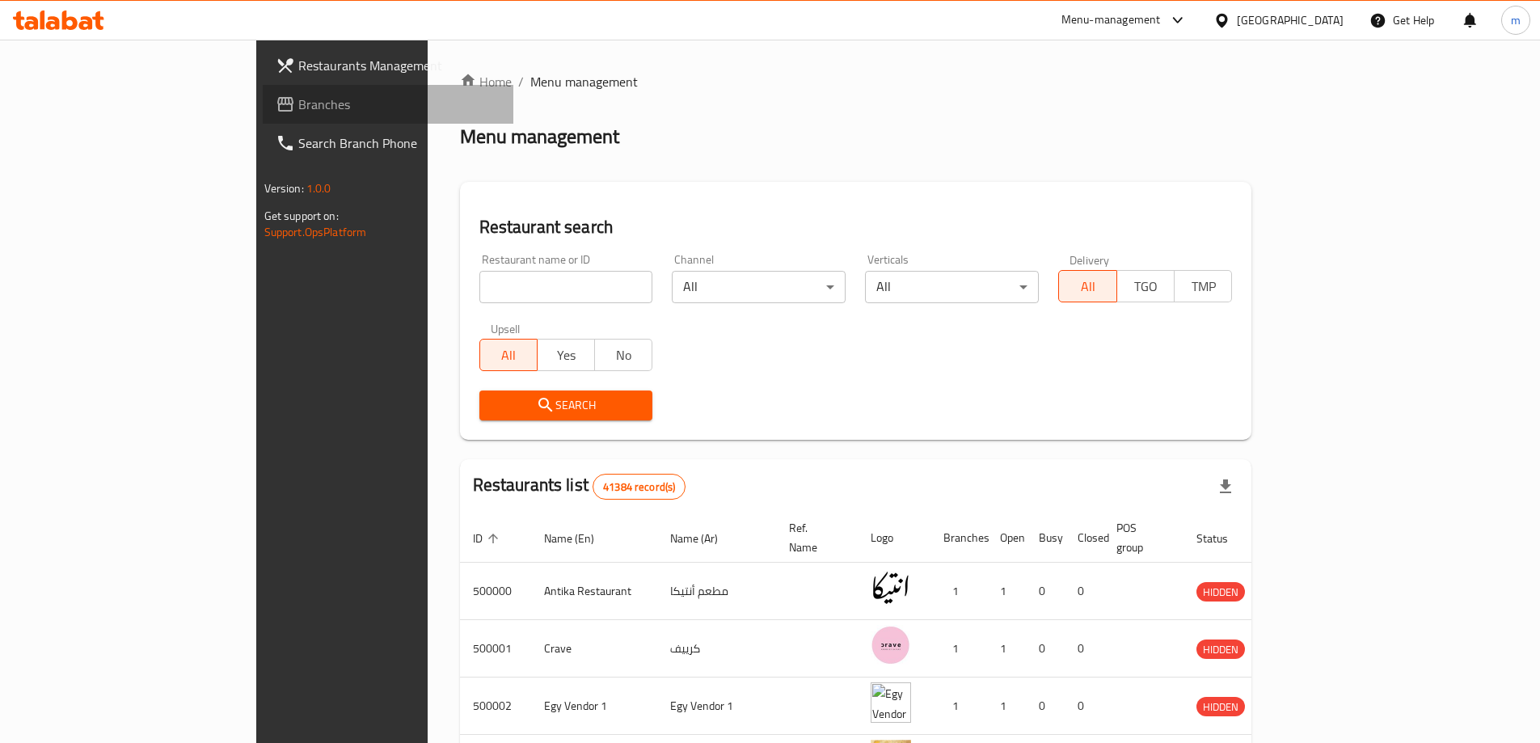
click at [298, 108] on span "Branches" at bounding box center [399, 104] width 202 height 19
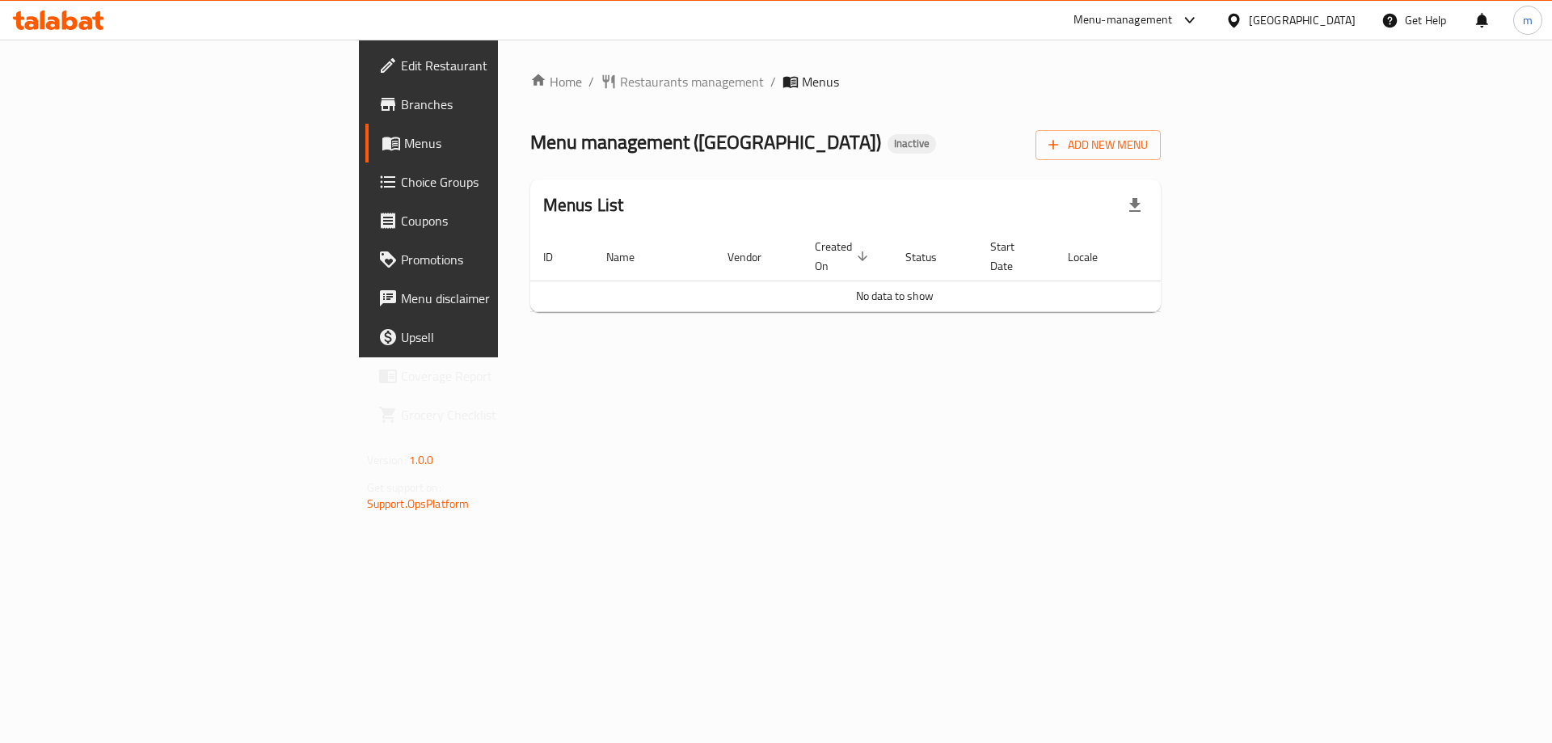
click at [652, 357] on div "Home / Restaurants management / Menus Menu management ( [GEOGRAPHIC_DATA] ) Ina…" at bounding box center [846, 199] width 696 height 318
